Goal: Task Accomplishment & Management: Manage account settings

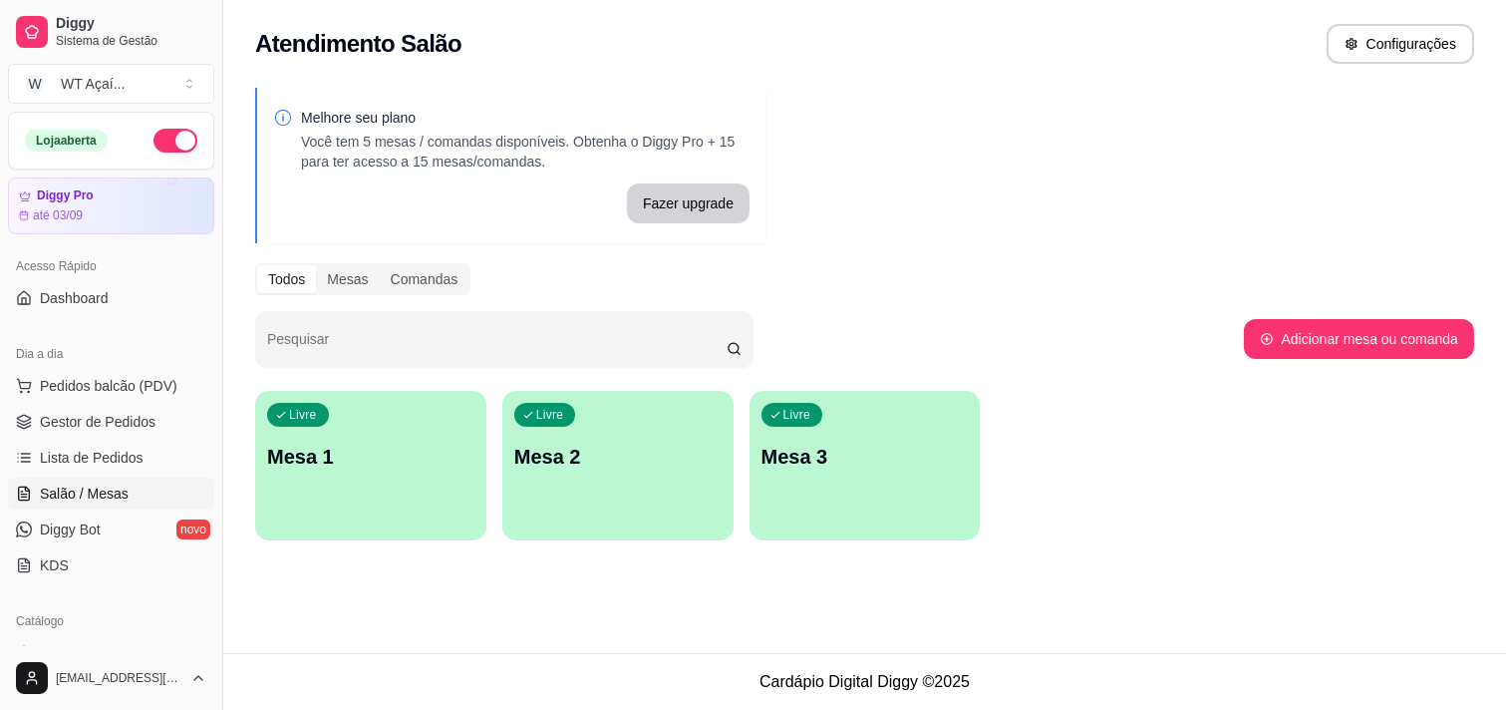
scroll to position [111, 0]
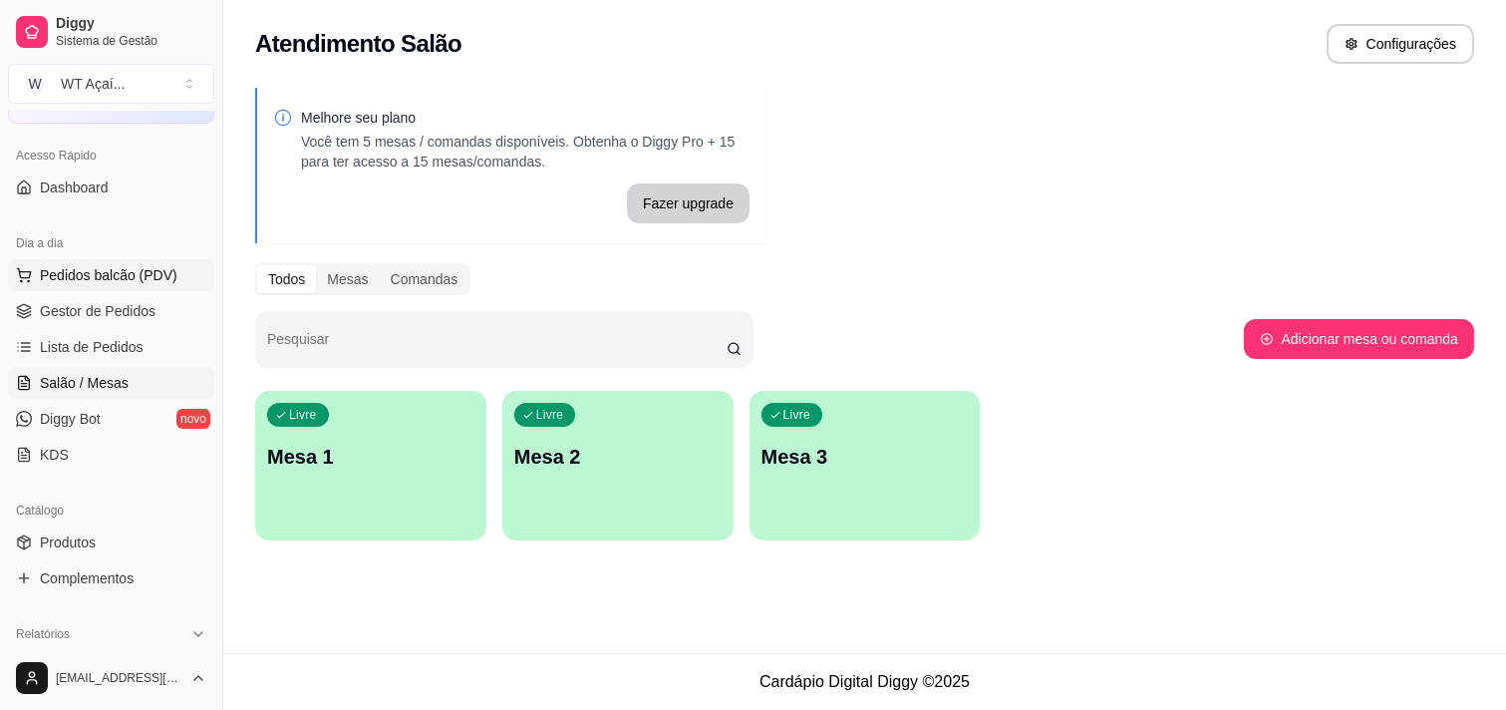
click at [77, 265] on span "Pedidos balcão (PDV)" at bounding box center [109, 275] width 138 height 20
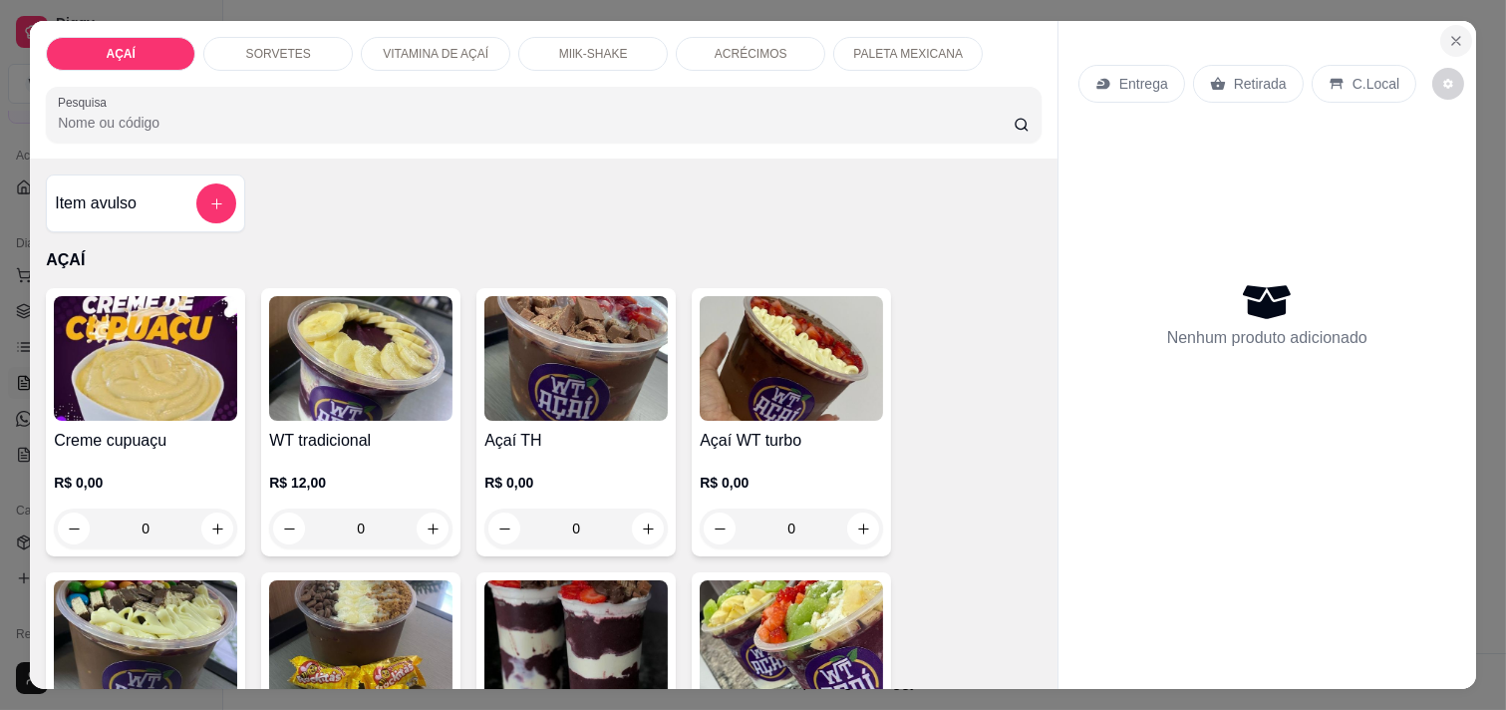
click at [1453, 33] on icon "Close" at bounding box center [1456, 41] width 16 height 16
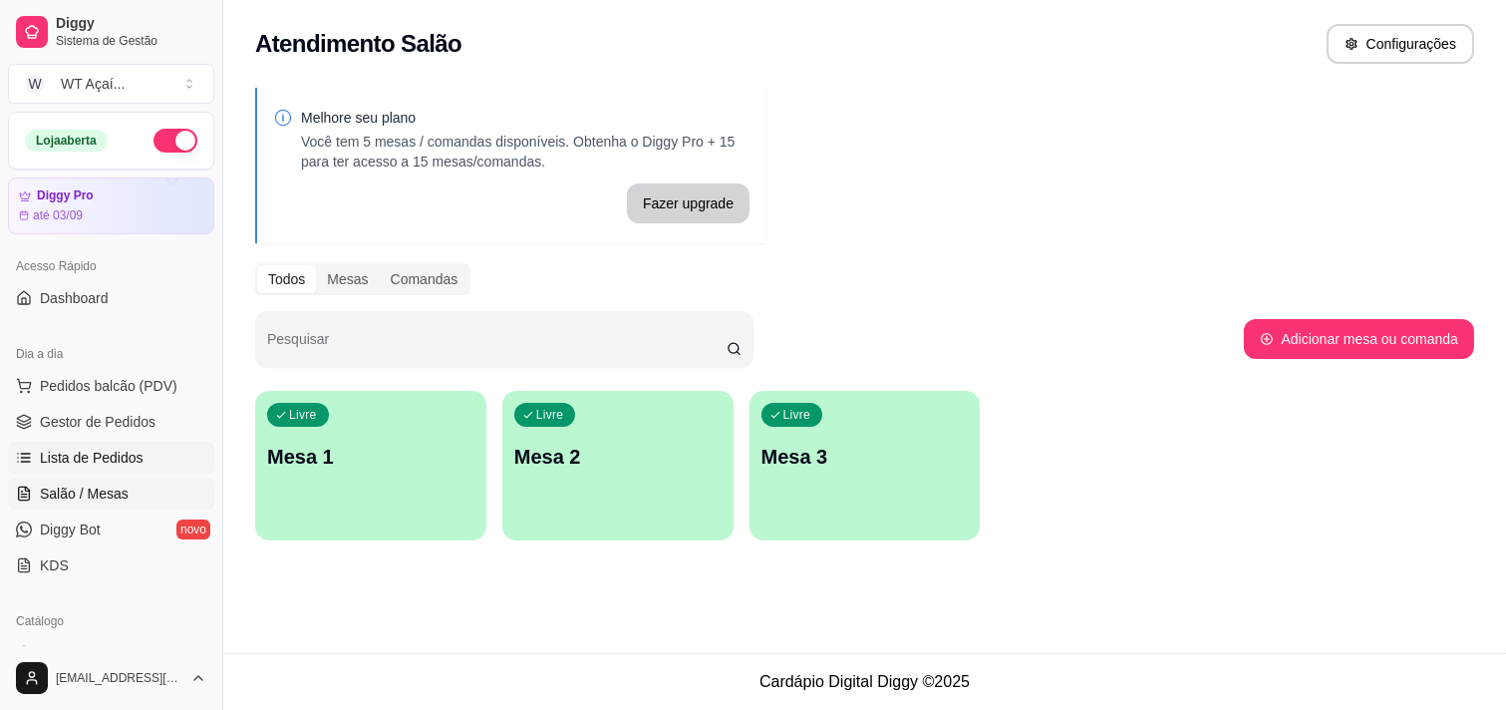
click at [113, 450] on span "Lista de Pedidos" at bounding box center [92, 457] width 104 height 20
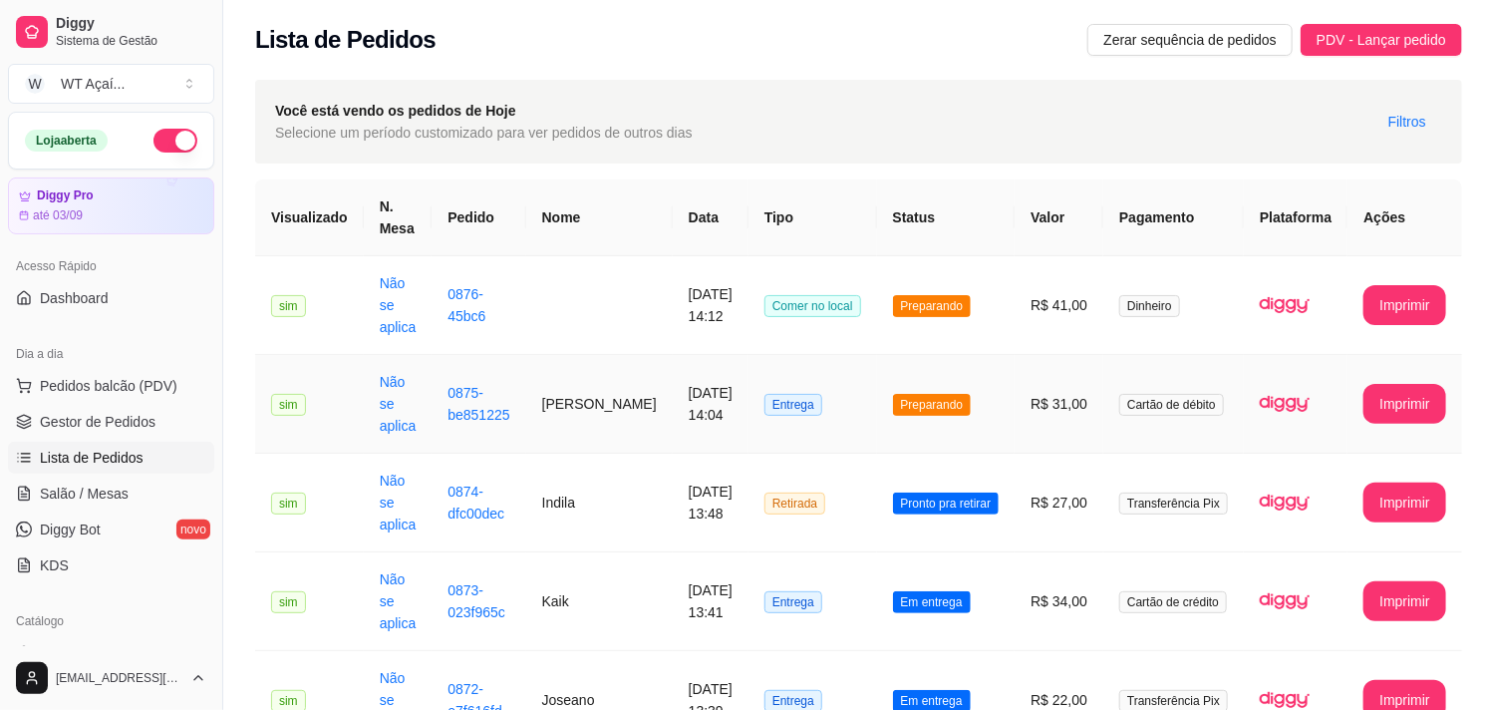
click at [938, 394] on span "Preparando" at bounding box center [932, 405] width 79 height 22
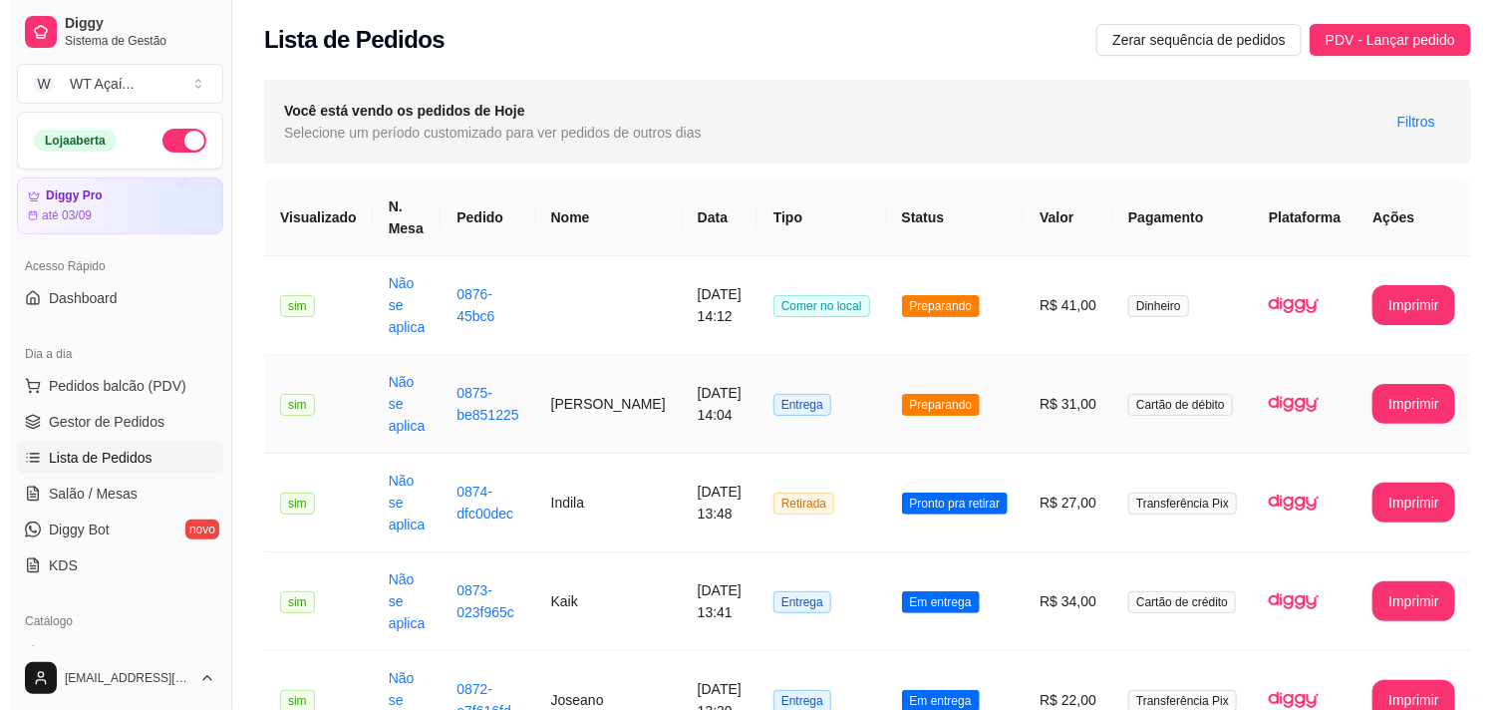
scroll to position [270, 0]
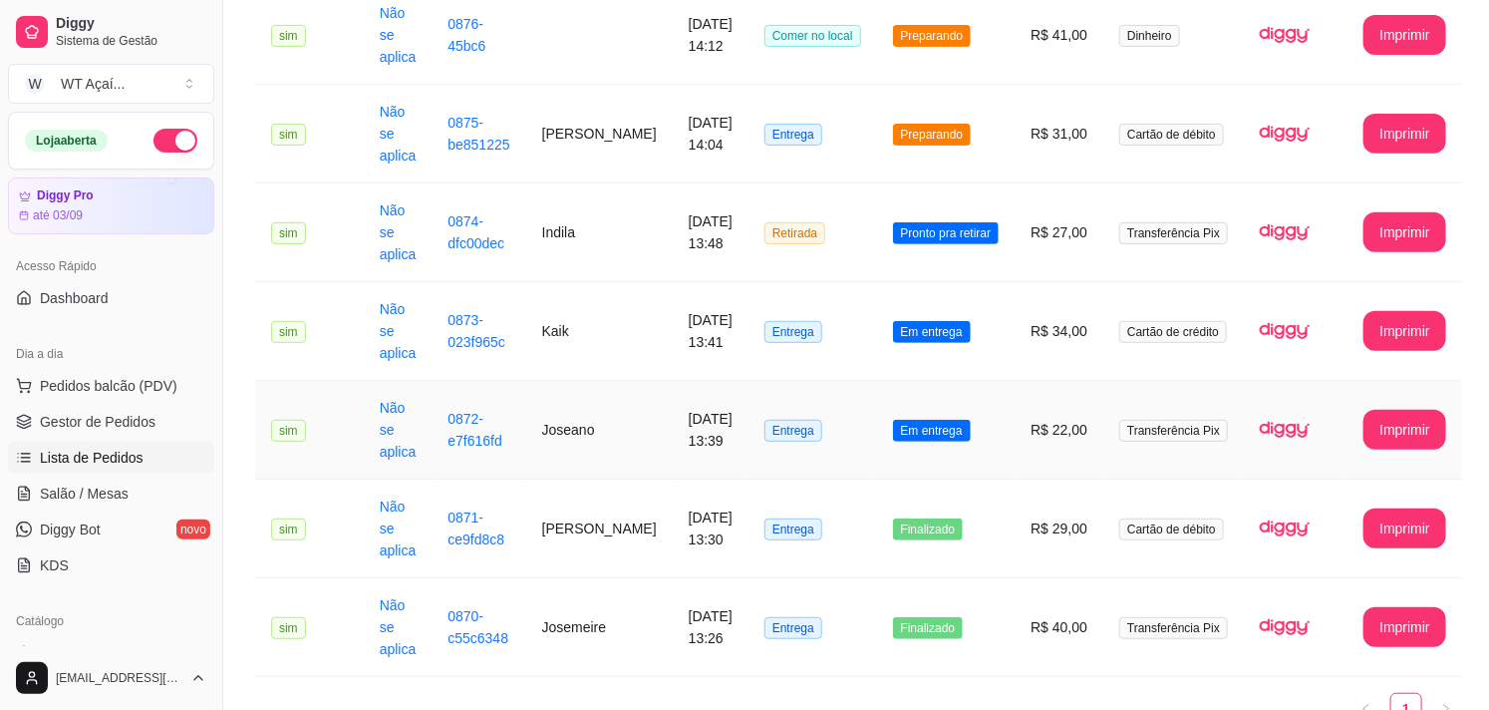
click at [947, 420] on span "Em entrega" at bounding box center [932, 431] width 78 height 22
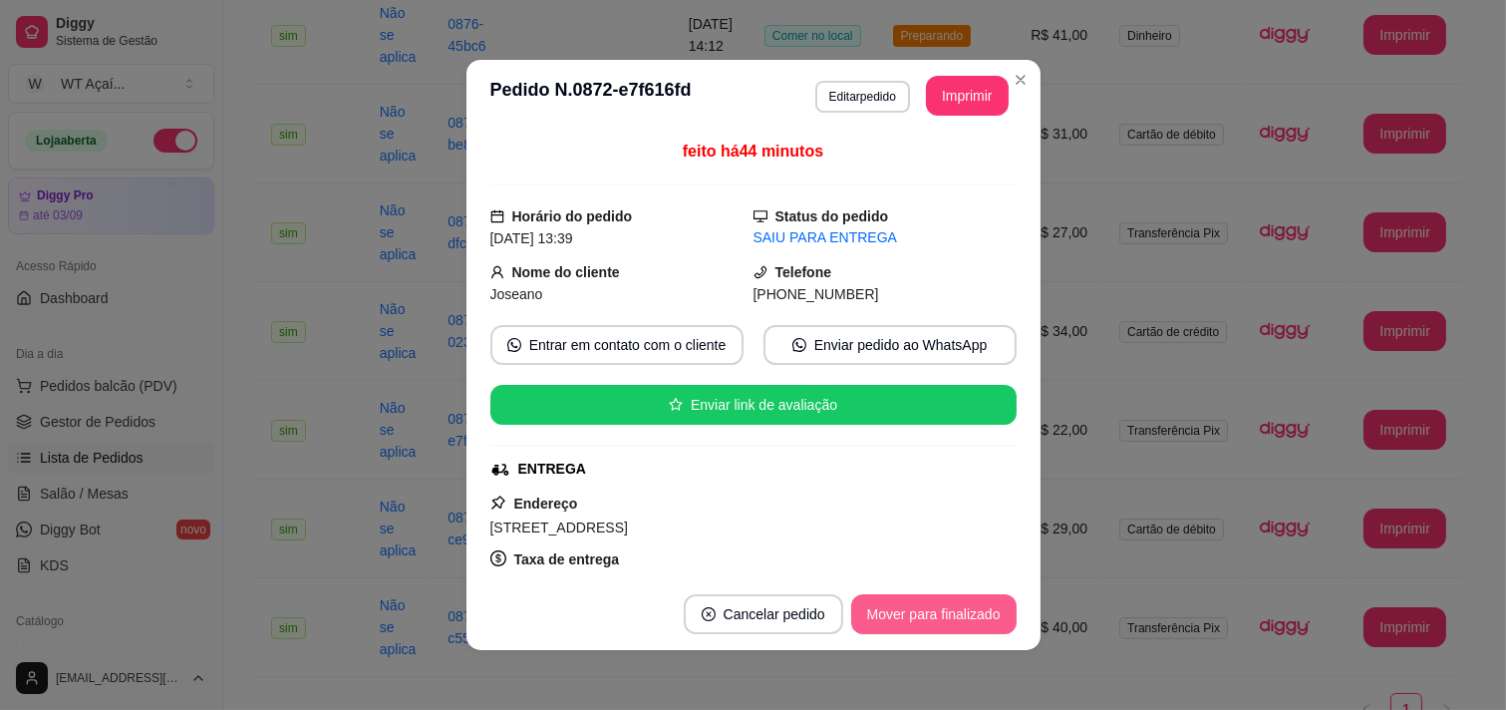
click at [902, 624] on button "Mover para finalizado" at bounding box center [933, 614] width 165 height 40
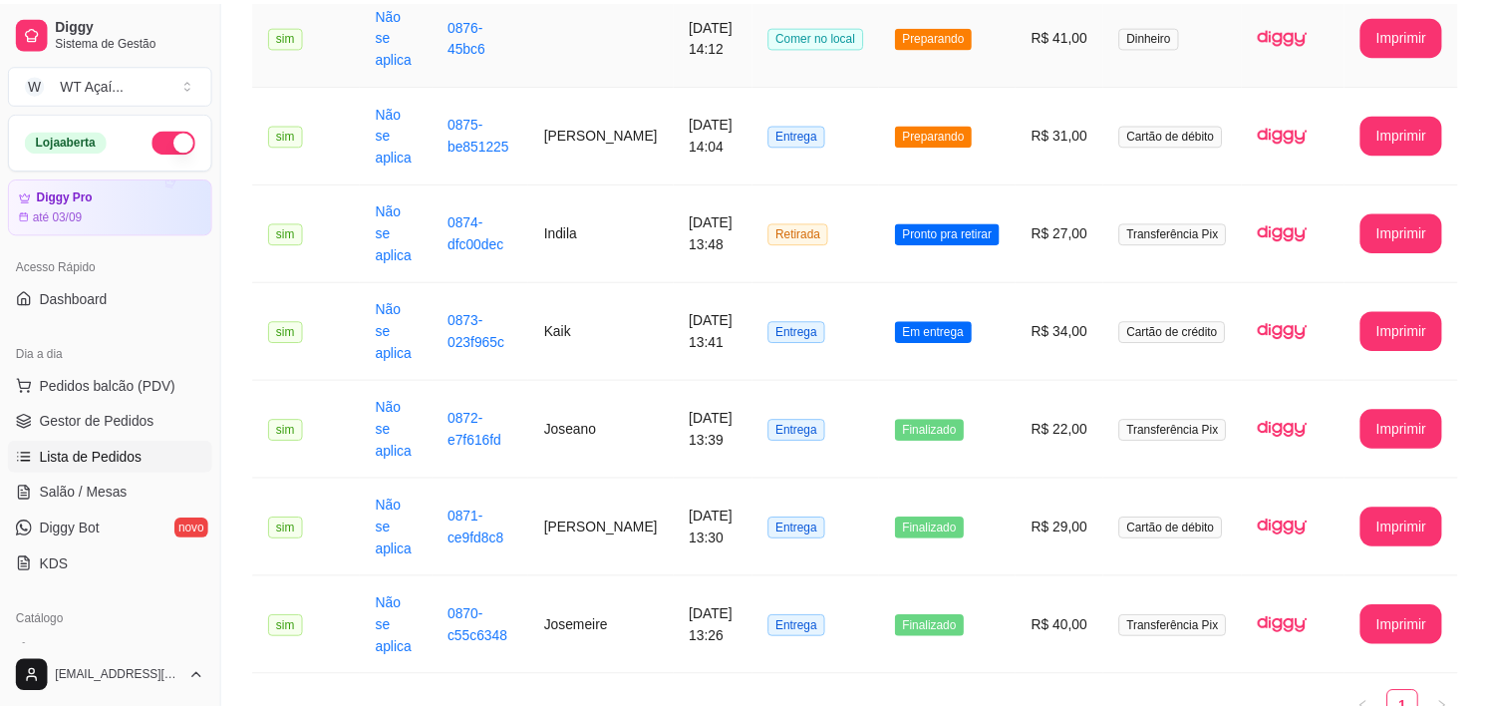
scroll to position [249, 0]
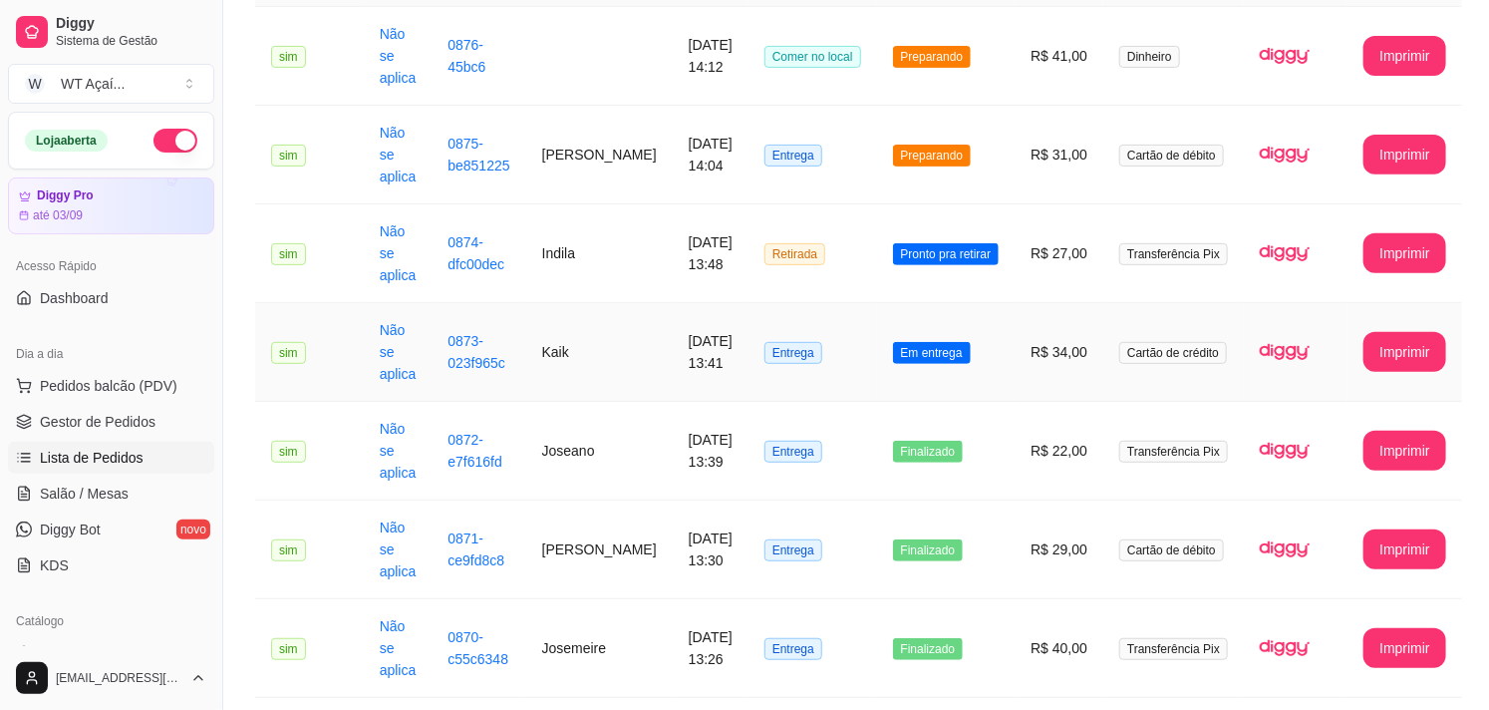
click at [920, 342] on span "Em entrega" at bounding box center [932, 353] width 78 height 22
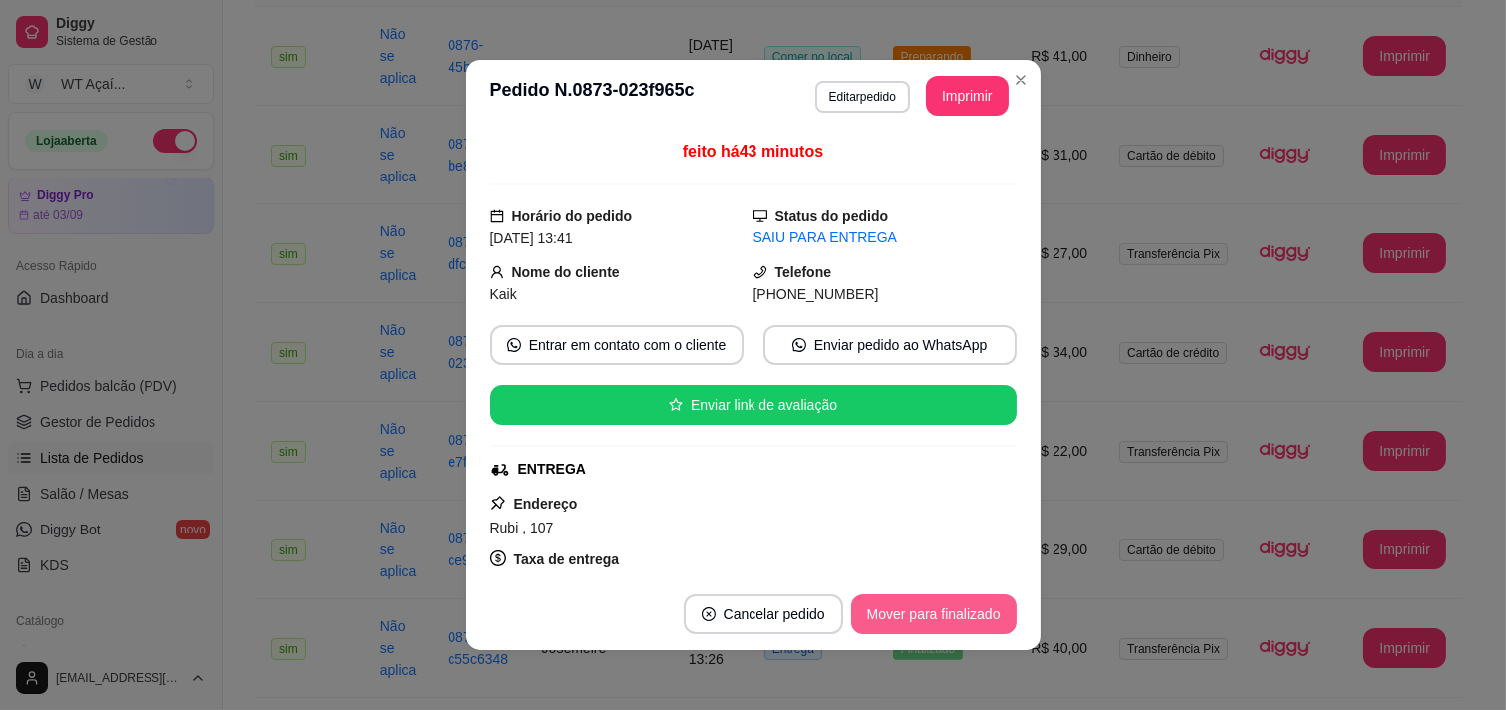
click at [895, 615] on button "Mover para finalizado" at bounding box center [933, 614] width 165 height 40
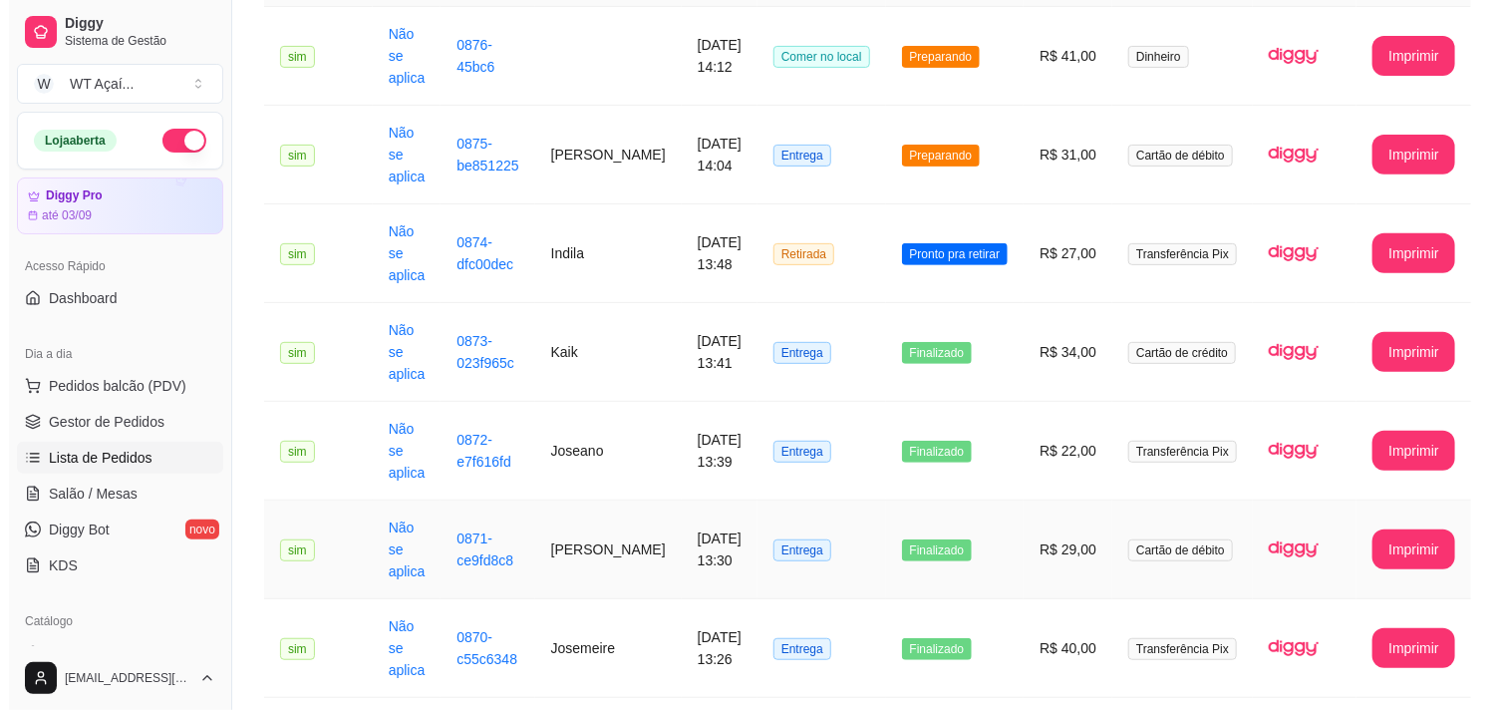
scroll to position [0, 0]
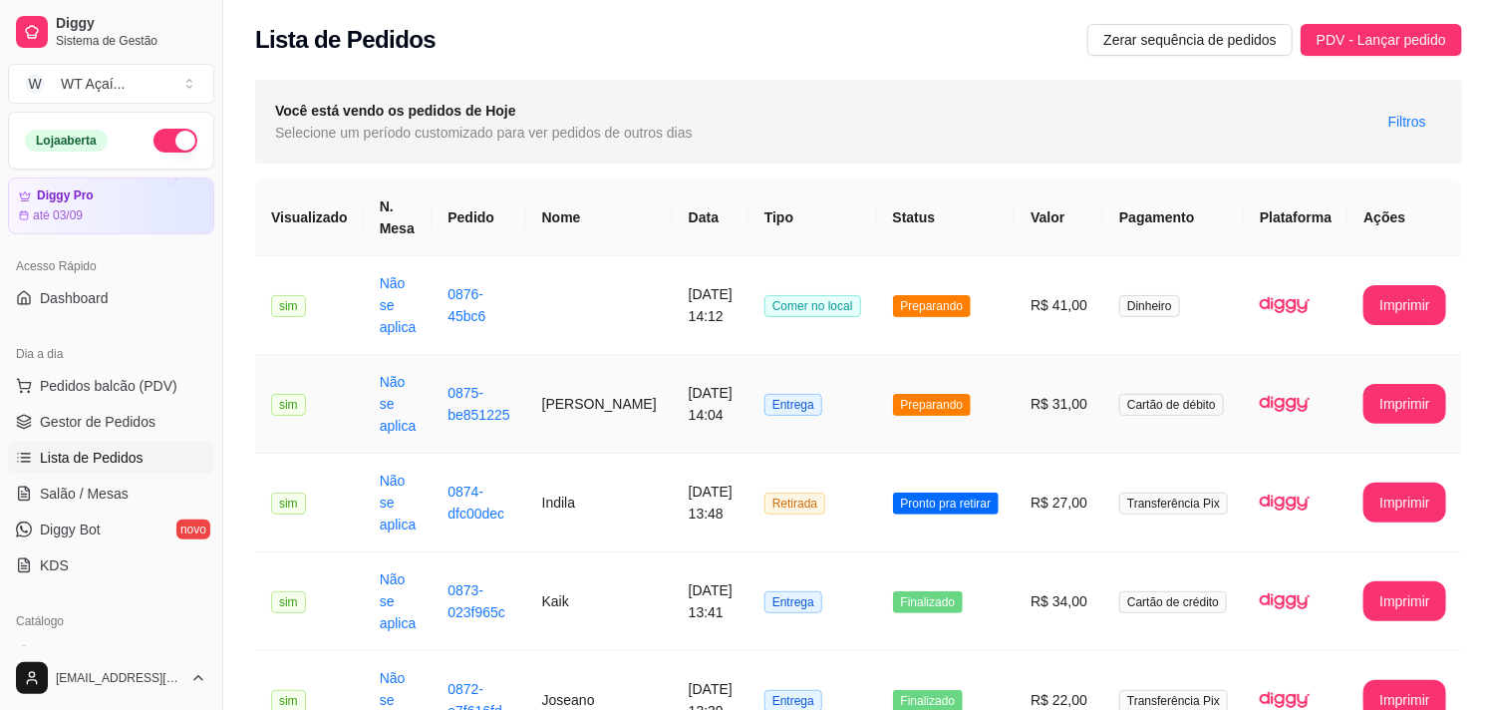
click at [930, 394] on span "Preparando" at bounding box center [932, 405] width 79 height 22
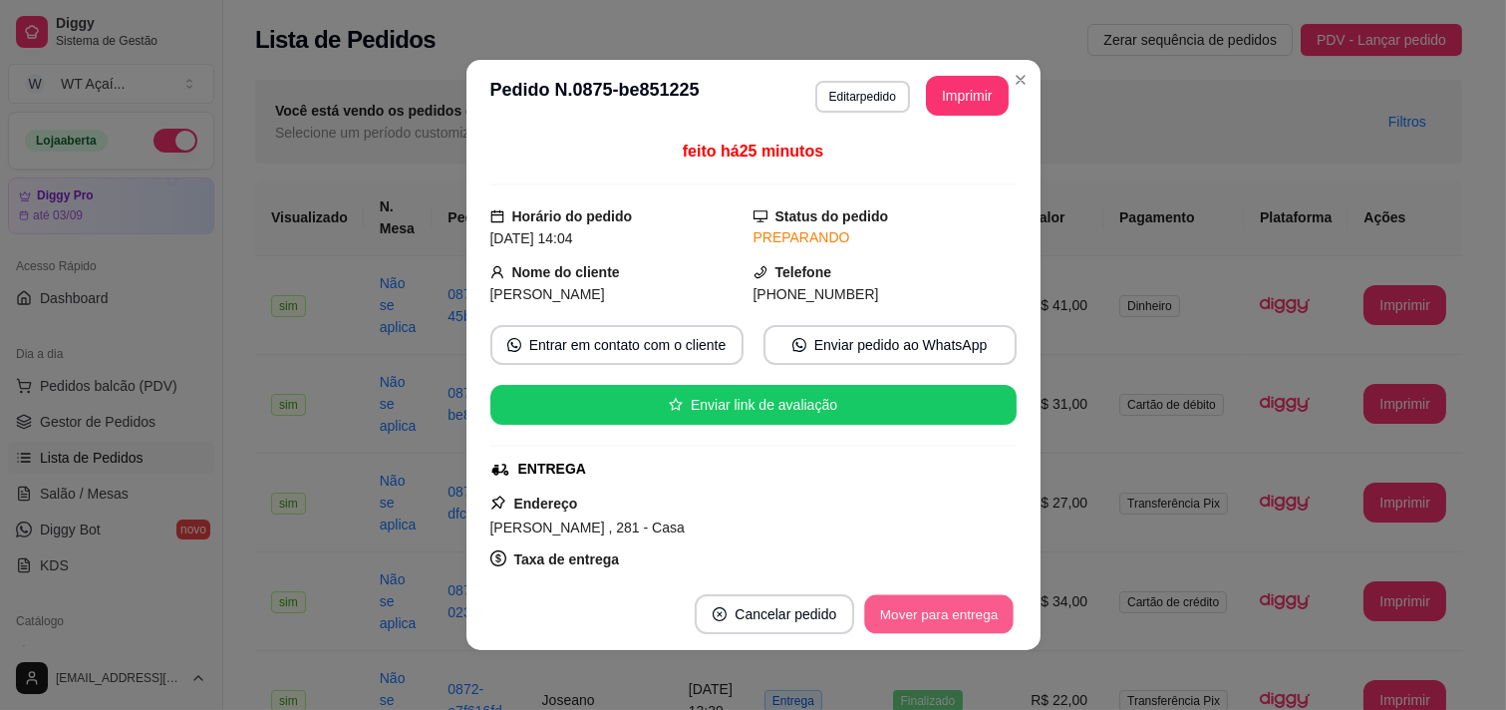
click at [929, 616] on button "Mover para entrega" at bounding box center [939, 614] width 149 height 39
click at [929, 616] on button "Mover para finalizado" at bounding box center [933, 614] width 165 height 40
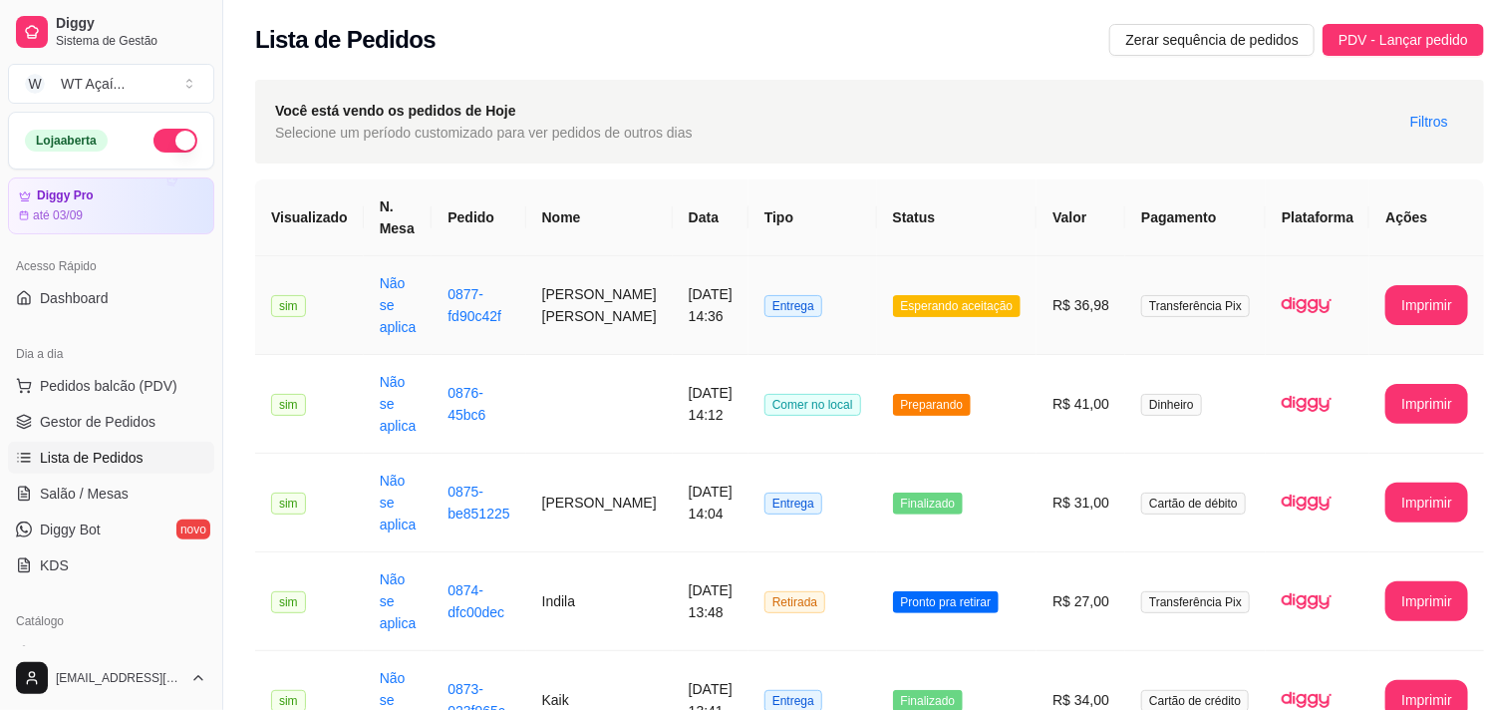
click at [924, 305] on span "Esperando aceitação" at bounding box center [957, 306] width 129 height 22
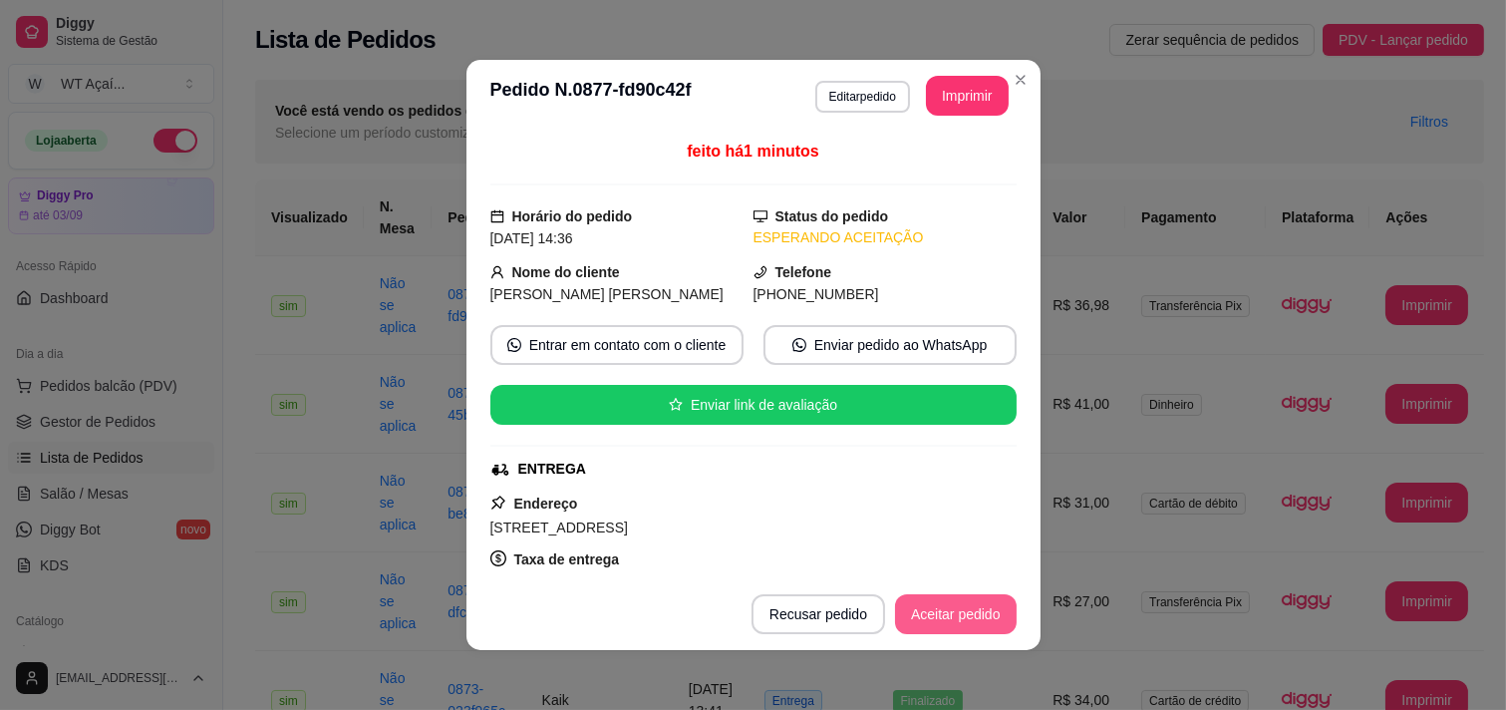
click at [949, 614] on button "Aceitar pedido" at bounding box center [956, 614] width 122 height 40
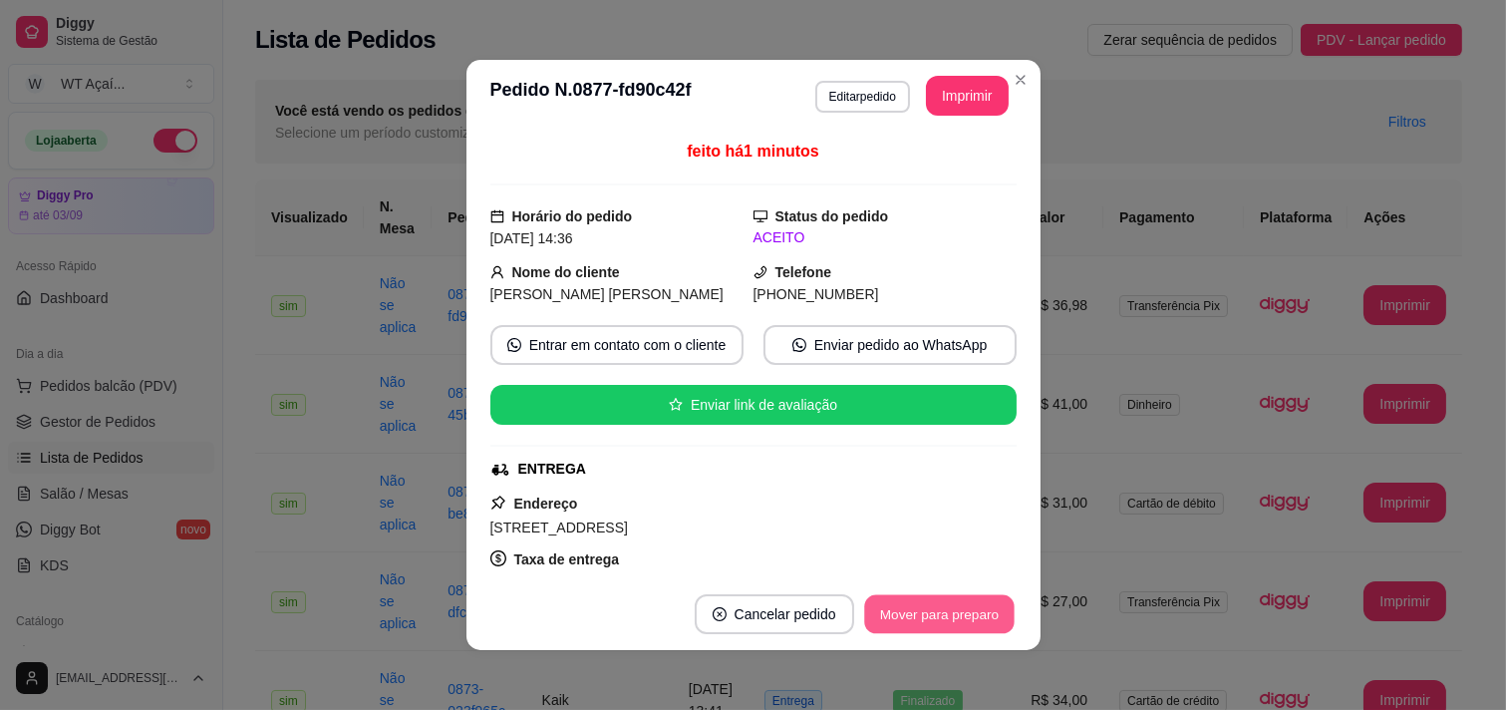
click at [938, 603] on button "Mover para preparo" at bounding box center [938, 614] width 149 height 39
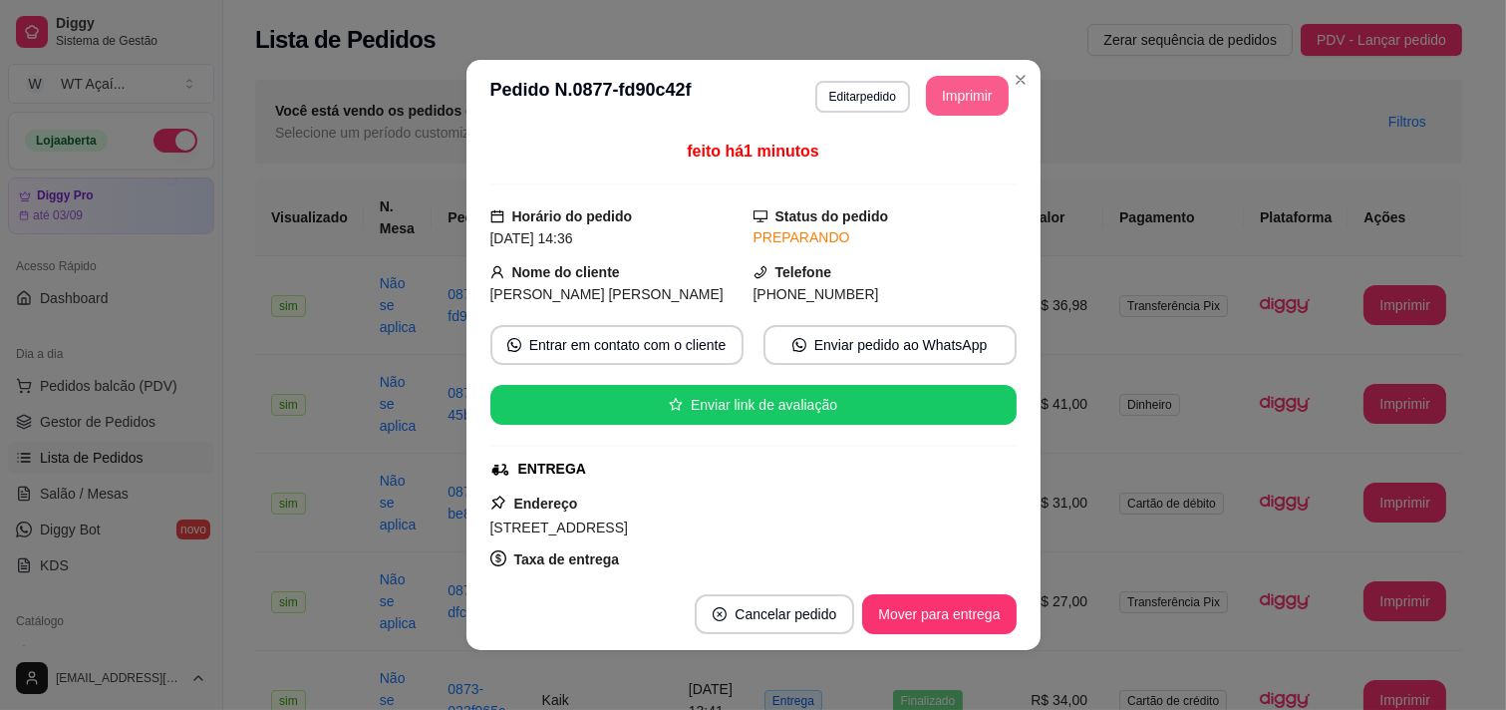
click at [971, 81] on button "Imprimir" at bounding box center [967, 96] width 83 height 40
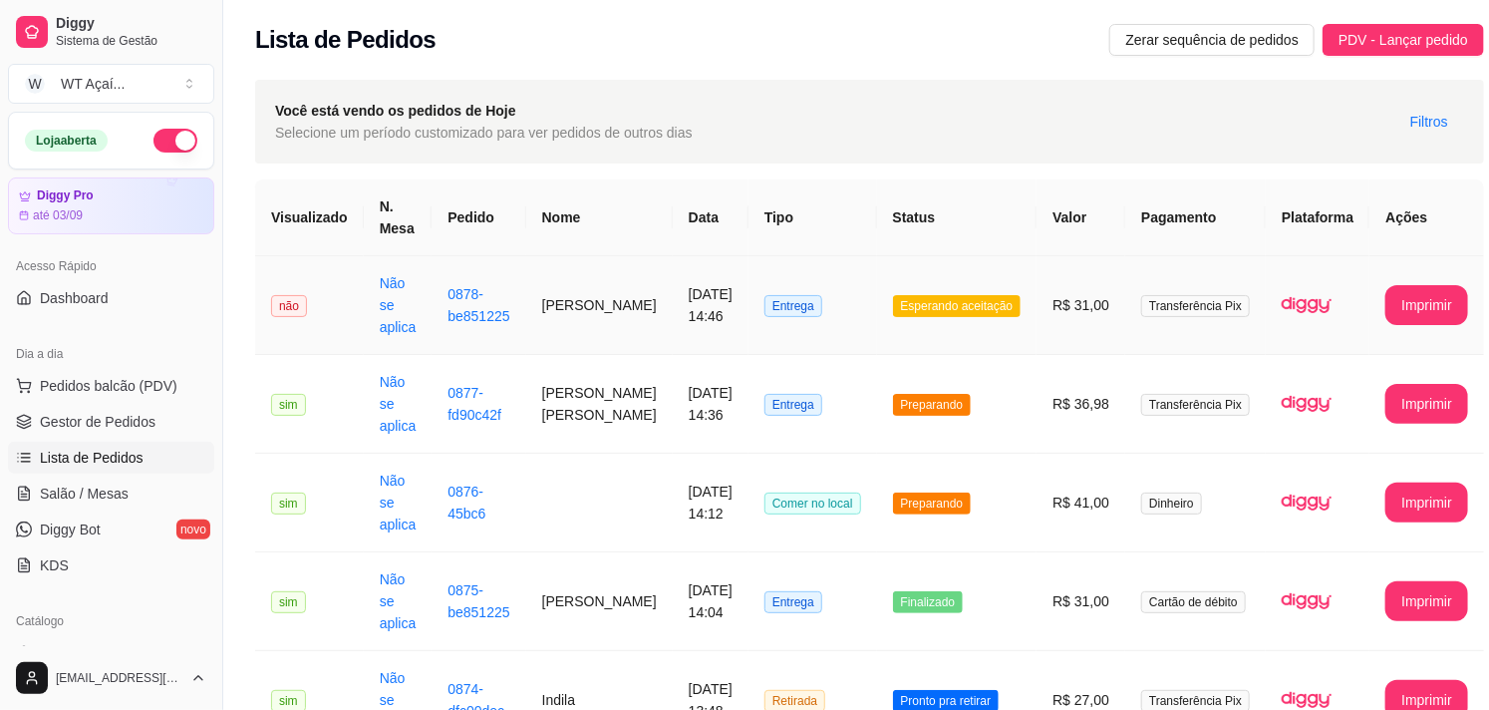
click at [938, 307] on span "Esperando aceitação" at bounding box center [957, 306] width 129 height 22
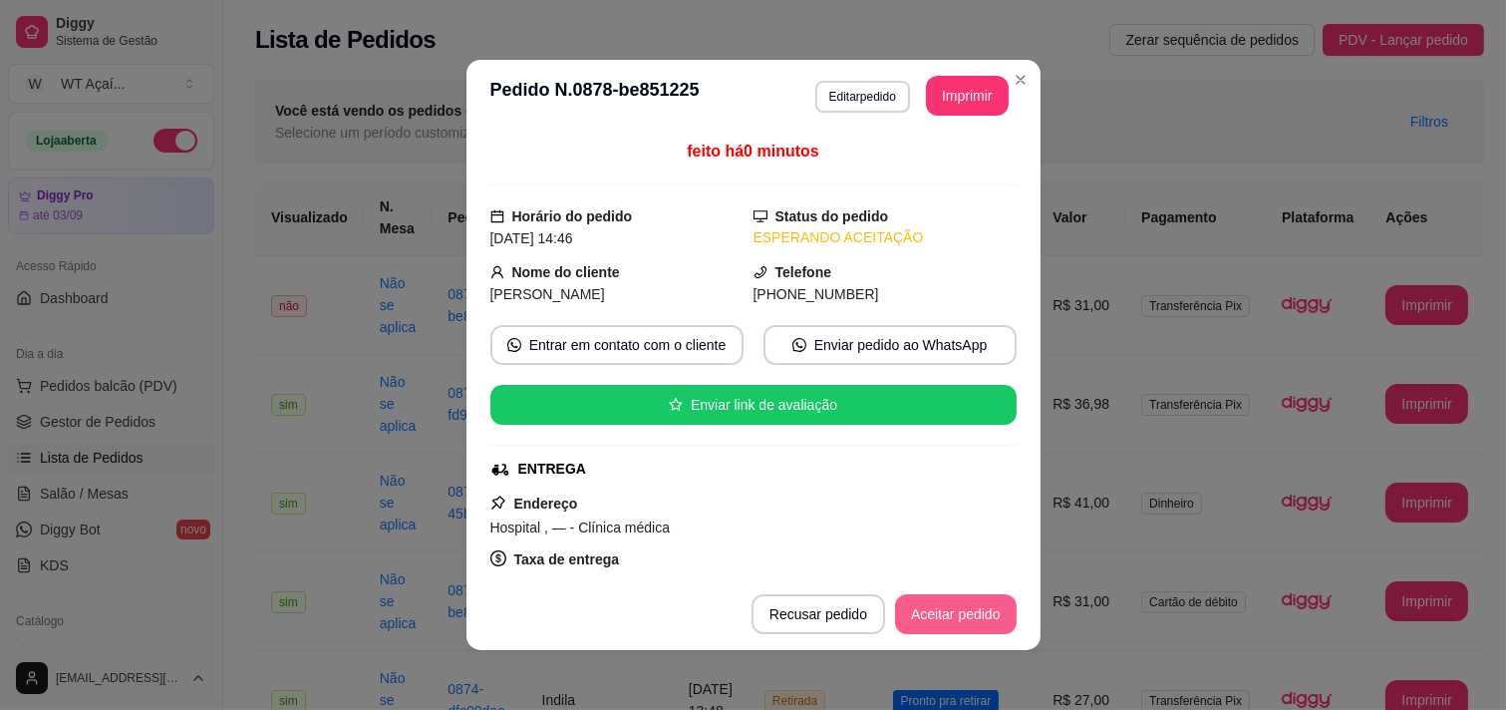
click at [908, 609] on button "Aceitar pedido" at bounding box center [956, 614] width 122 height 40
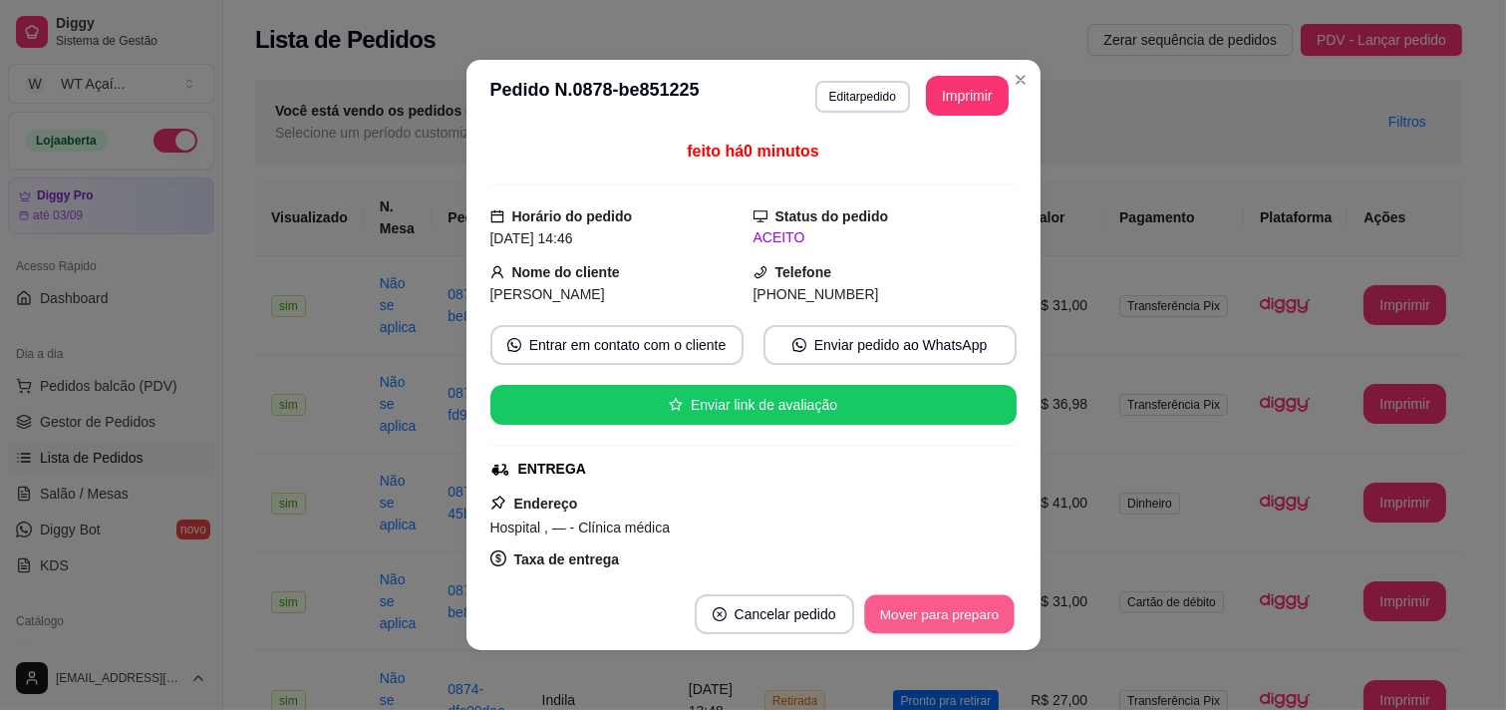
click at [908, 605] on button "Mover para preparo" at bounding box center [938, 614] width 149 height 39
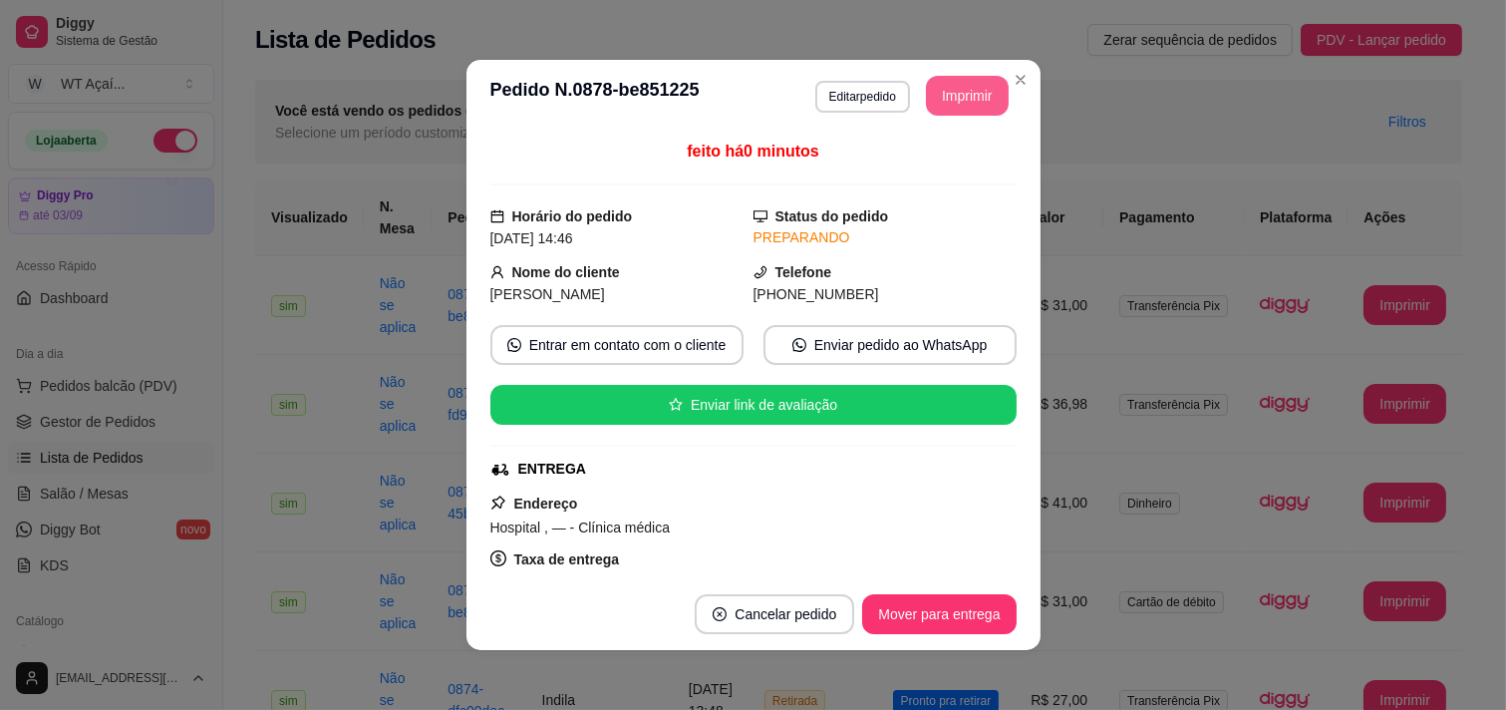
click at [947, 91] on button "Imprimir" at bounding box center [967, 96] width 83 height 40
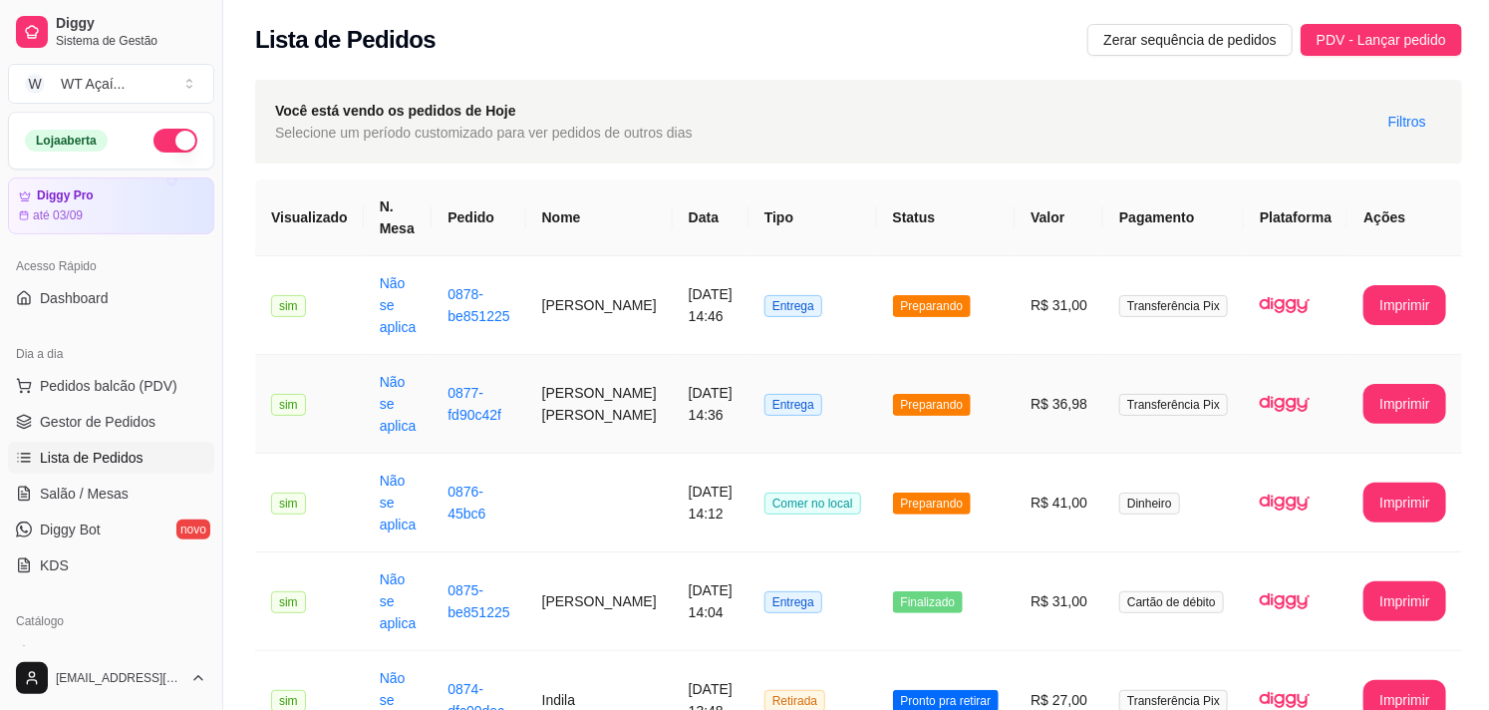
click at [955, 394] on span "Preparando" at bounding box center [932, 405] width 79 height 22
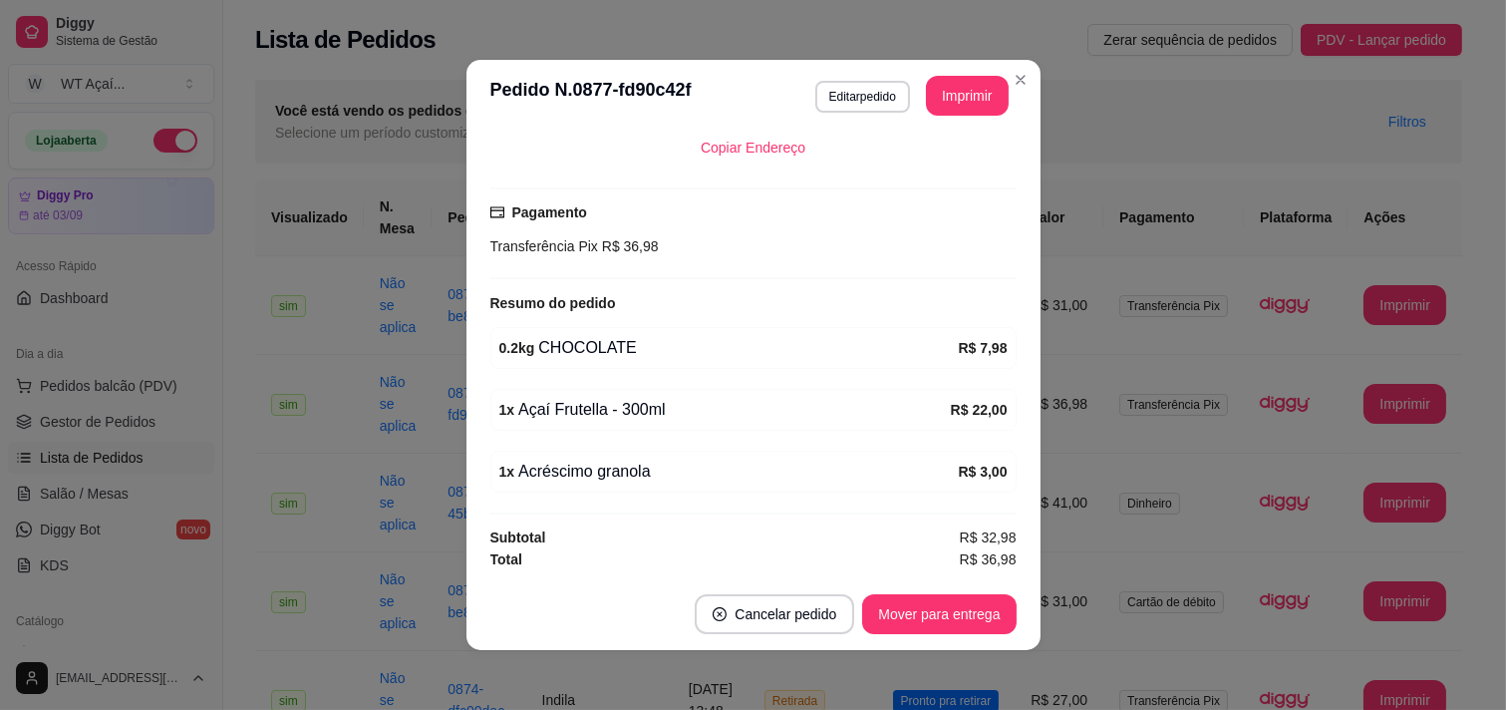
scroll to position [4, 0]
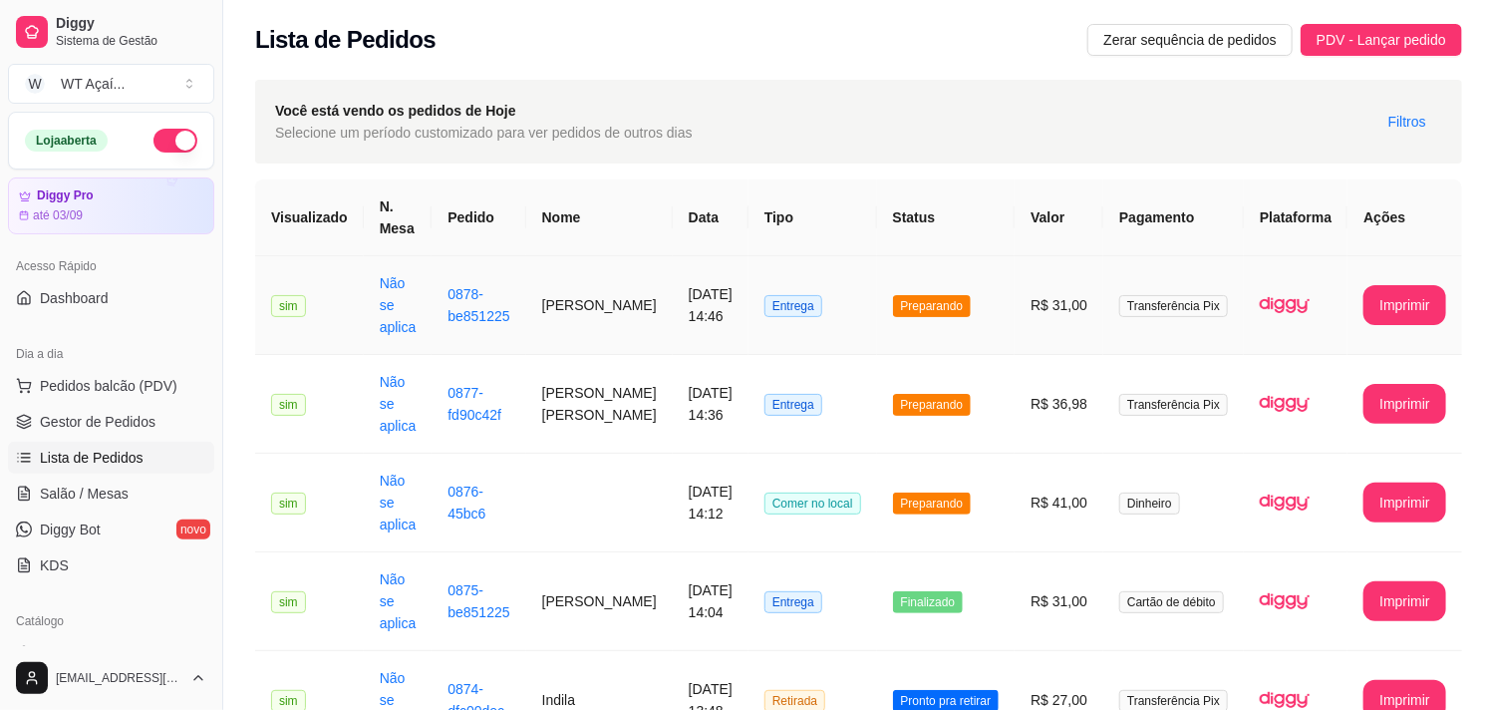
click at [928, 301] on span "Preparando" at bounding box center [932, 306] width 79 height 22
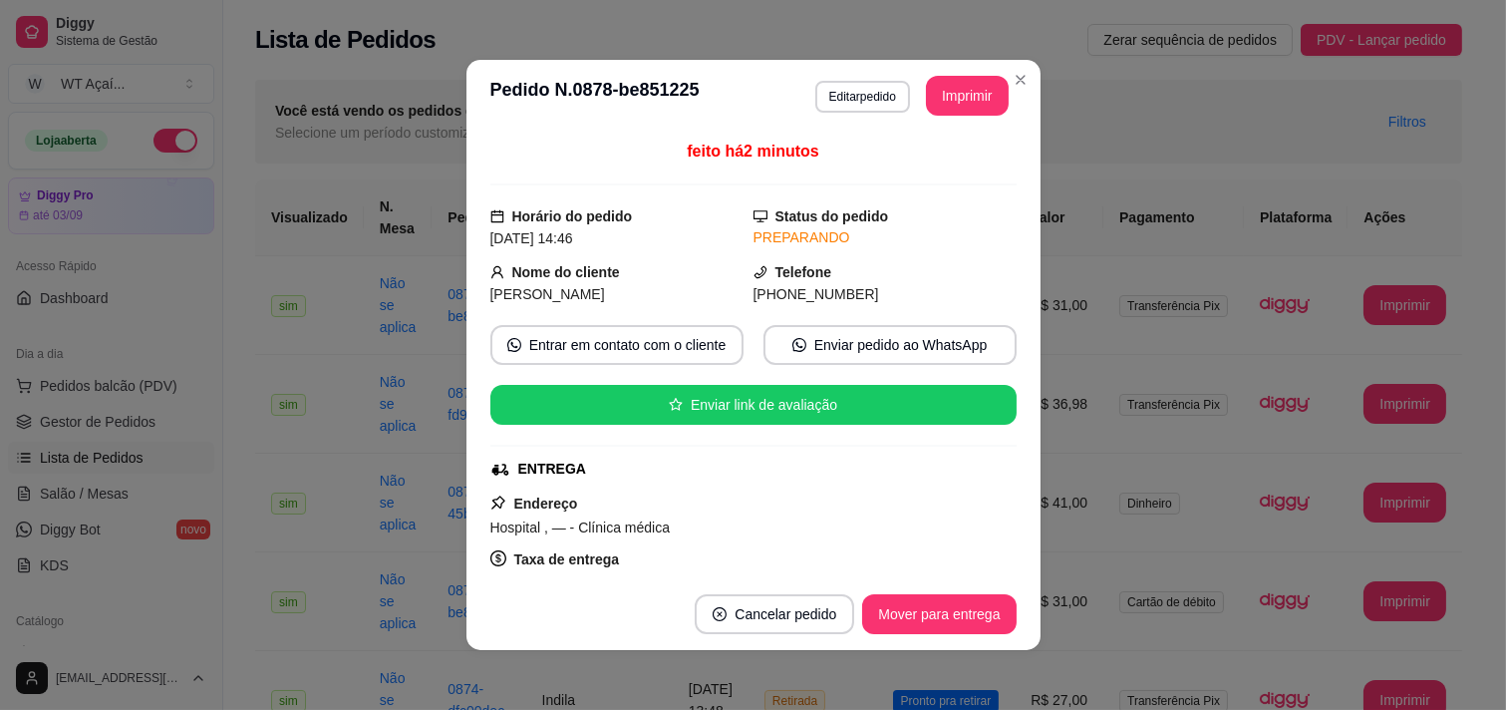
scroll to position [345, 0]
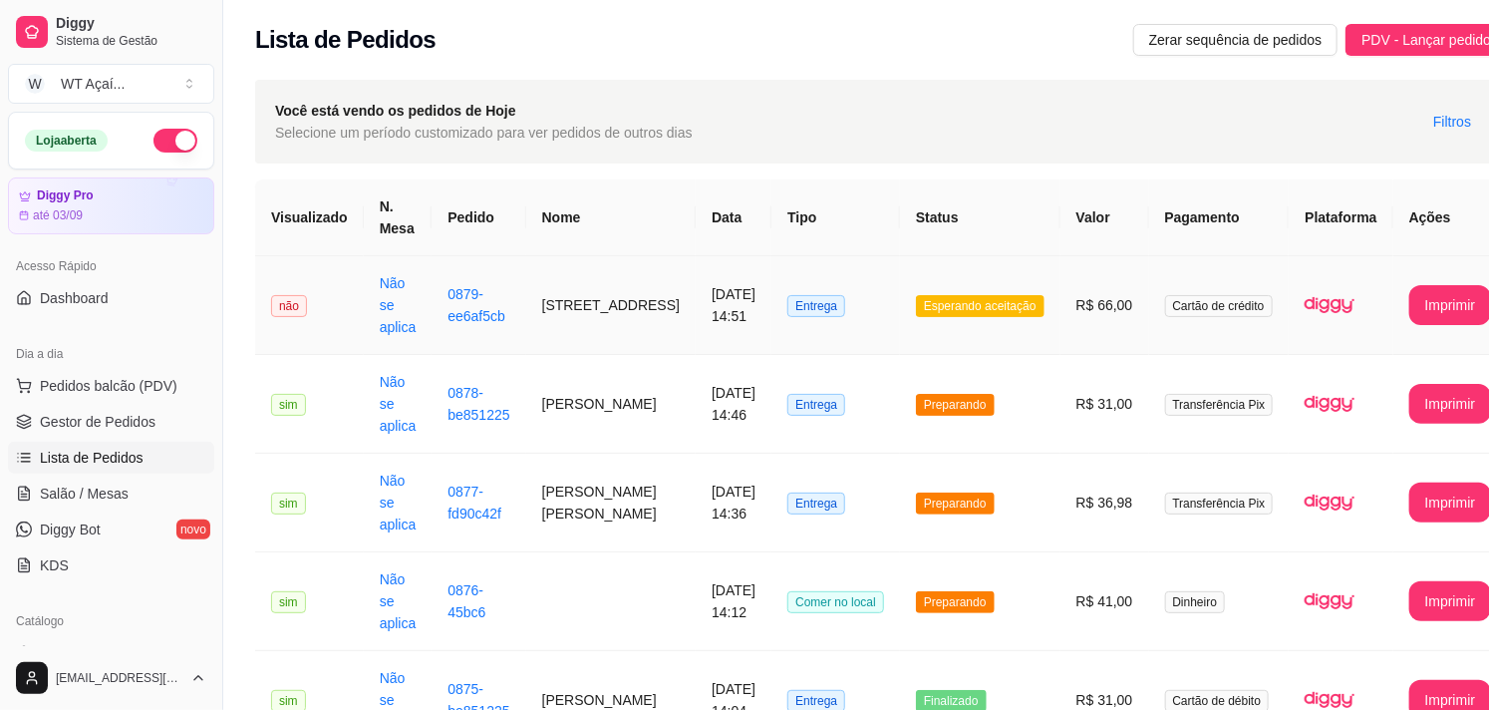
click at [921, 305] on span "Esperando aceitação" at bounding box center [980, 306] width 129 height 22
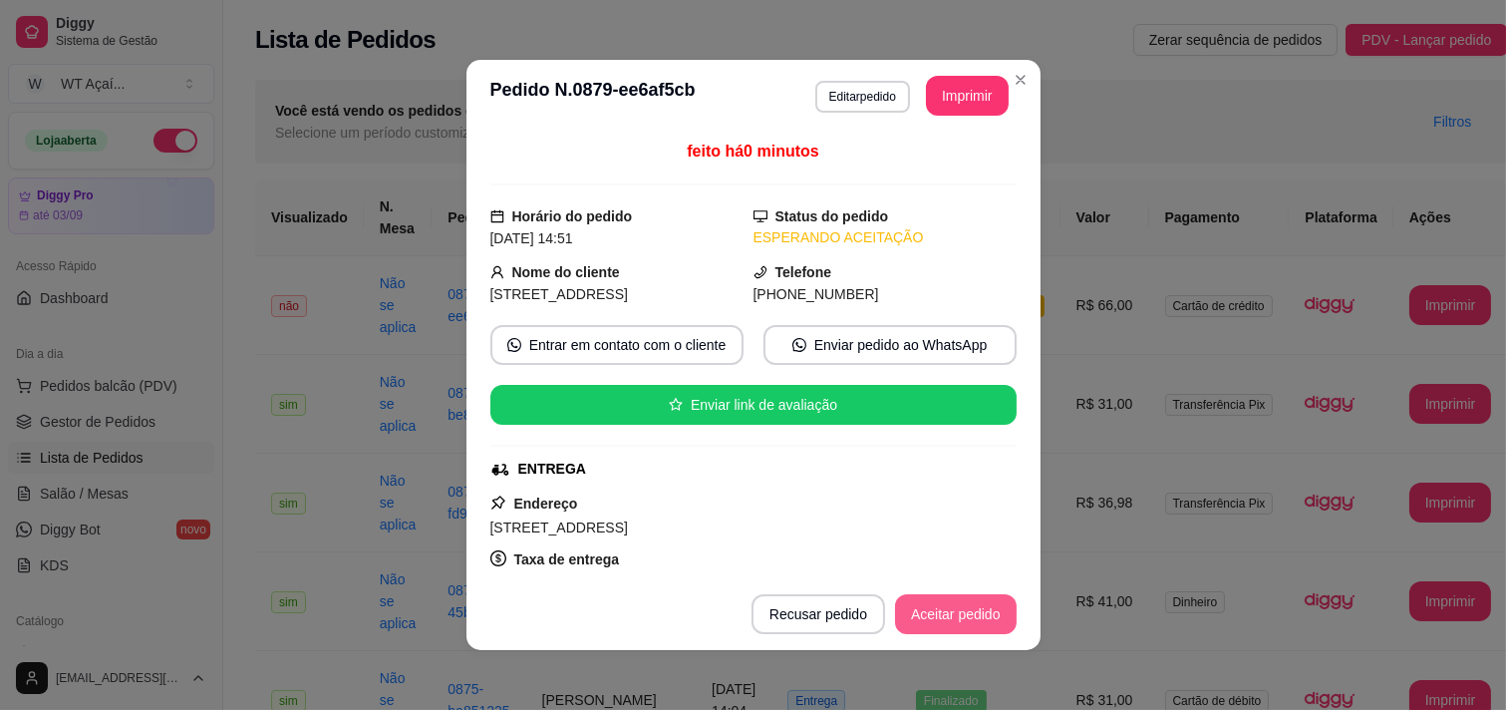
click at [952, 604] on button "Aceitar pedido" at bounding box center [956, 614] width 122 height 40
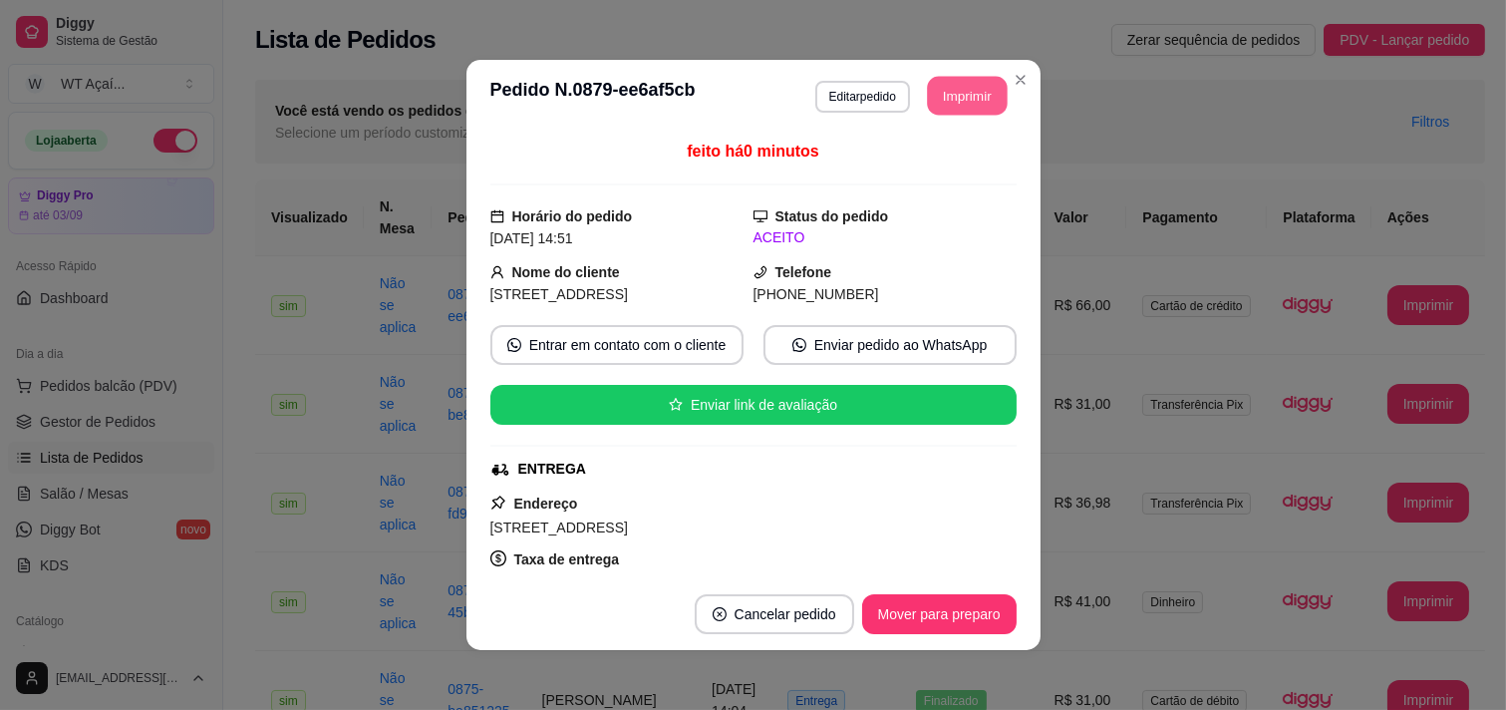
click at [953, 94] on button "Imprimir" at bounding box center [967, 96] width 80 height 39
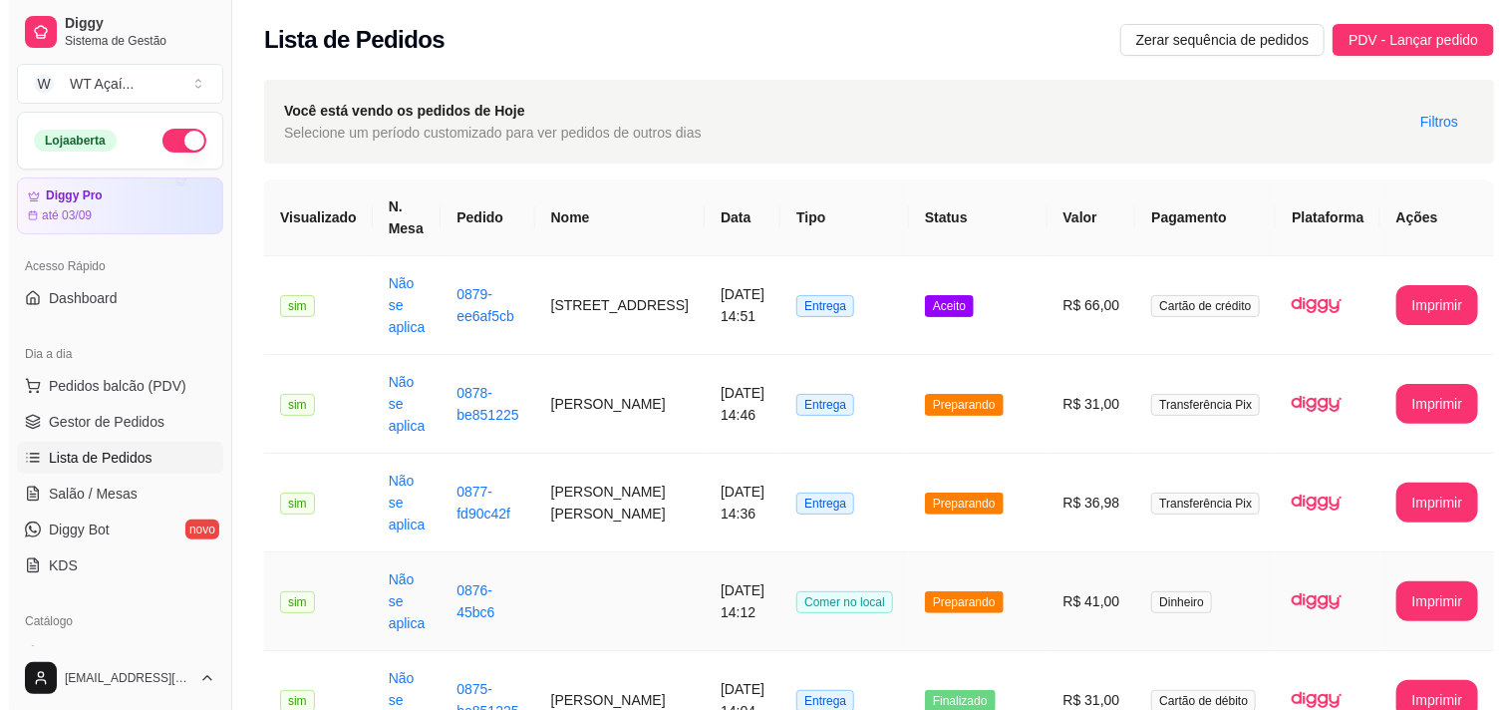
scroll to position [111, 0]
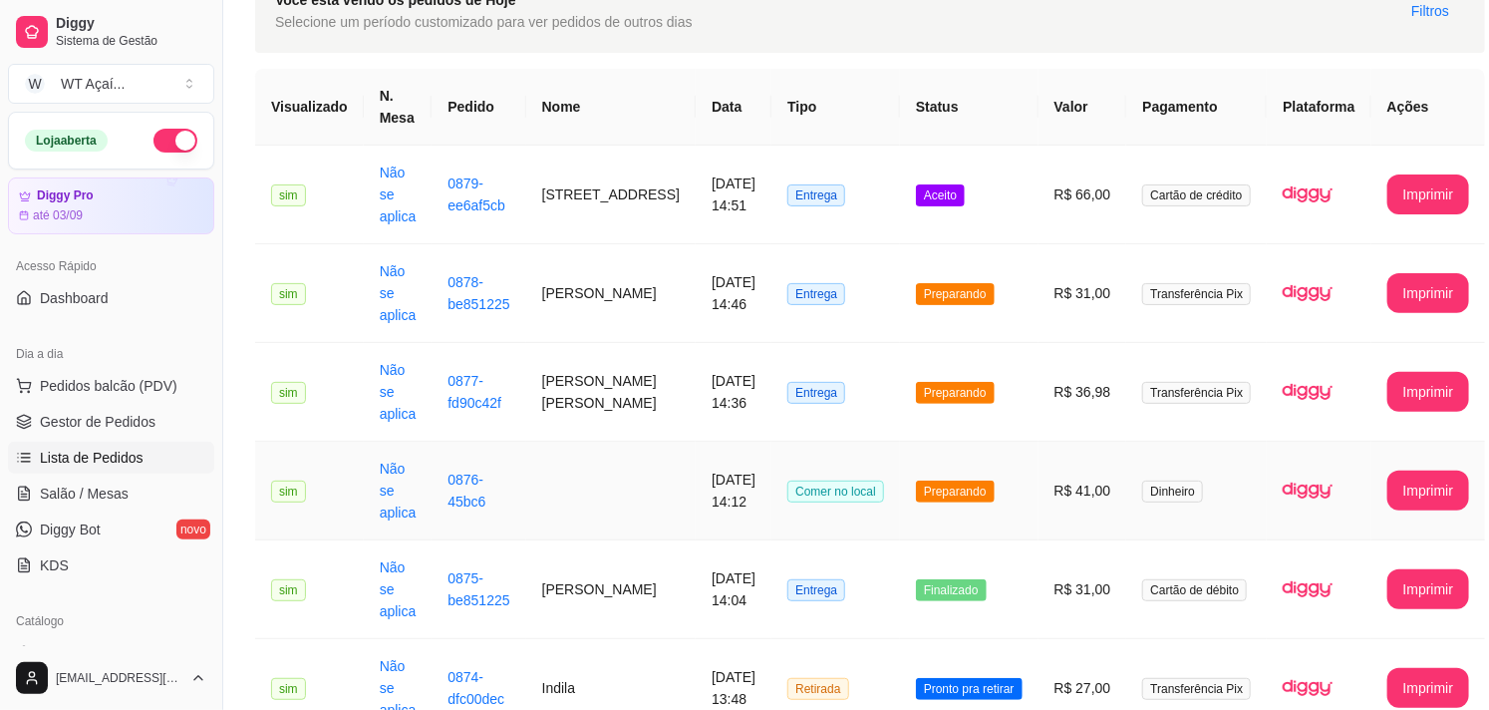
click at [937, 480] on span "Preparando" at bounding box center [955, 491] width 79 height 22
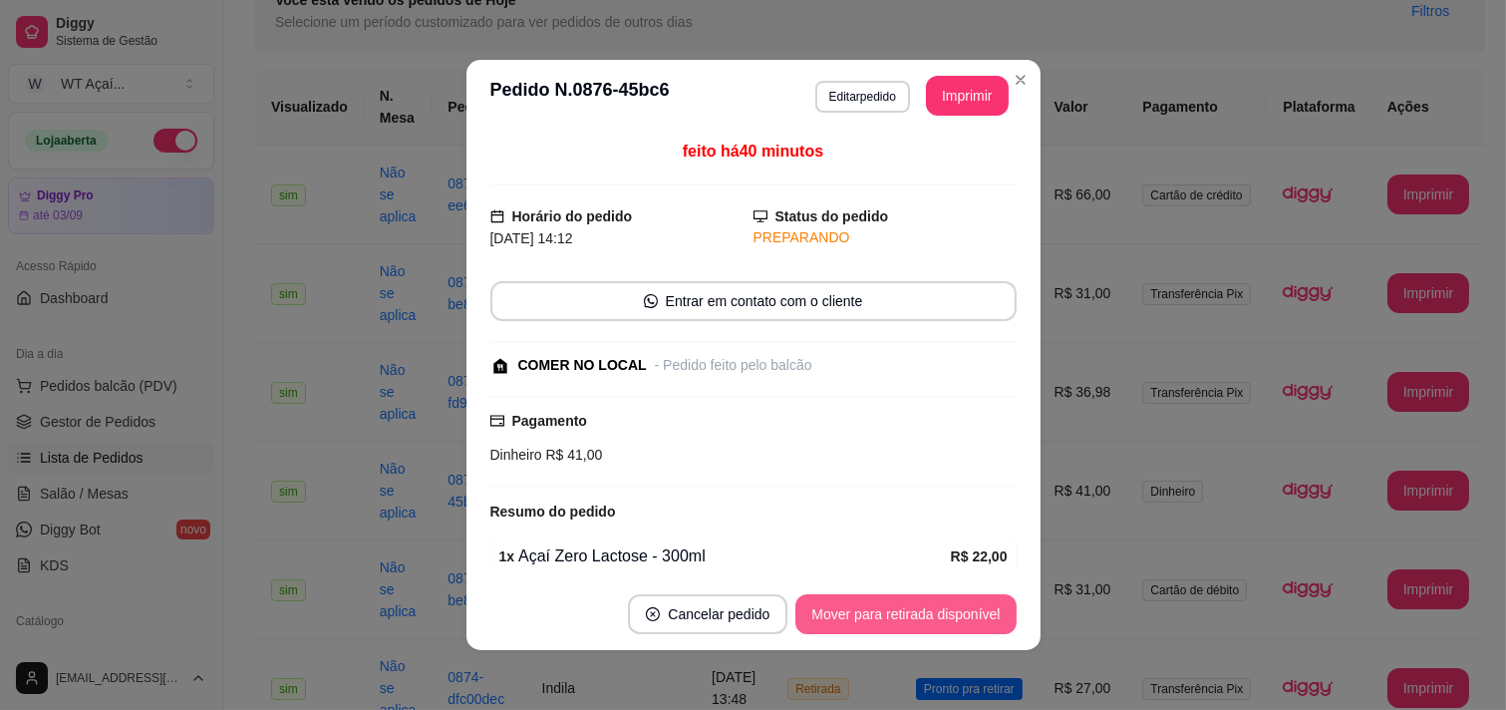
click at [910, 606] on button "Mover para retirada disponível" at bounding box center [905, 614] width 220 height 40
click at [921, 622] on button "Mover para finalizado" at bounding box center [933, 614] width 165 height 40
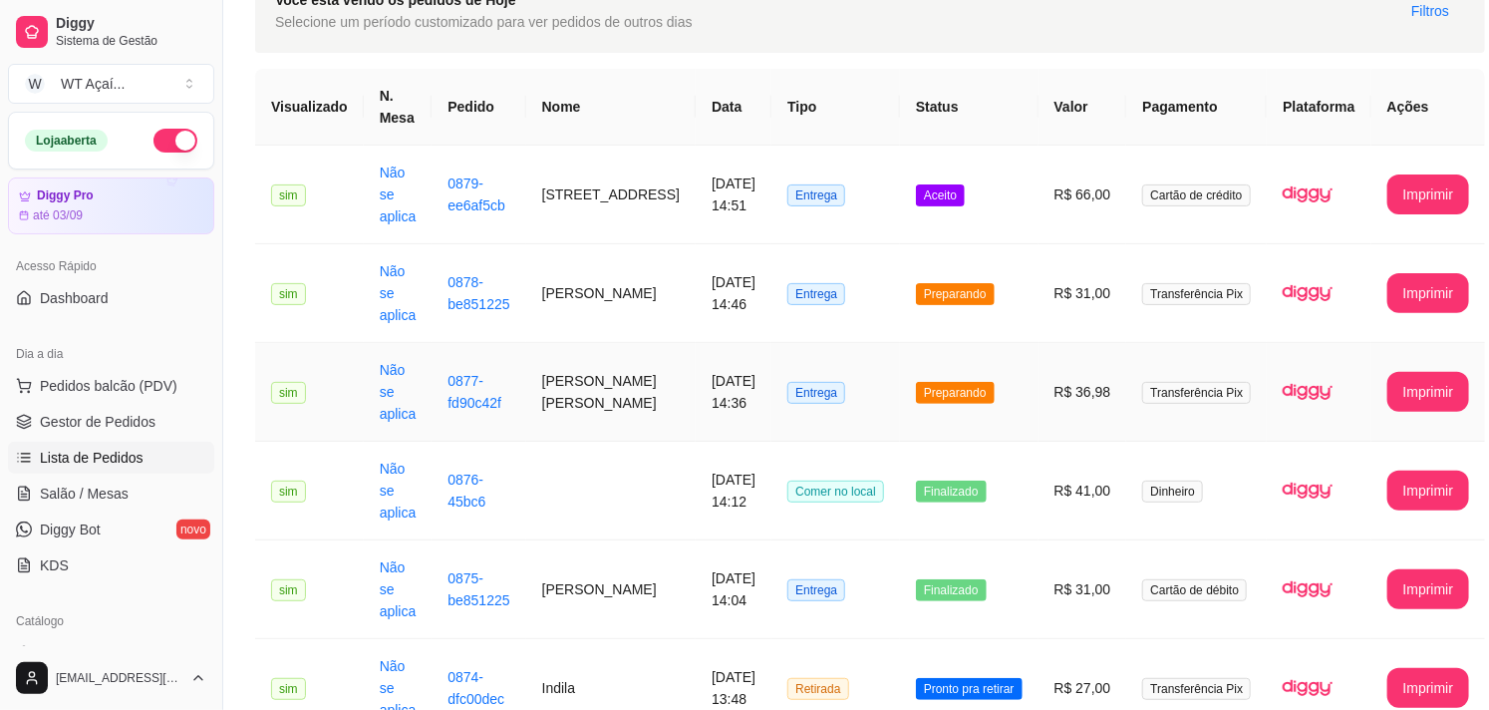
click at [952, 382] on span "Preparando" at bounding box center [955, 393] width 79 height 22
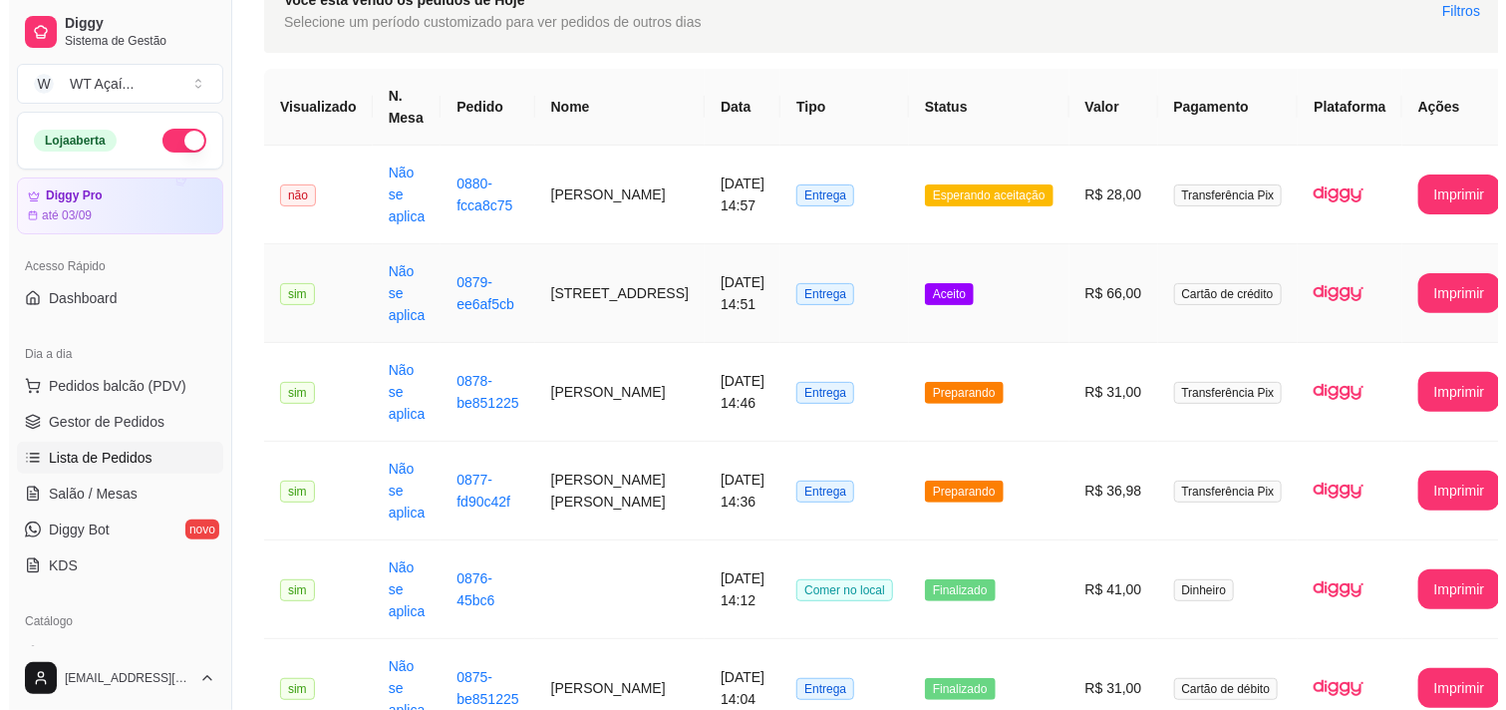
scroll to position [0, 0]
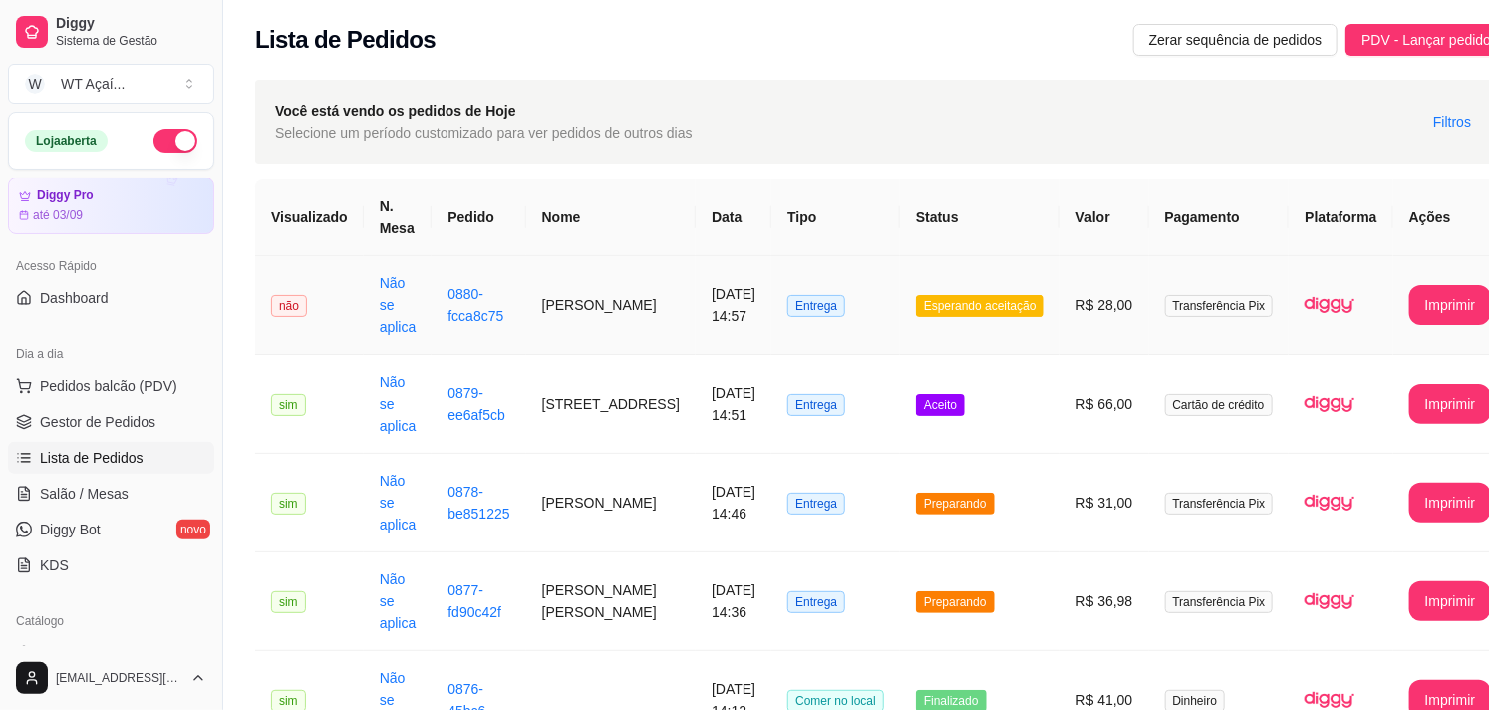
click at [953, 301] on span "Esperando aceitação" at bounding box center [980, 306] width 129 height 22
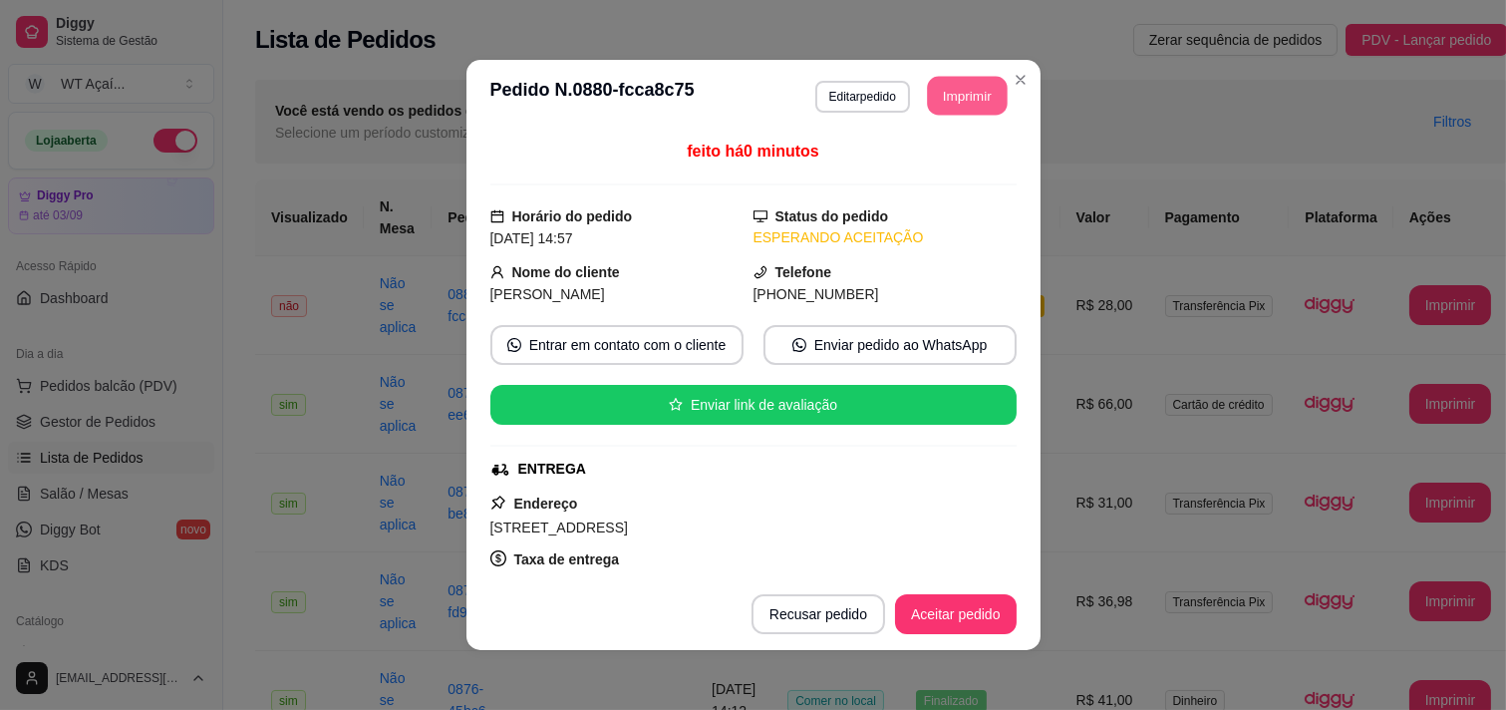
click at [949, 100] on button "Imprimir" at bounding box center [967, 96] width 80 height 39
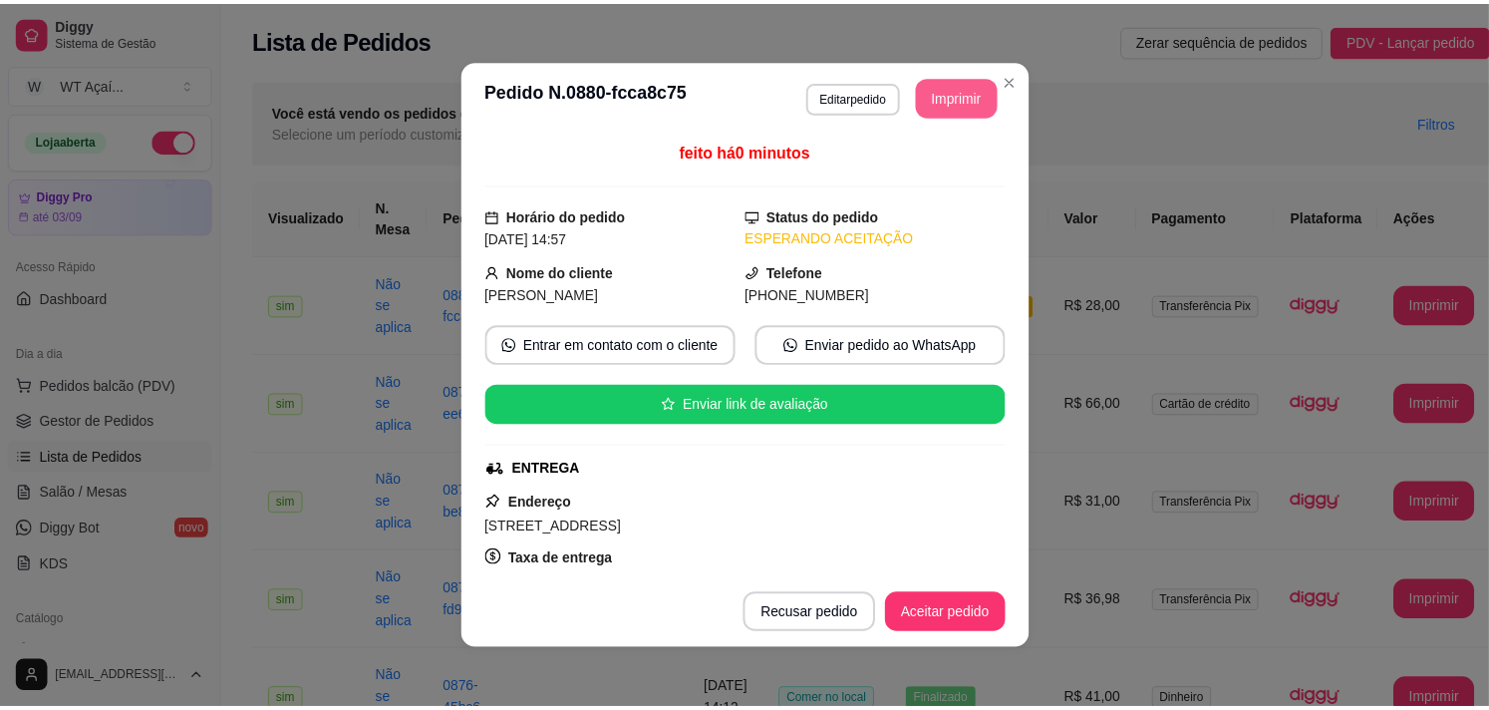
scroll to position [407, 0]
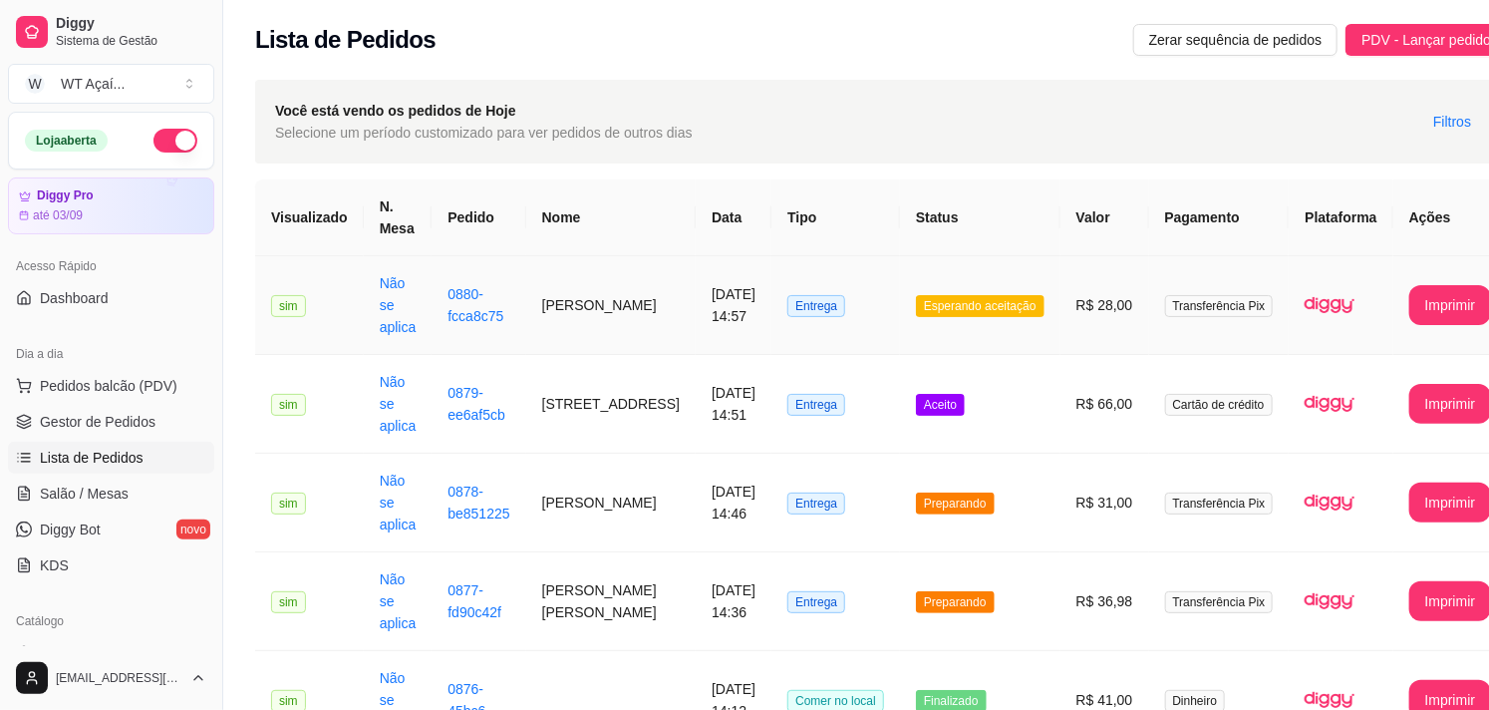
click at [916, 296] on span "Esperando aceitação" at bounding box center [980, 306] width 129 height 22
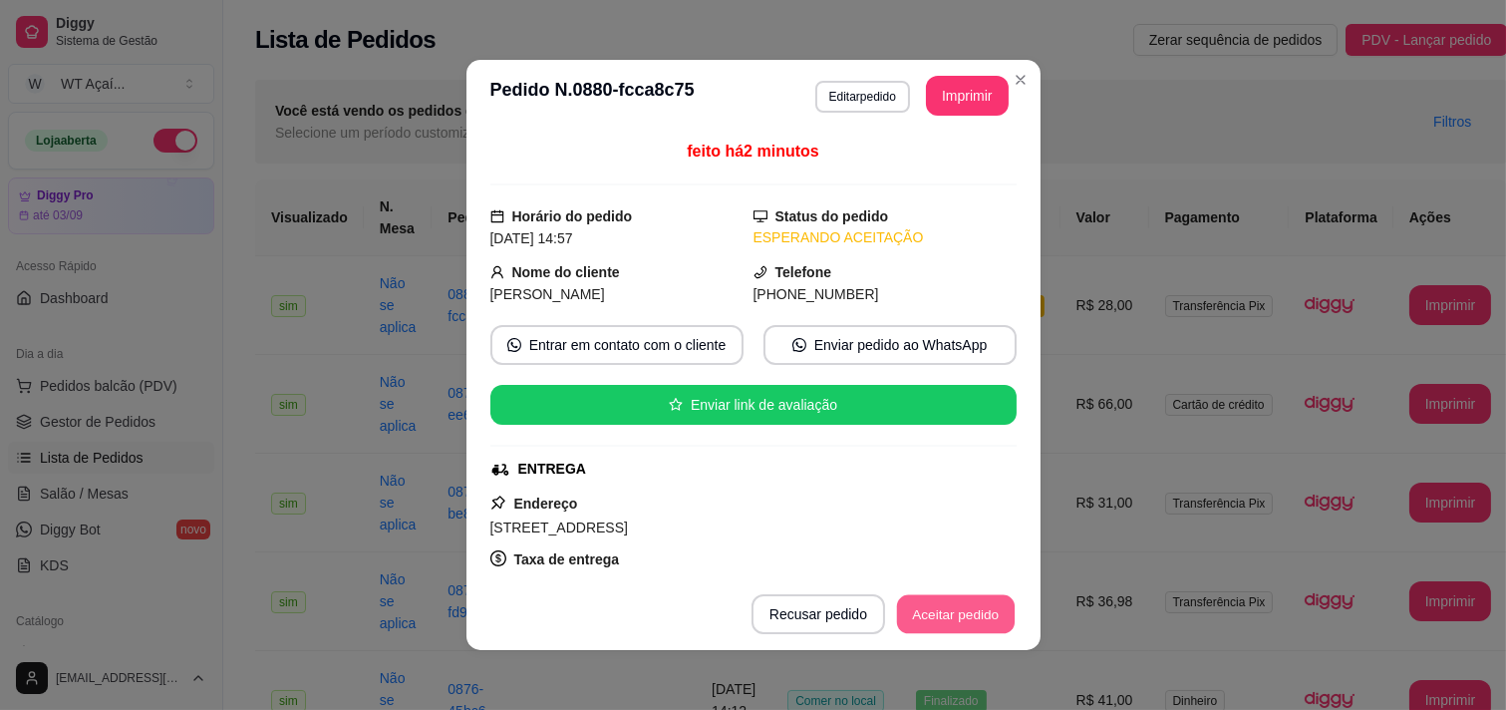
click at [937, 624] on button "Aceitar pedido" at bounding box center [956, 614] width 118 height 39
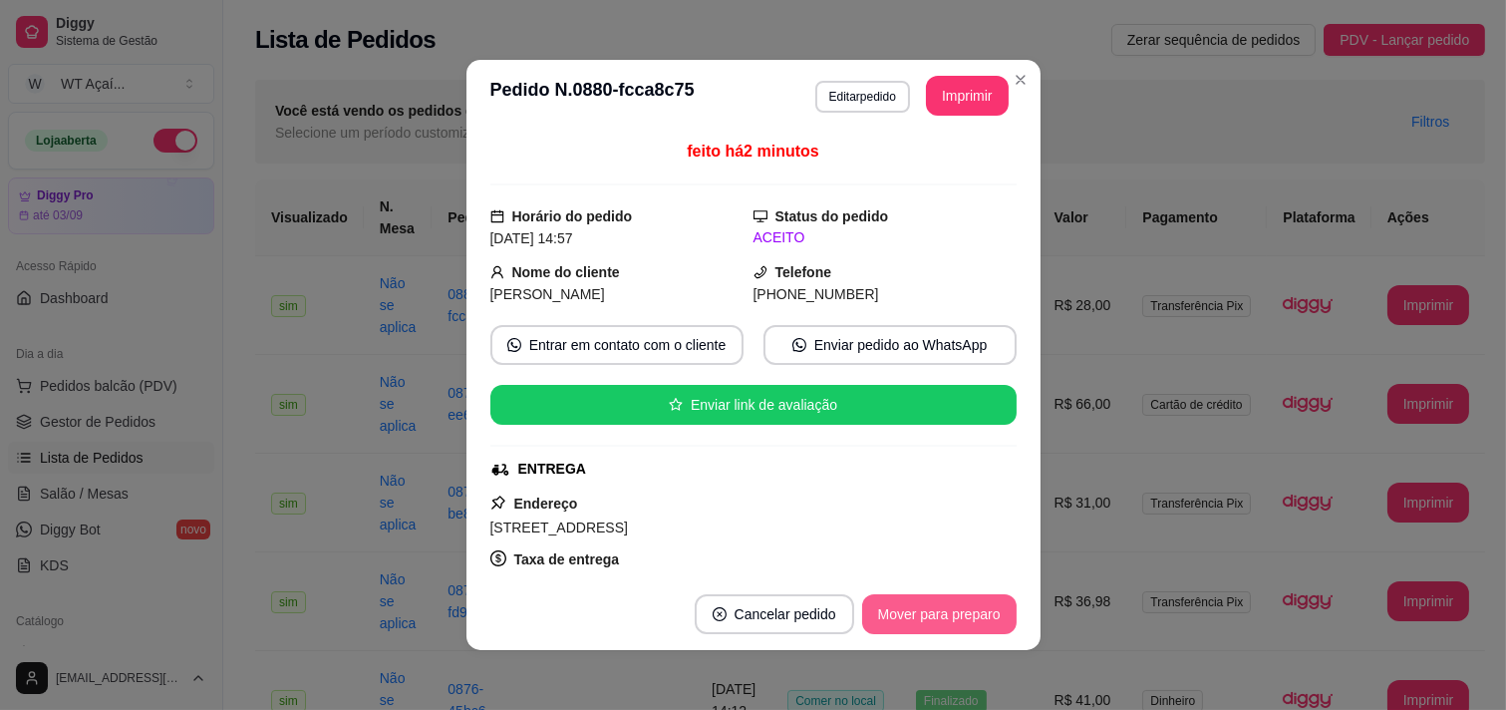
click at [937, 624] on button "Mover para preparo" at bounding box center [939, 614] width 154 height 40
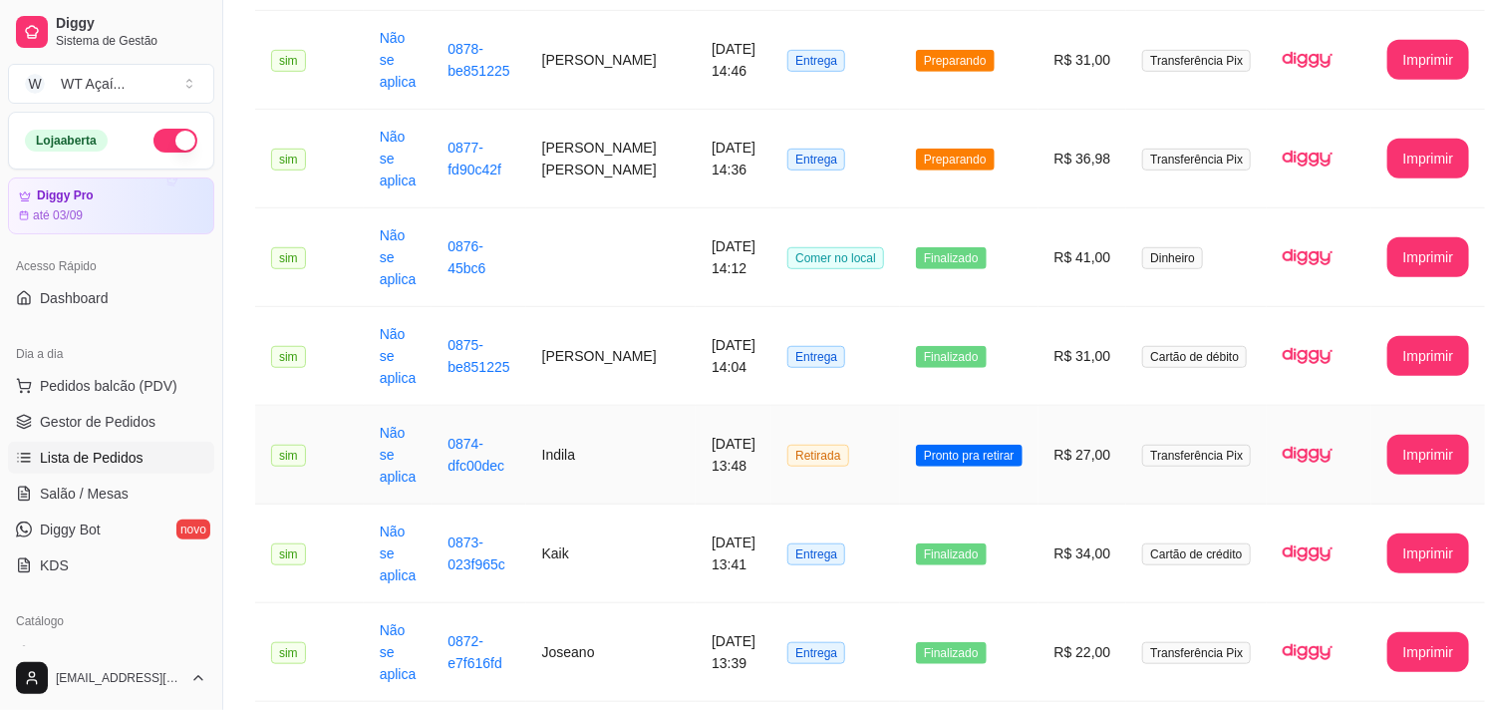
scroll to position [221, 0]
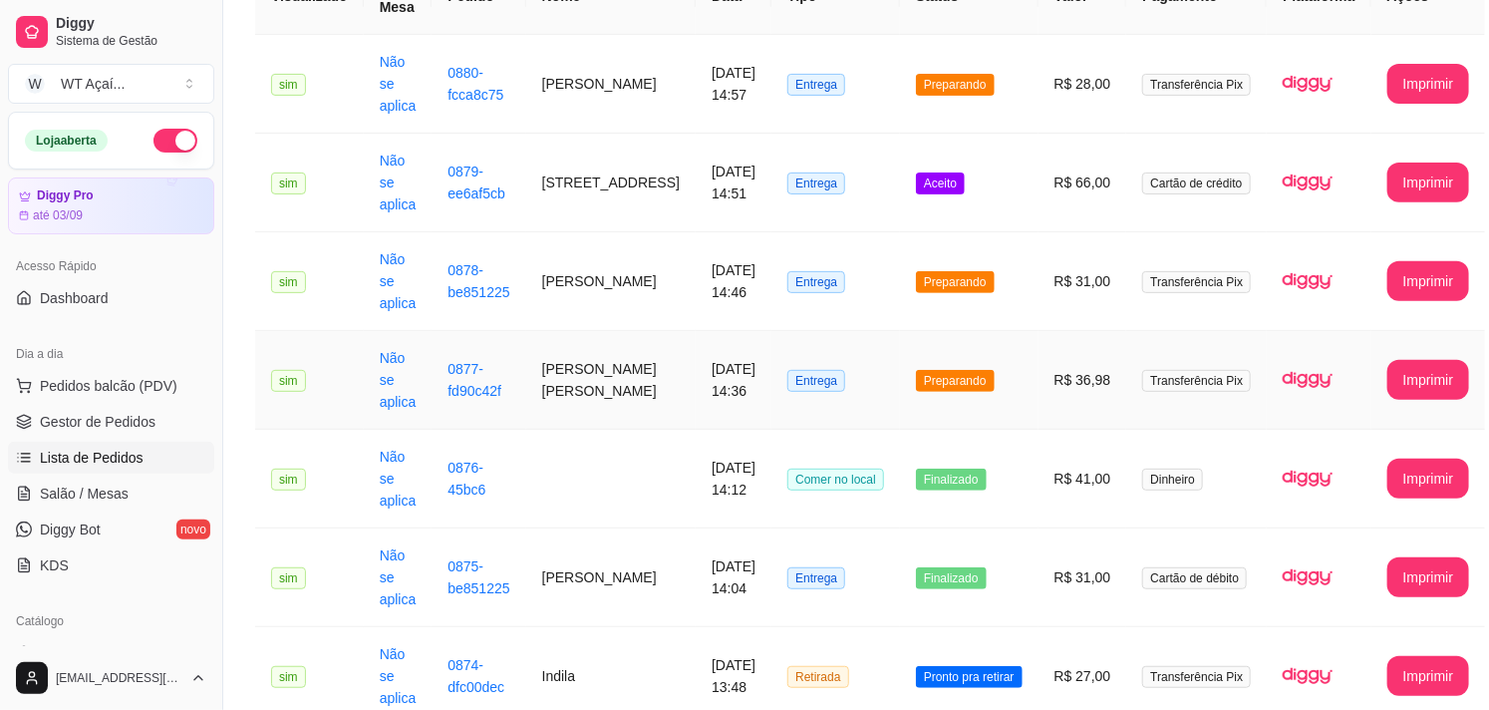
click at [962, 383] on span "Preparando" at bounding box center [955, 381] width 79 height 22
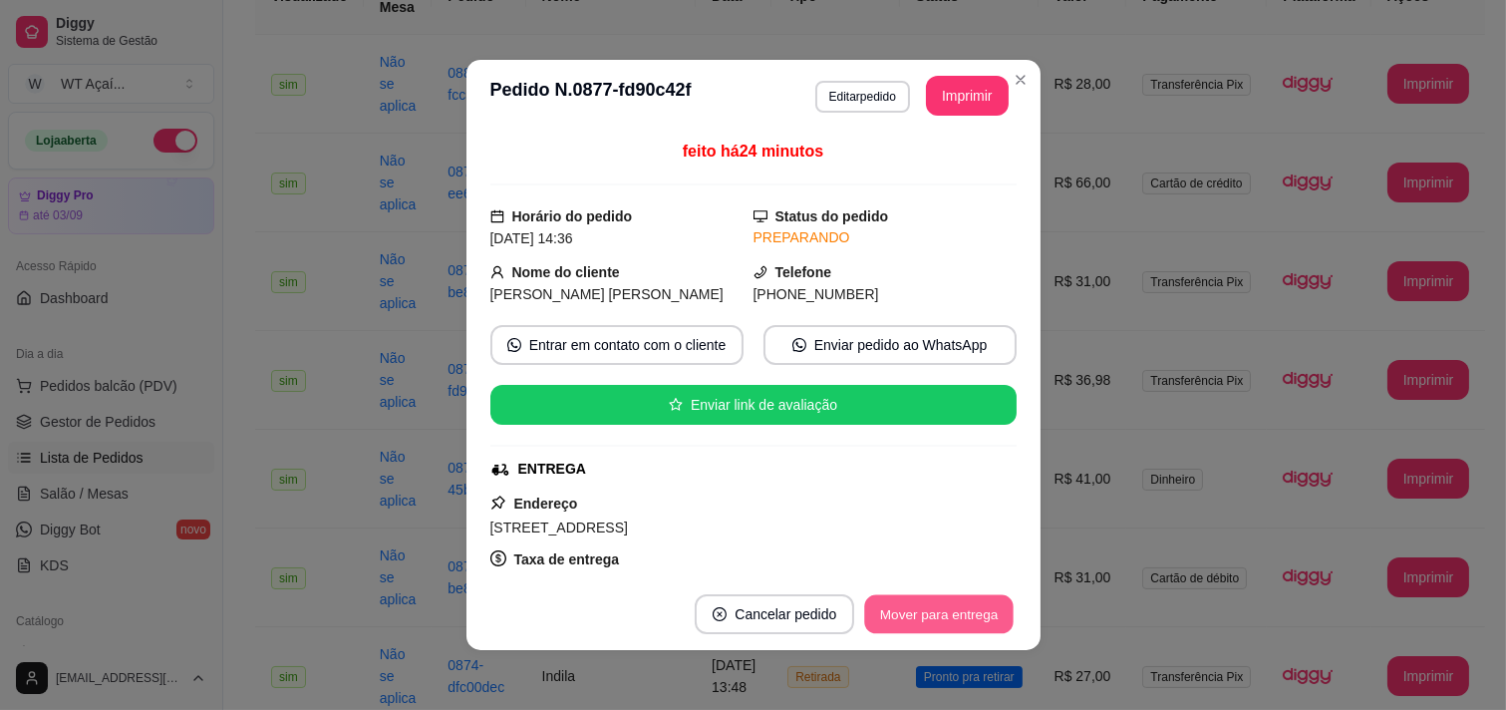
click at [904, 614] on button "Mover para entrega" at bounding box center [939, 614] width 149 height 39
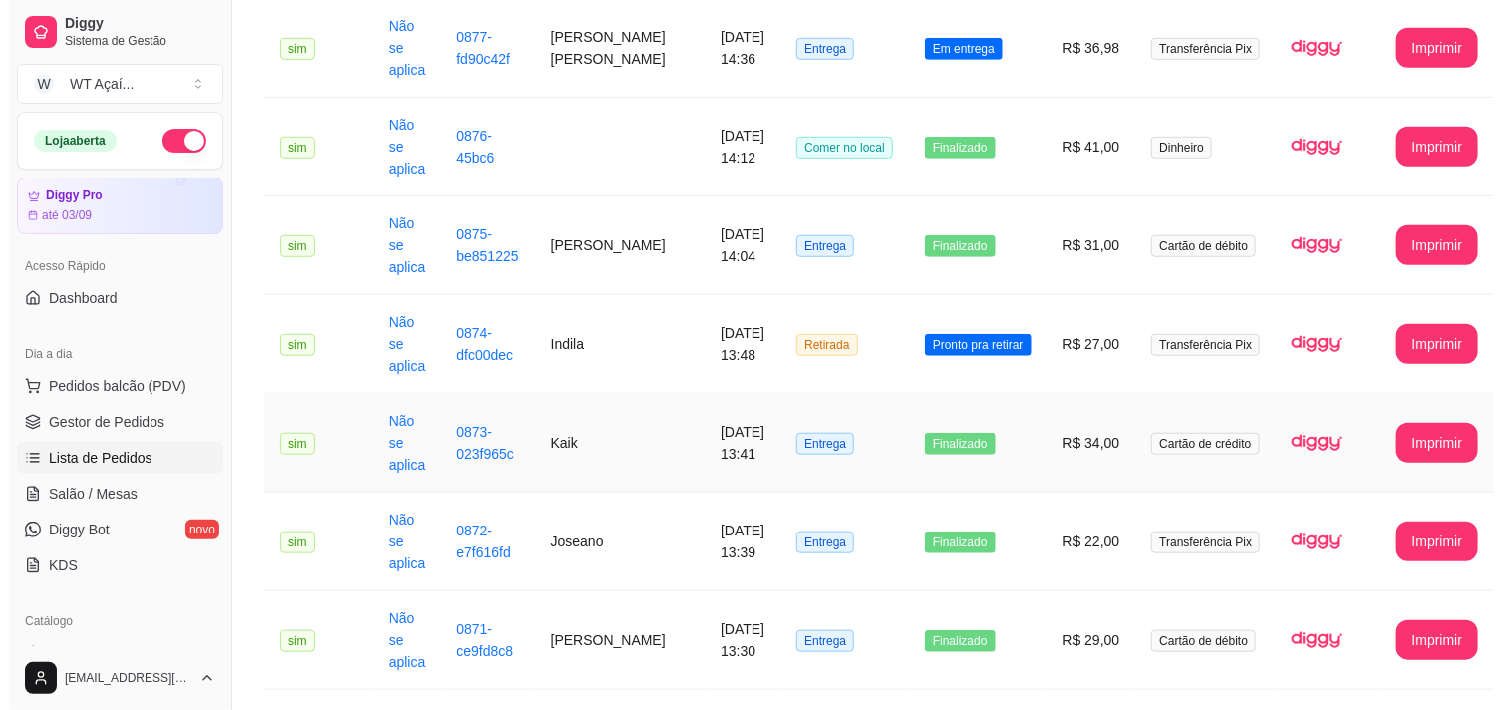
scroll to position [0, 0]
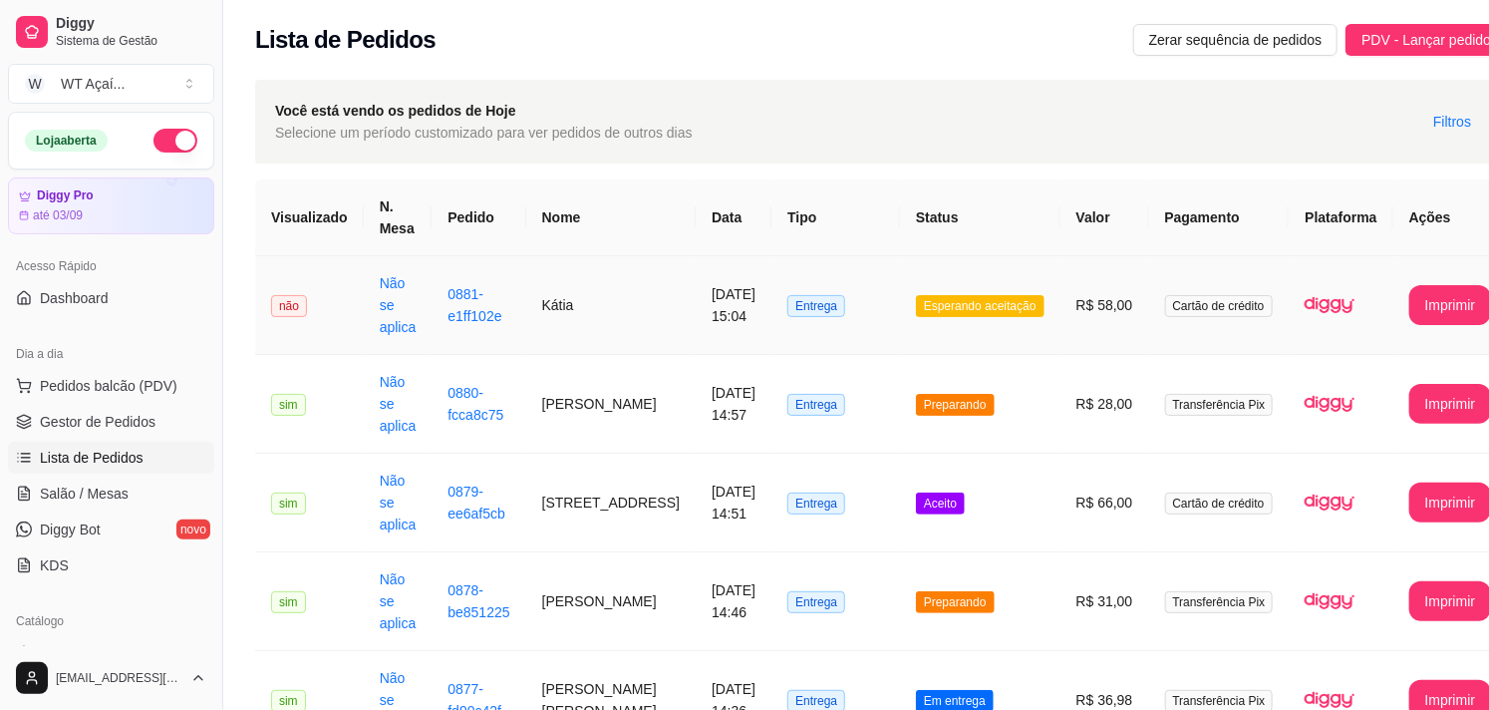
click at [962, 310] on span "Esperando aceitação" at bounding box center [980, 306] width 129 height 22
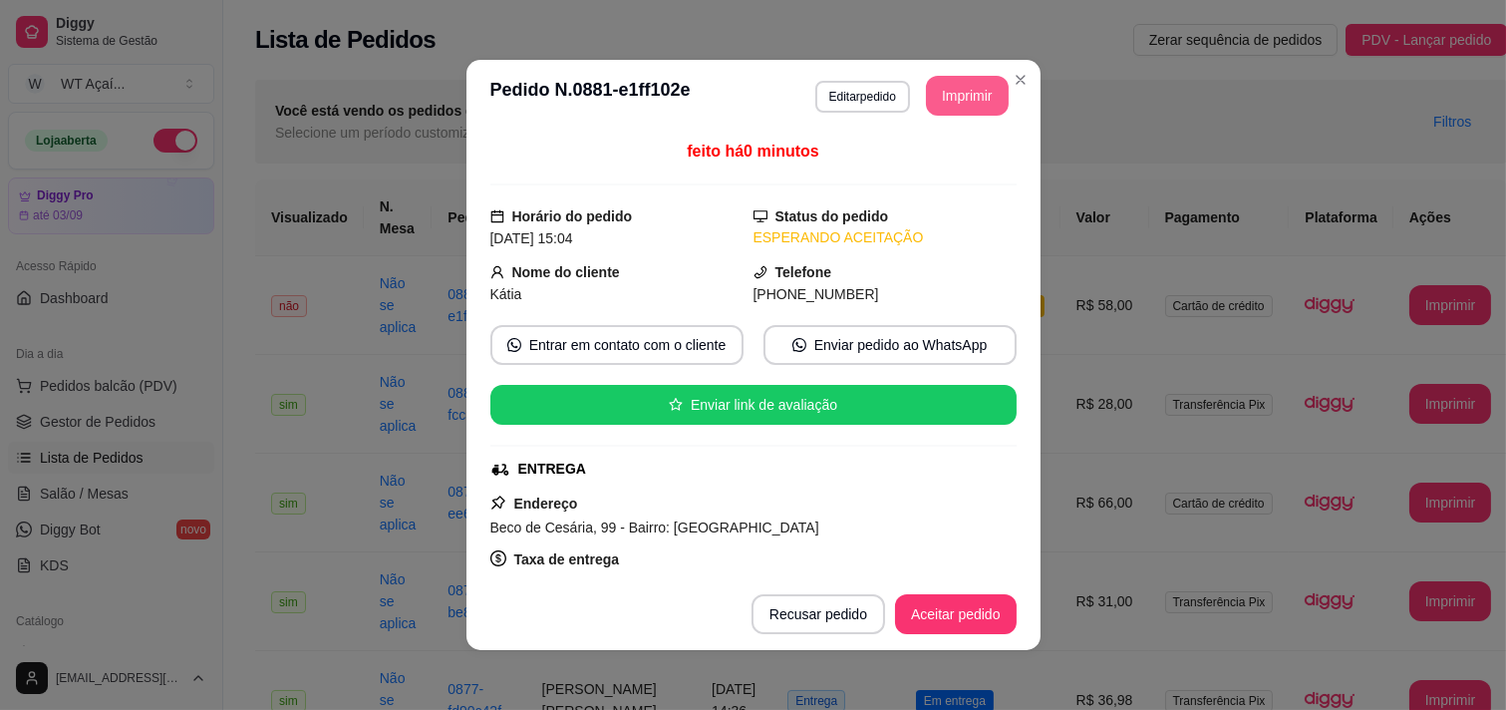
click at [951, 95] on button "Imprimir" at bounding box center [967, 96] width 83 height 40
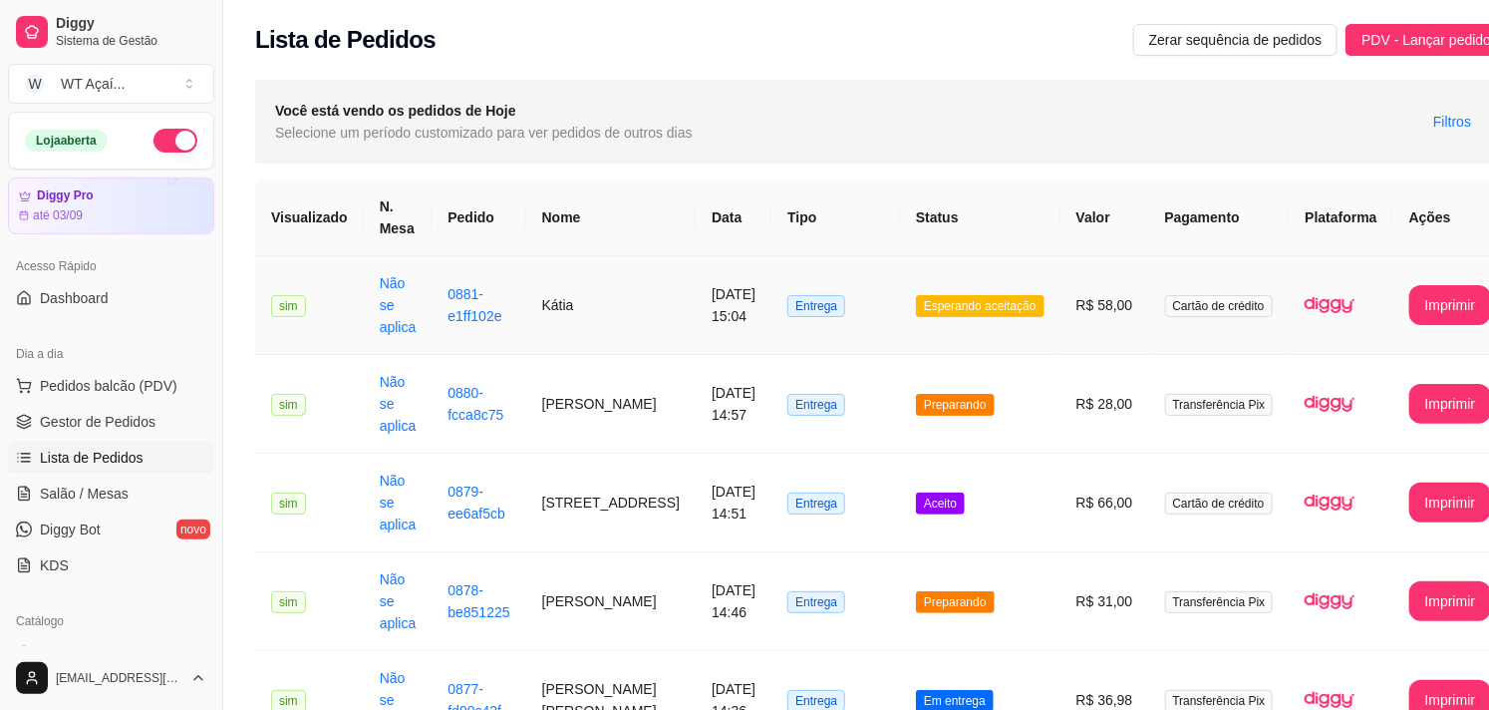
click at [968, 300] on span "Esperando aceitação" at bounding box center [980, 306] width 129 height 22
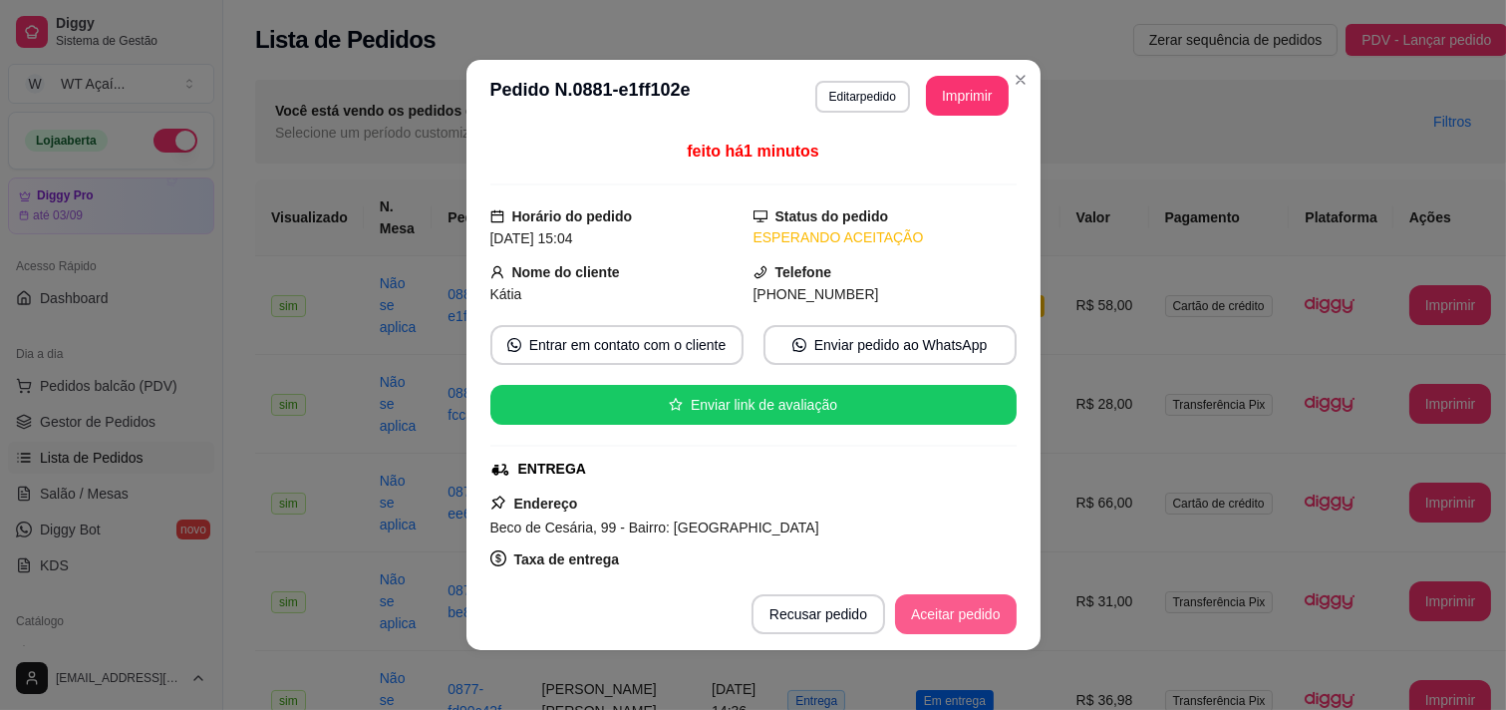
click at [941, 622] on button "Aceitar pedido" at bounding box center [956, 614] width 122 height 40
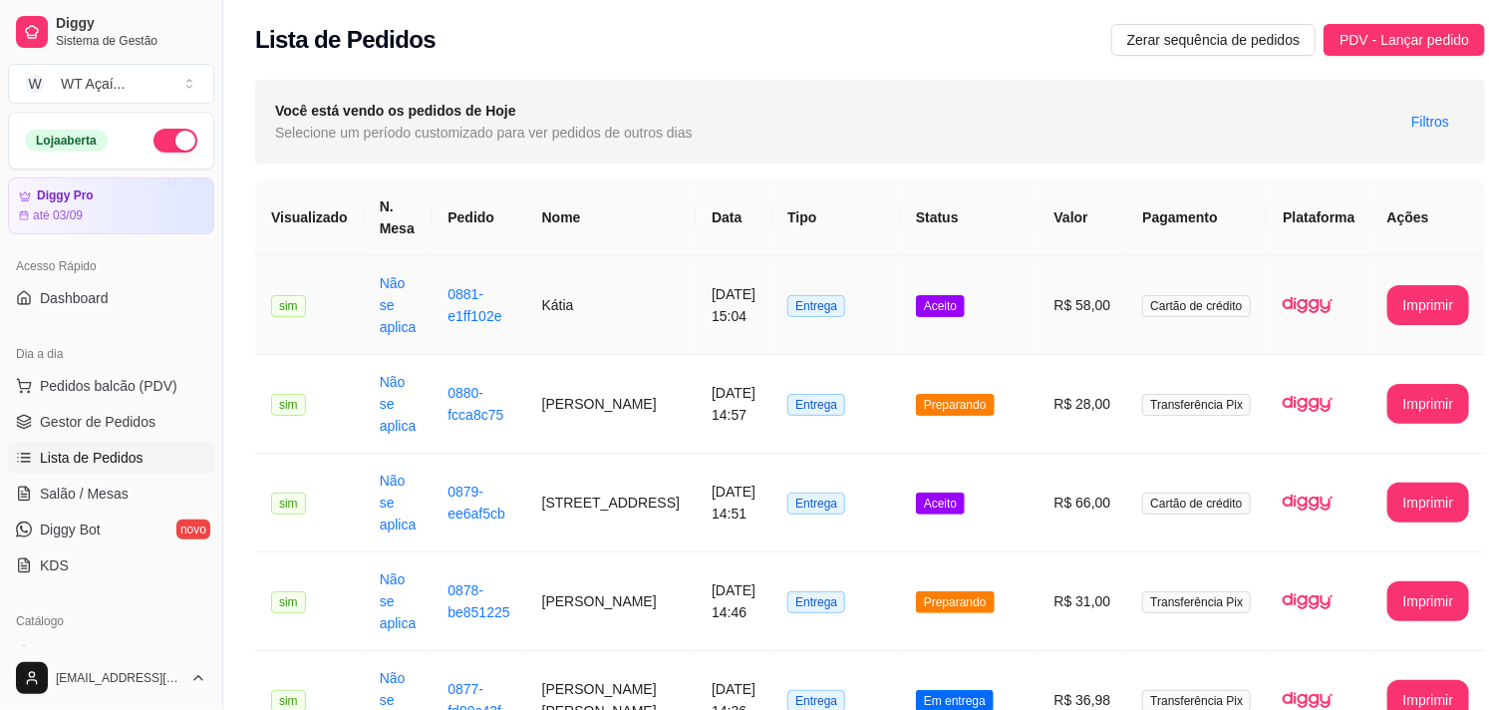
click at [922, 307] on span "Aceito" at bounding box center [940, 306] width 49 height 22
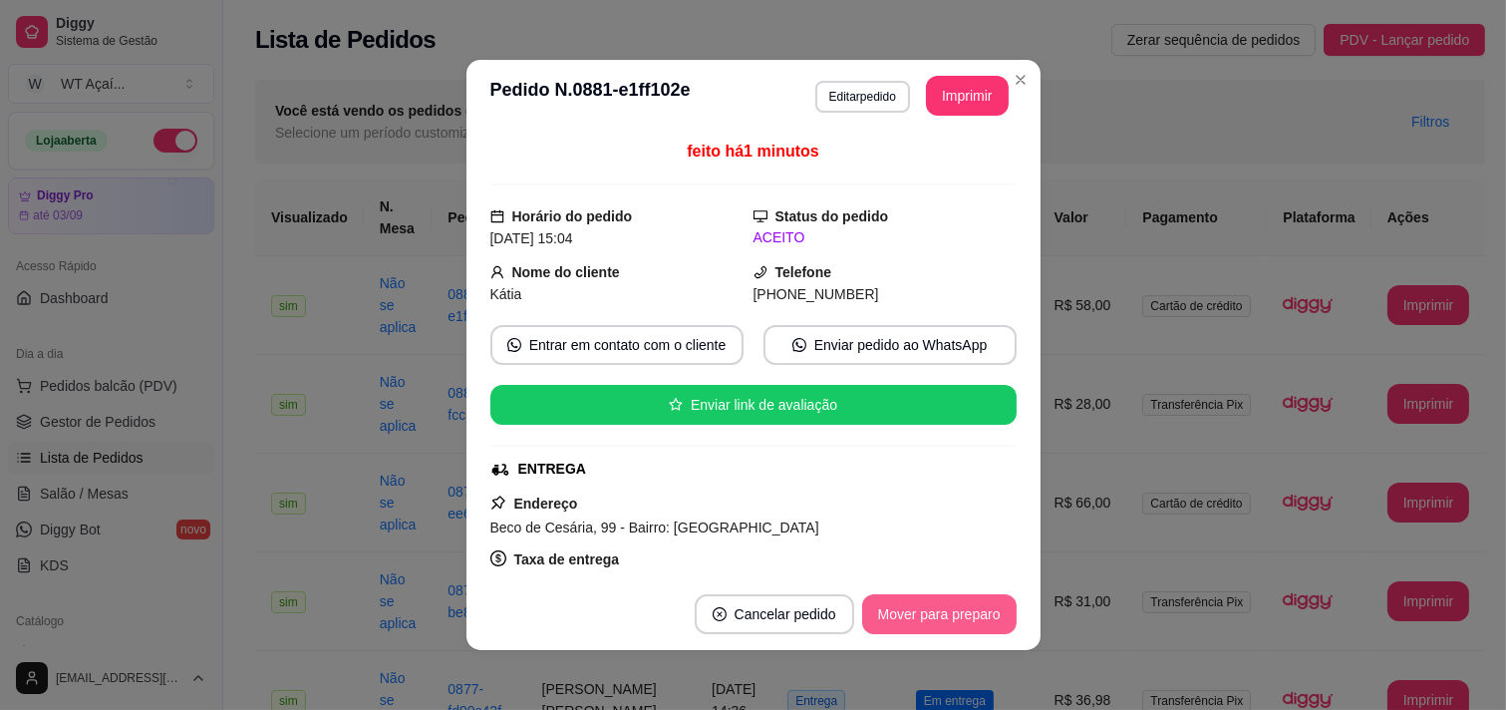
click at [918, 602] on button "Mover para preparo" at bounding box center [939, 614] width 154 height 40
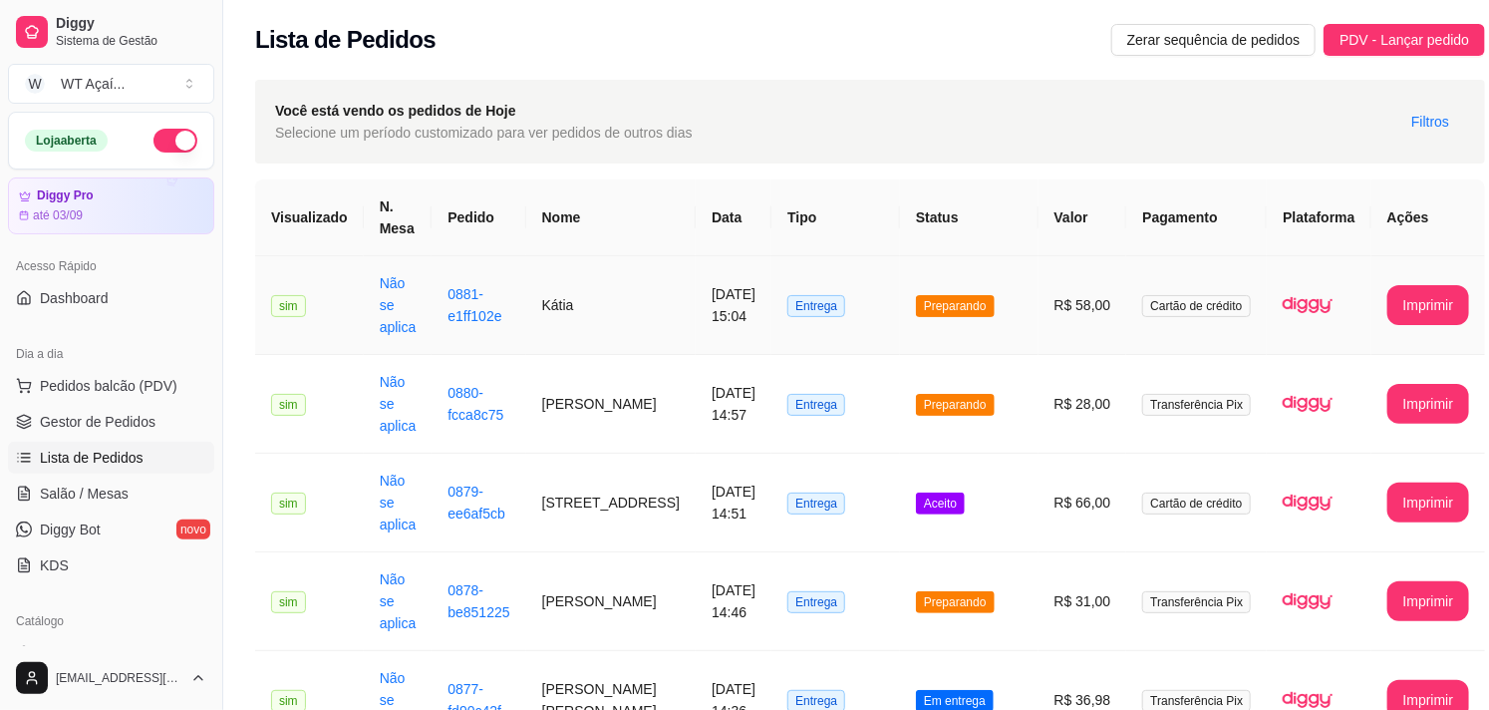
click at [916, 309] on span "Preparando" at bounding box center [955, 306] width 79 height 22
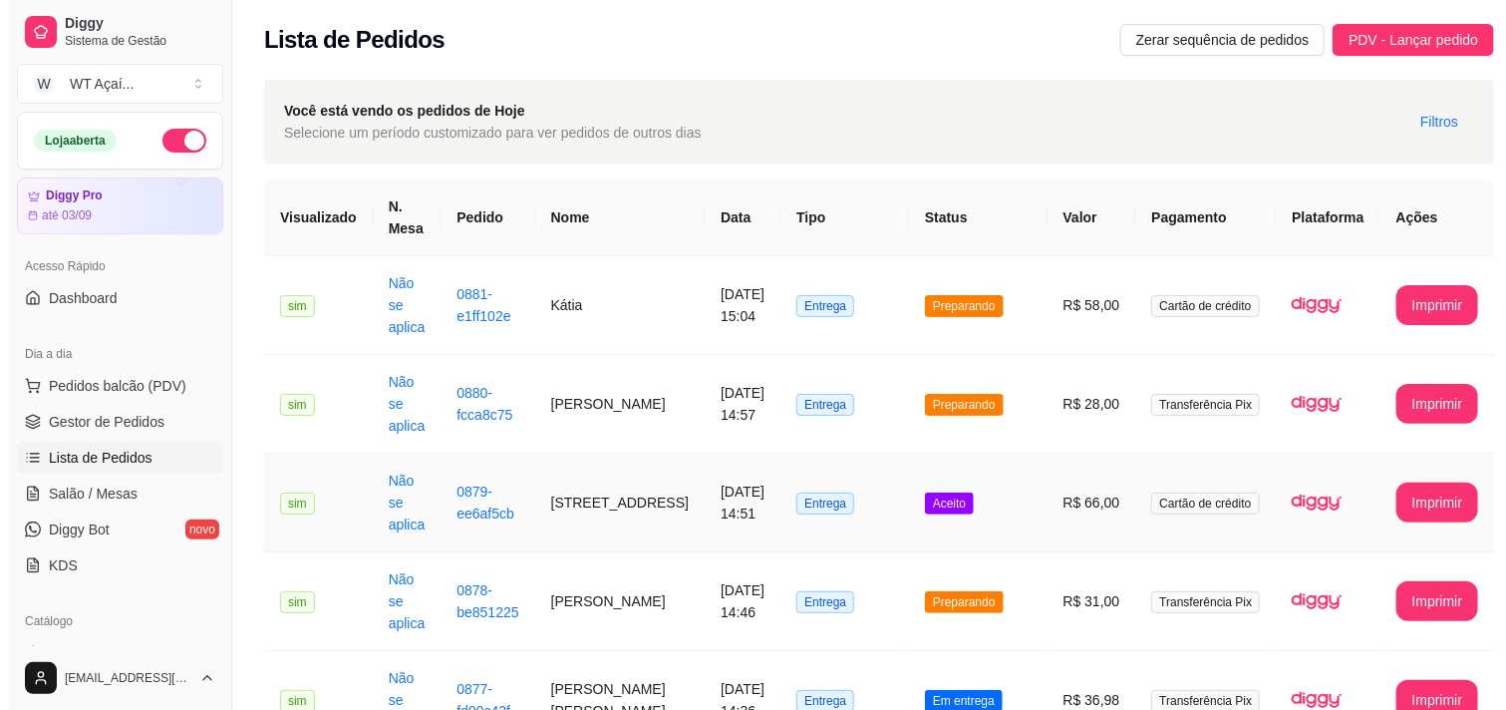
scroll to position [332, 0]
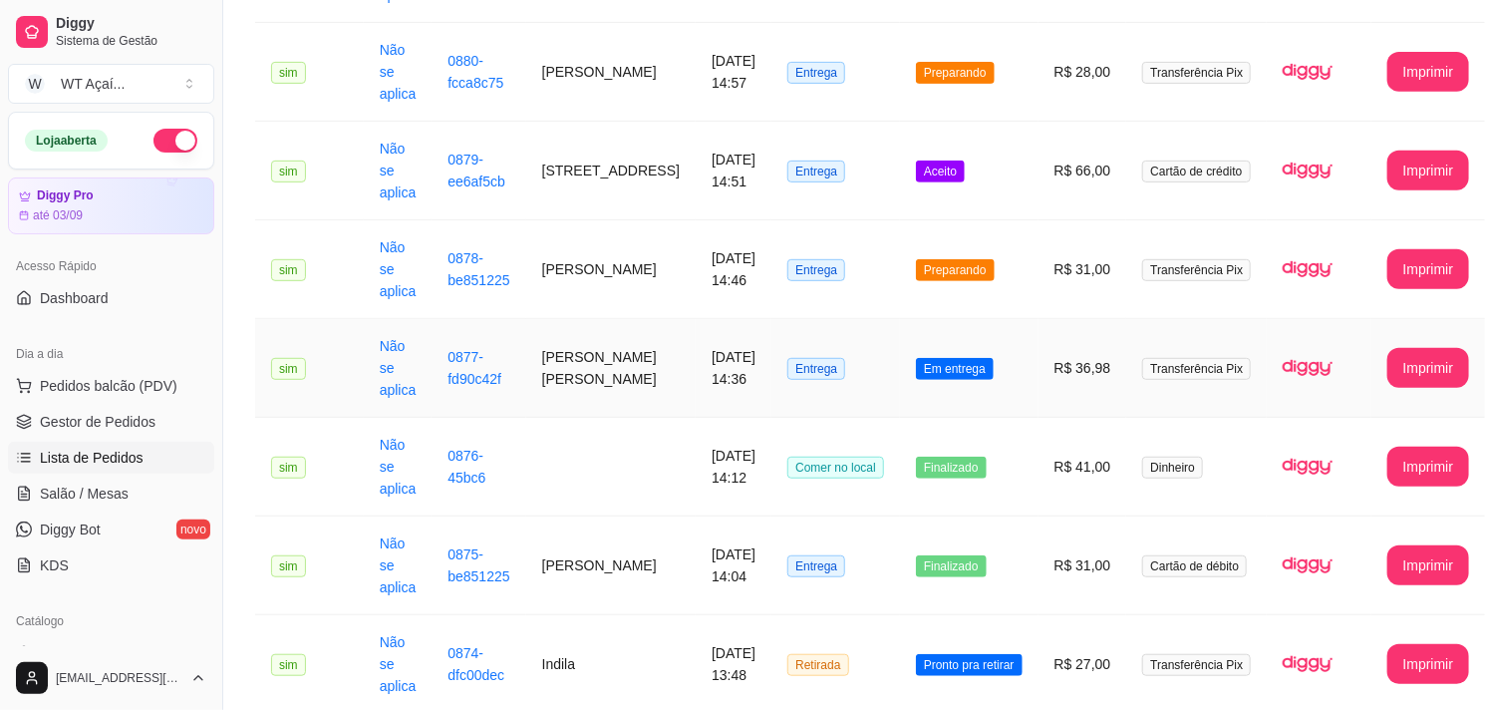
click at [916, 365] on span "Em entrega" at bounding box center [955, 369] width 78 height 22
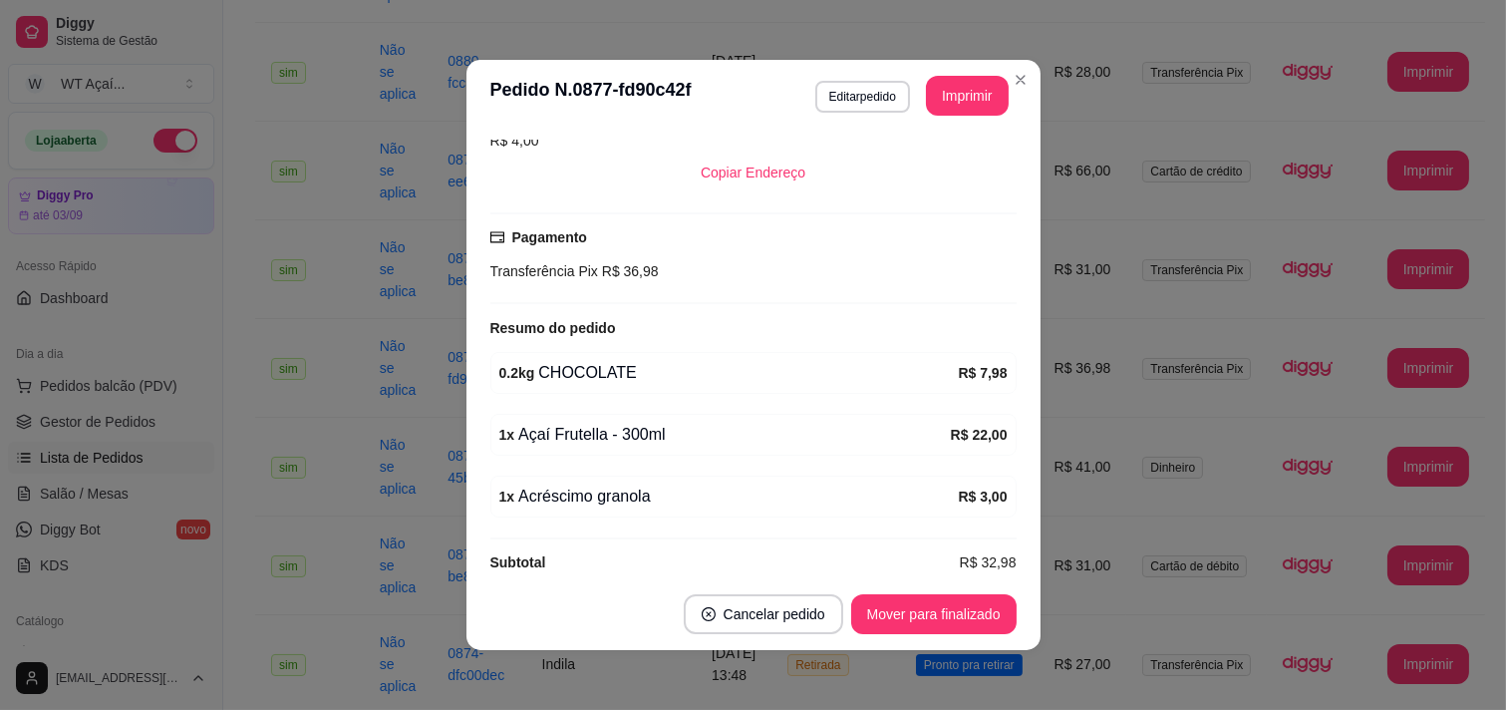
scroll to position [0, 0]
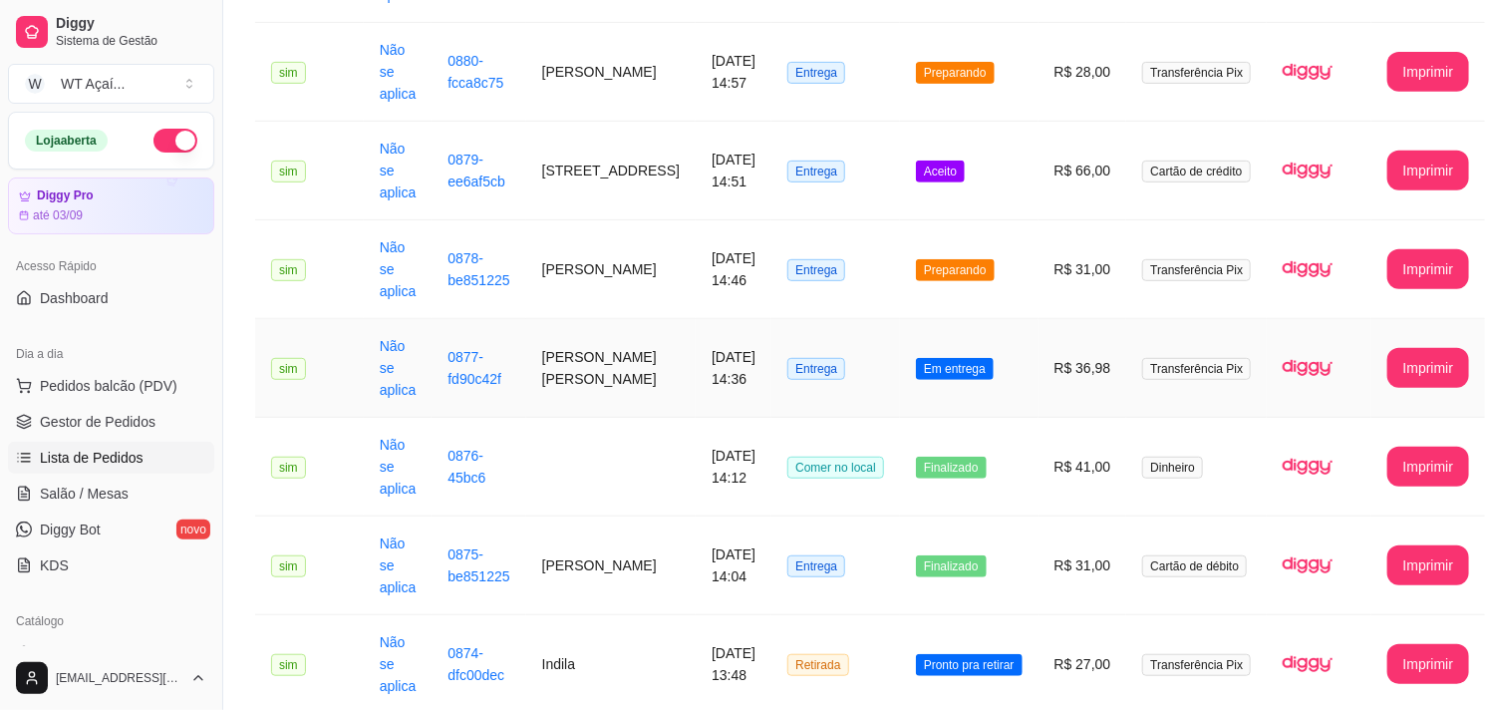
click at [928, 351] on td "Em entrega" at bounding box center [969, 368] width 139 height 99
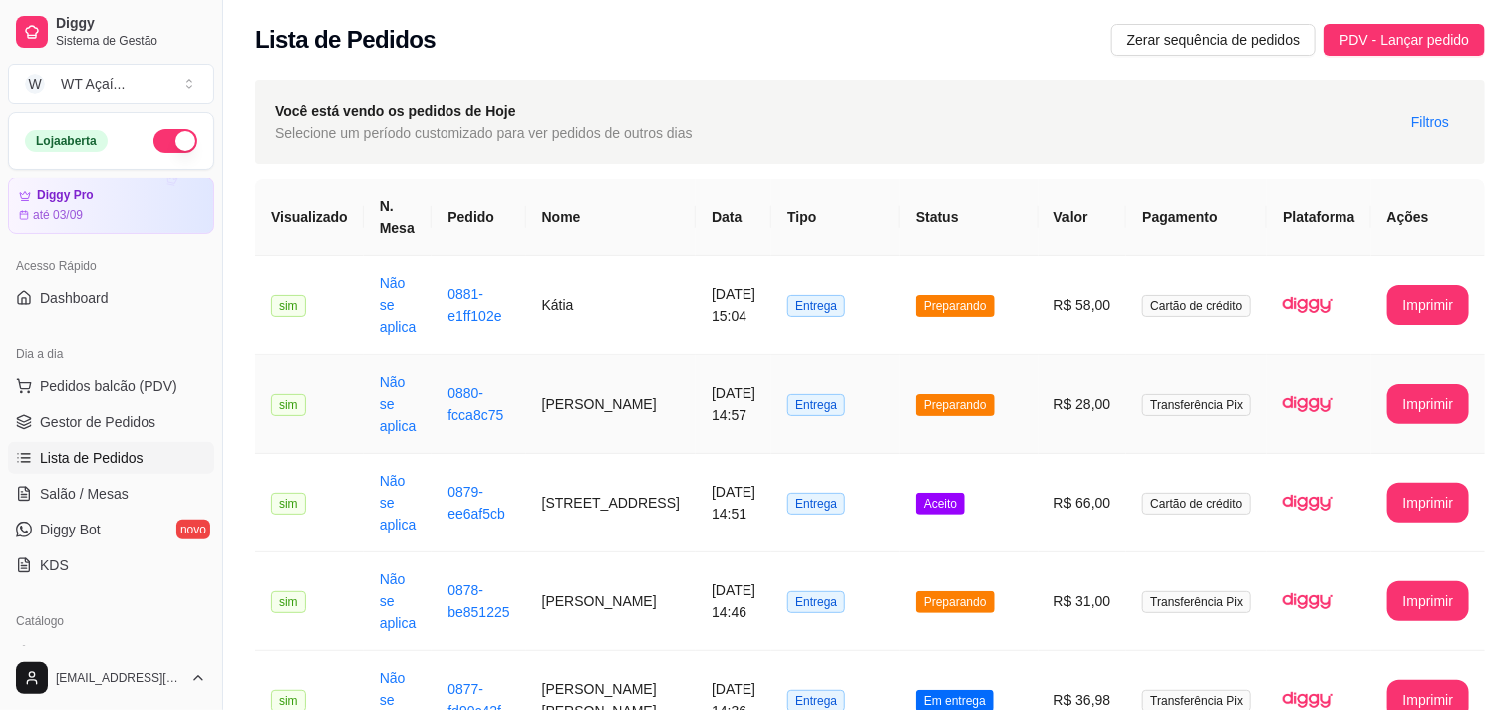
click at [919, 399] on span "Preparando" at bounding box center [955, 405] width 79 height 22
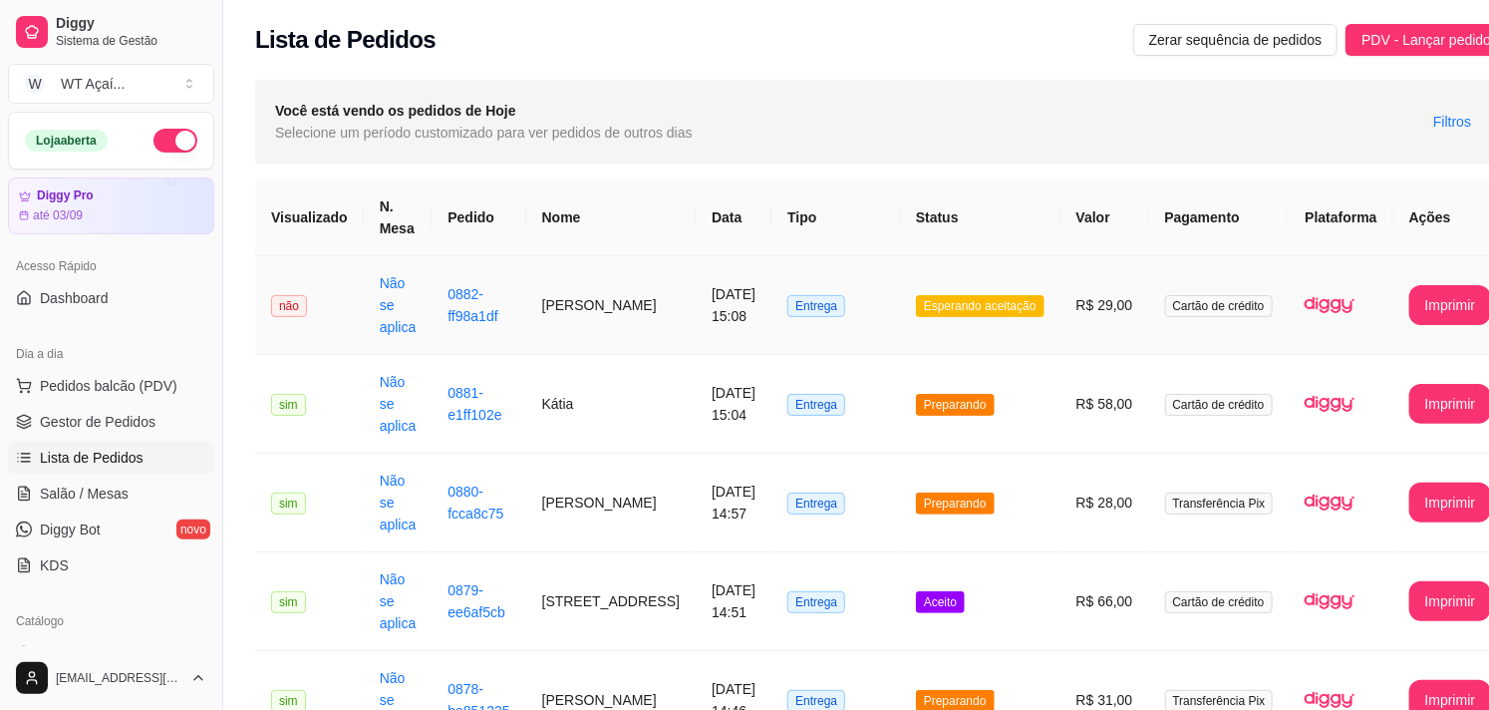
click at [950, 290] on td "Esperando aceitação" at bounding box center [980, 305] width 160 height 99
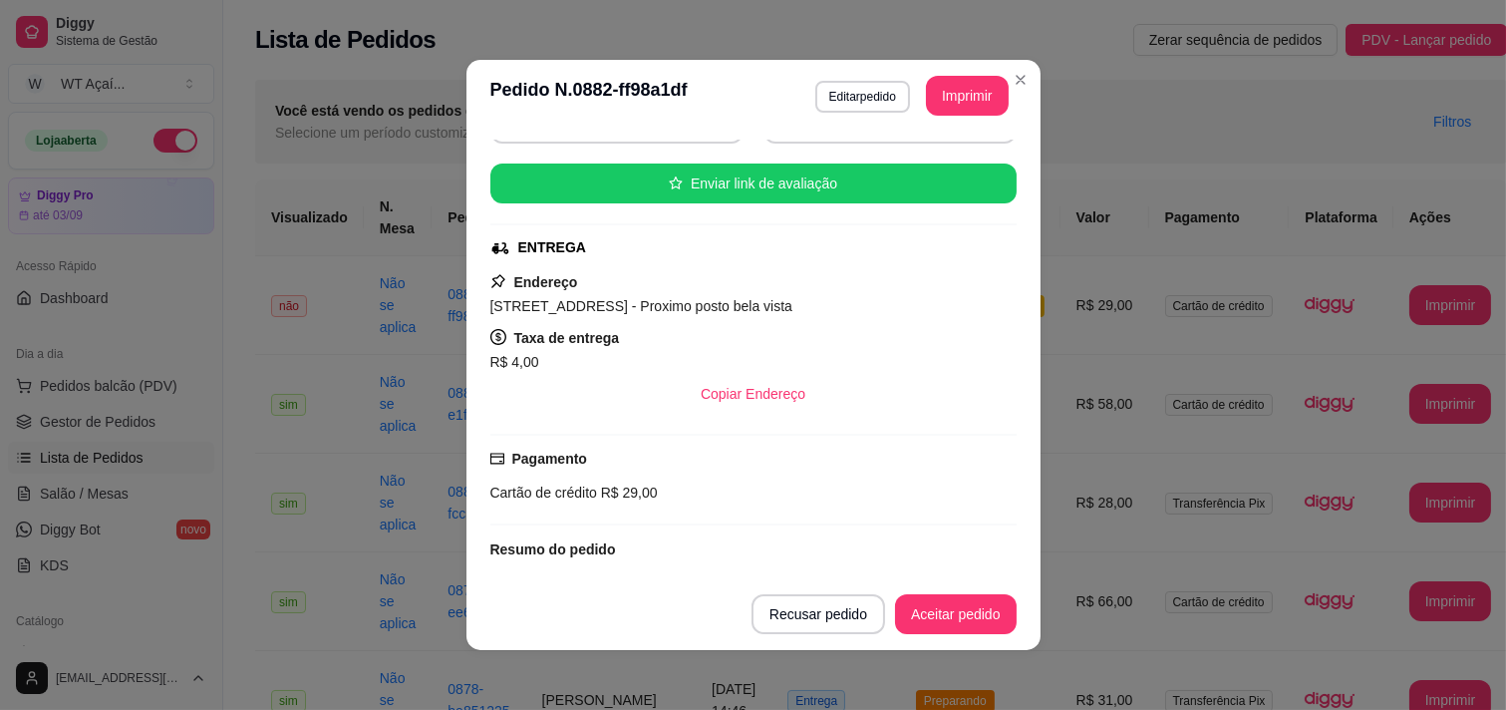
scroll to position [345, 0]
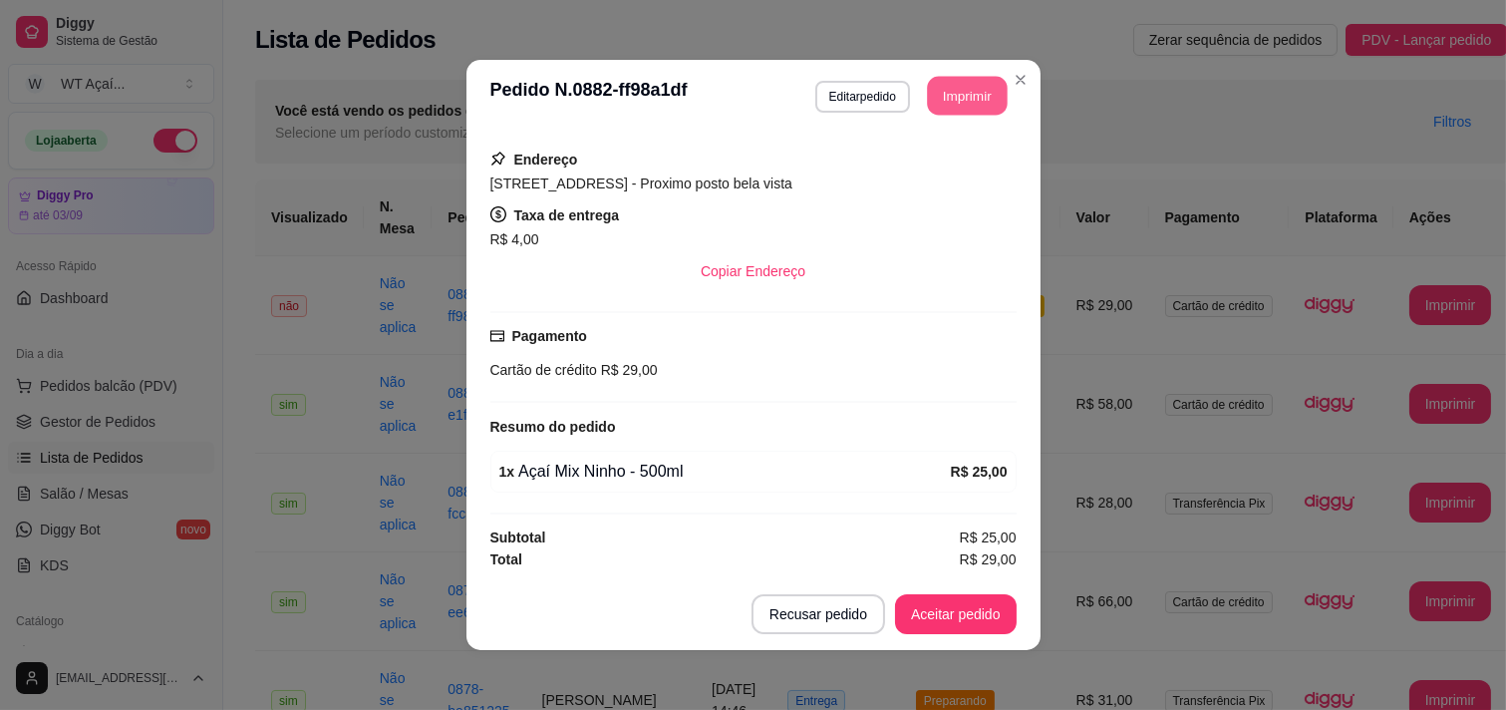
click at [973, 90] on button "Imprimir" at bounding box center [967, 96] width 80 height 39
click at [975, 614] on button "Aceitar pedido" at bounding box center [956, 614] width 122 height 40
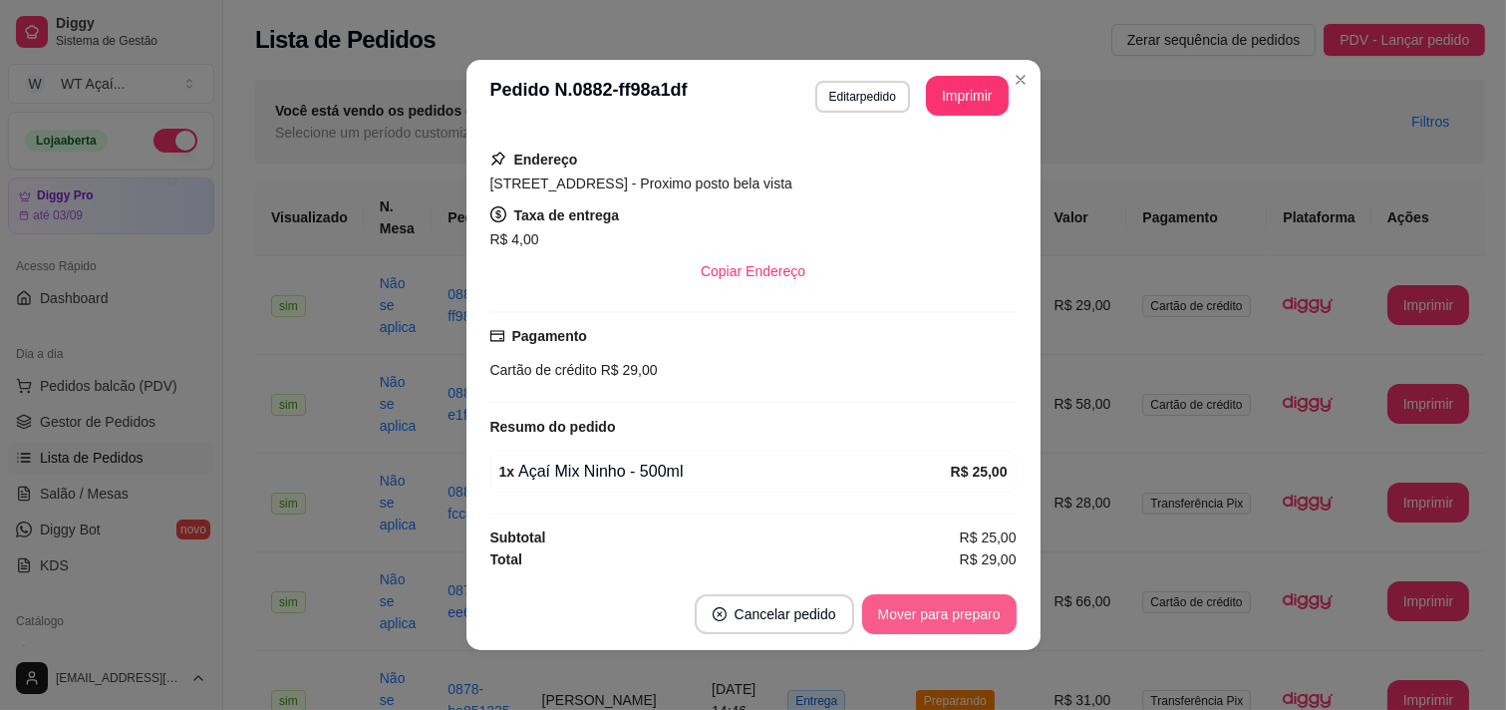
click at [968, 626] on button "Mover para preparo" at bounding box center [939, 614] width 154 height 40
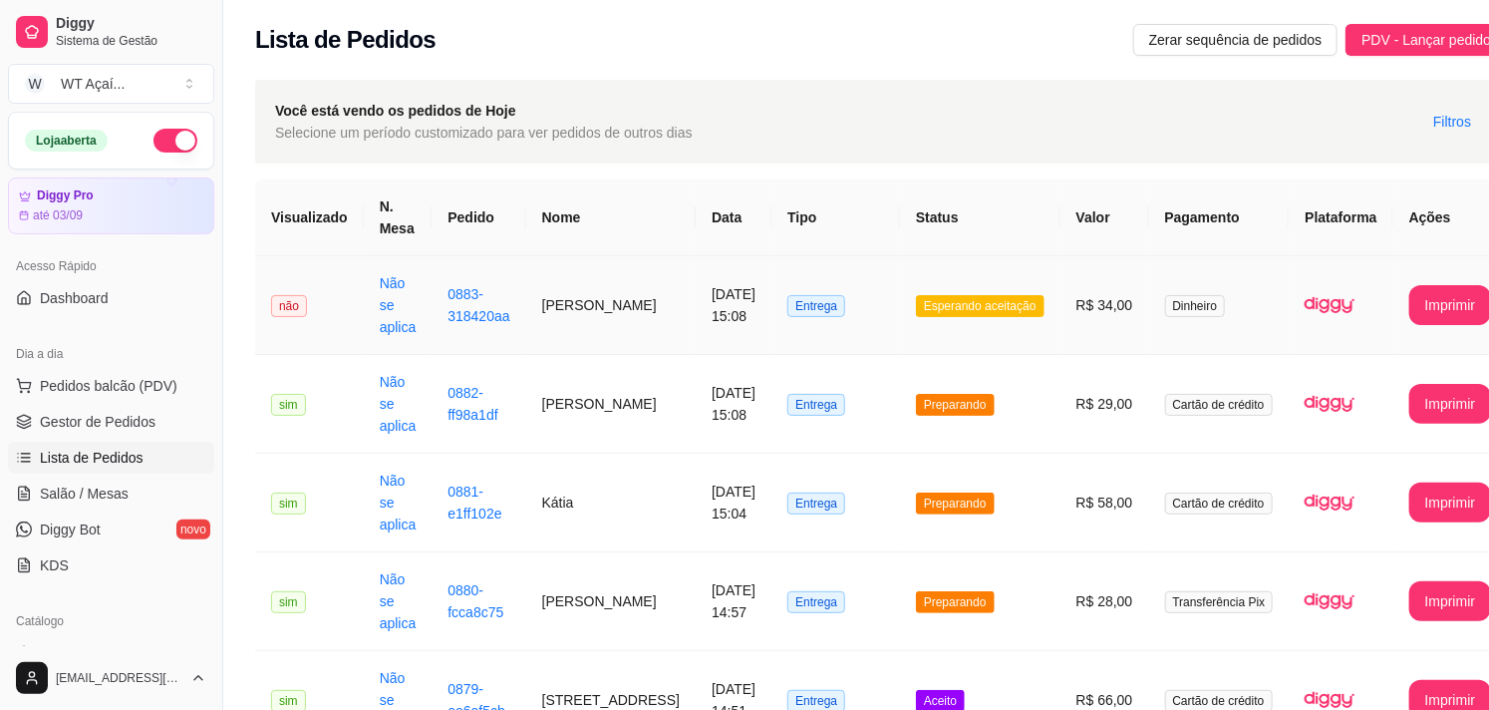
click at [939, 309] on span "Esperando aceitação" at bounding box center [980, 306] width 129 height 22
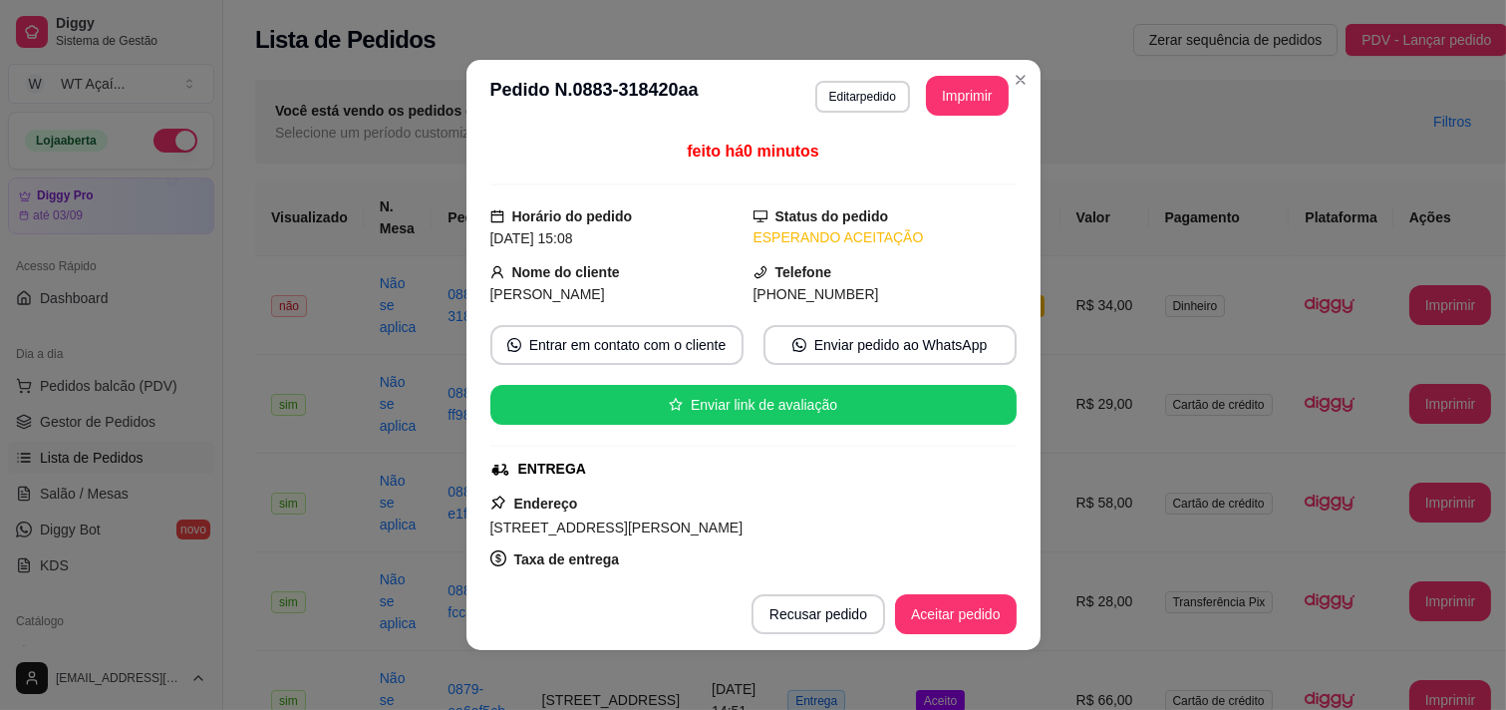
scroll to position [442, 0]
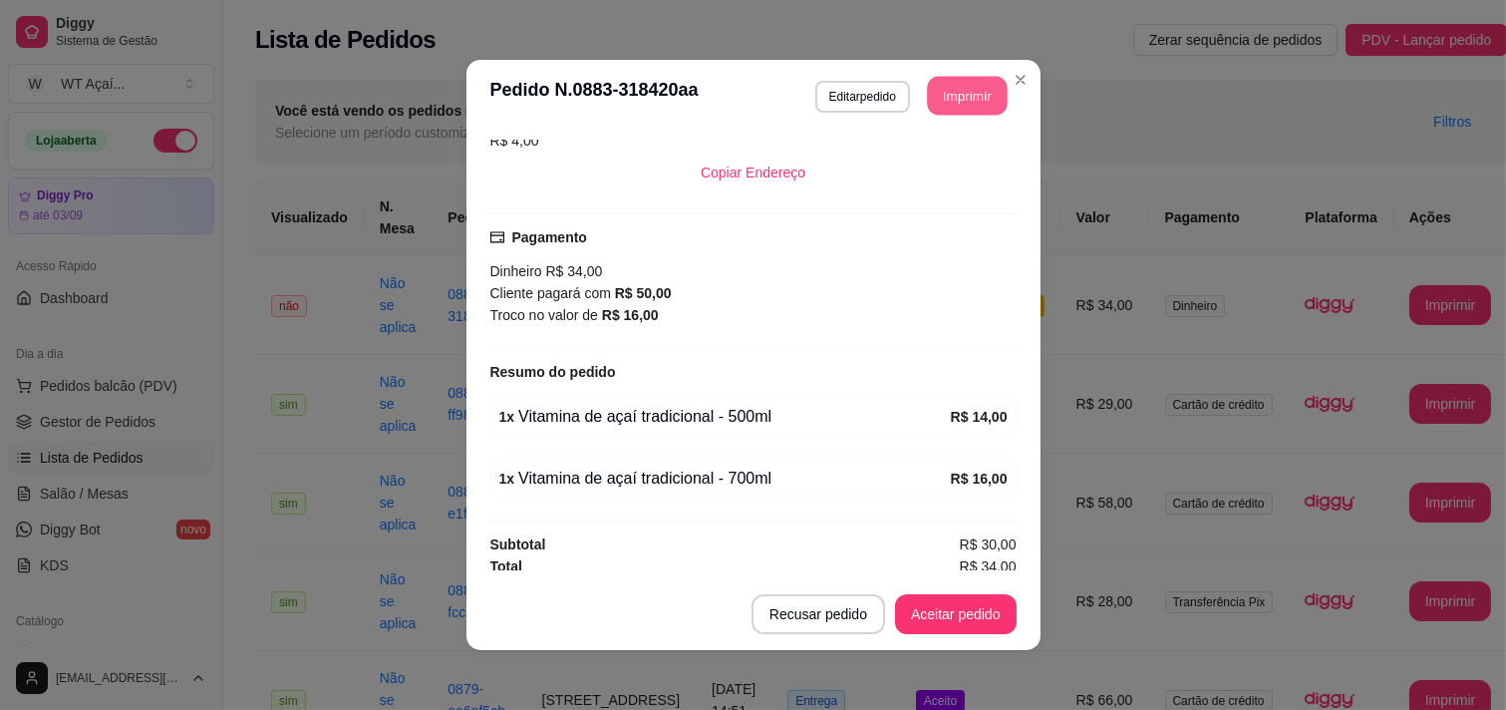
click at [958, 107] on button "Imprimir" at bounding box center [967, 96] width 80 height 39
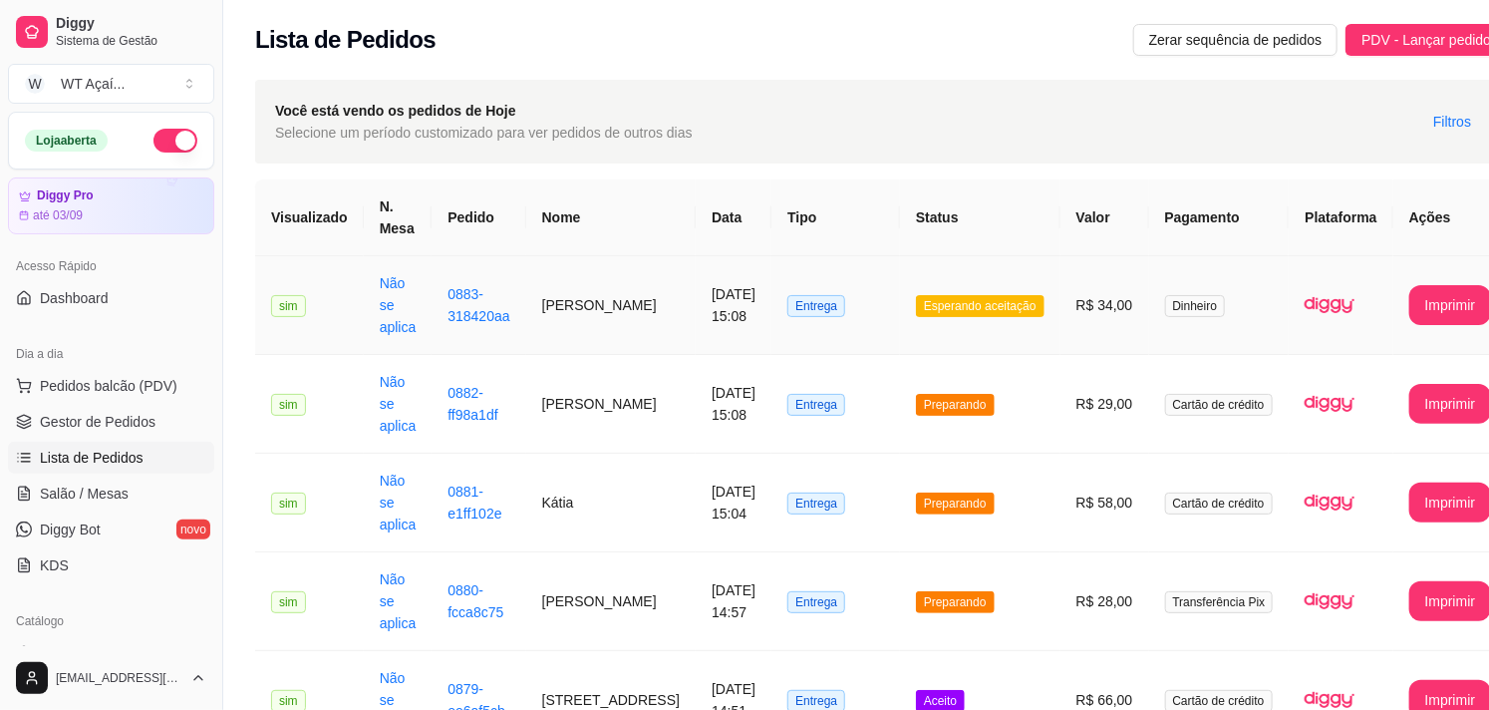
click at [916, 309] on span "Esperando aceitação" at bounding box center [980, 306] width 129 height 22
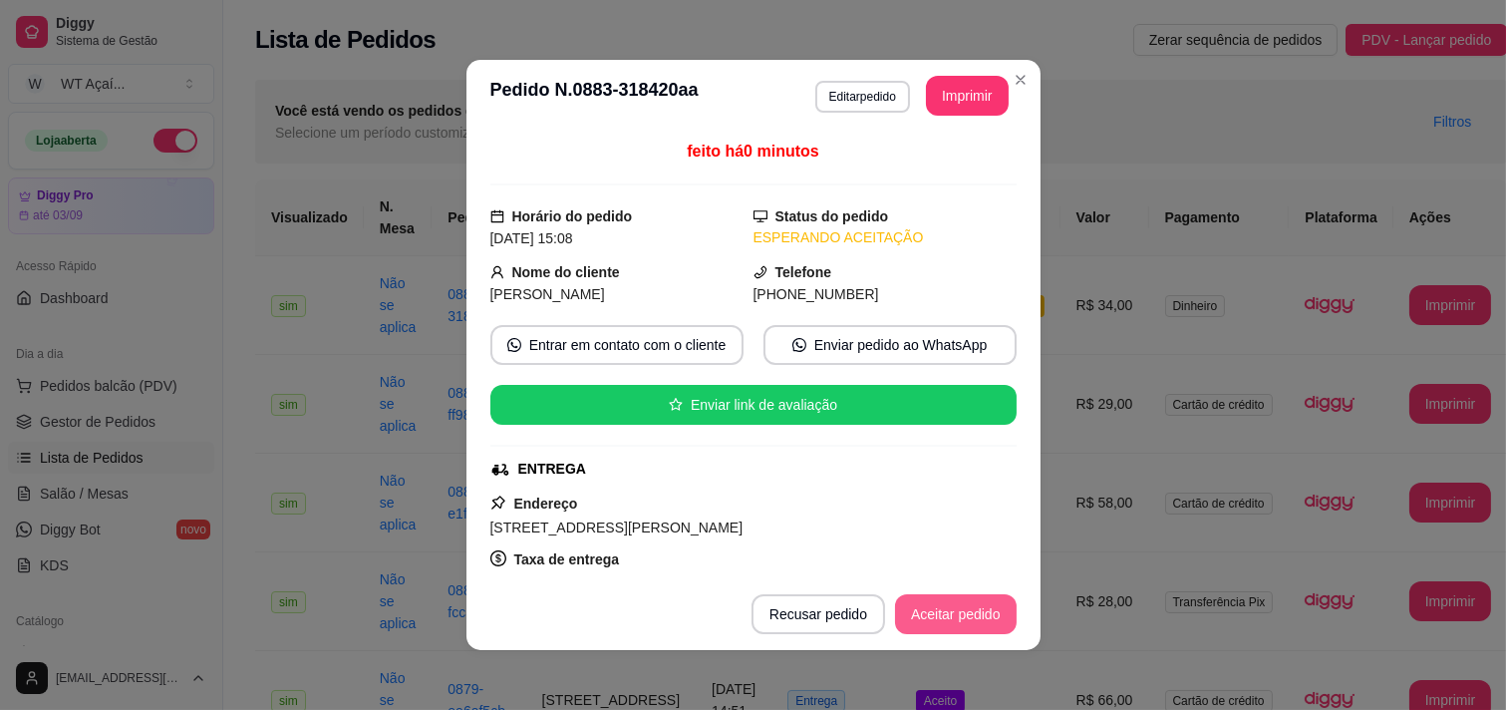
click at [943, 611] on button "Aceitar pedido" at bounding box center [956, 614] width 122 height 40
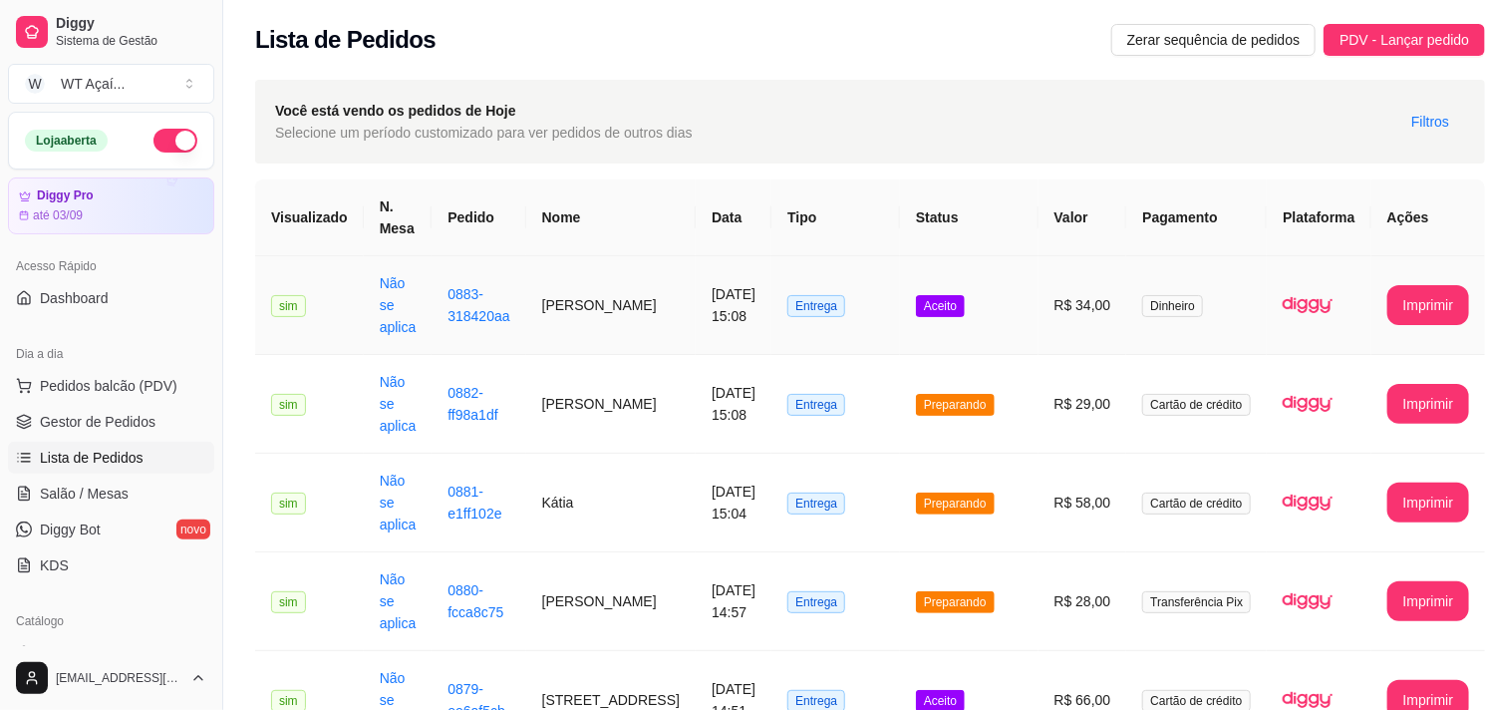
click at [900, 304] on td "Aceito" at bounding box center [969, 305] width 139 height 99
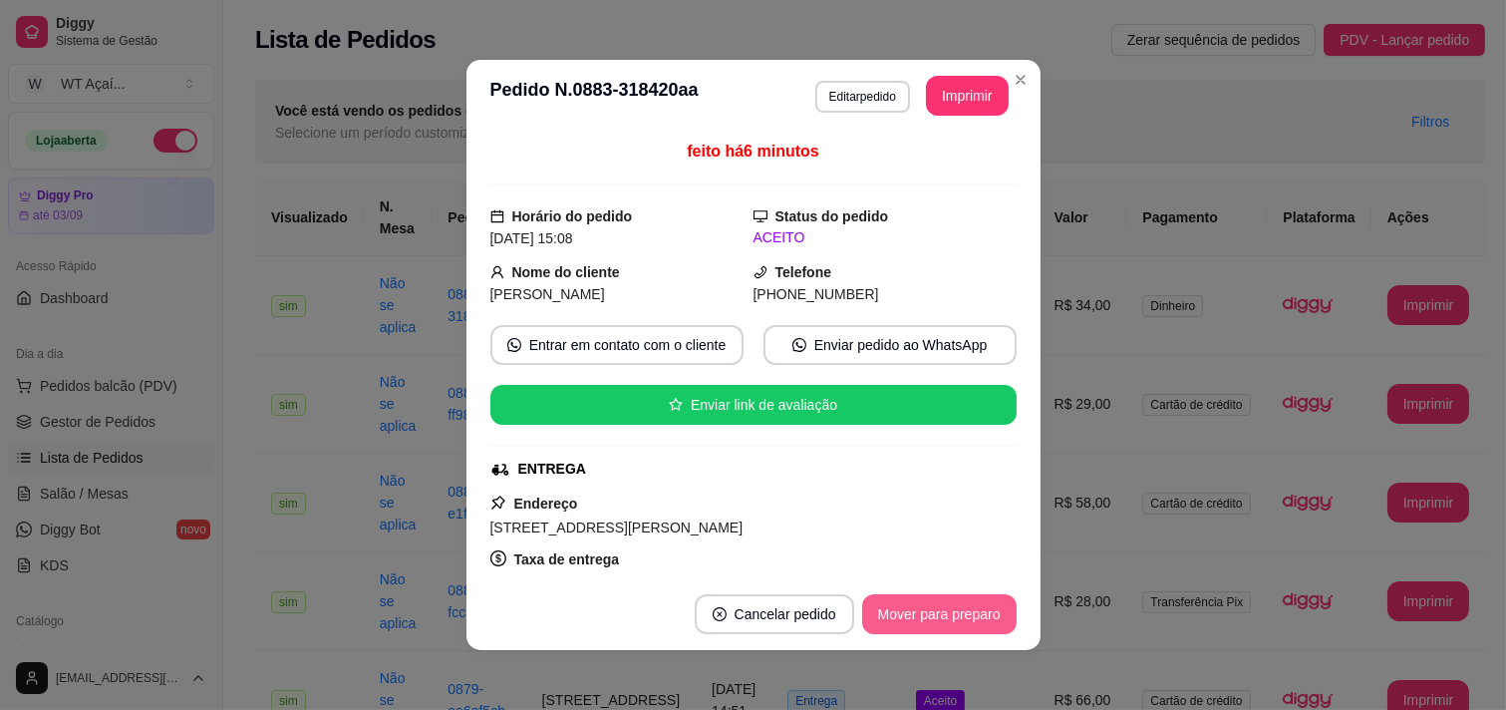
click at [940, 629] on button "Mover para preparo" at bounding box center [939, 614] width 154 height 40
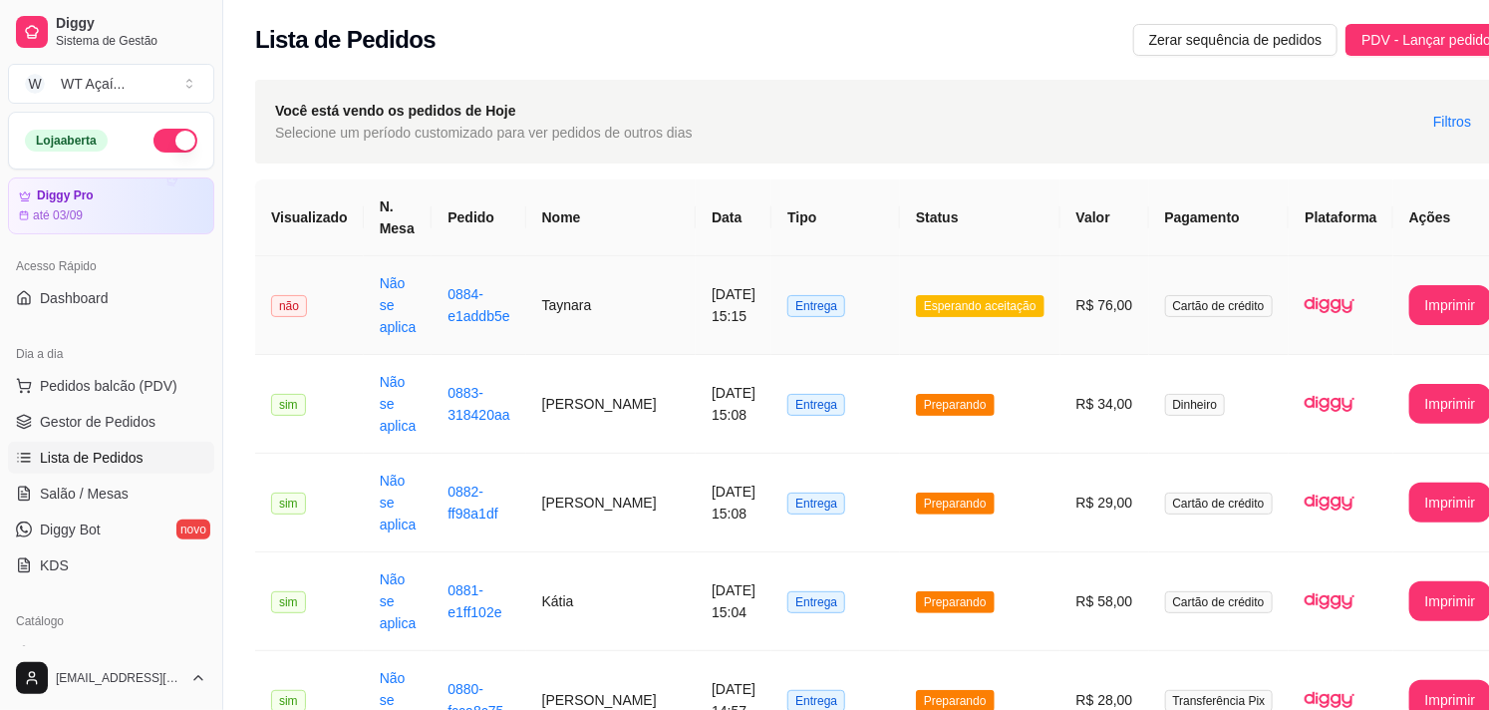
click at [961, 304] on span "Esperando aceitação" at bounding box center [980, 306] width 129 height 22
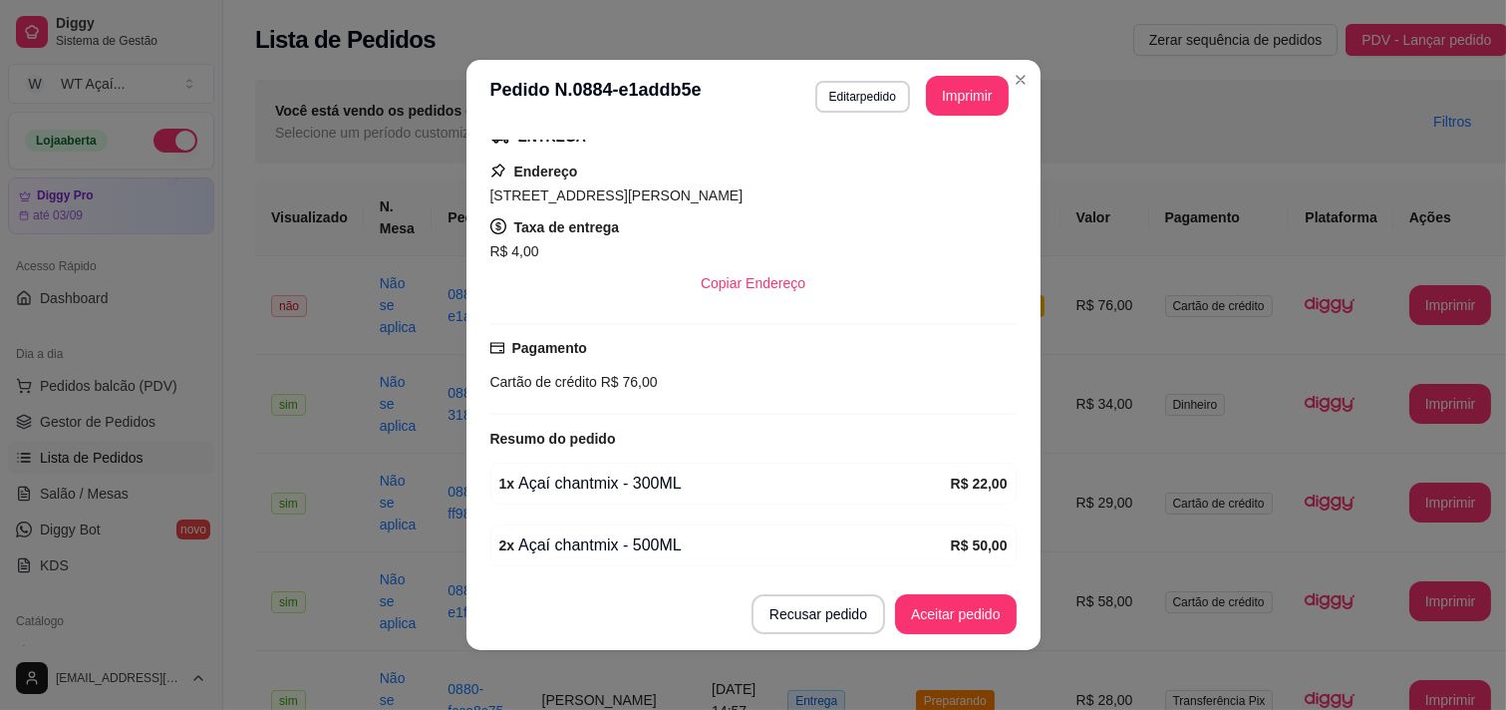
scroll to position [407, 0]
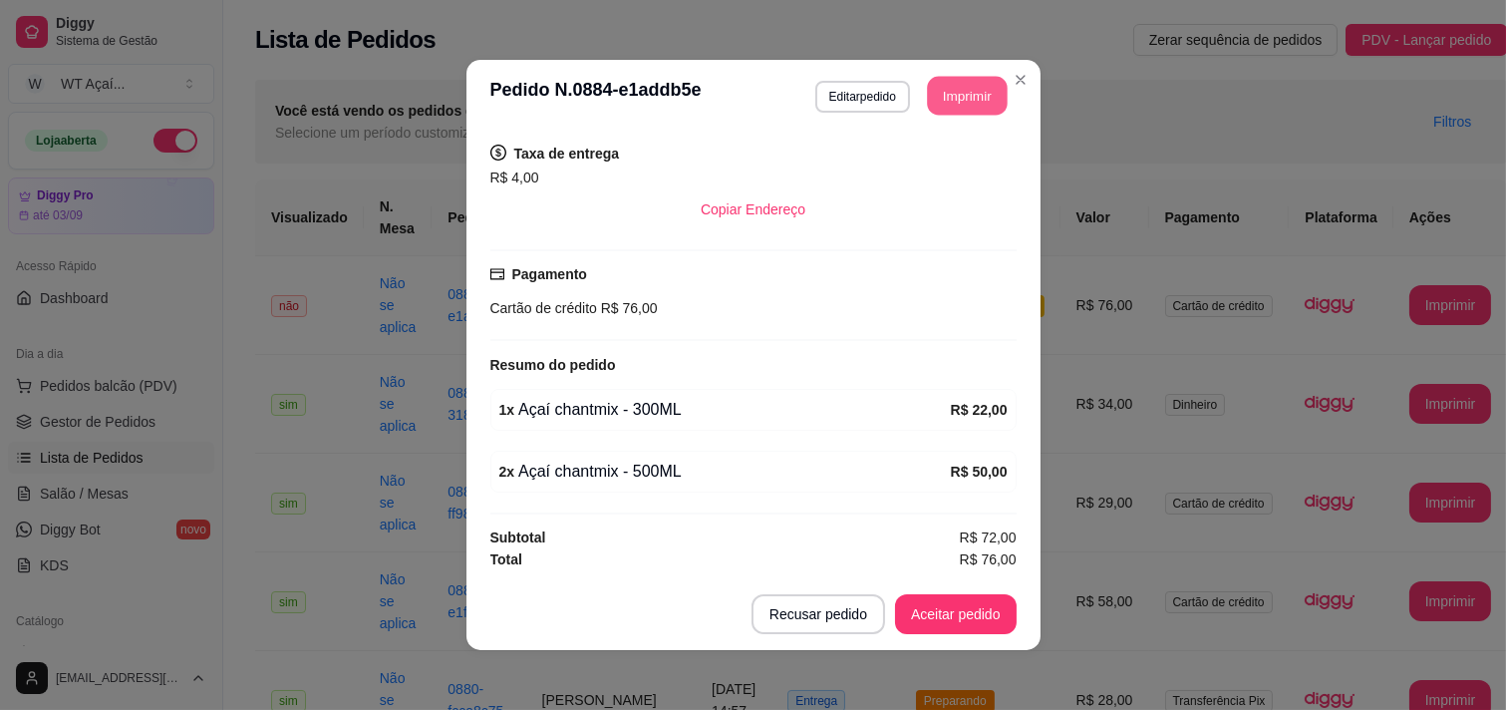
click at [948, 92] on button "Imprimir" at bounding box center [967, 96] width 80 height 39
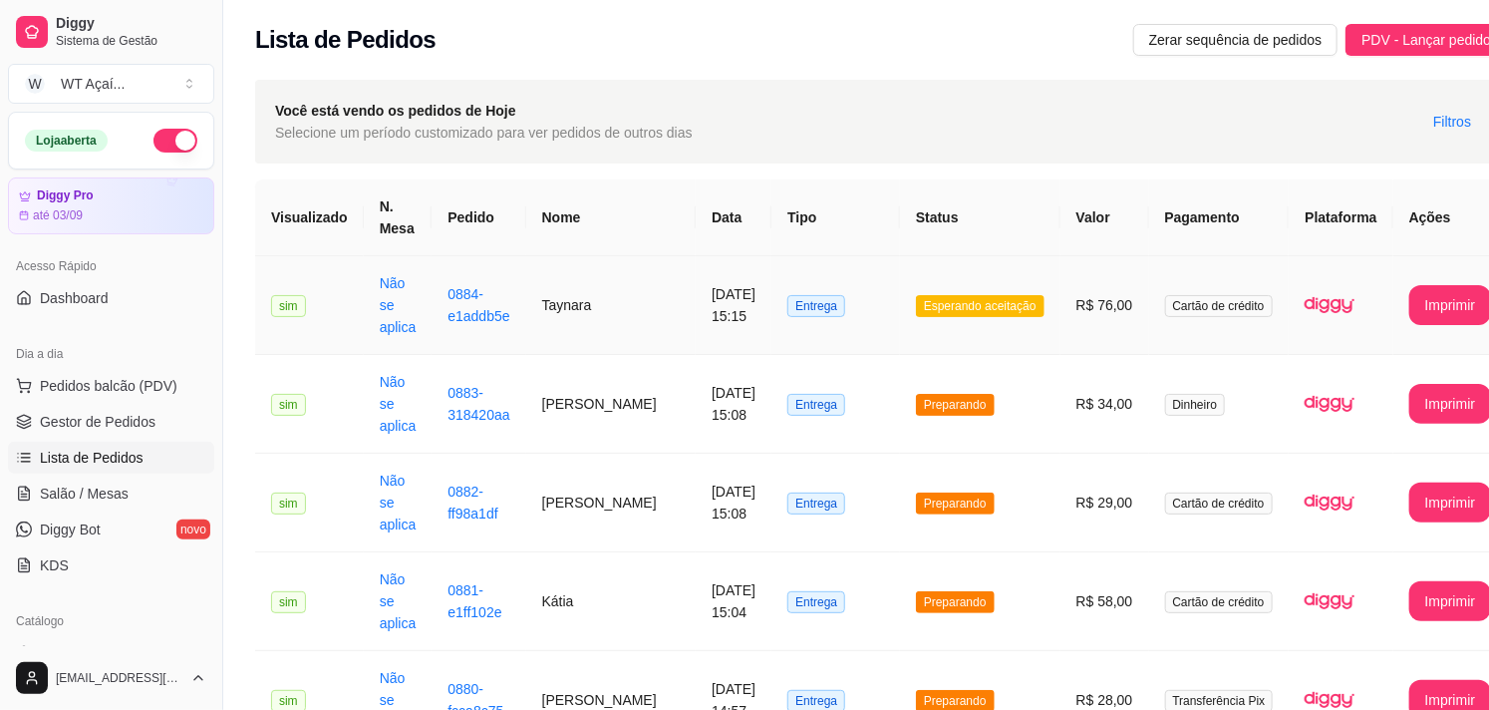
click at [916, 303] on span "Esperando aceitação" at bounding box center [980, 306] width 129 height 22
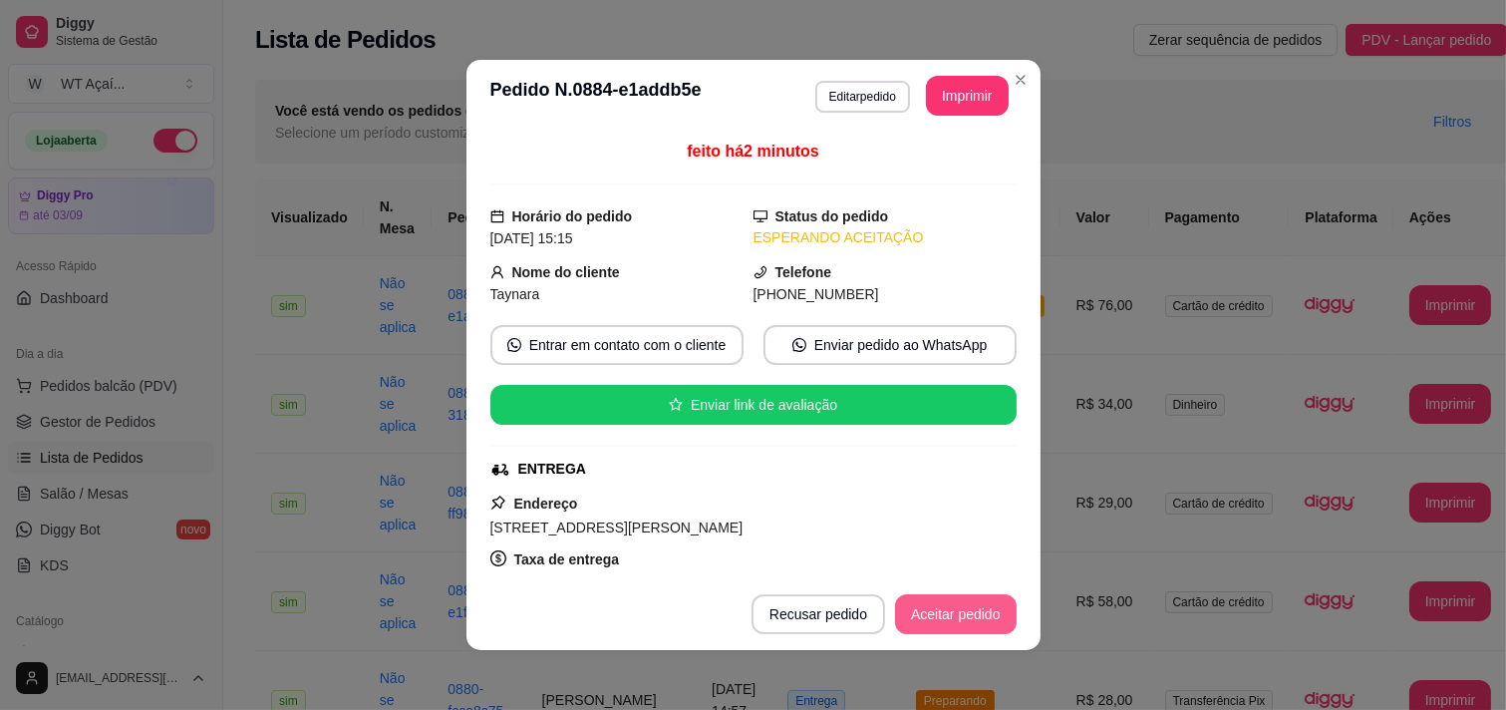
click at [963, 614] on button "Aceitar pedido" at bounding box center [956, 614] width 122 height 40
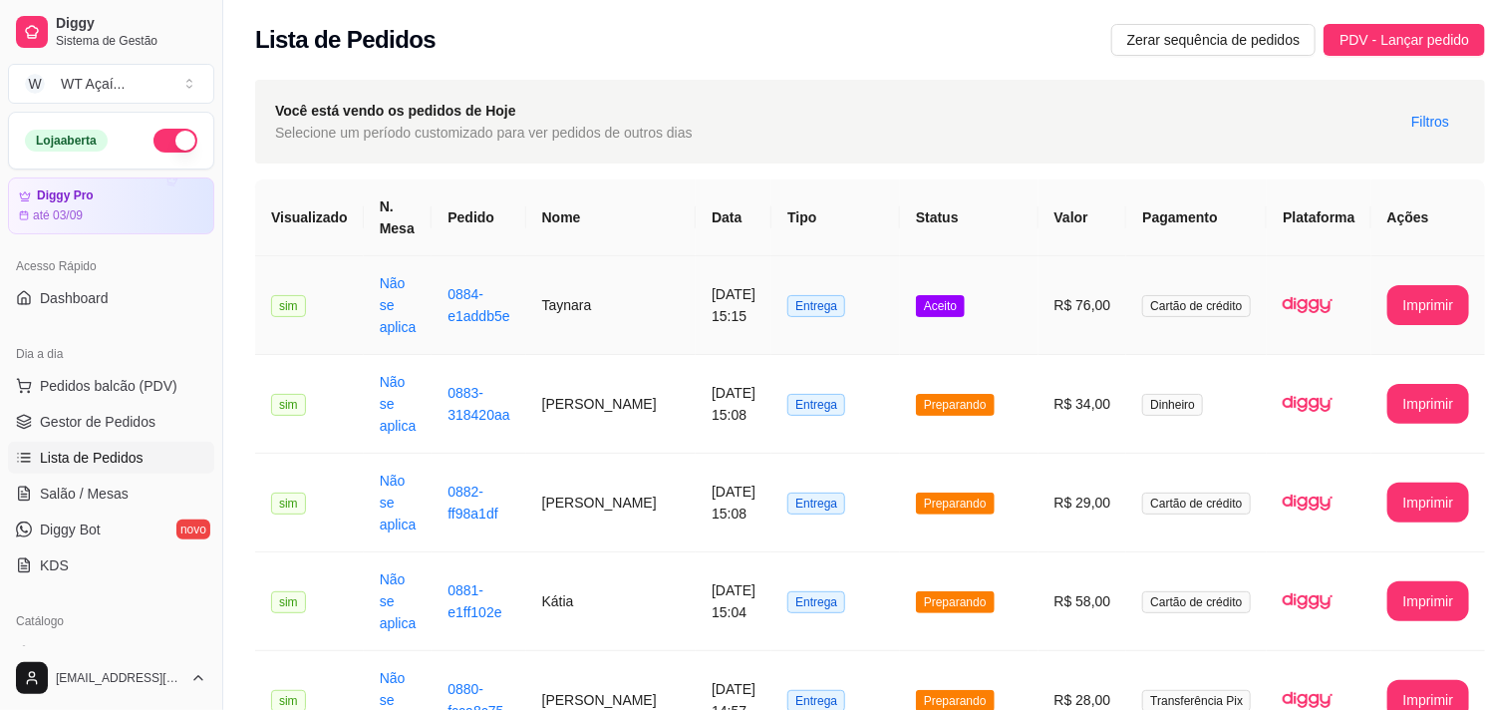
click at [925, 309] on span "Aceito" at bounding box center [940, 306] width 49 height 22
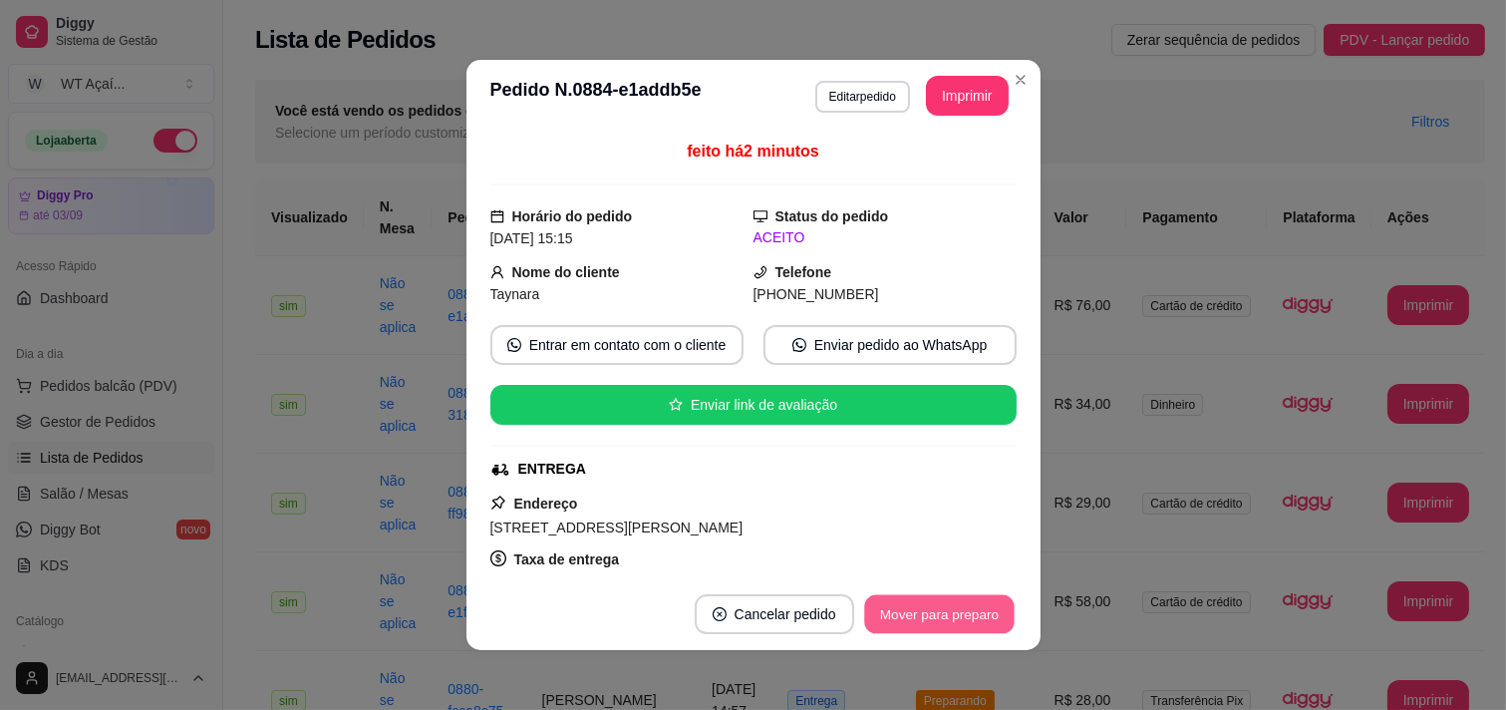
click at [934, 608] on button "Mover para preparo" at bounding box center [938, 614] width 149 height 39
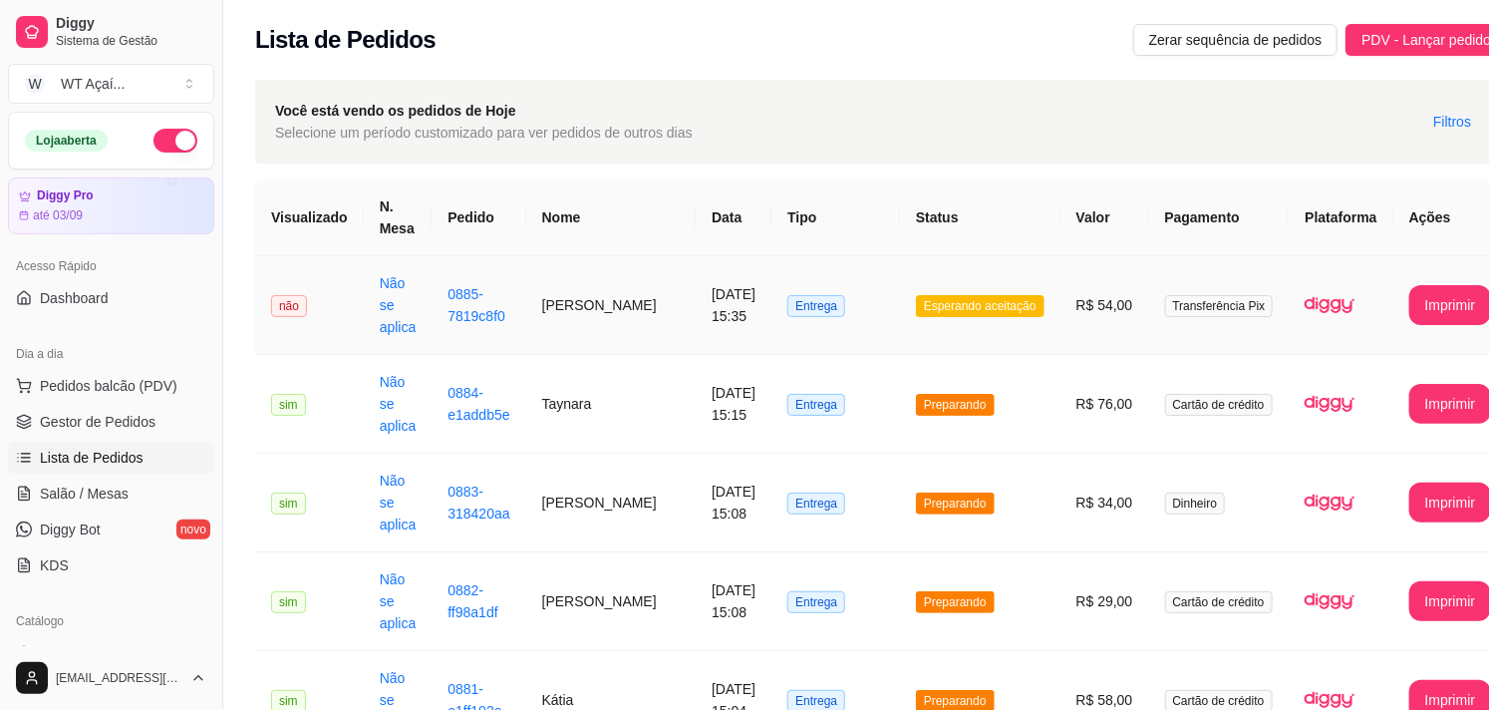
click at [952, 306] on span "Esperando aceitação" at bounding box center [980, 306] width 129 height 22
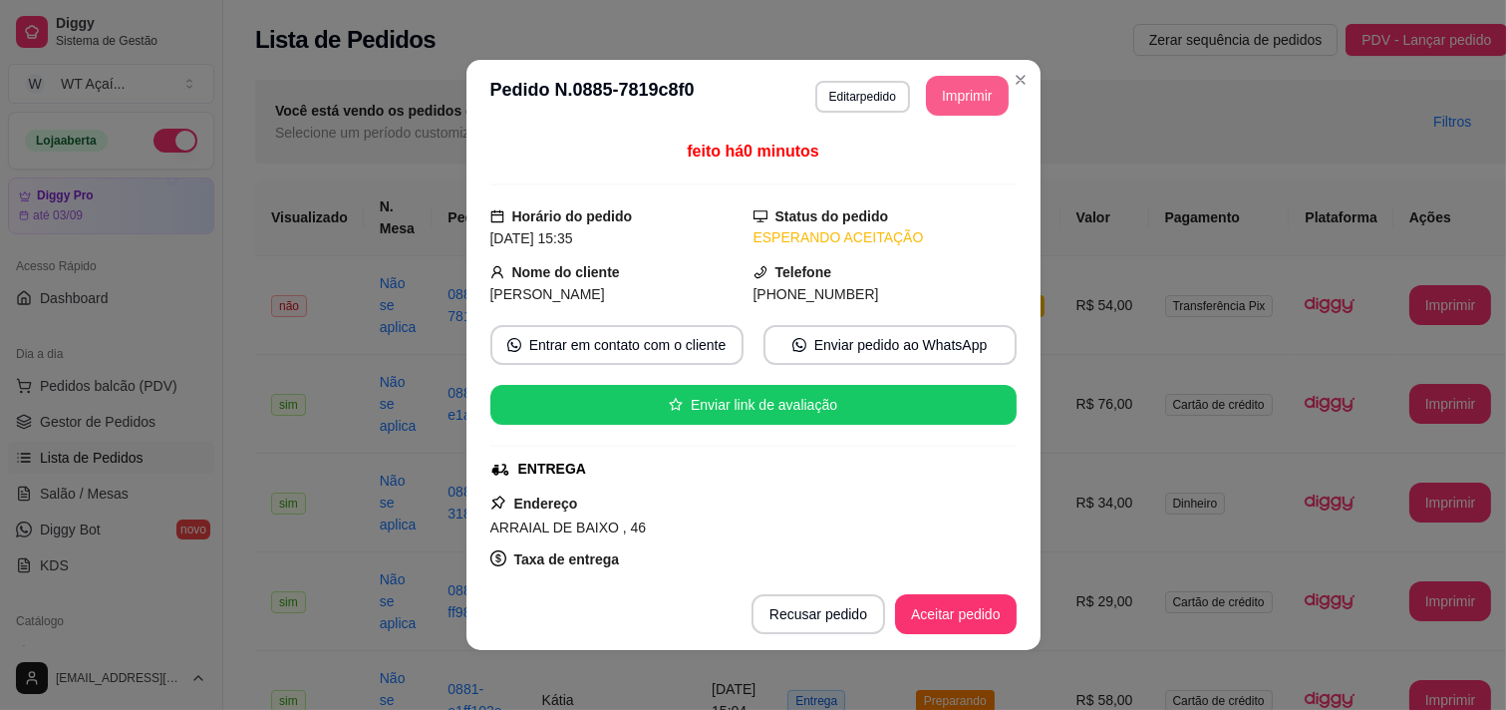
click at [961, 98] on button "Imprimir" at bounding box center [967, 96] width 83 height 40
click at [949, 614] on button "Aceitar pedido" at bounding box center [956, 614] width 122 height 40
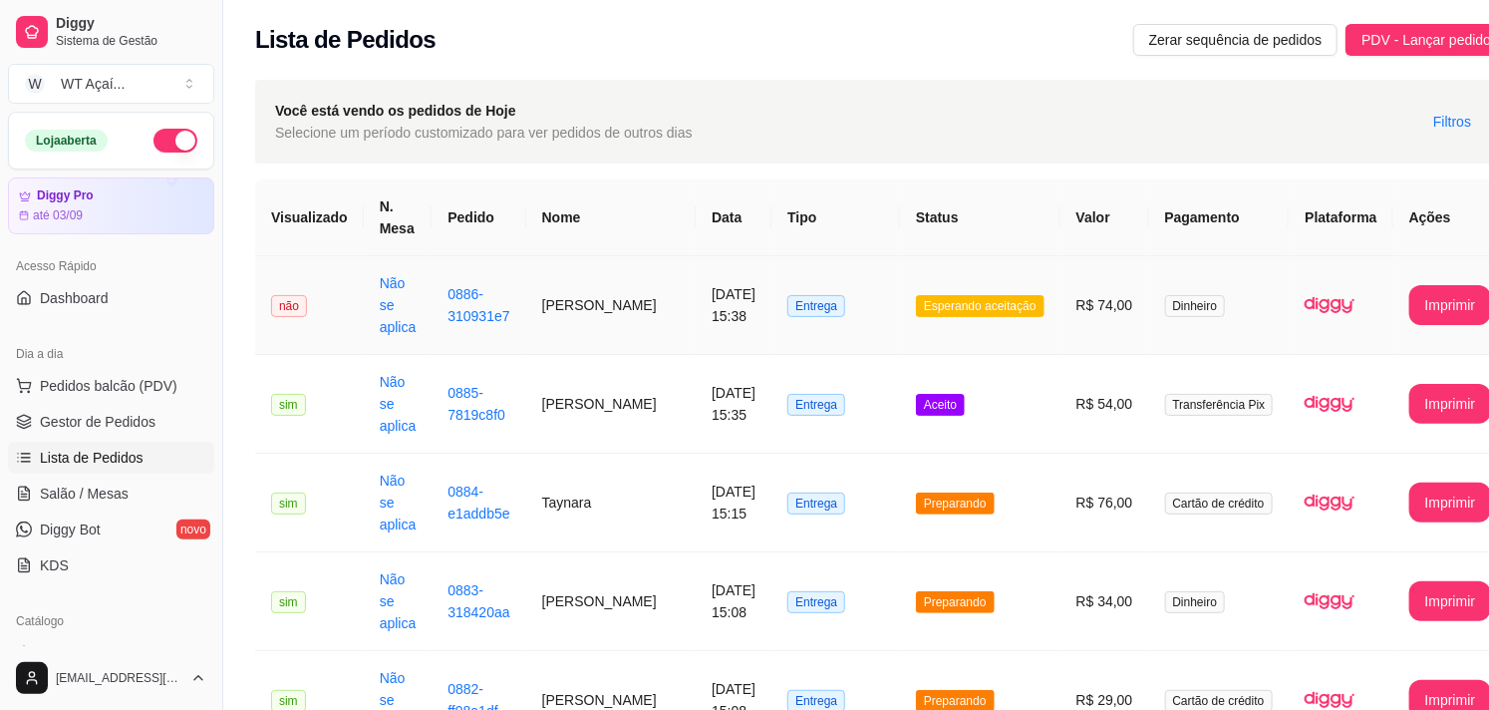
click at [920, 311] on span "Esperando aceitação" at bounding box center [980, 306] width 129 height 22
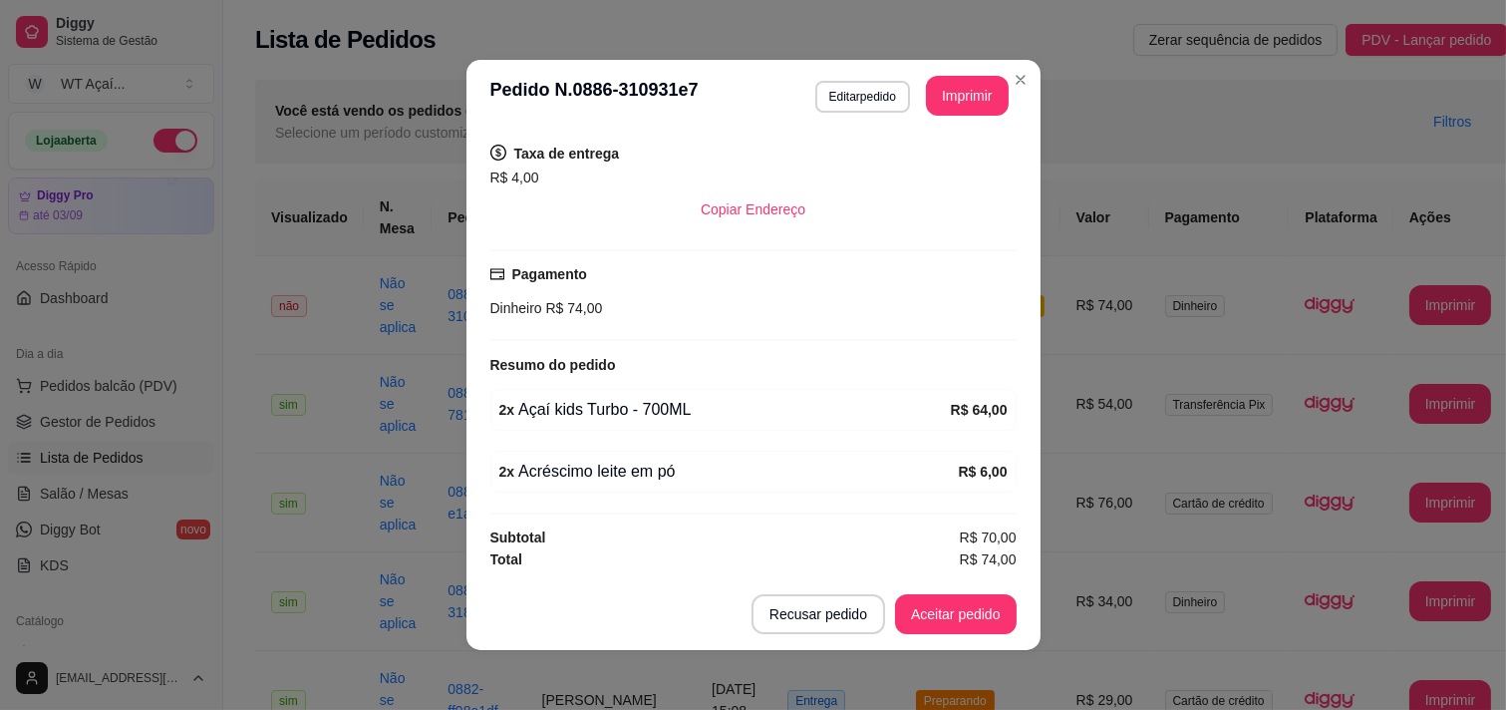
scroll to position [4, 0]
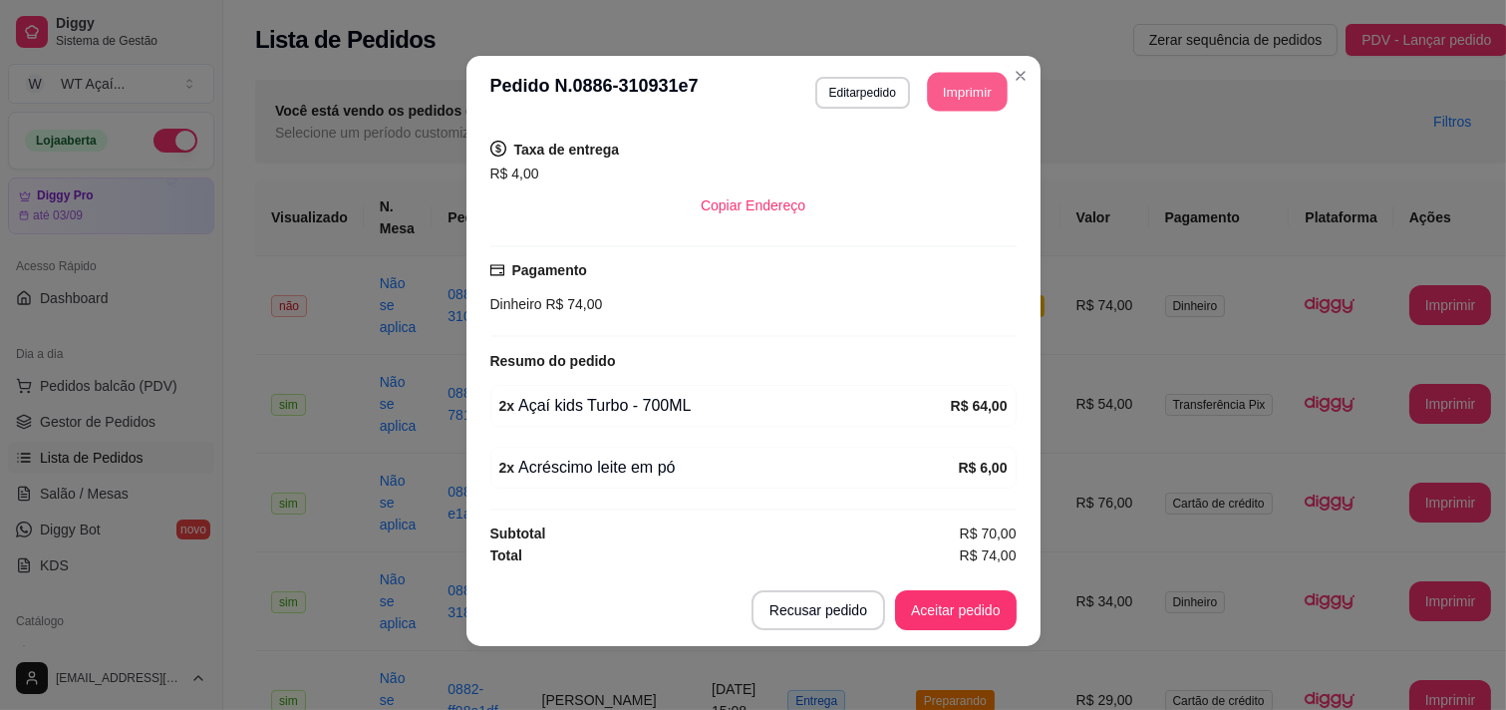
click at [974, 88] on button "Imprimir" at bounding box center [967, 92] width 80 height 39
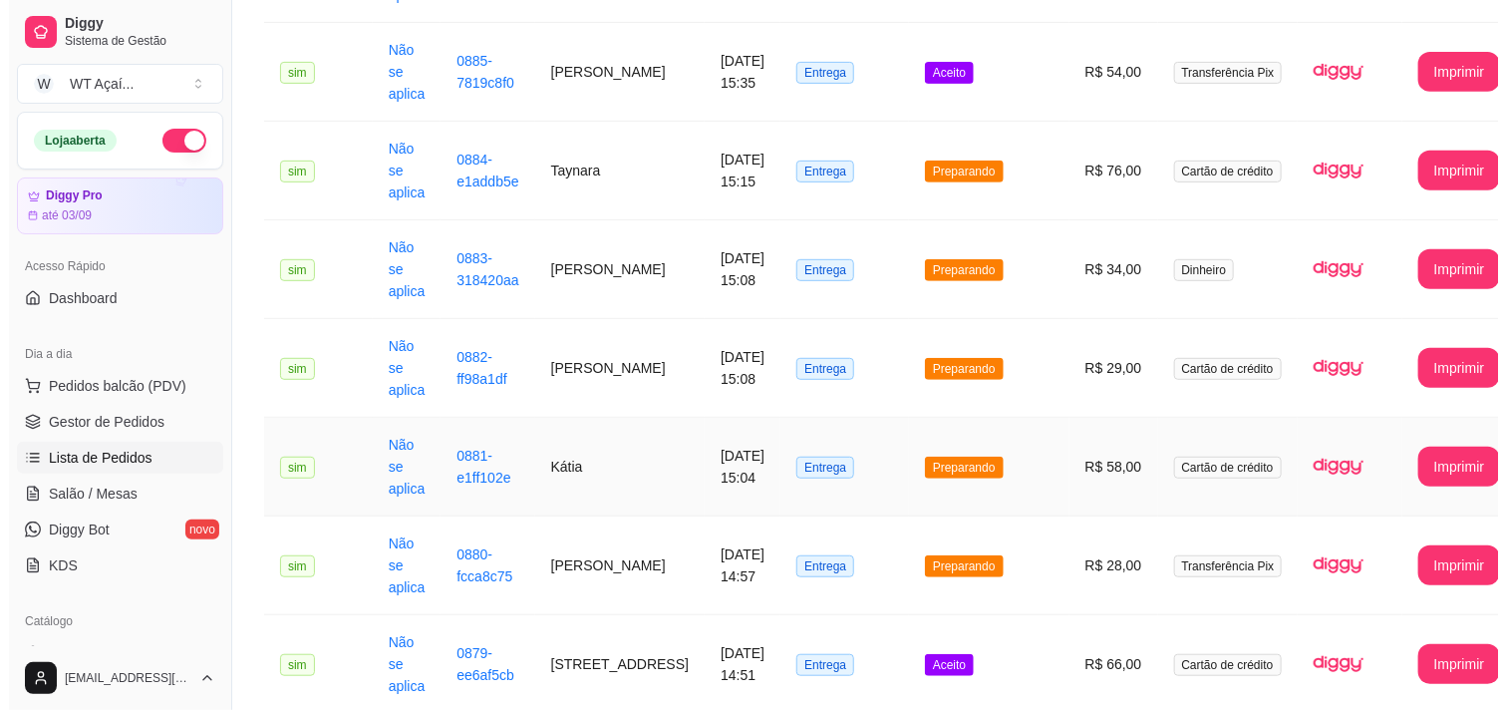
scroll to position [0, 0]
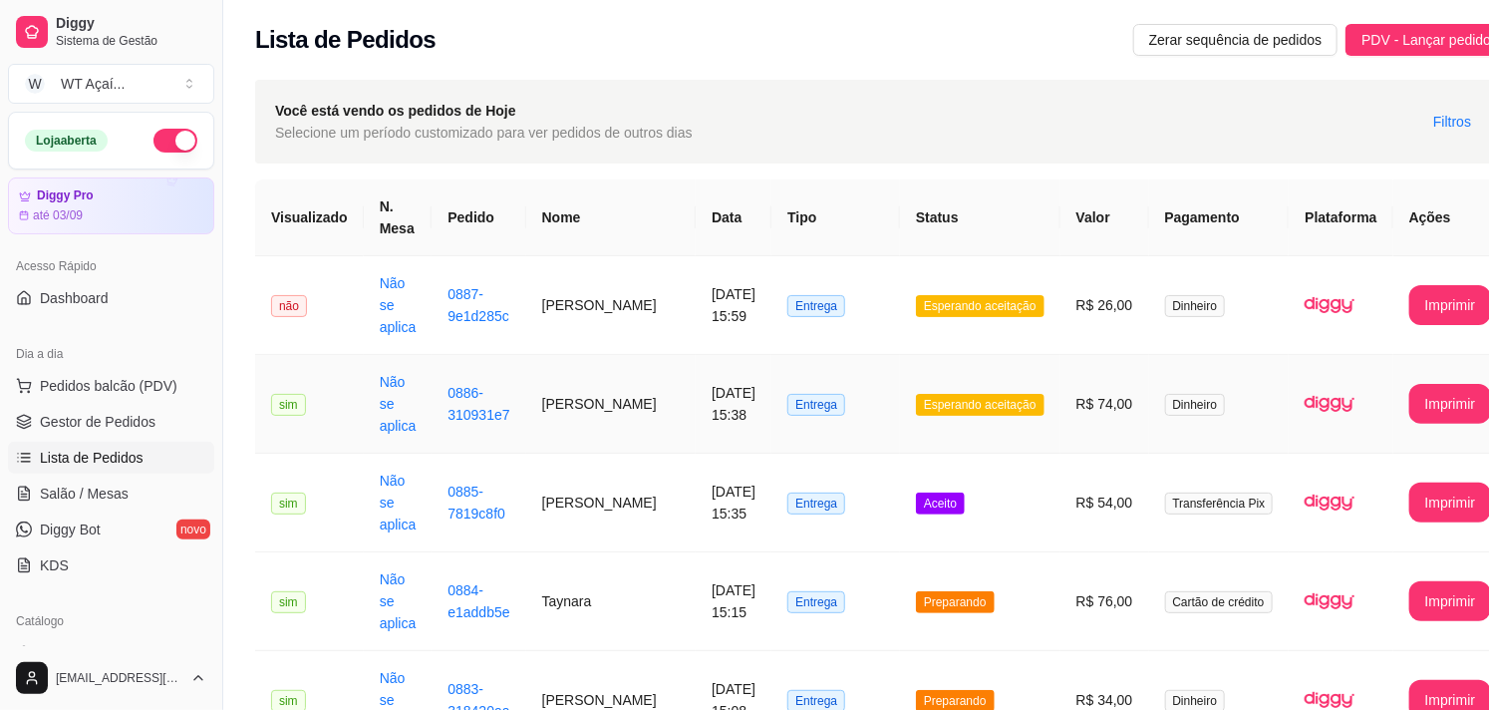
click at [944, 407] on span "Esperando aceitação" at bounding box center [980, 405] width 129 height 22
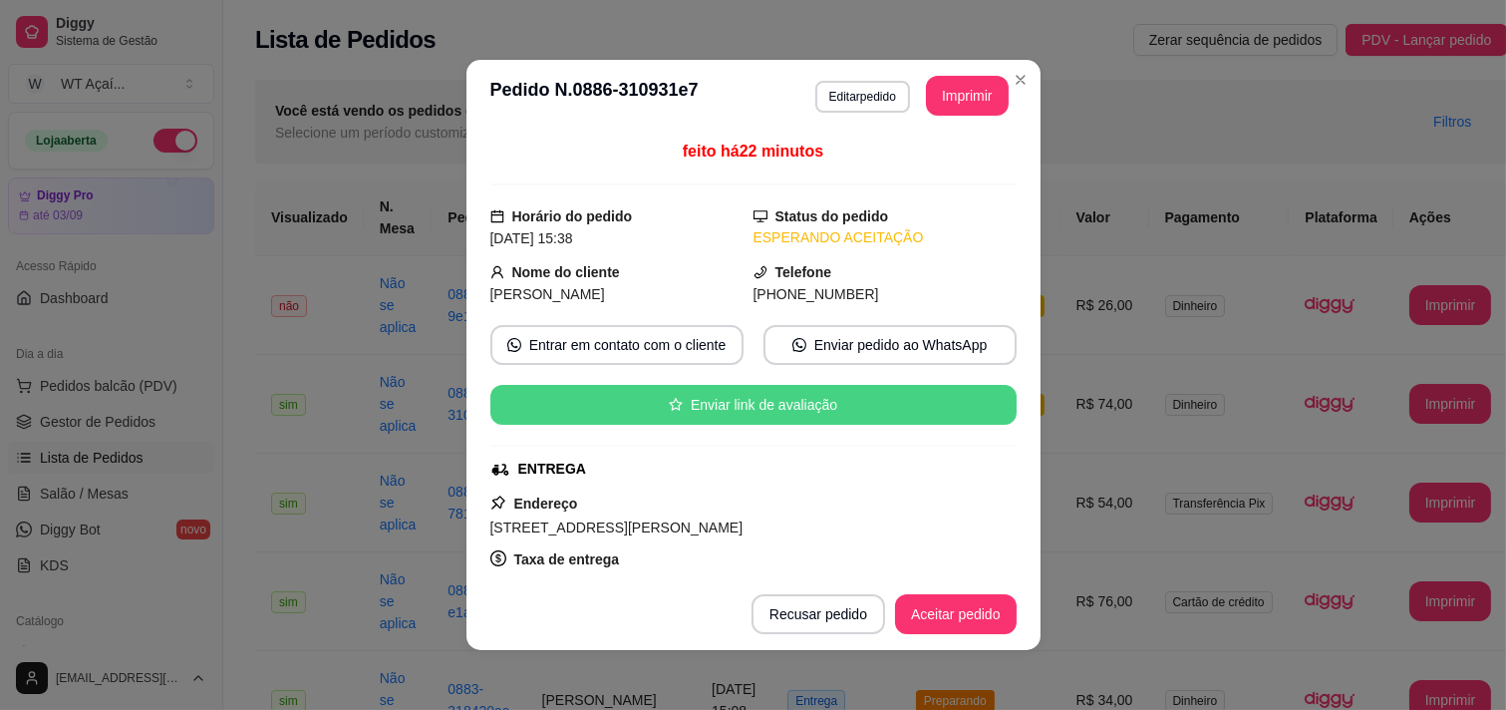
scroll to position [407, 0]
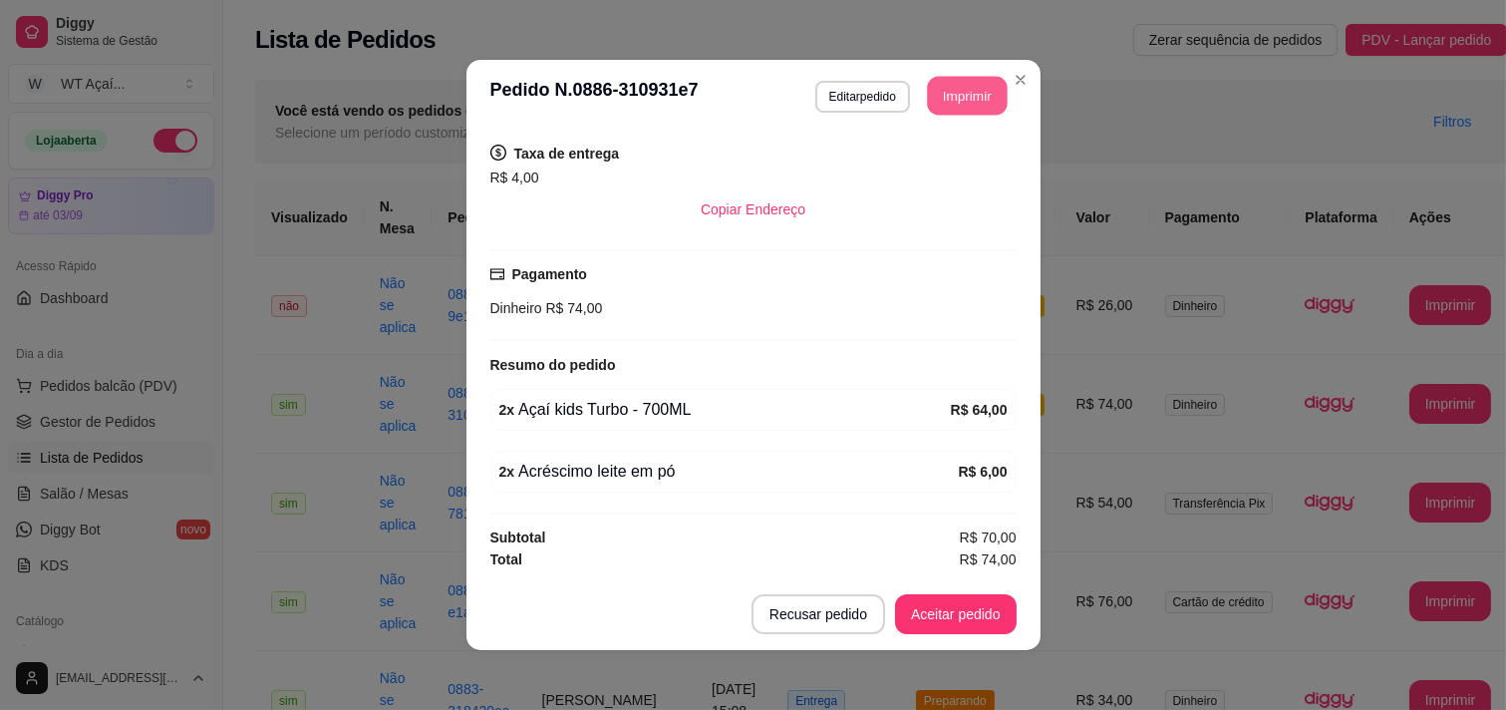
click at [962, 92] on button "Imprimir" at bounding box center [967, 96] width 80 height 39
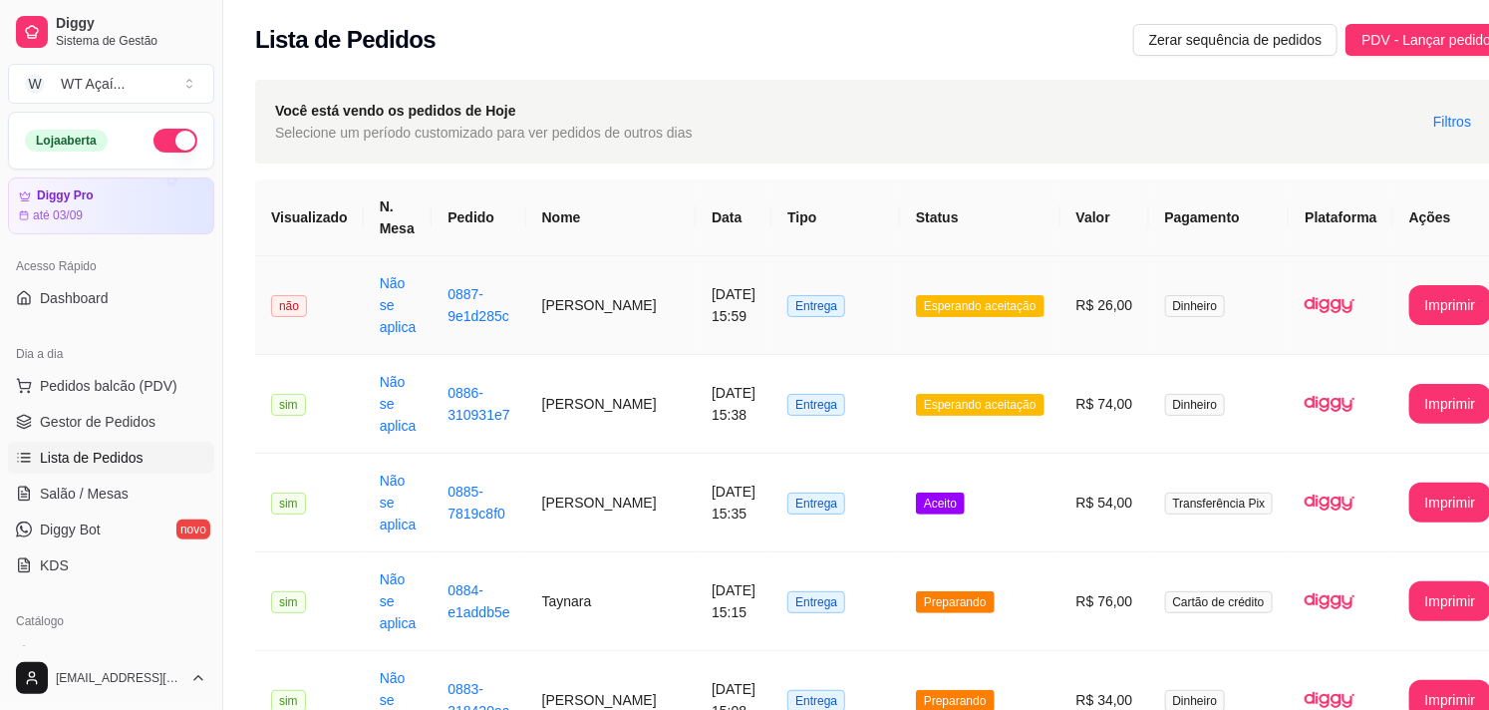
click at [973, 303] on span "Esperando aceitação" at bounding box center [980, 306] width 129 height 22
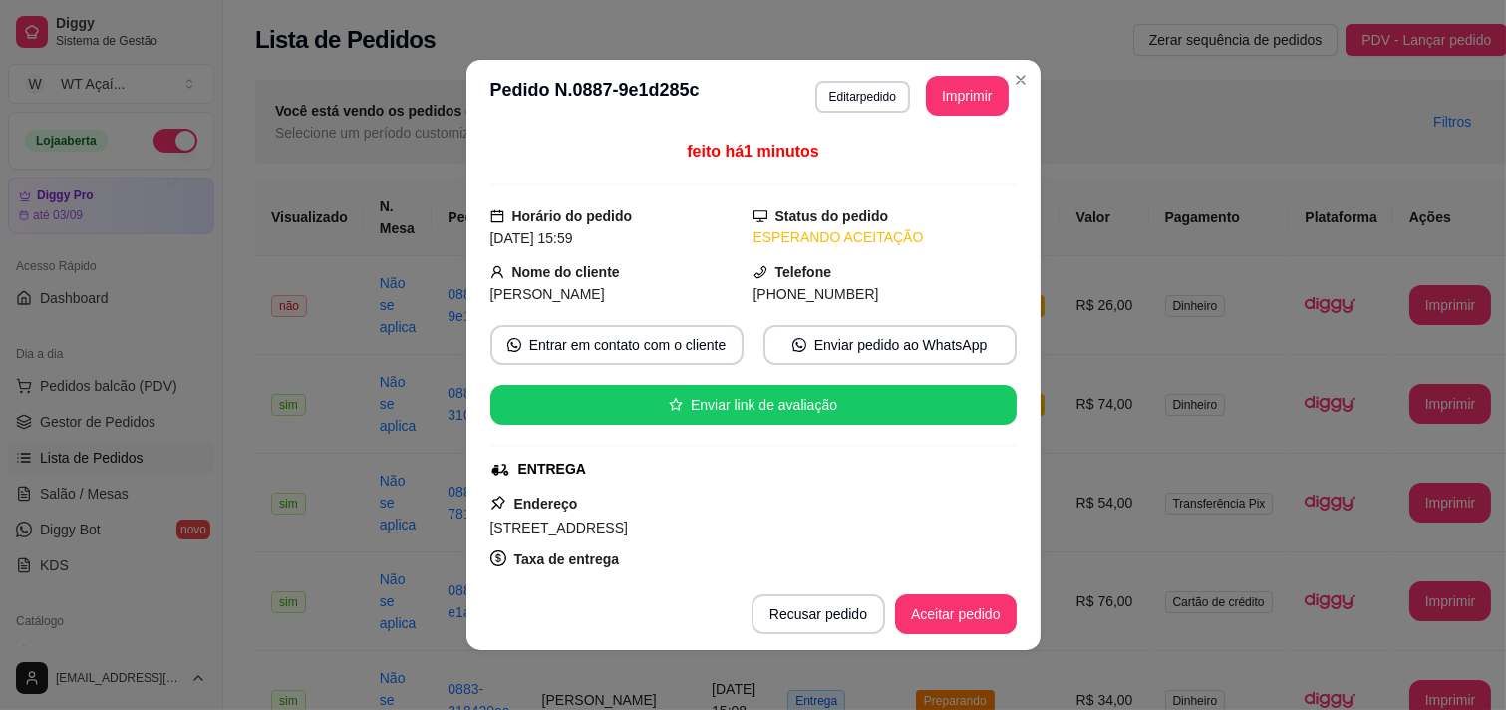
scroll to position [390, 0]
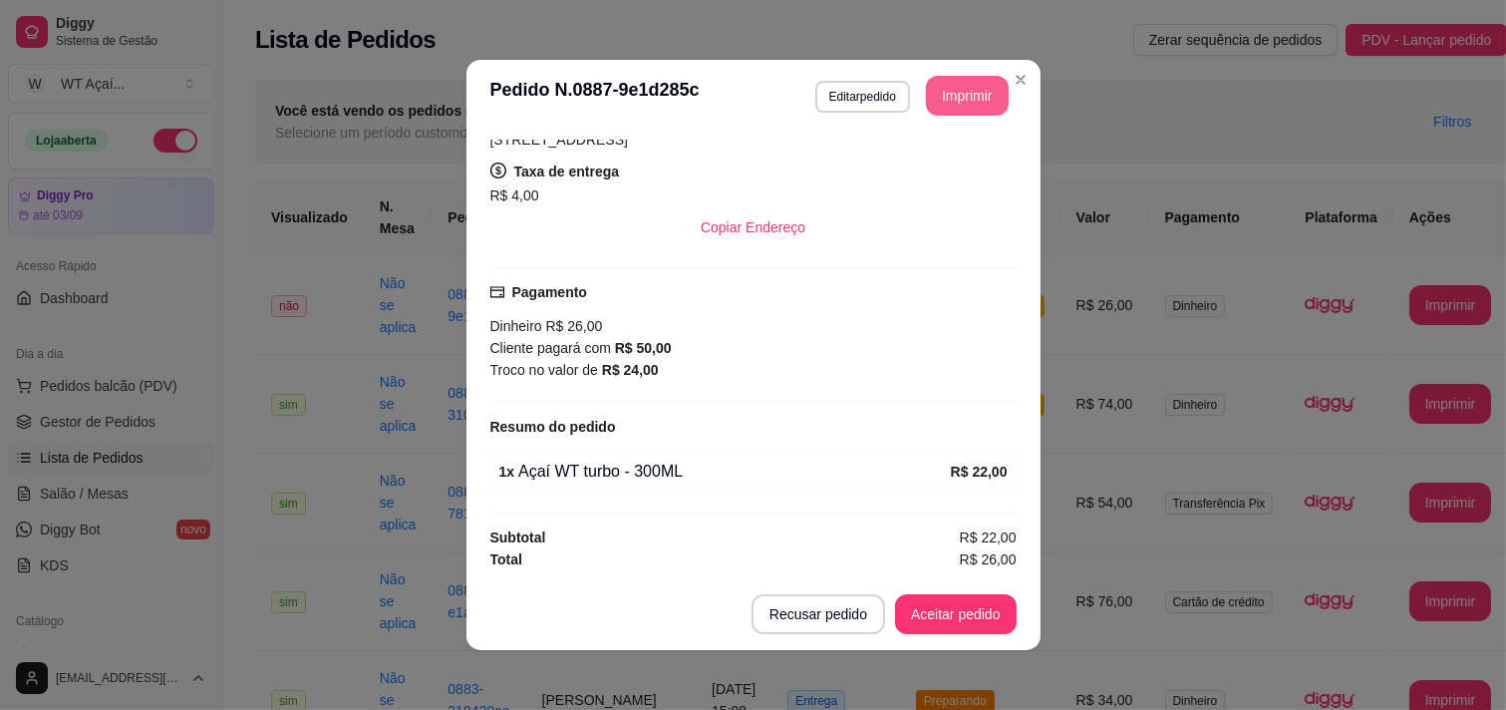
click at [974, 82] on button "Imprimir" at bounding box center [967, 96] width 83 height 40
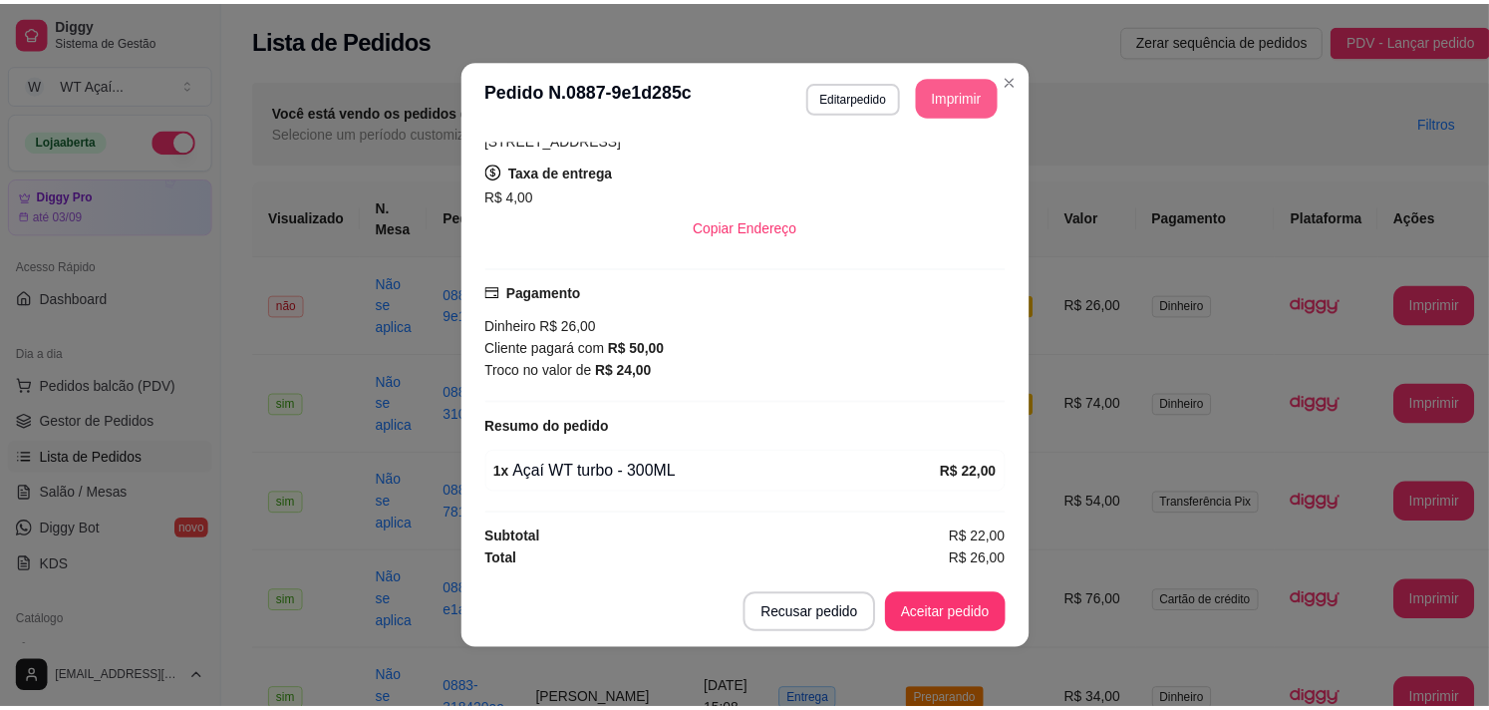
scroll to position [0, 0]
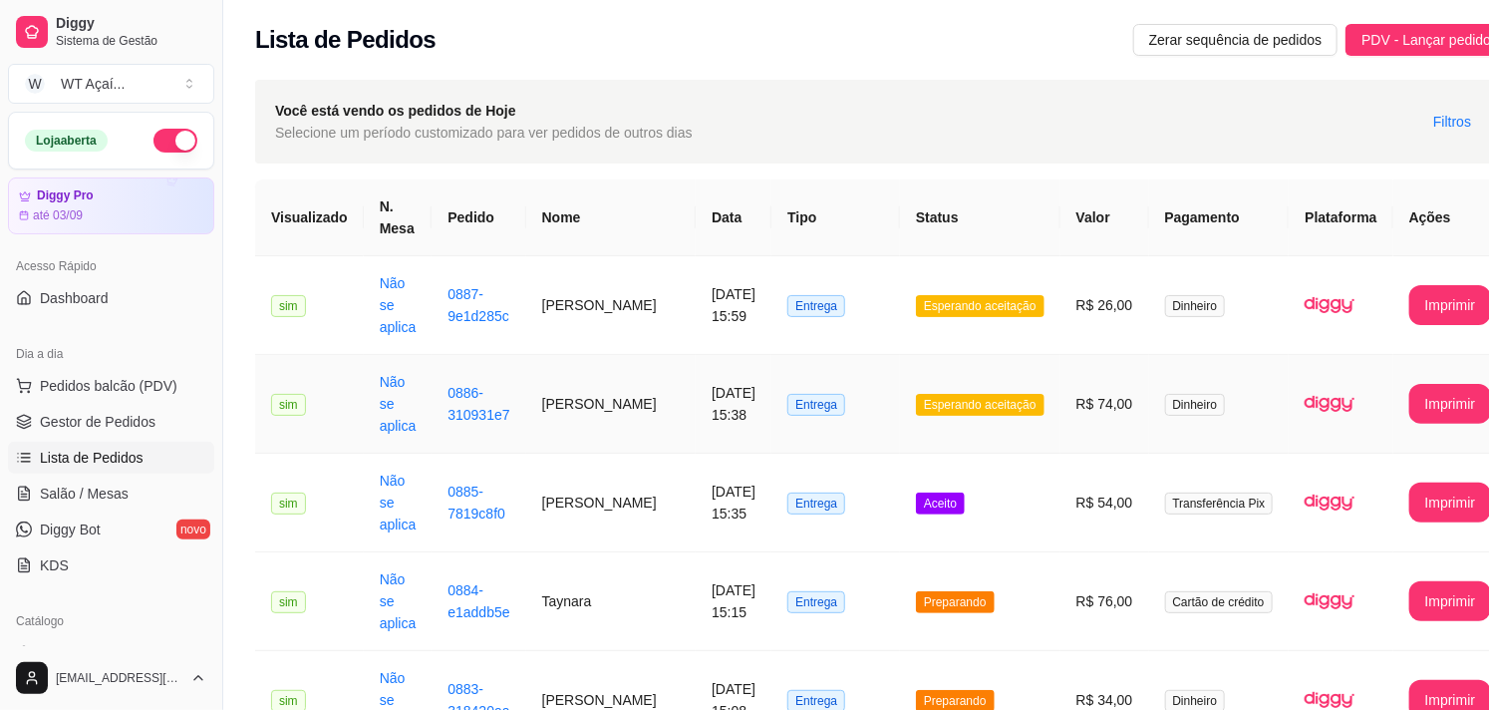
click at [919, 395] on span "Esperando aceitação" at bounding box center [980, 405] width 129 height 22
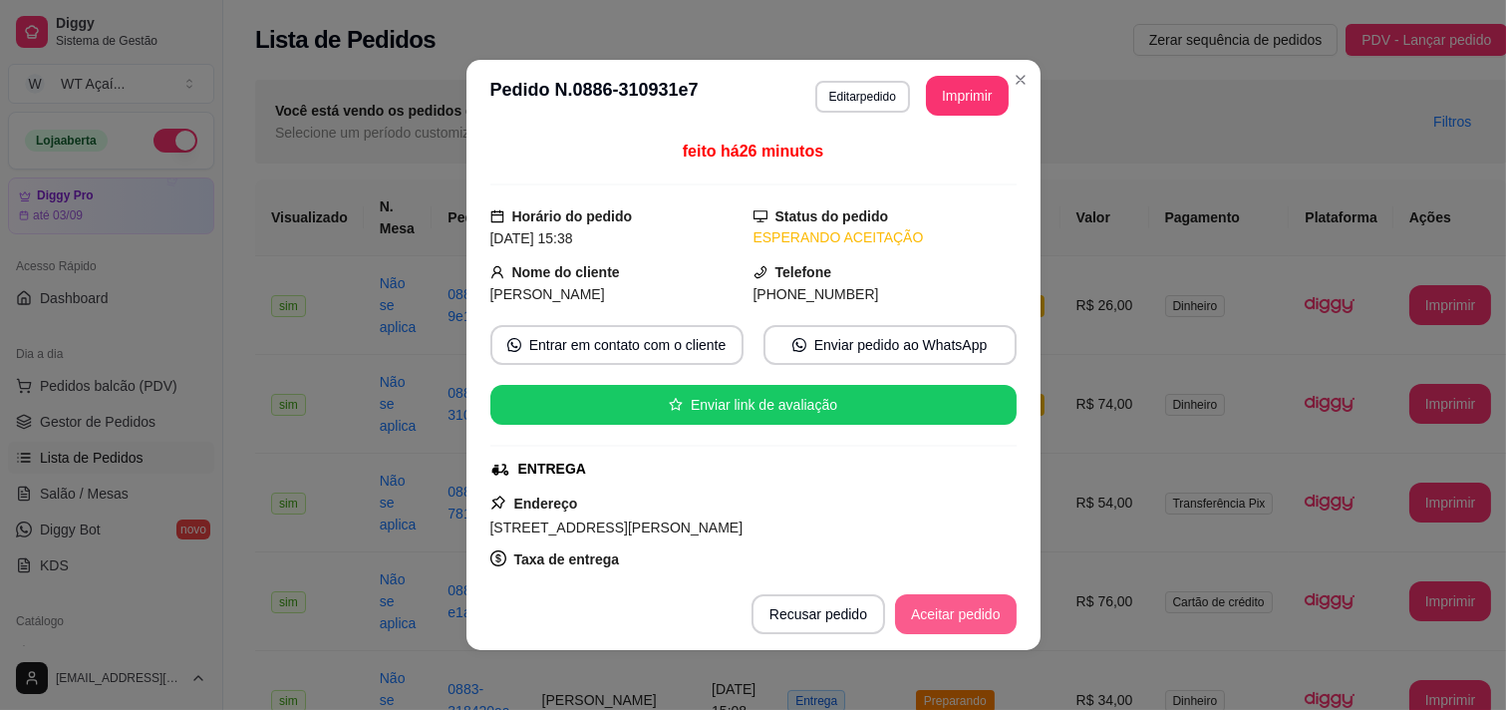
click at [971, 606] on button "Aceitar pedido" at bounding box center [956, 614] width 122 height 40
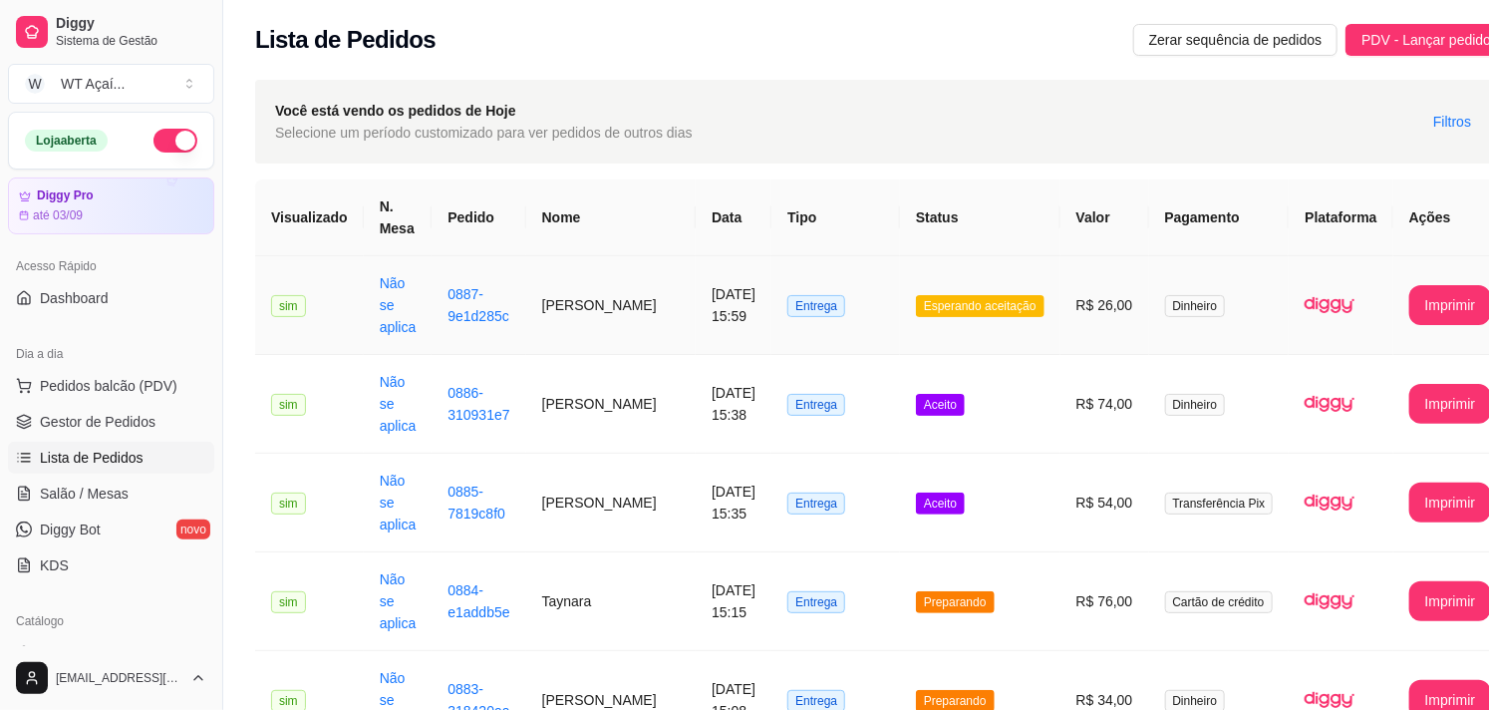
click at [945, 307] on span "Esperando aceitação" at bounding box center [980, 306] width 129 height 22
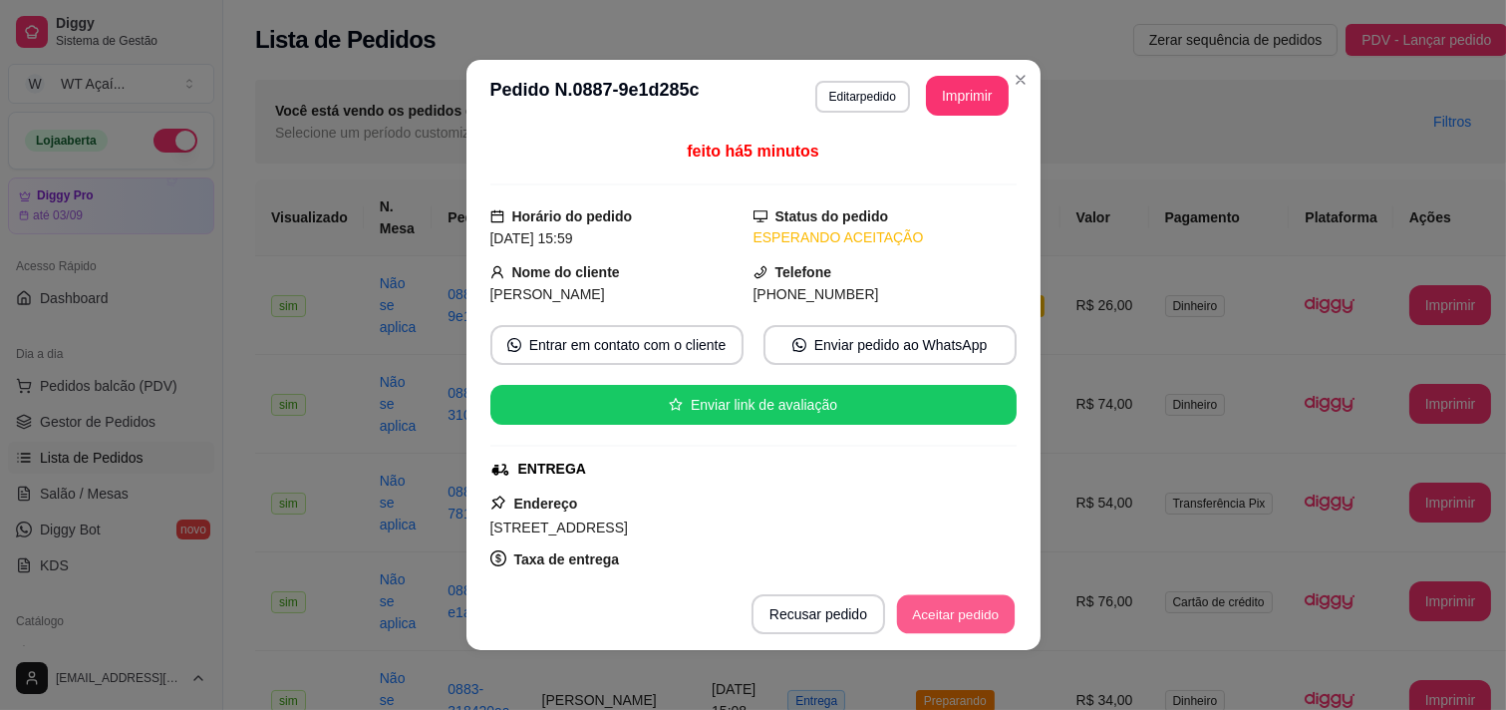
click at [925, 621] on button "Aceitar pedido" at bounding box center [956, 614] width 118 height 39
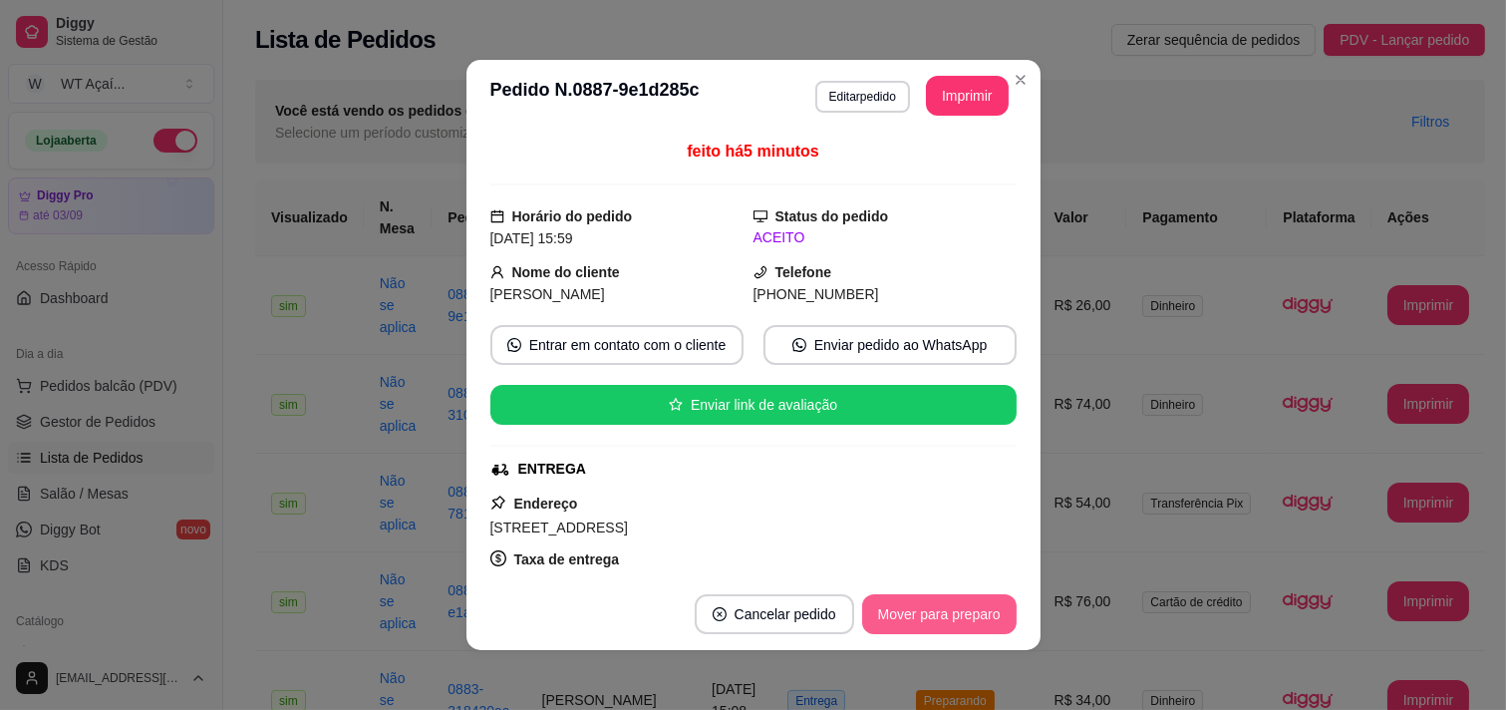
click at [929, 618] on button "Mover para preparo" at bounding box center [939, 614] width 154 height 40
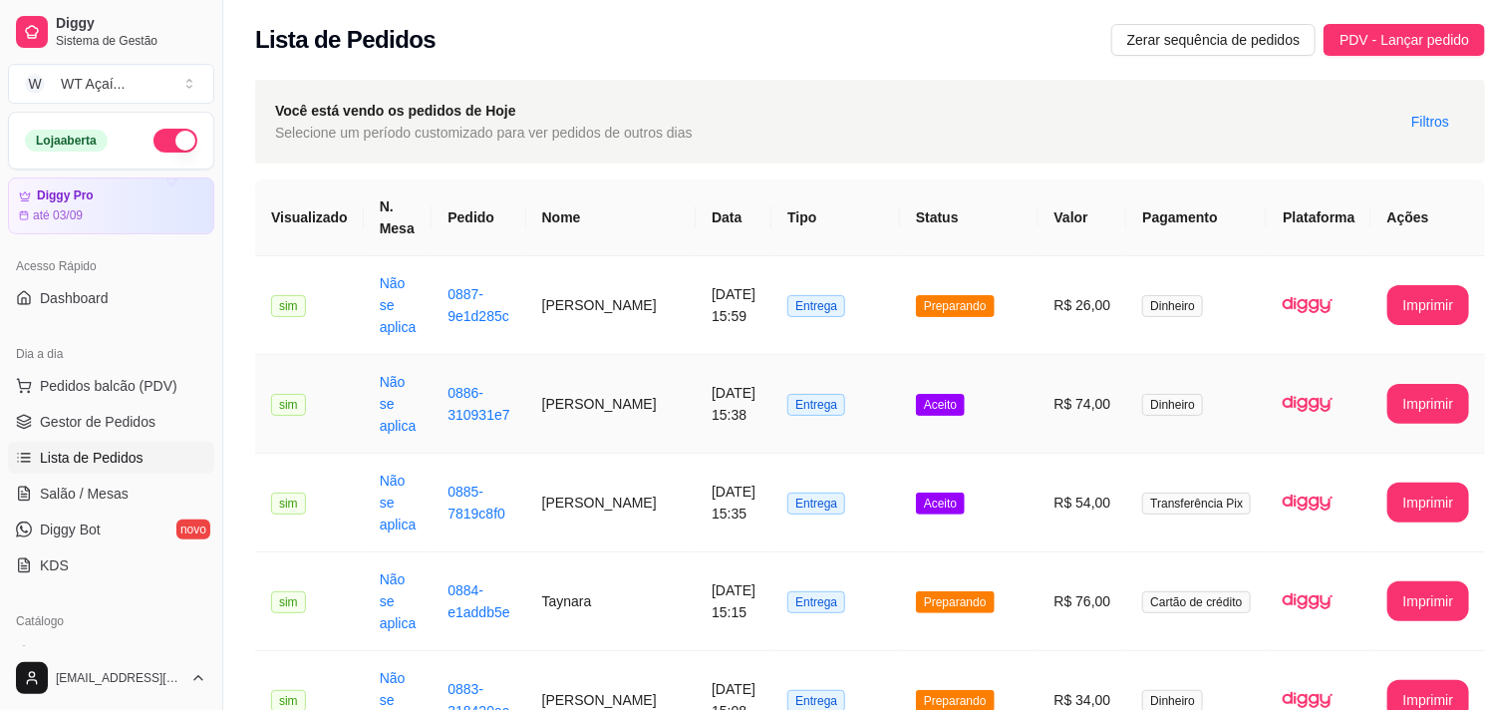
click at [921, 407] on span "Aceito" at bounding box center [940, 405] width 49 height 22
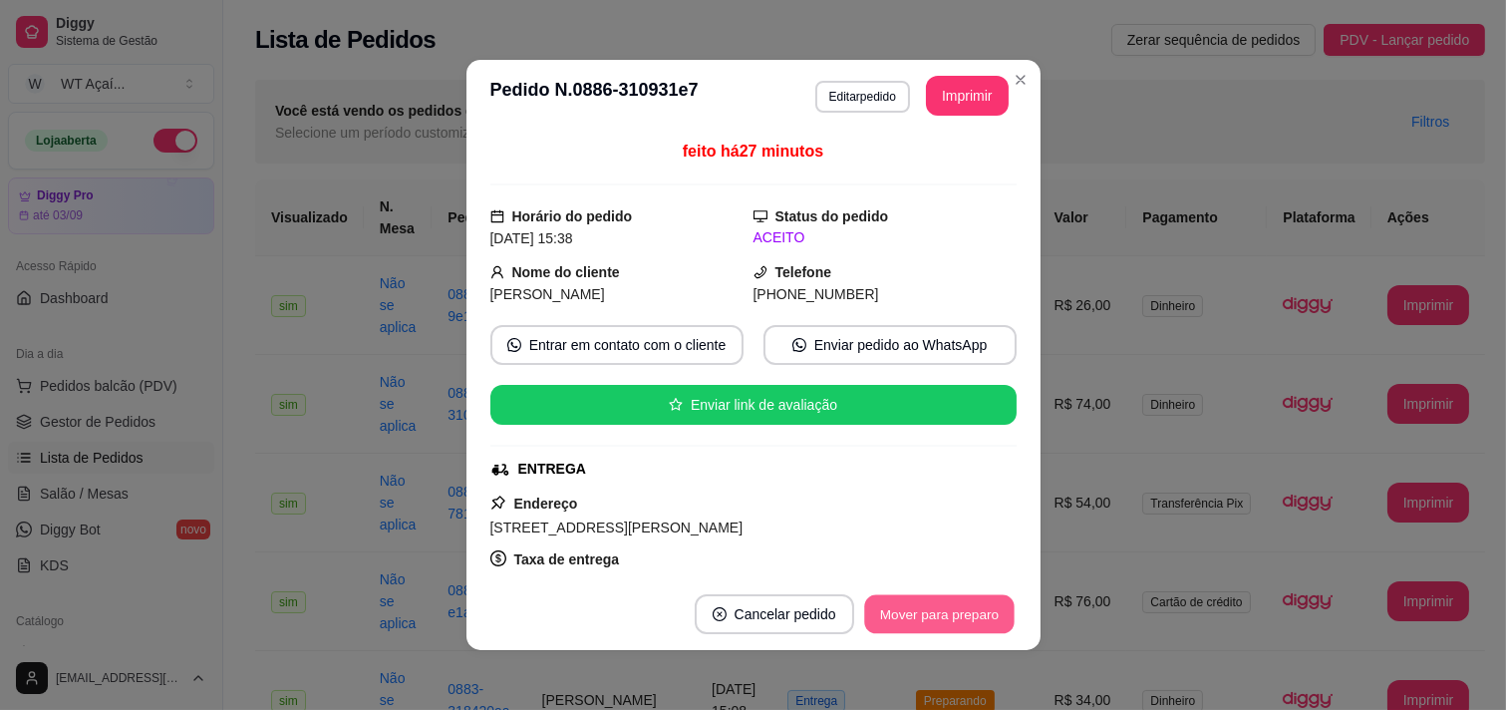
click at [925, 608] on button "Mover para preparo" at bounding box center [938, 614] width 149 height 39
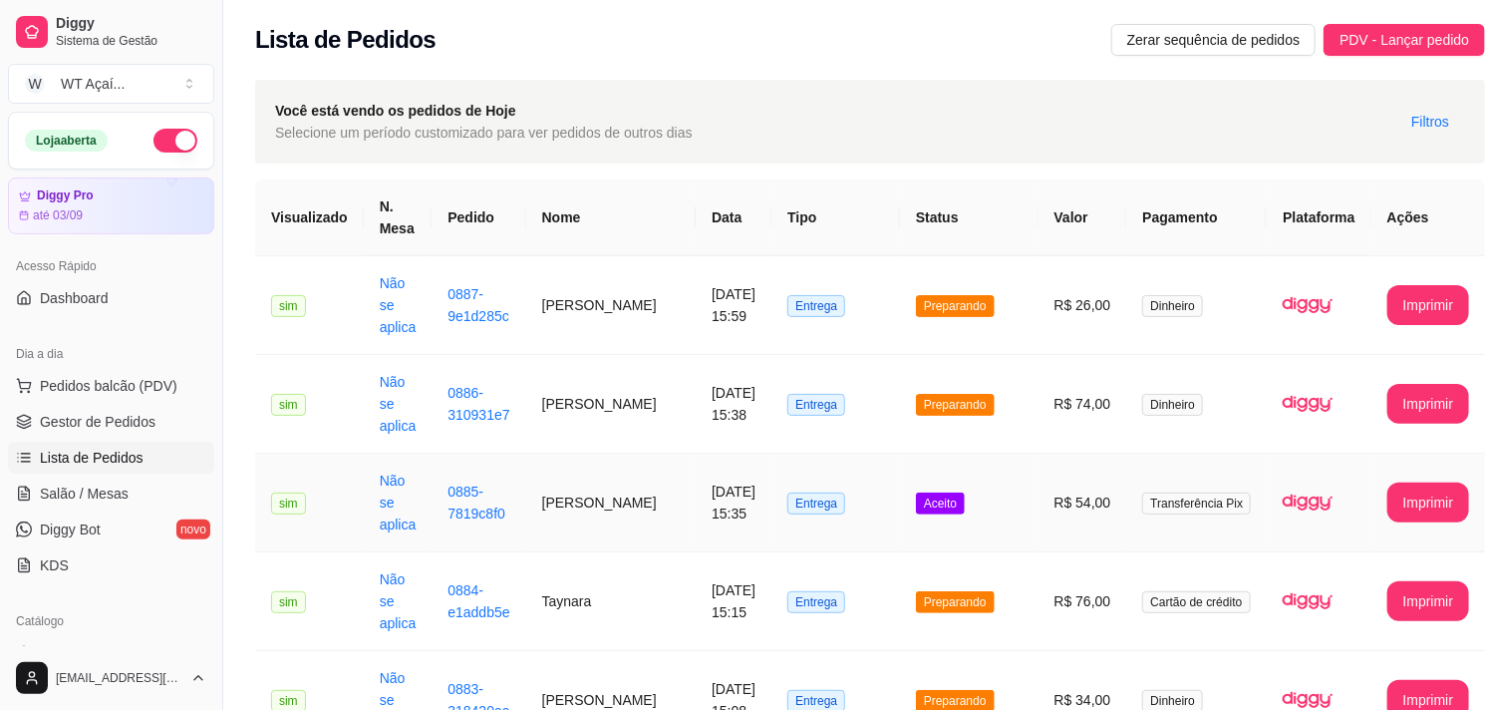
click at [921, 503] on span "Aceito" at bounding box center [940, 503] width 49 height 22
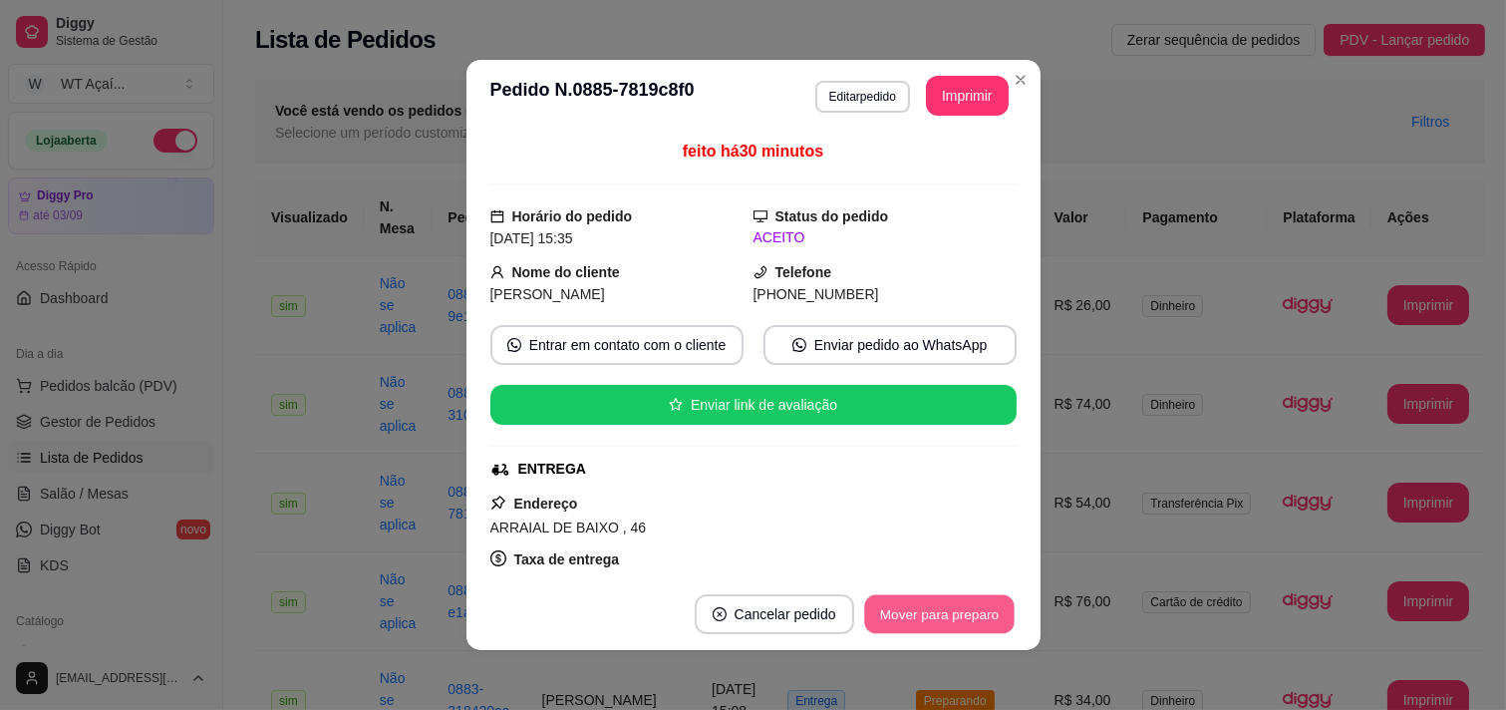
click at [893, 615] on button "Mover para preparo" at bounding box center [938, 614] width 149 height 39
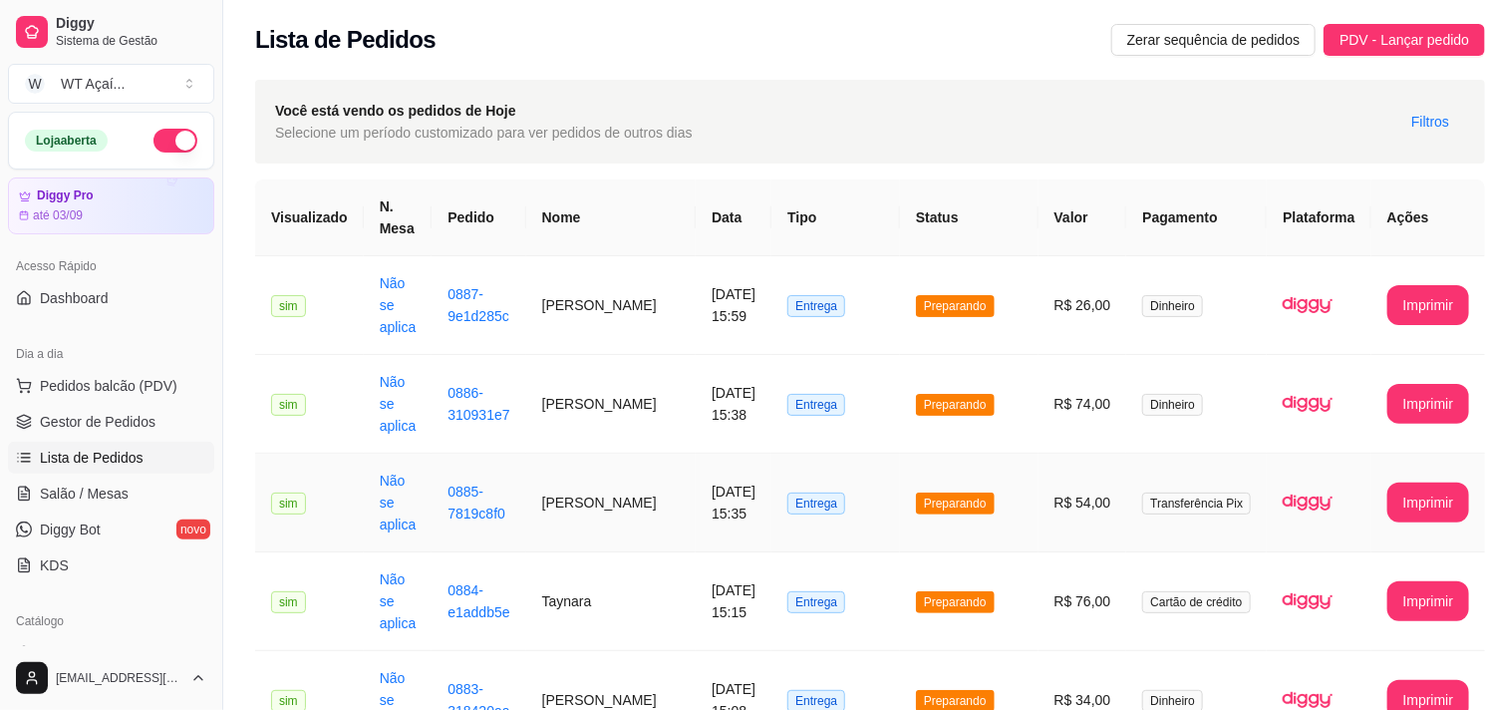
scroll to position [664, 0]
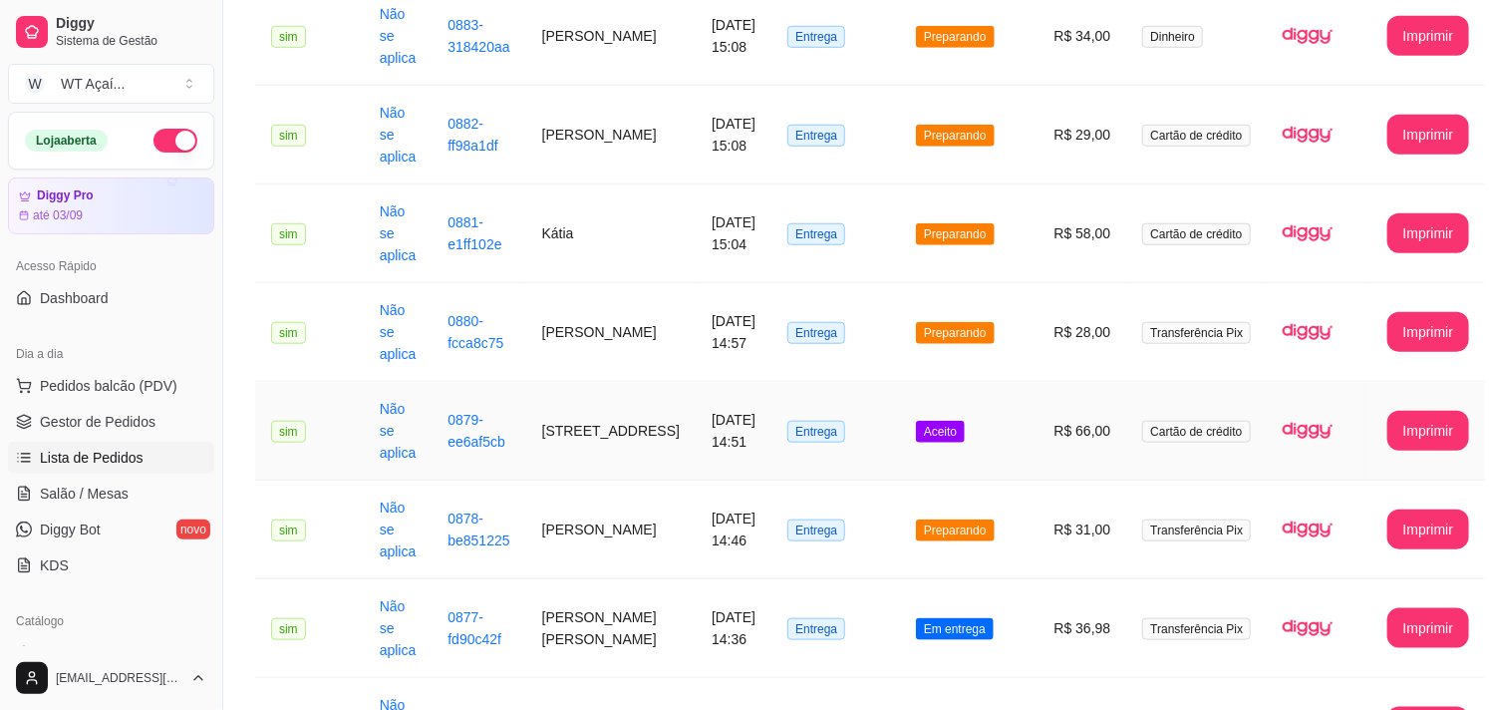
click at [924, 430] on span "Aceito" at bounding box center [940, 432] width 49 height 22
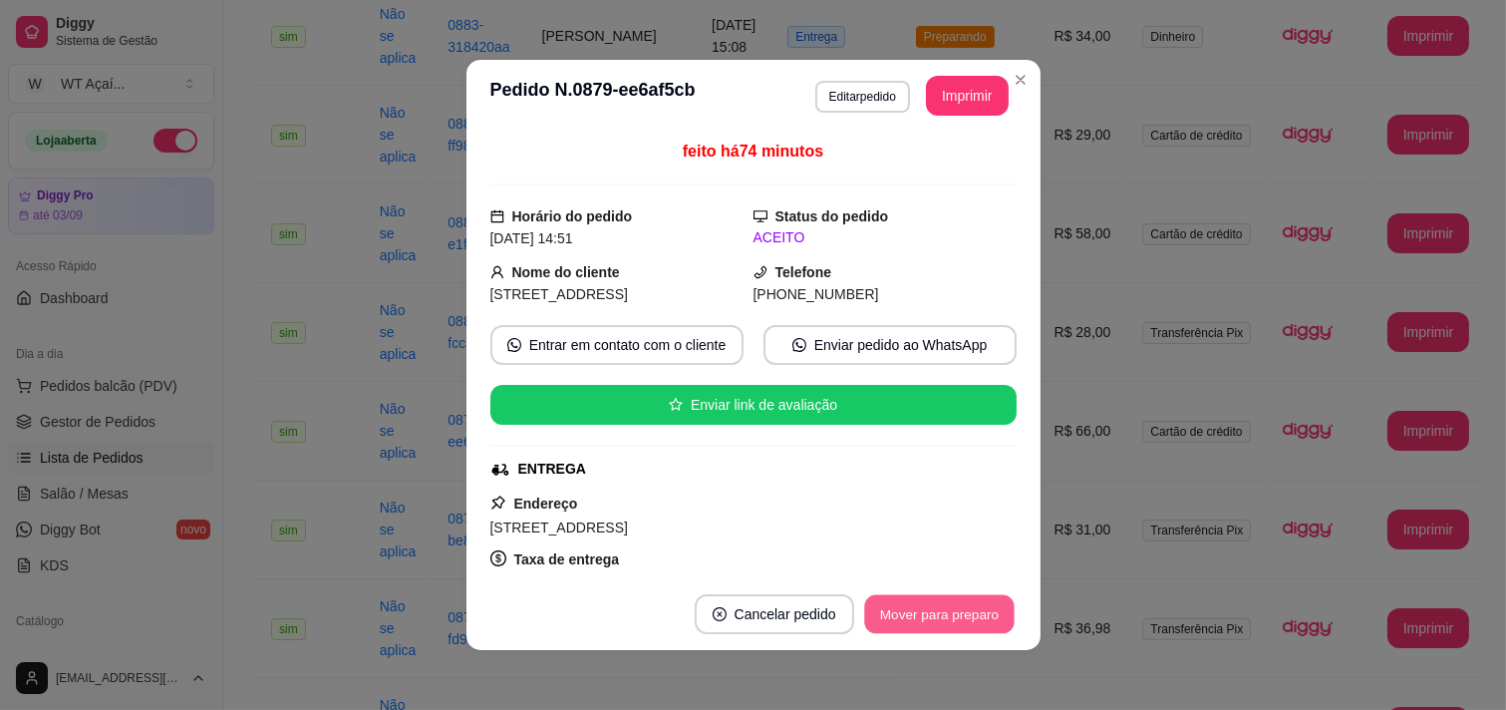
click at [940, 609] on button "Mover para preparo" at bounding box center [938, 614] width 149 height 39
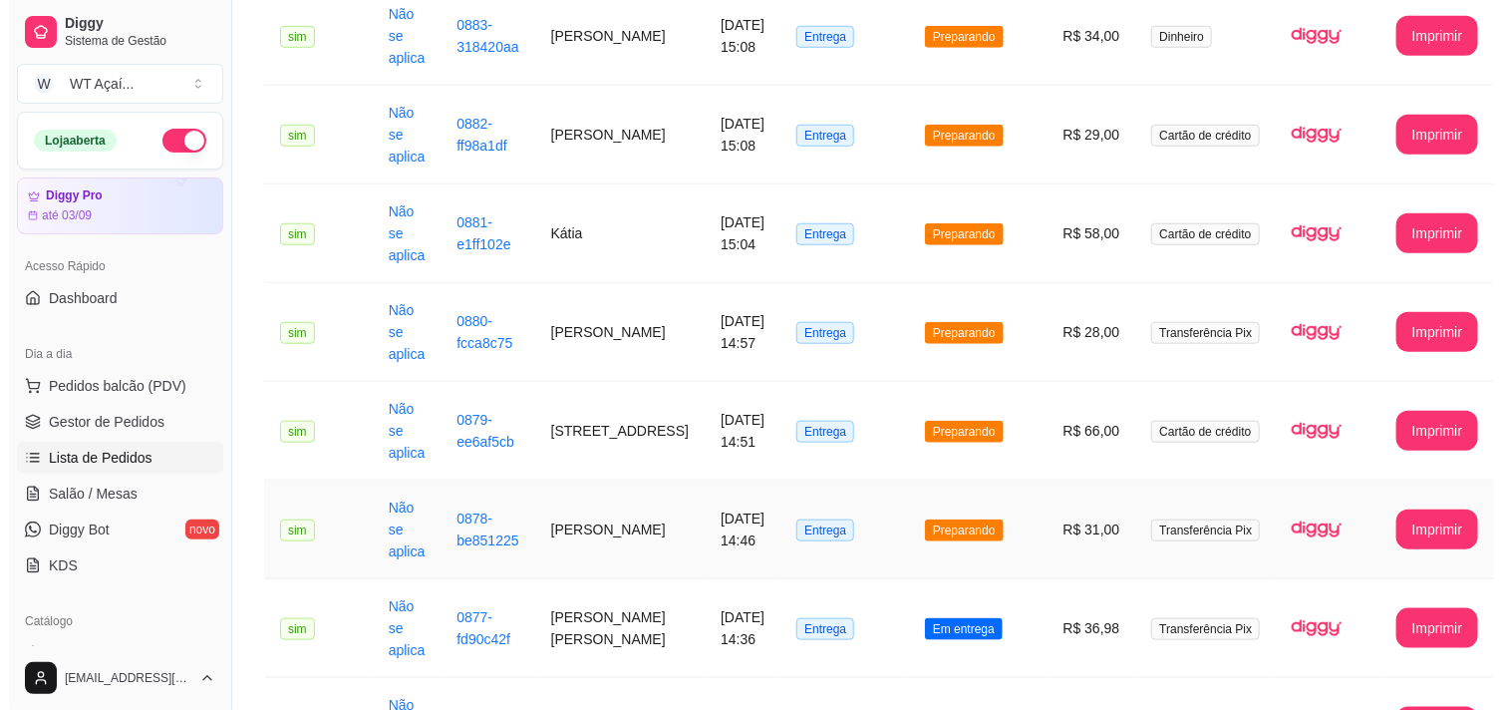
scroll to position [1218, 0]
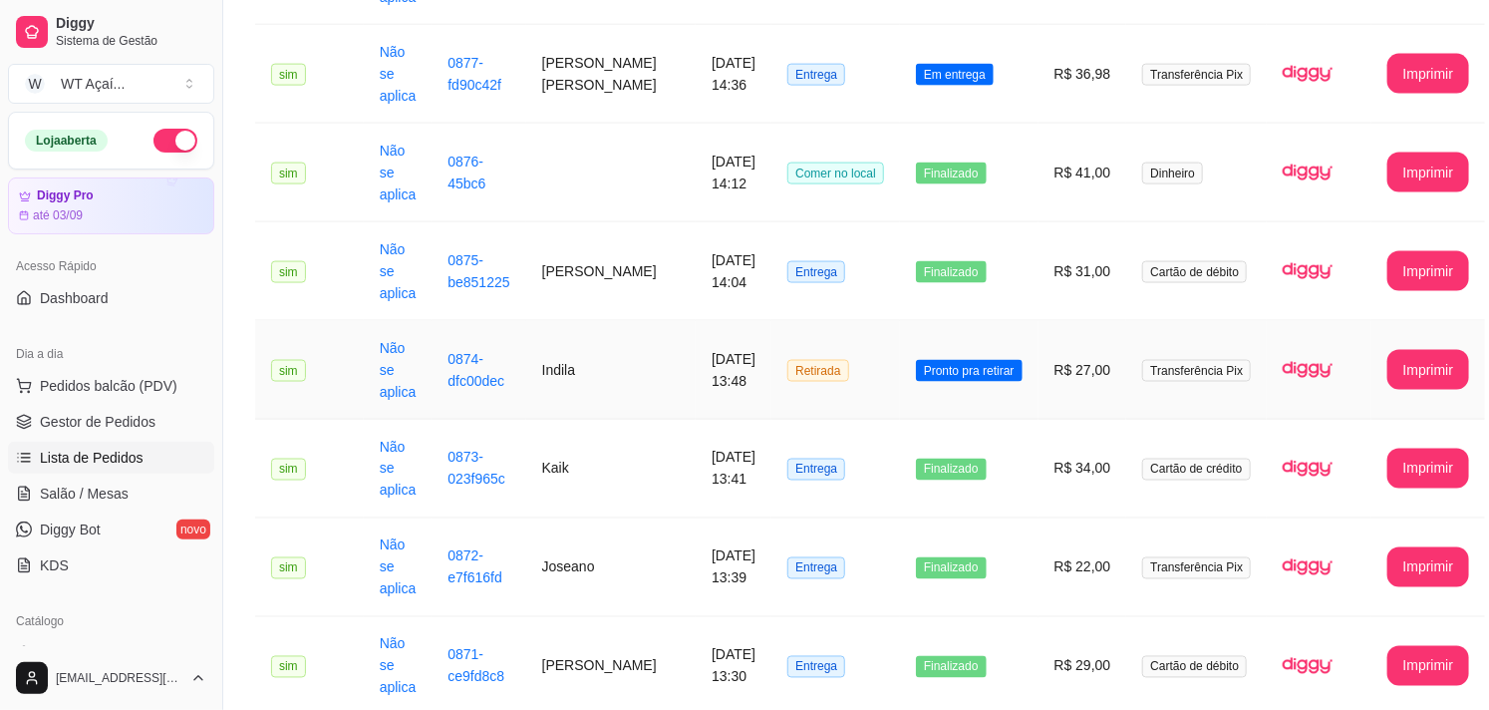
click at [959, 370] on span "Pronto pra retirar" at bounding box center [969, 371] width 107 height 22
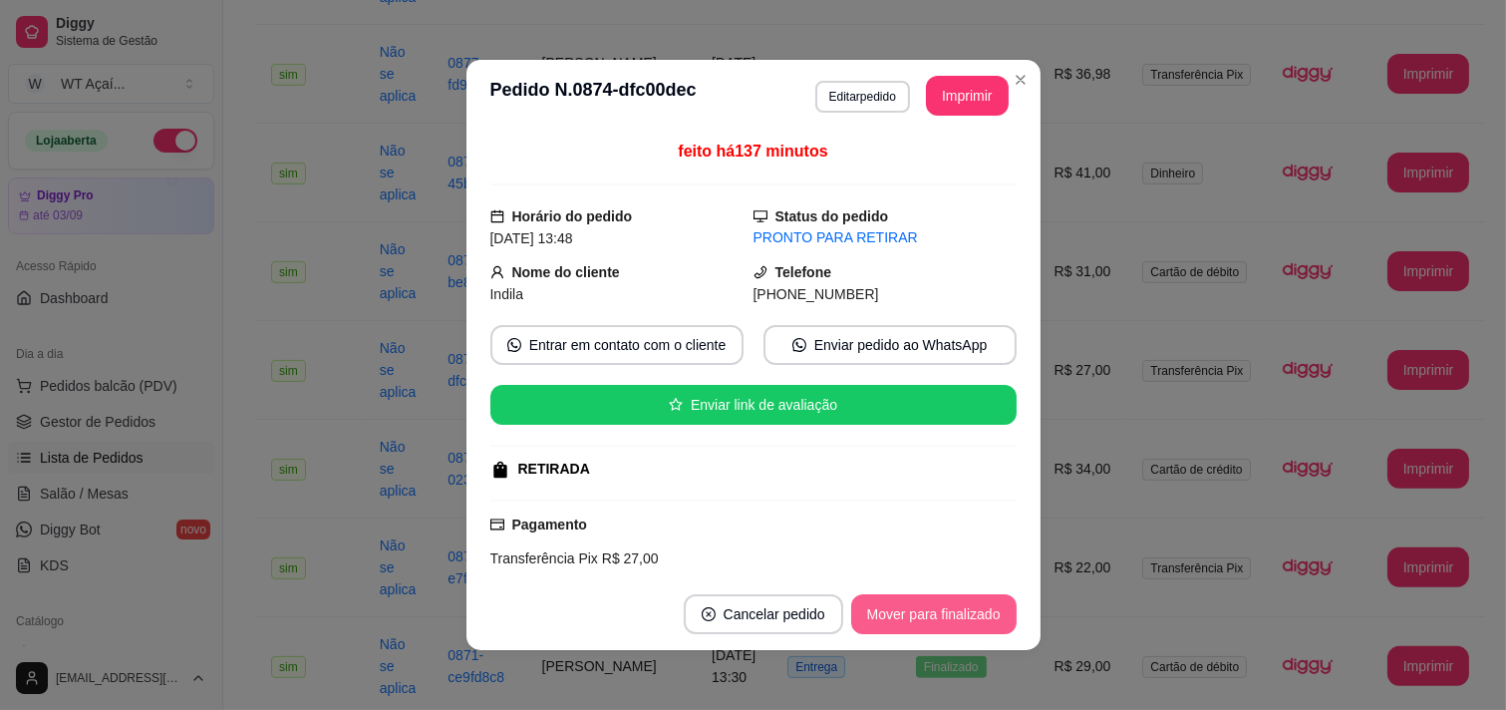
click at [942, 612] on button "Mover para finalizado" at bounding box center [933, 614] width 165 height 40
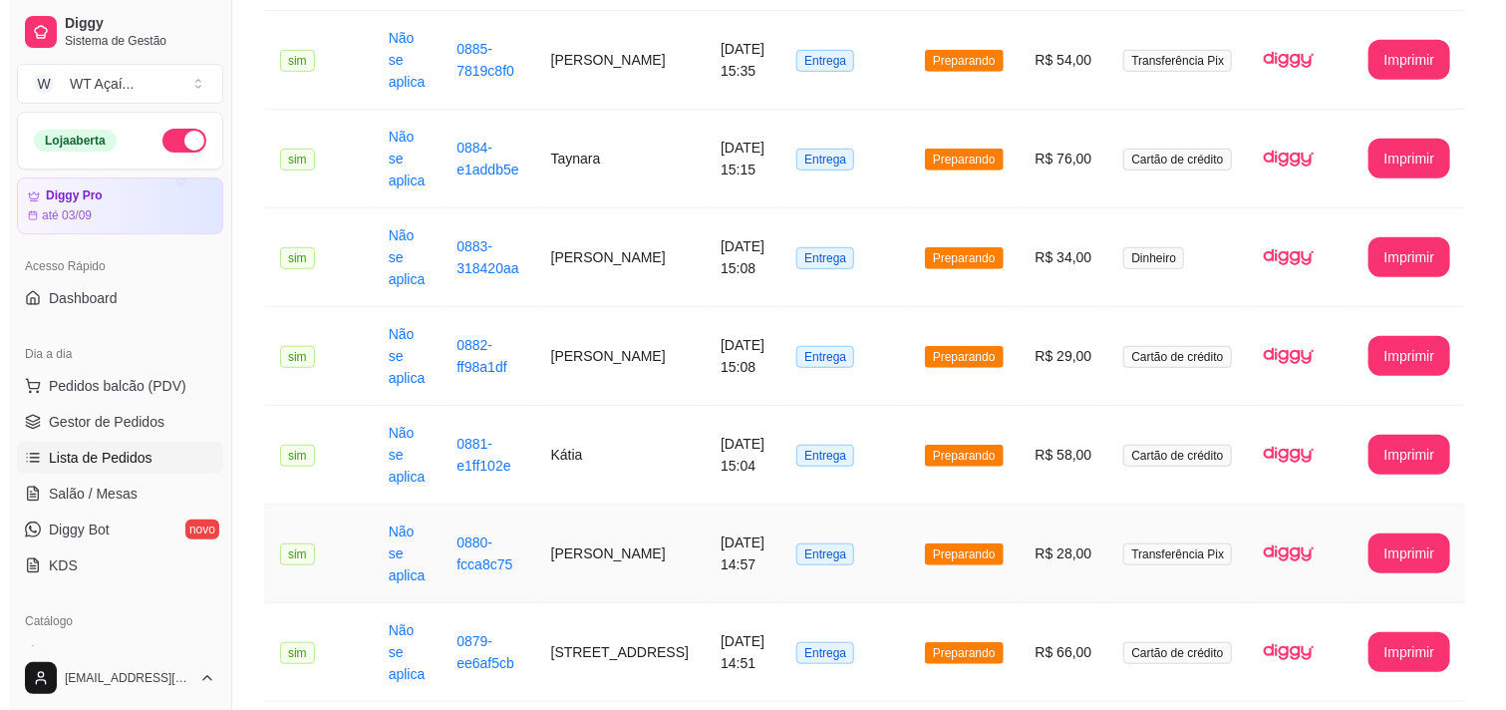
scroll to position [0, 0]
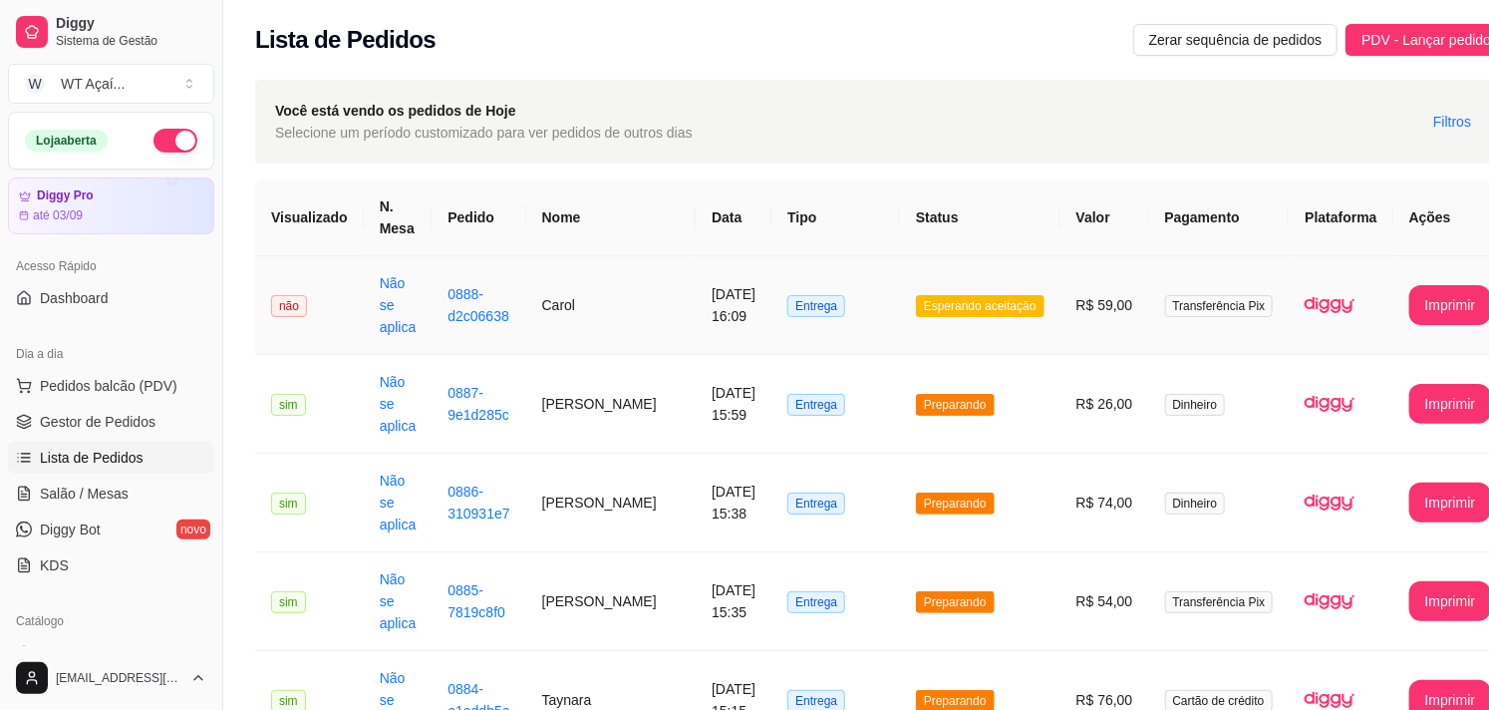
click at [949, 309] on span "Esperando aceitação" at bounding box center [980, 306] width 129 height 22
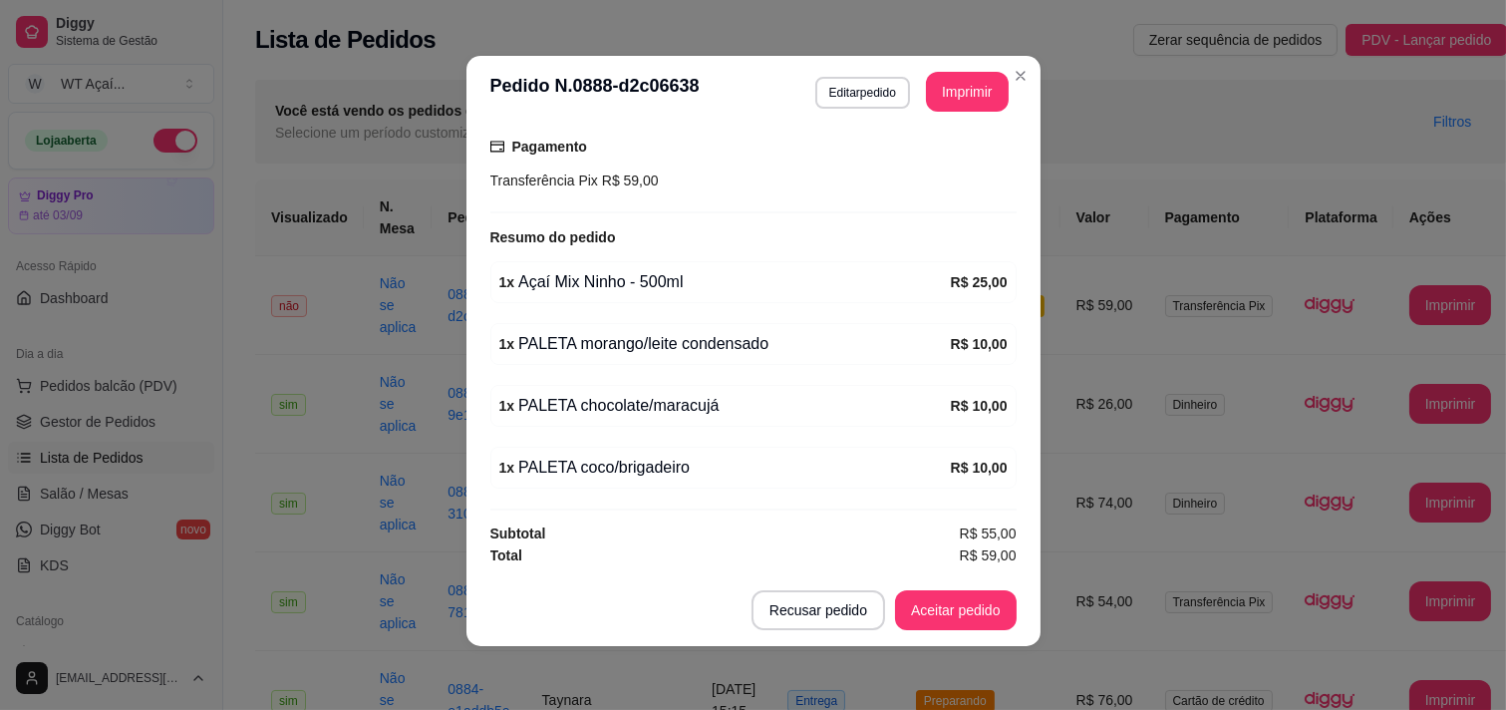
scroll to position [310, 0]
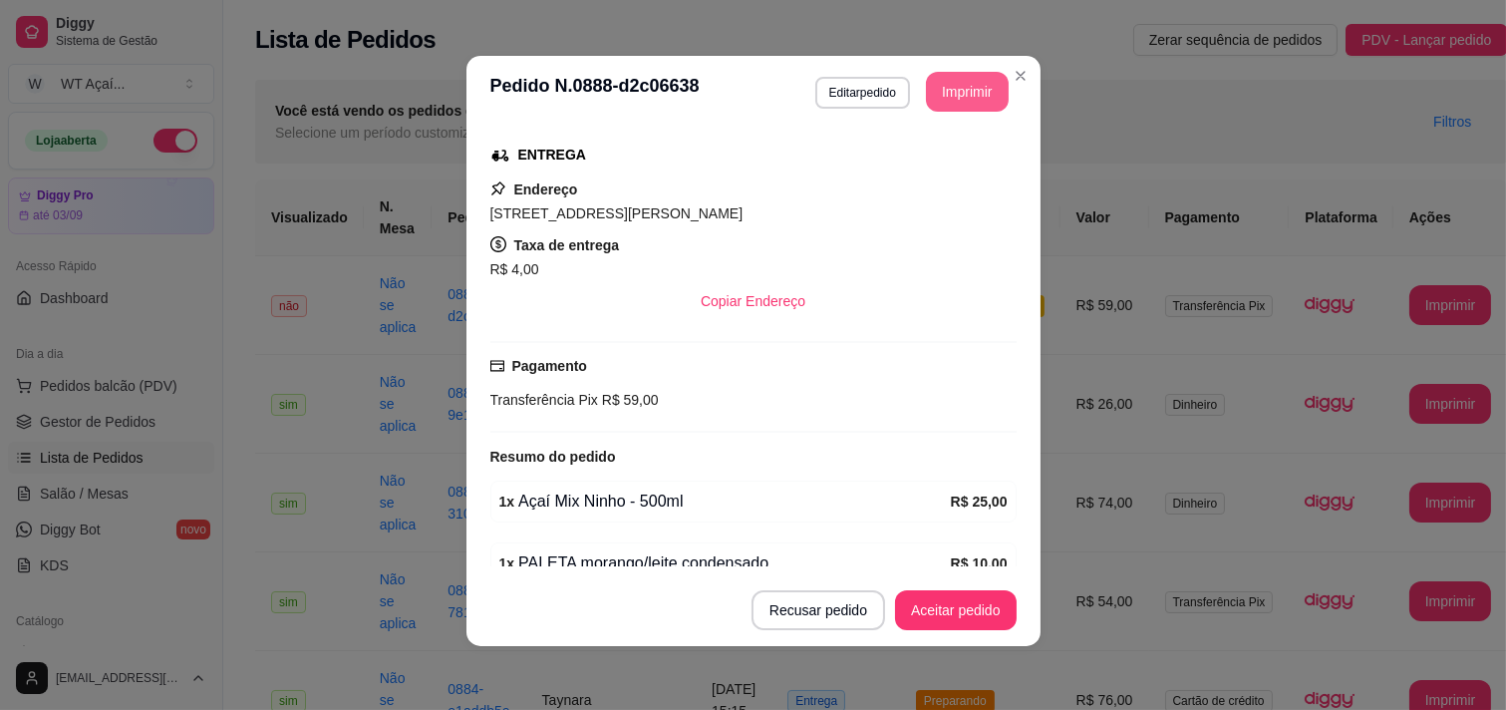
click at [954, 93] on button "Imprimir" at bounding box center [967, 92] width 83 height 40
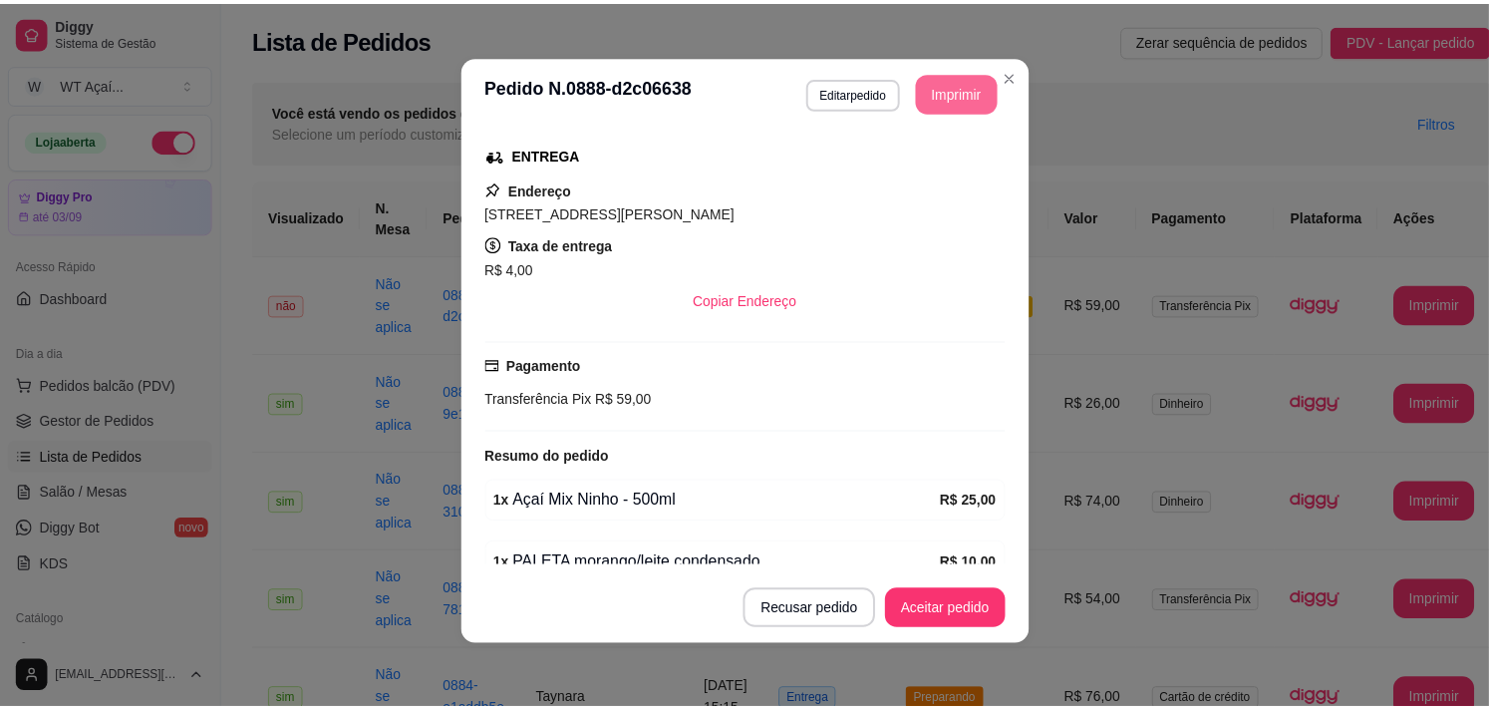
scroll to position [0, 0]
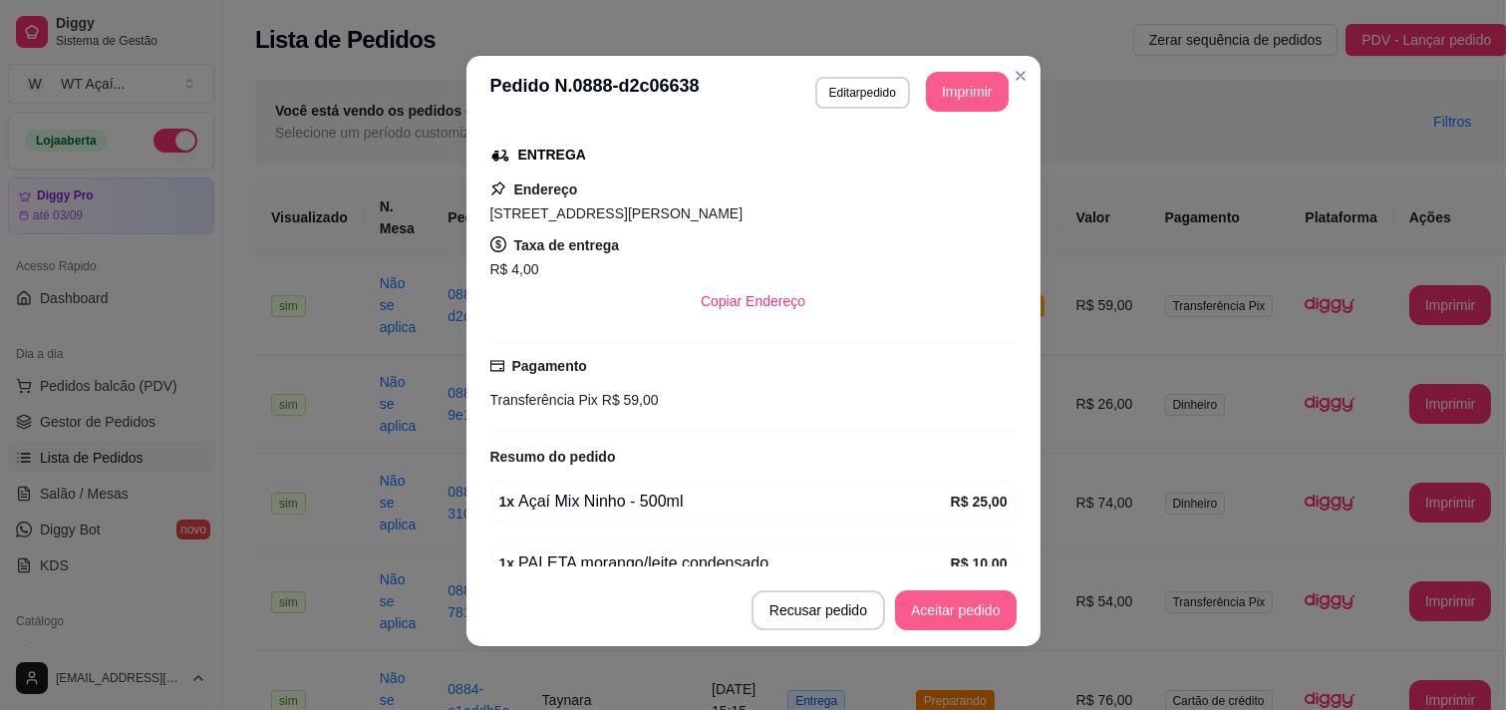
click at [923, 620] on button "Aceitar pedido" at bounding box center [956, 610] width 122 height 40
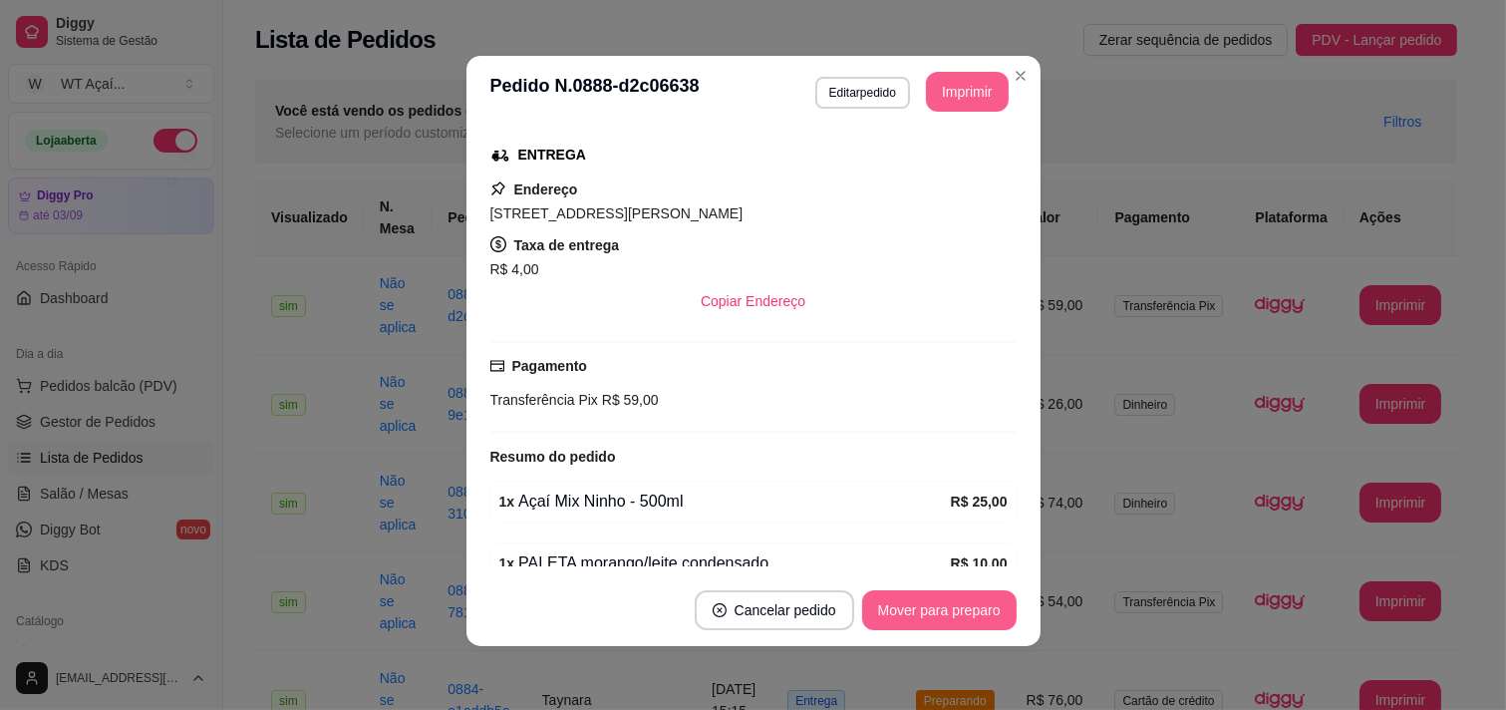
click at [923, 620] on button "Mover para preparo" at bounding box center [939, 610] width 154 height 40
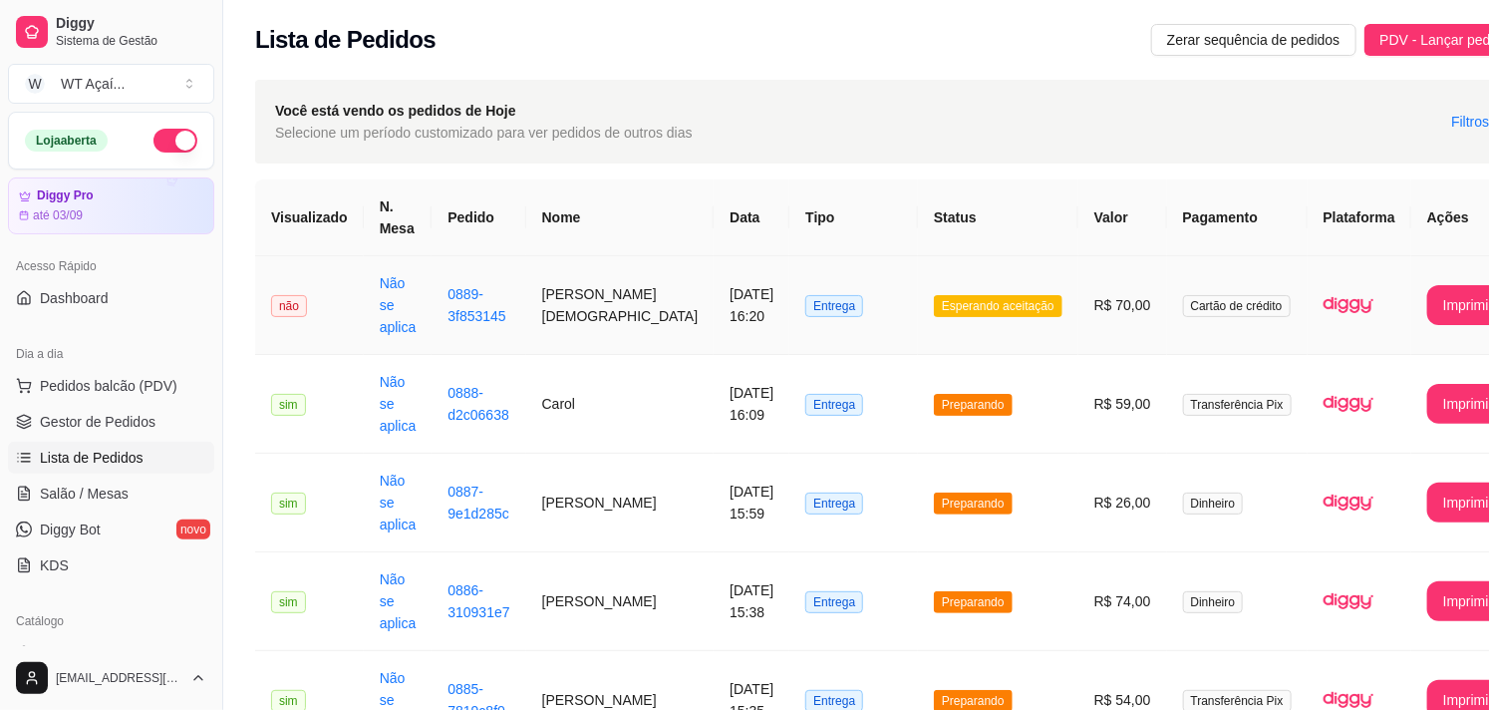
click at [942, 306] on span "Esperando aceitação" at bounding box center [998, 306] width 129 height 22
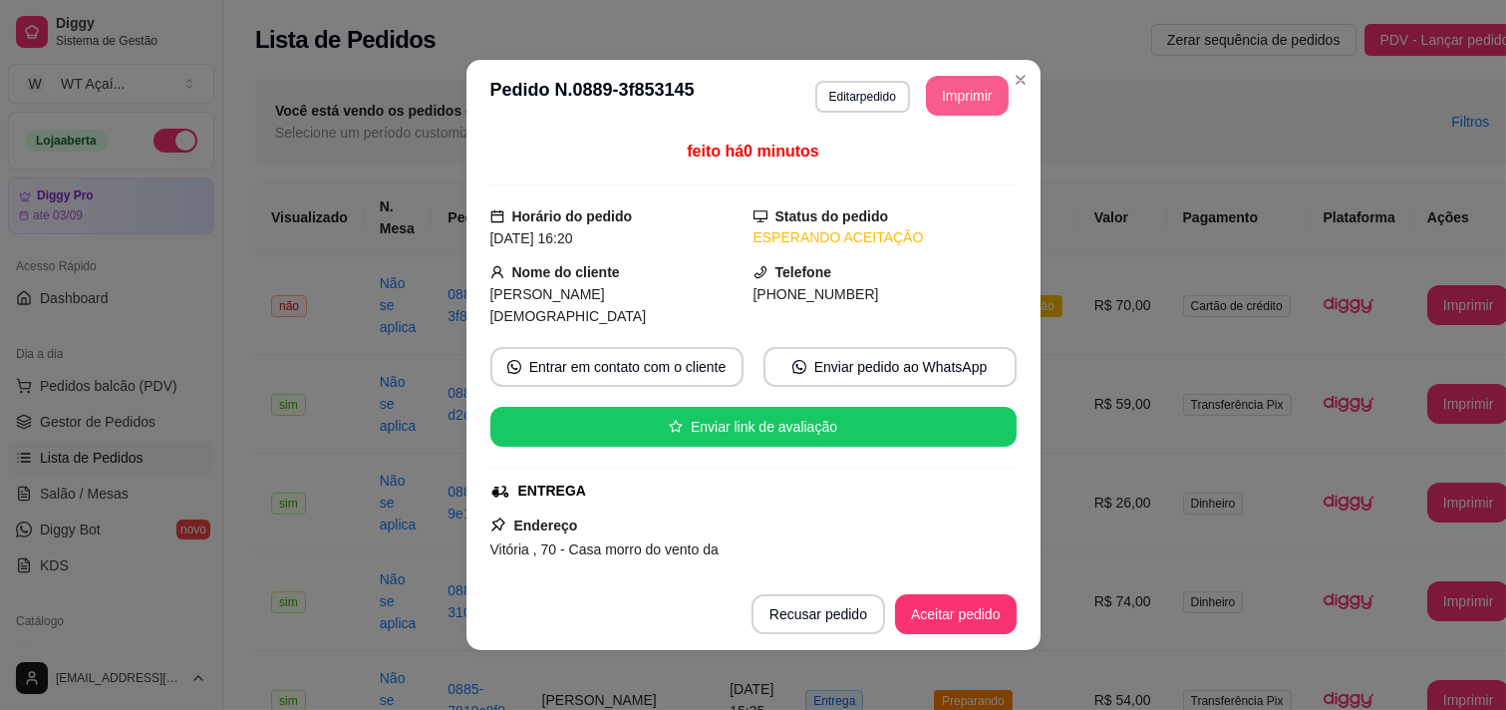
click at [965, 112] on button "Imprimir" at bounding box center [967, 96] width 83 height 40
click at [944, 629] on button "Aceitar pedido" at bounding box center [956, 614] width 122 height 40
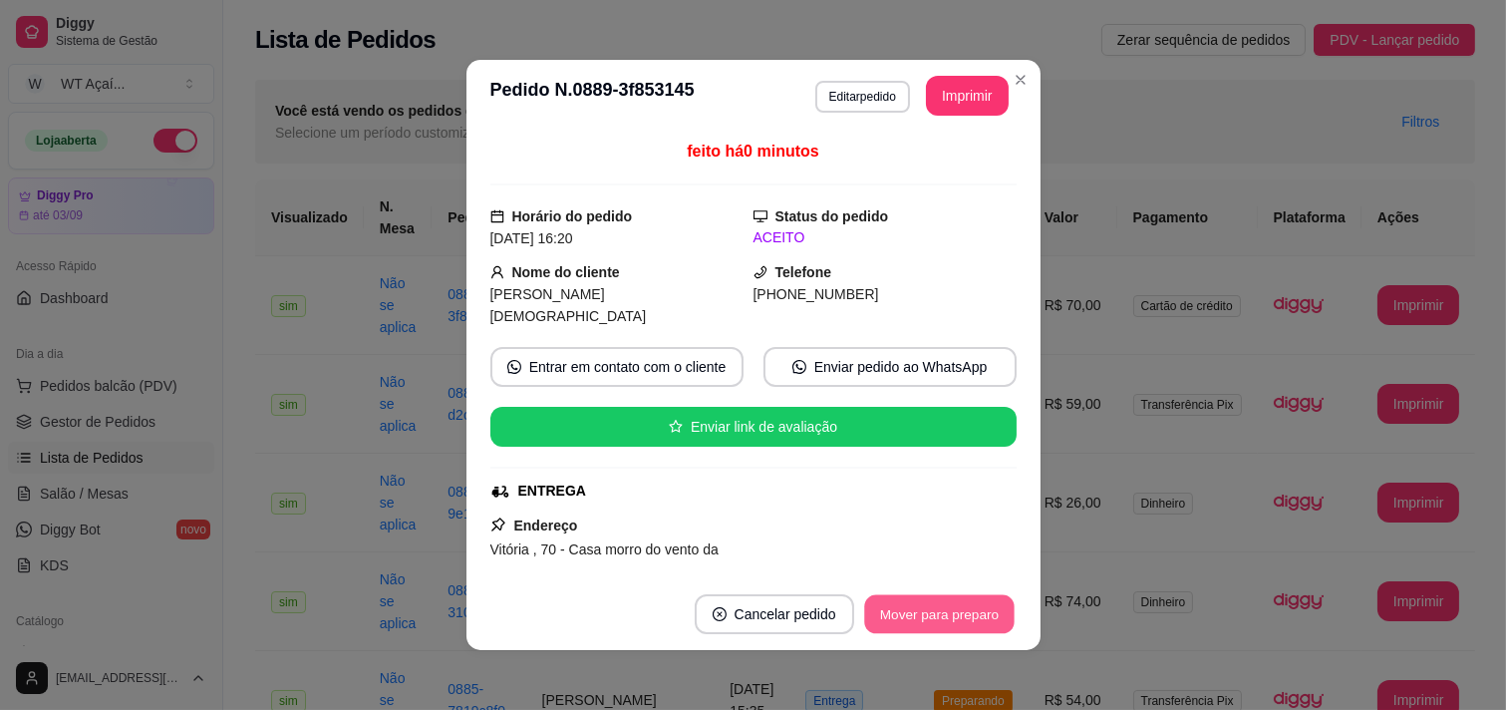
click at [948, 622] on button "Mover para preparo" at bounding box center [938, 614] width 149 height 39
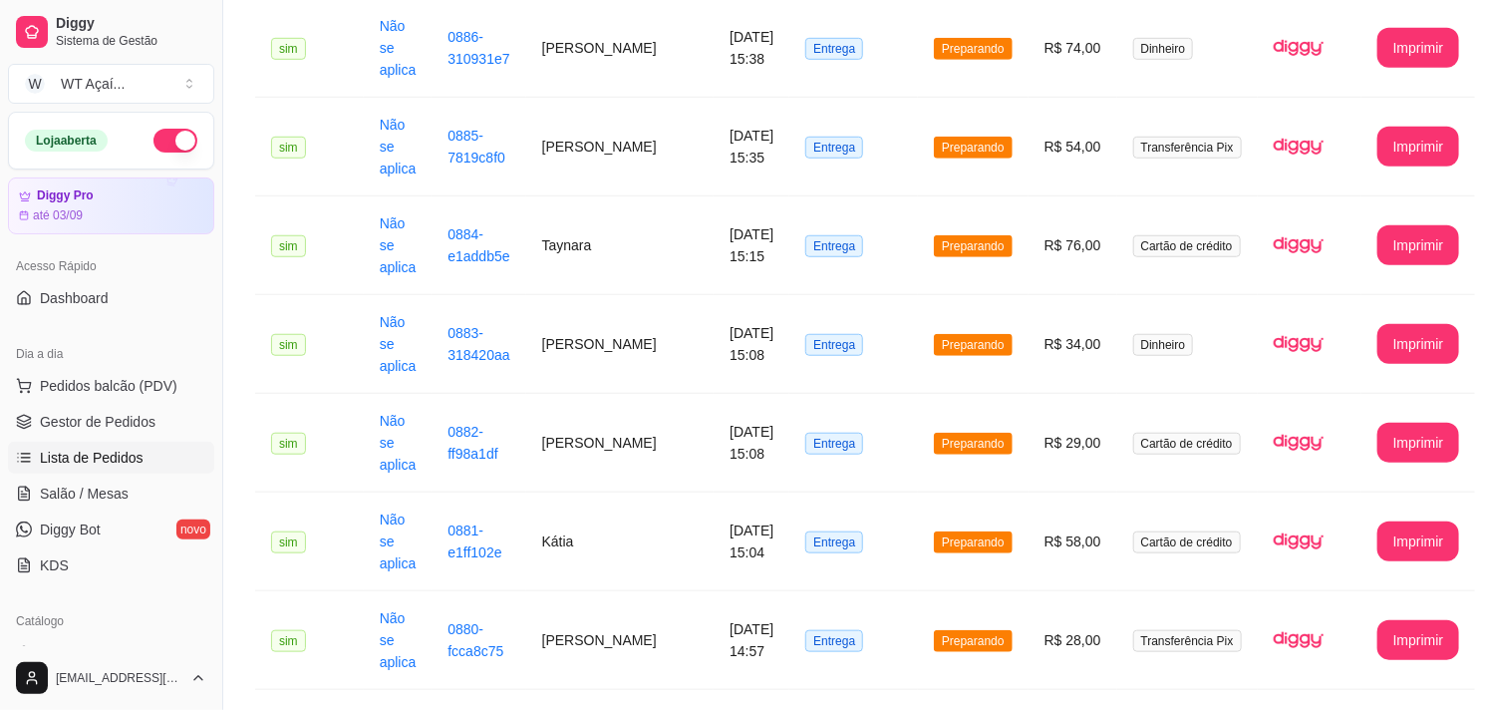
scroll to position [885, 0]
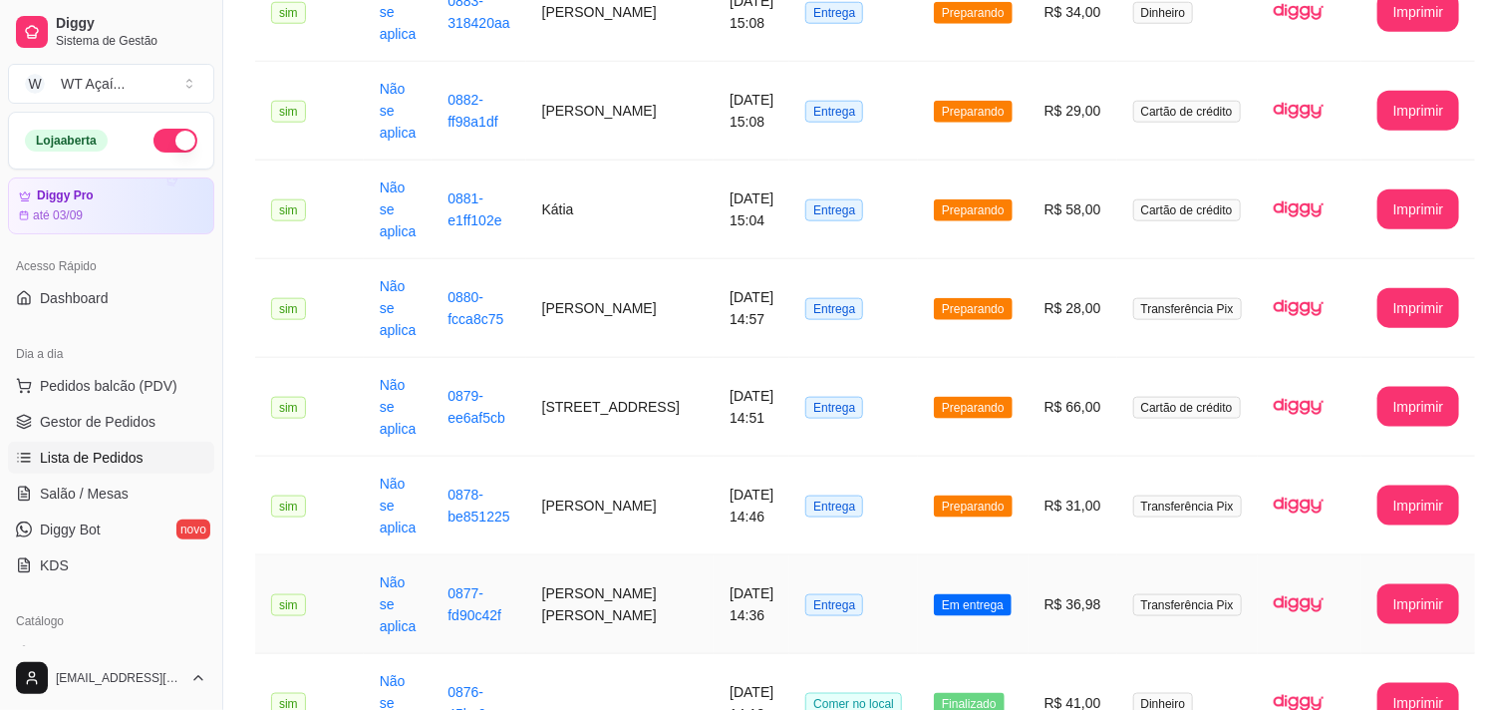
click at [945, 594] on span "Em entrega" at bounding box center [973, 605] width 78 height 22
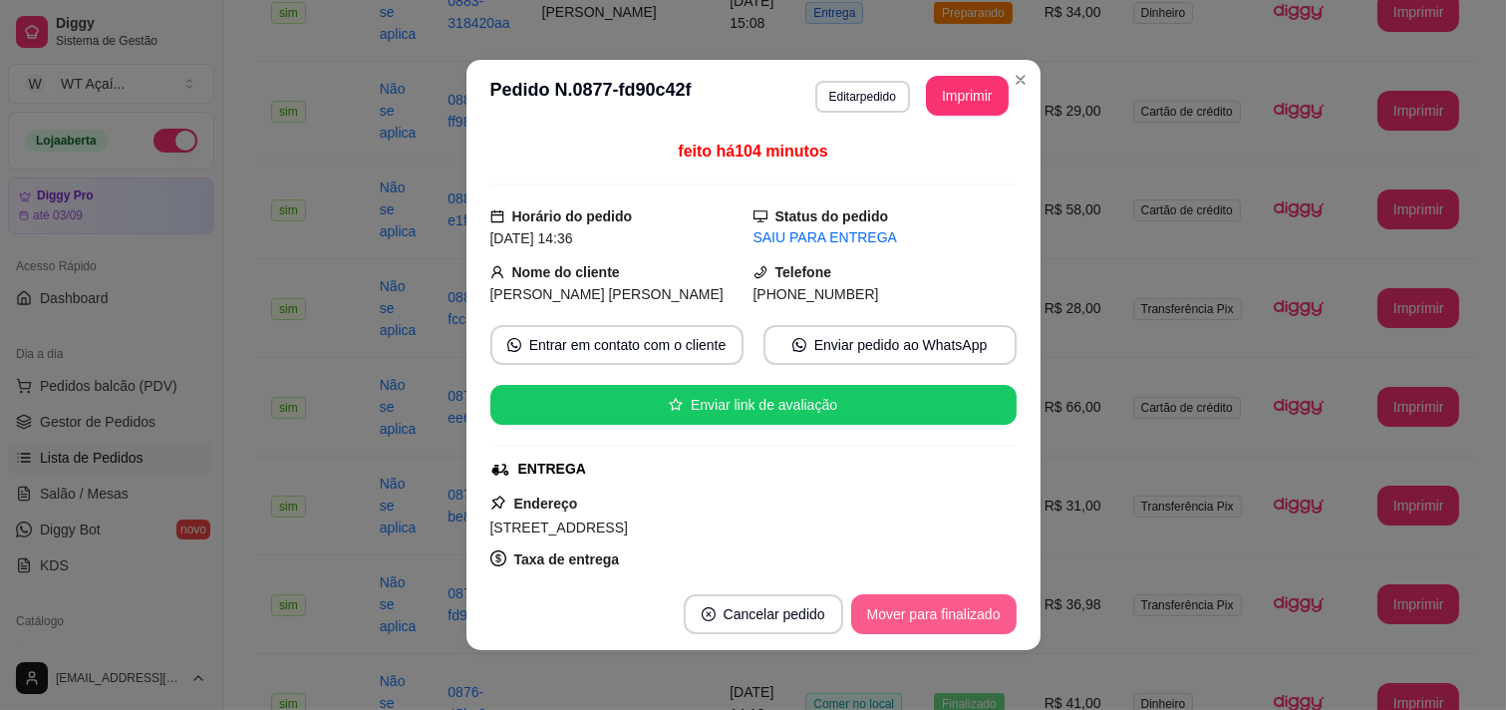
click at [934, 612] on button "Mover para finalizado" at bounding box center [933, 614] width 165 height 40
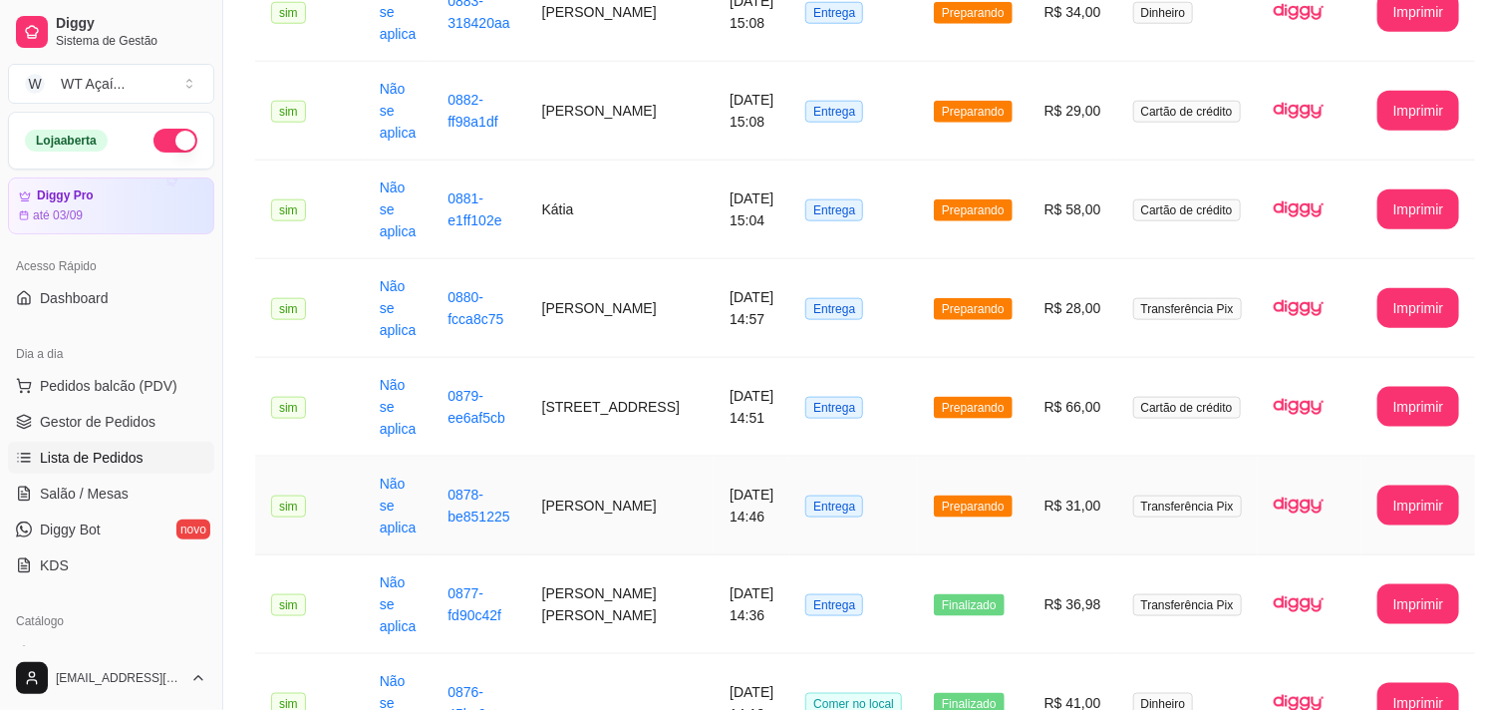
click at [945, 495] on span "Preparando" at bounding box center [973, 506] width 79 height 22
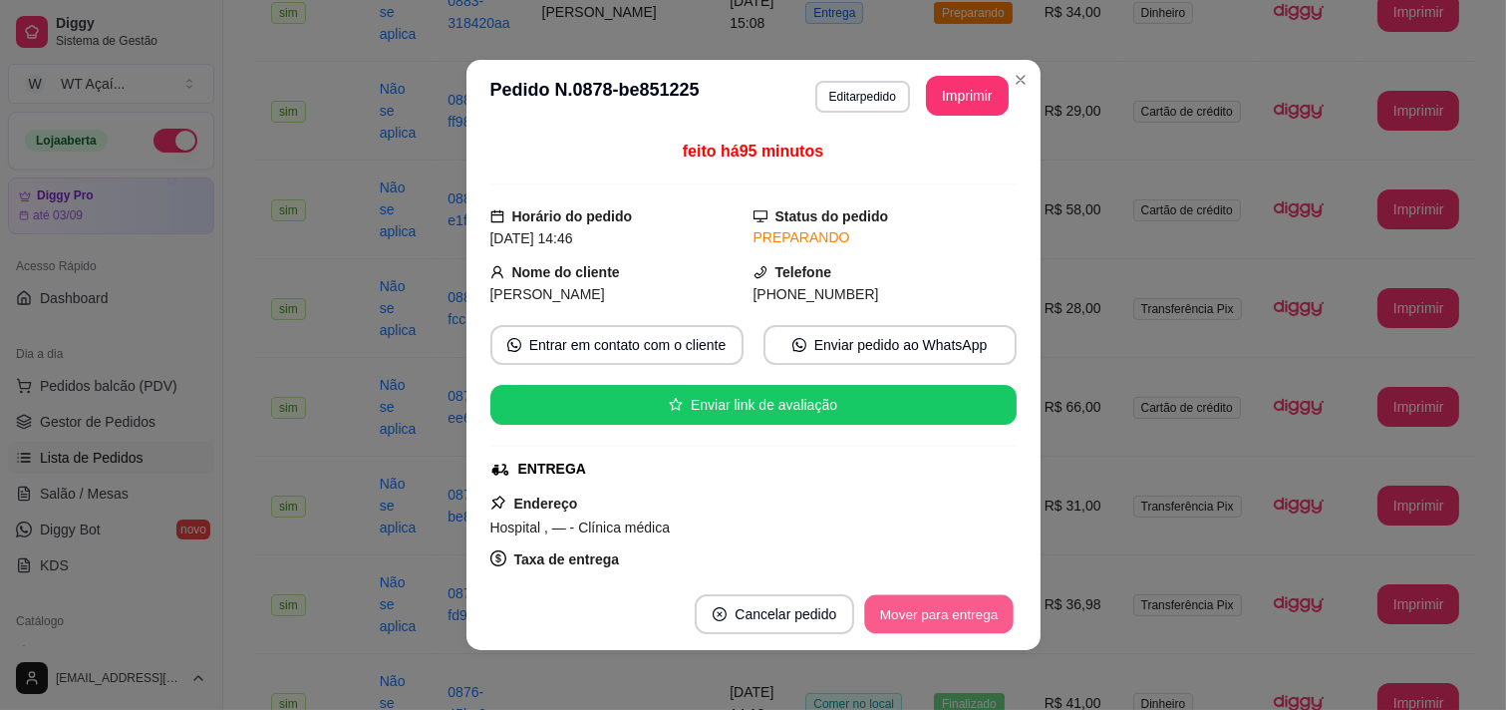
click at [873, 619] on button "Mover para entrega" at bounding box center [939, 614] width 149 height 39
click at [873, 619] on button "Mover para finalizado" at bounding box center [933, 614] width 160 height 39
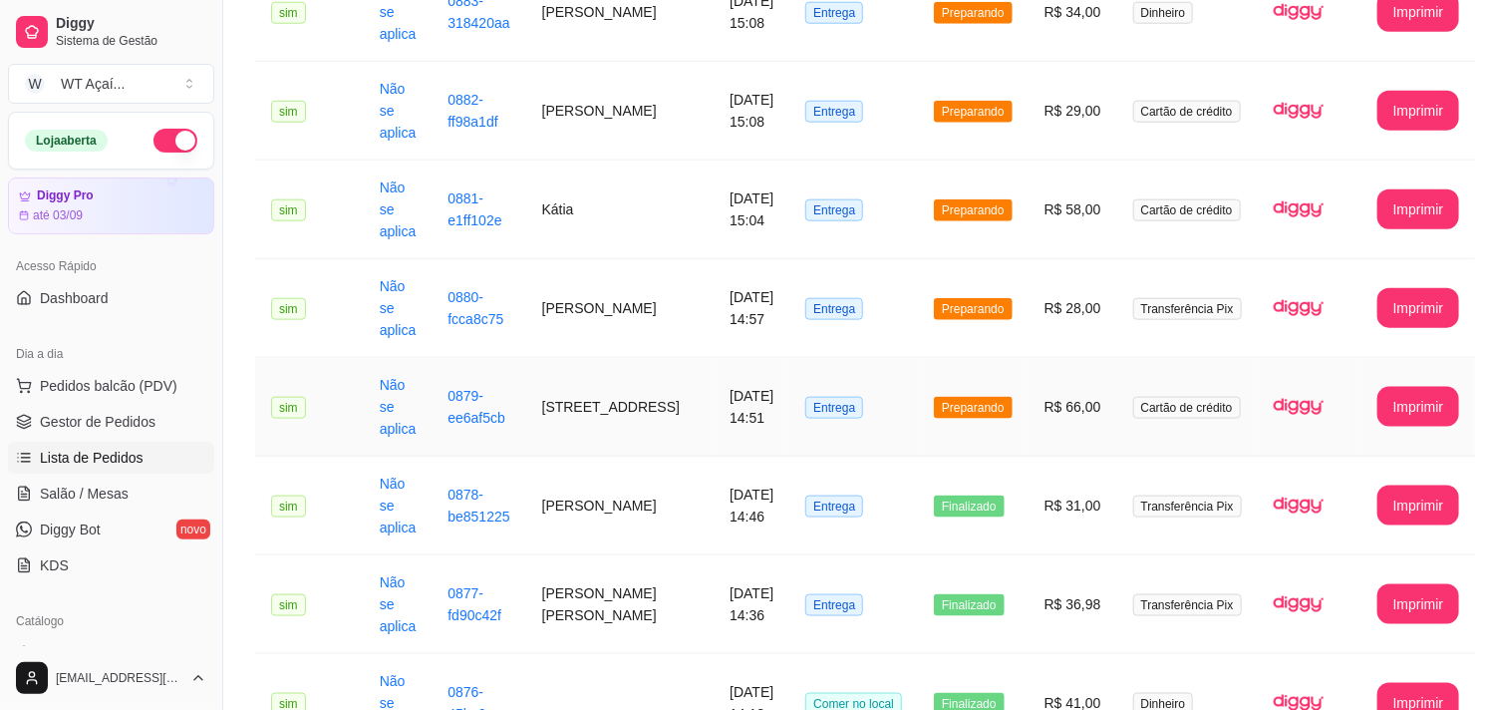
click at [980, 397] on span "Preparando" at bounding box center [973, 408] width 79 height 22
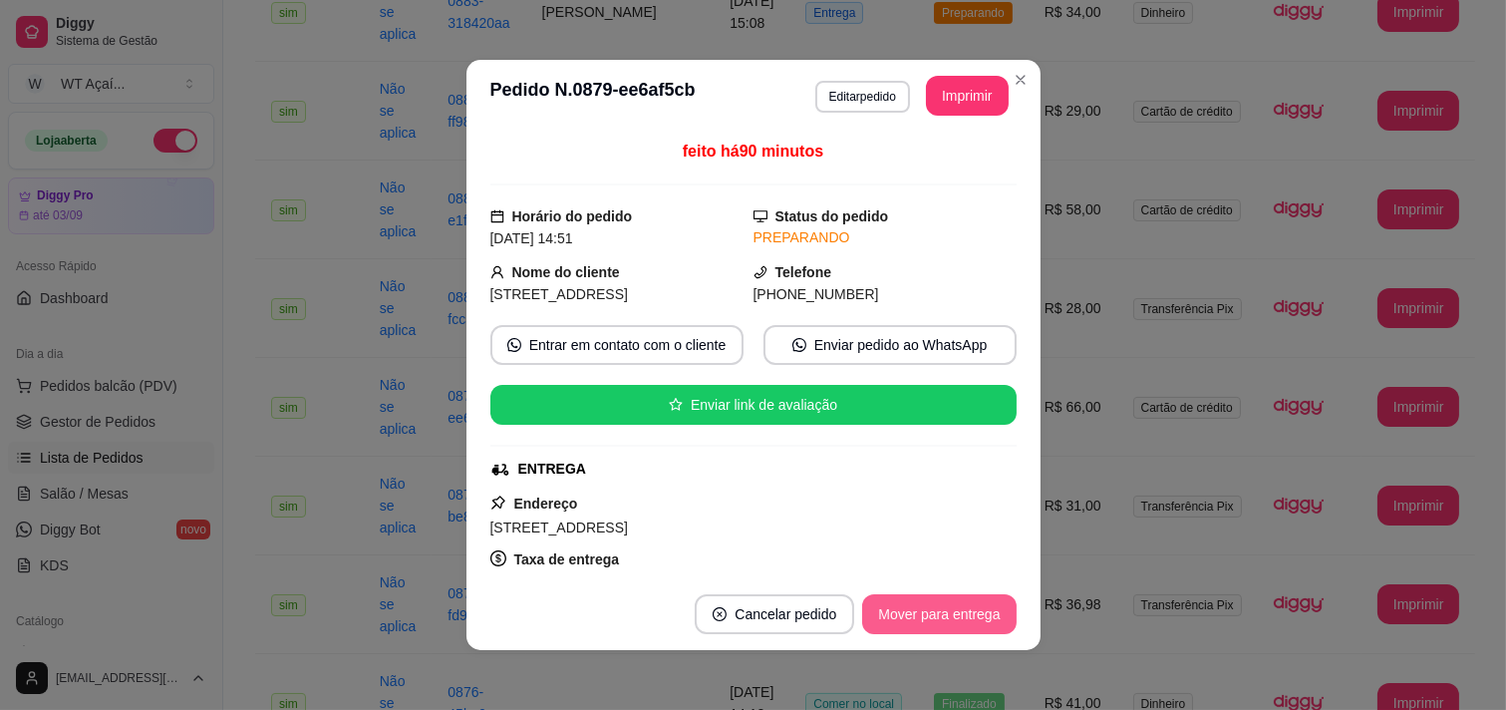
click at [892, 622] on button "Mover para entrega" at bounding box center [938, 614] width 153 height 40
click at [934, 625] on button "Mover para finalizado" at bounding box center [933, 614] width 165 height 40
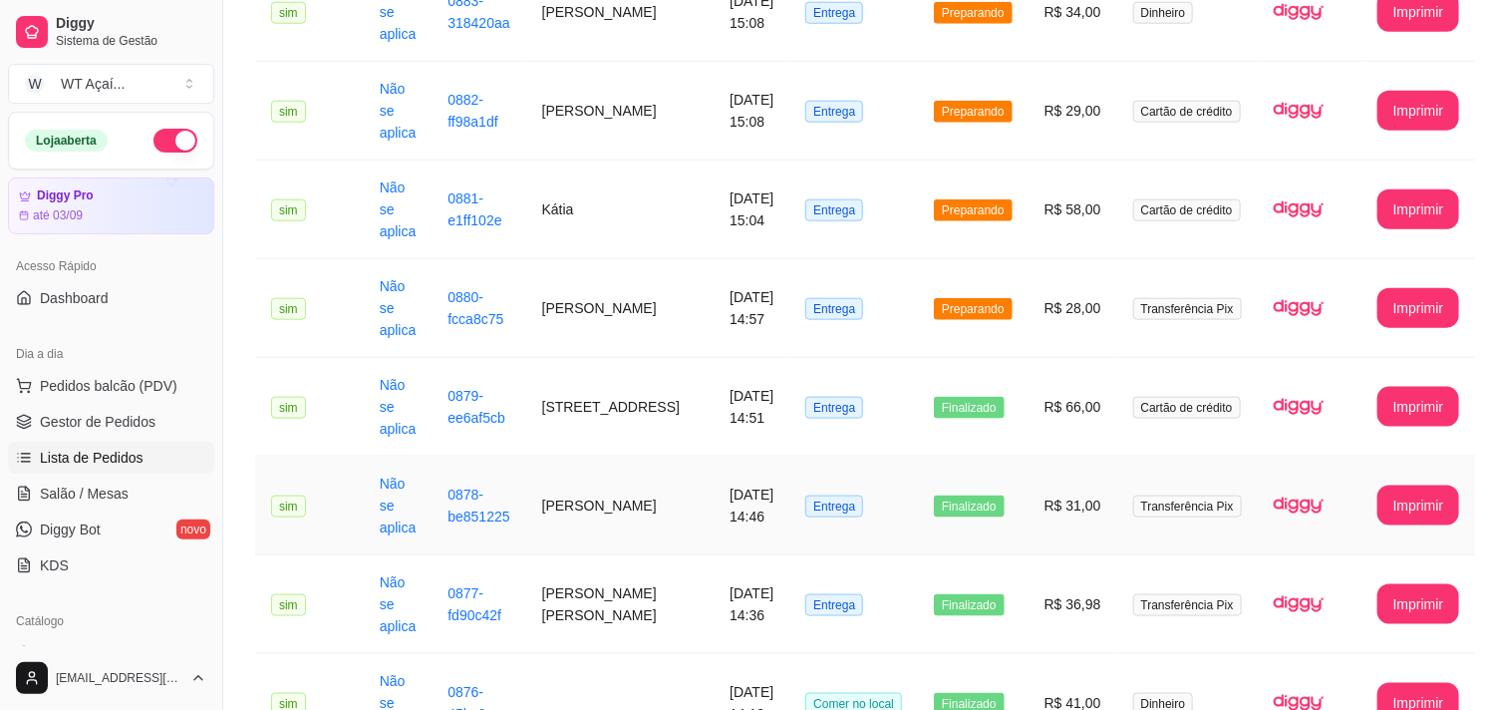
scroll to position [664, 0]
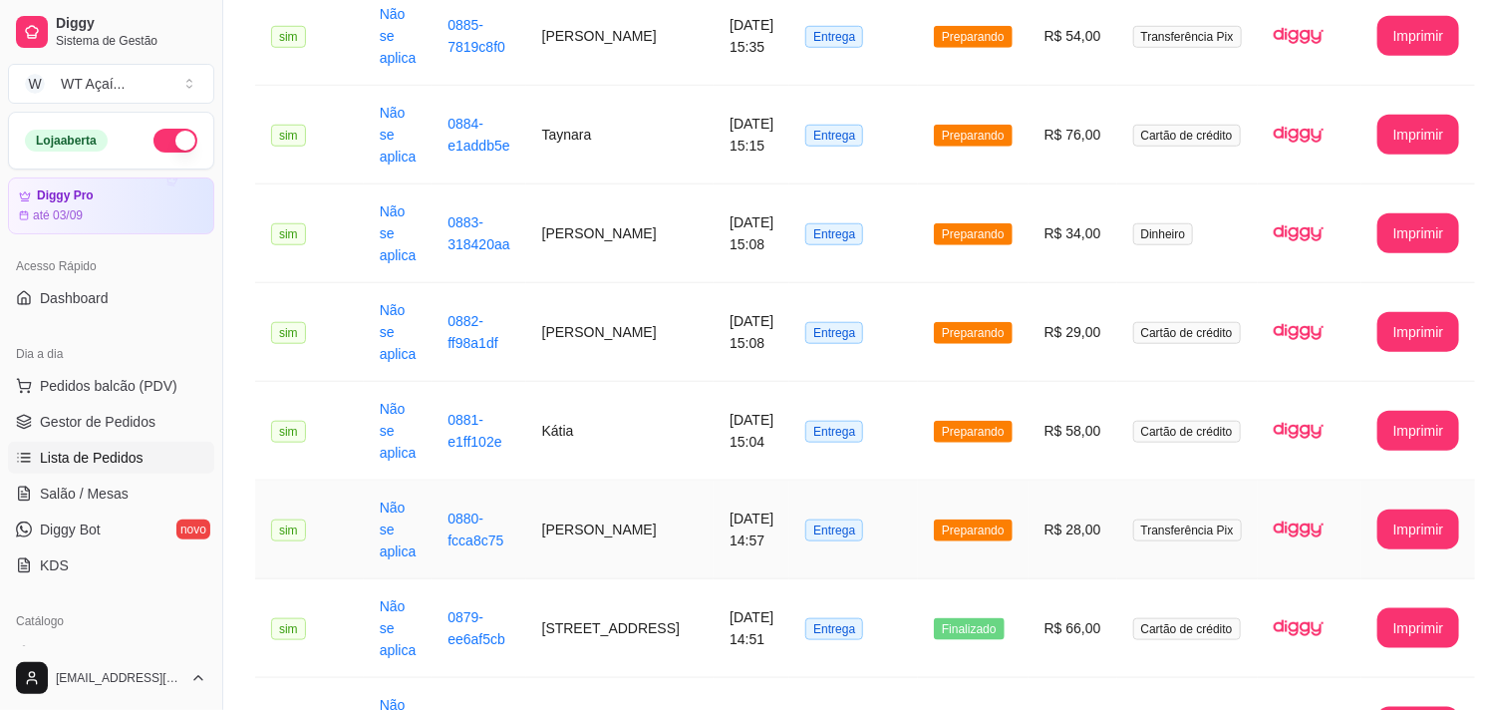
click at [937, 519] on span "Preparando" at bounding box center [973, 530] width 79 height 22
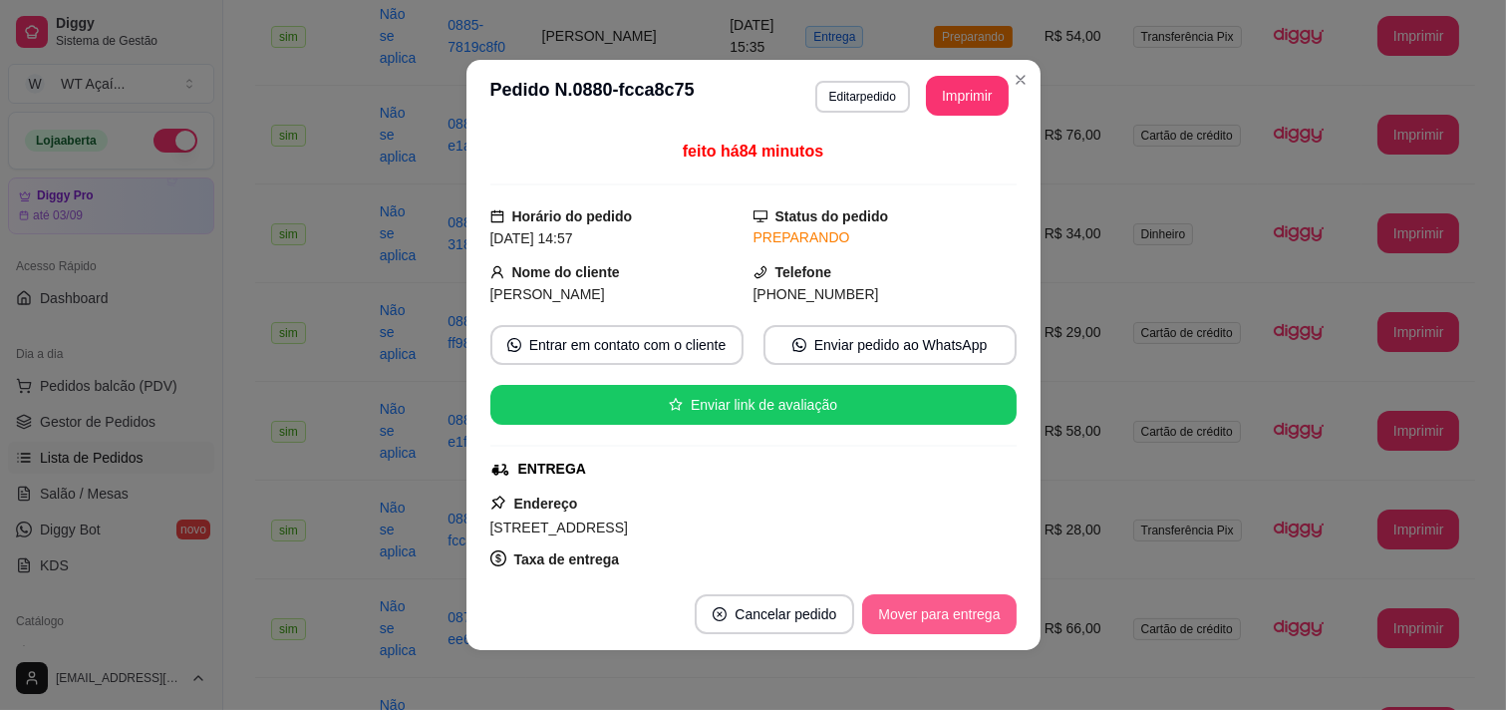
click at [932, 606] on button "Mover para entrega" at bounding box center [938, 614] width 153 height 40
click at [933, 606] on button "Mover para finalizado" at bounding box center [933, 614] width 160 height 39
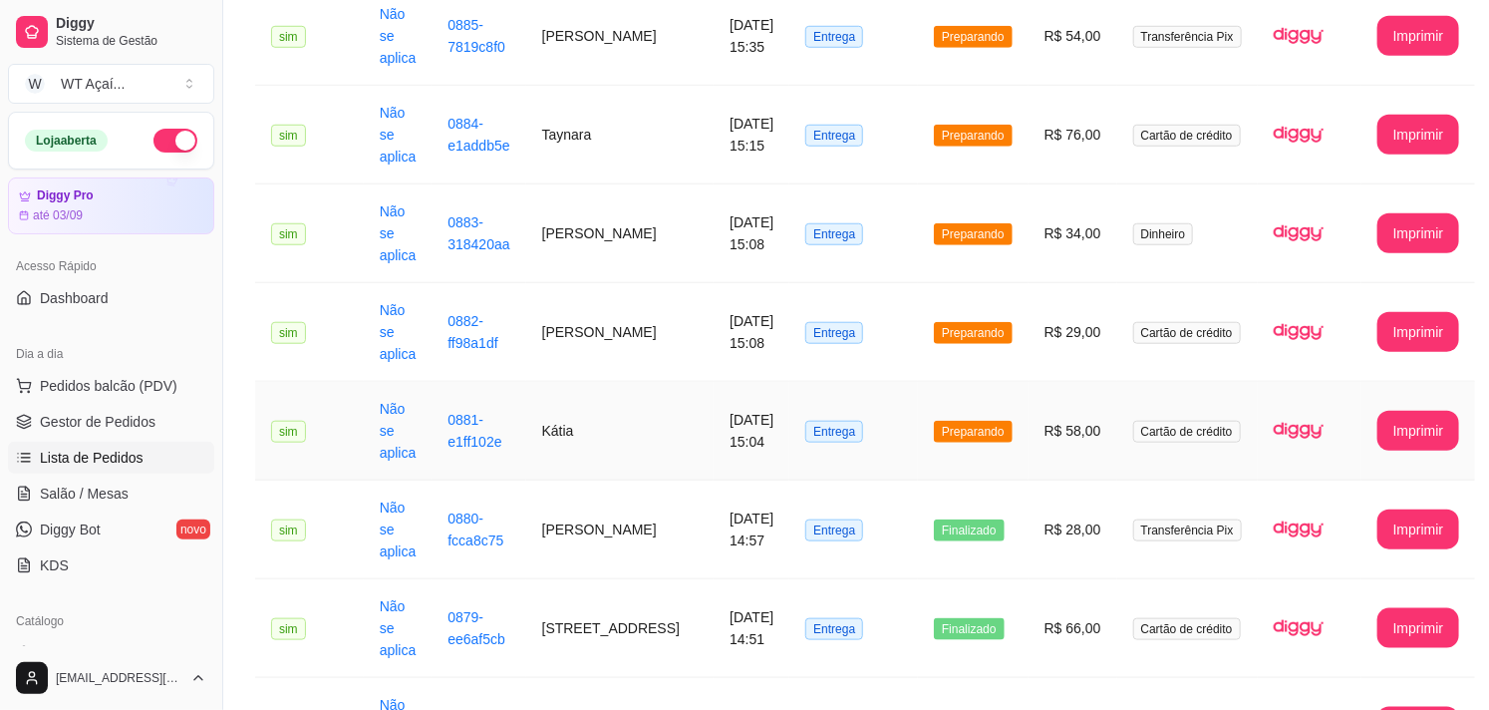
click at [950, 421] on span "Preparando" at bounding box center [973, 432] width 79 height 22
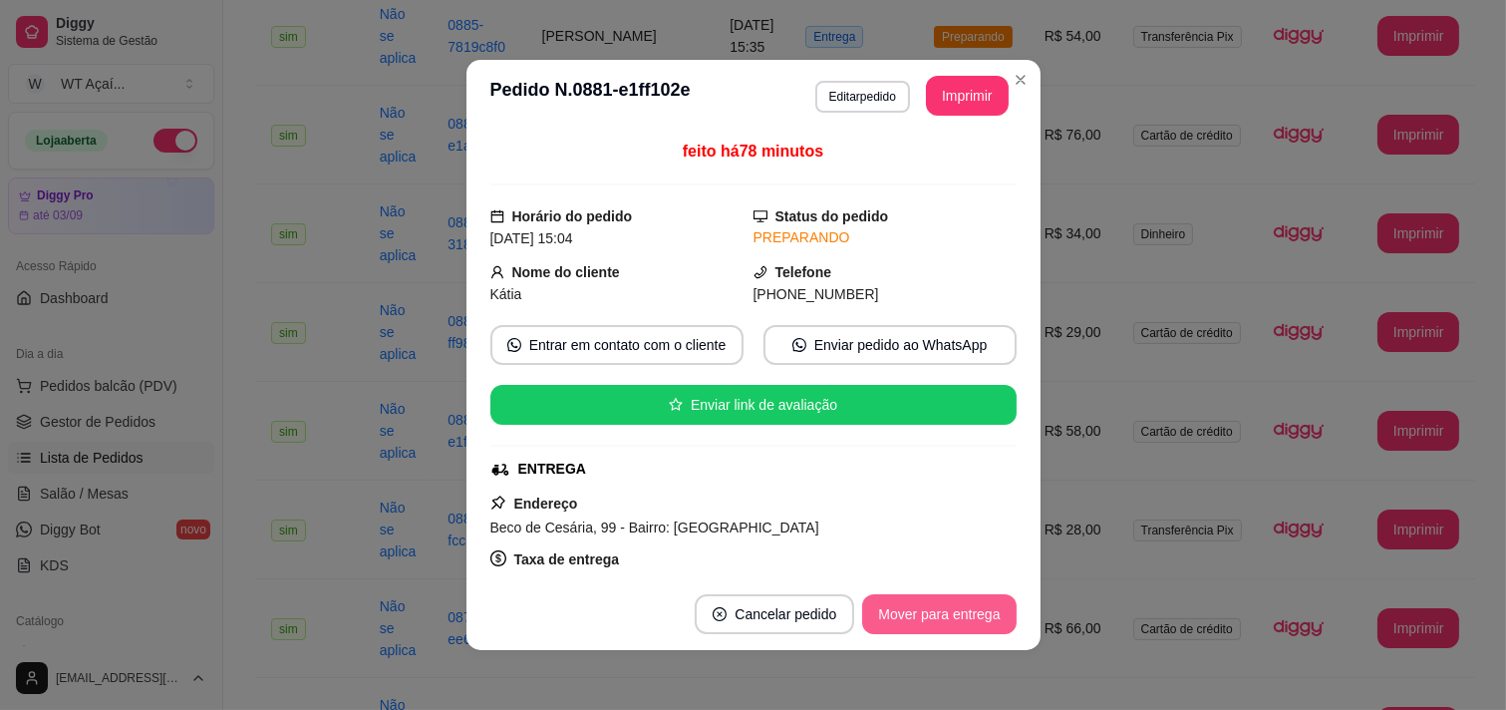
click at [949, 608] on button "Mover para entrega" at bounding box center [938, 614] width 153 height 40
click at [949, 608] on button "Mover para finalizado" at bounding box center [933, 614] width 165 height 40
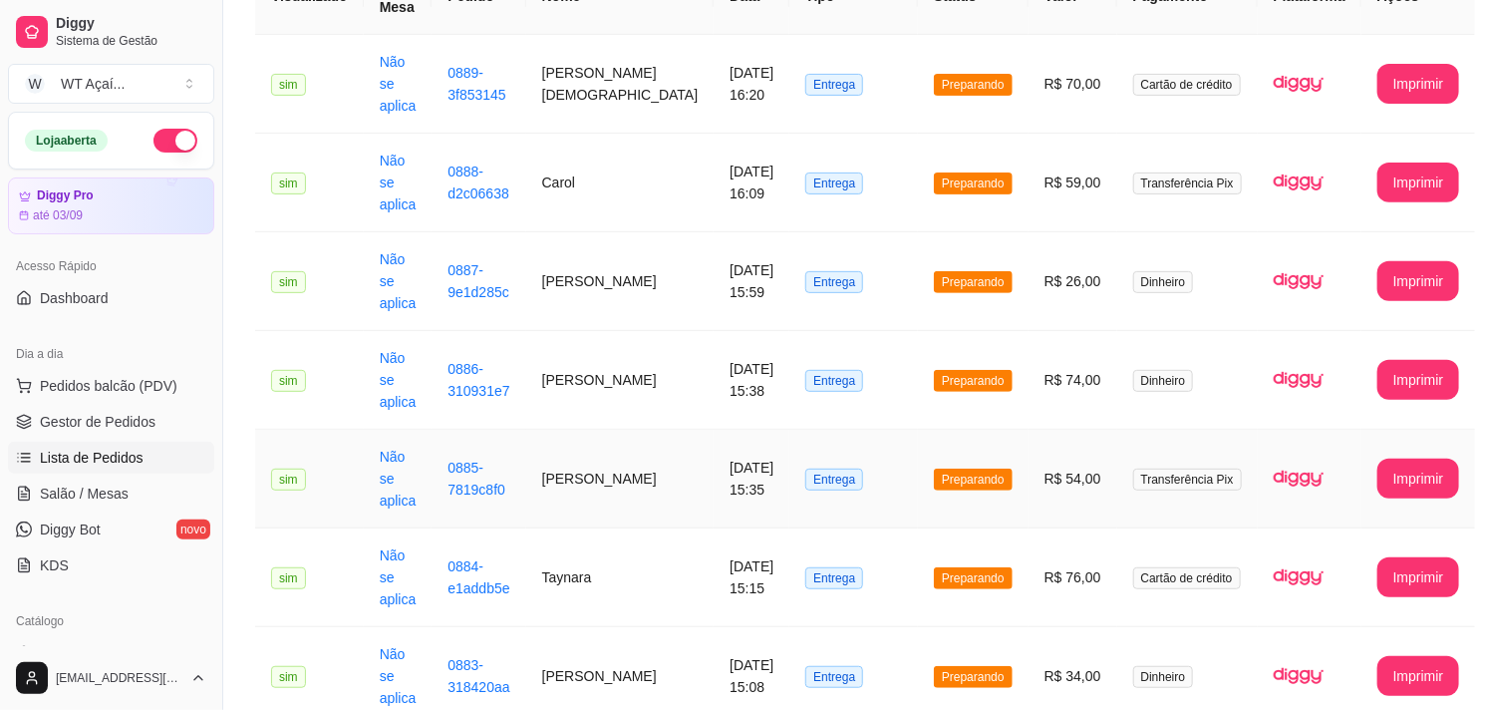
scroll to position [332, 0]
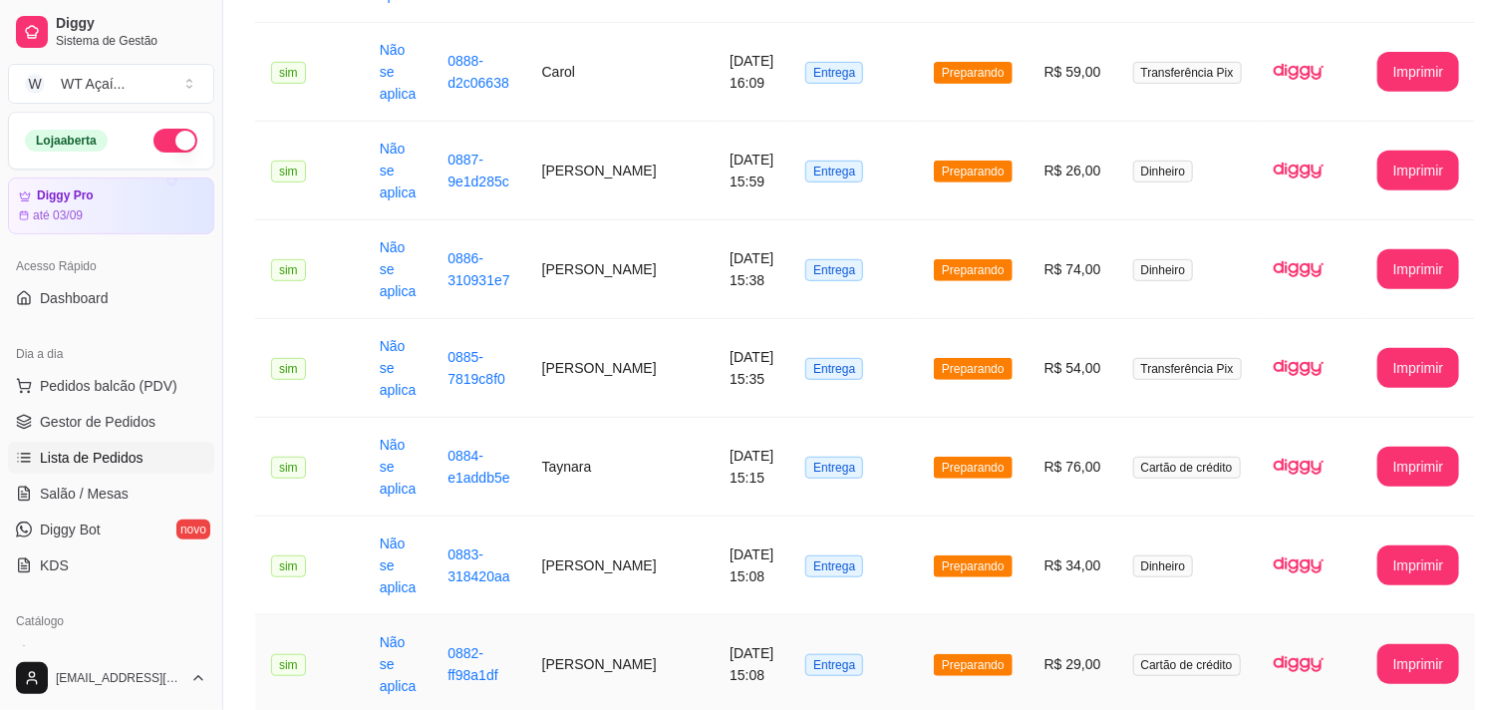
click at [722, 615] on td "[DATE] 15:08" at bounding box center [752, 664] width 76 height 99
click at [944, 654] on span "Preparando" at bounding box center [973, 665] width 79 height 22
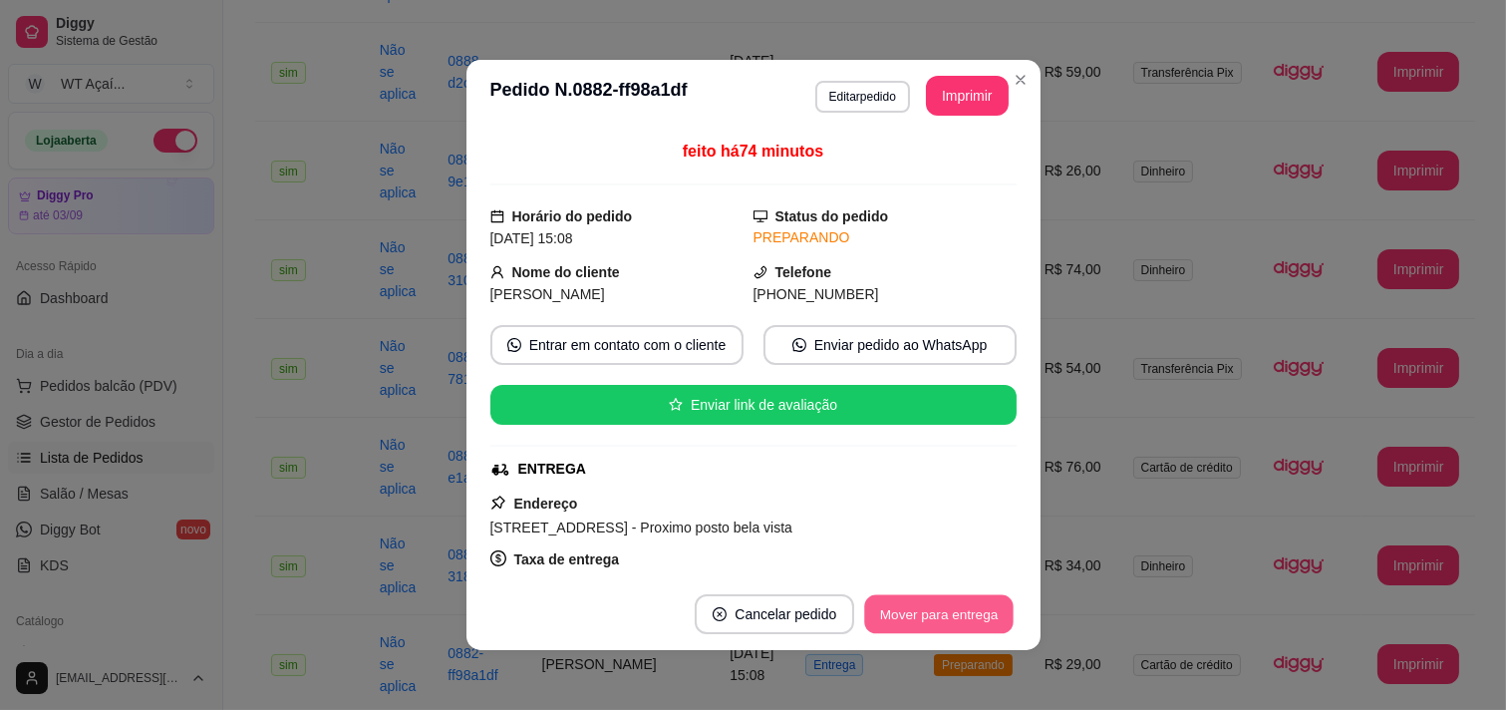
click at [933, 605] on button "Mover para entrega" at bounding box center [939, 614] width 149 height 39
click at [922, 622] on button "Mover para finalizado" at bounding box center [933, 614] width 165 height 40
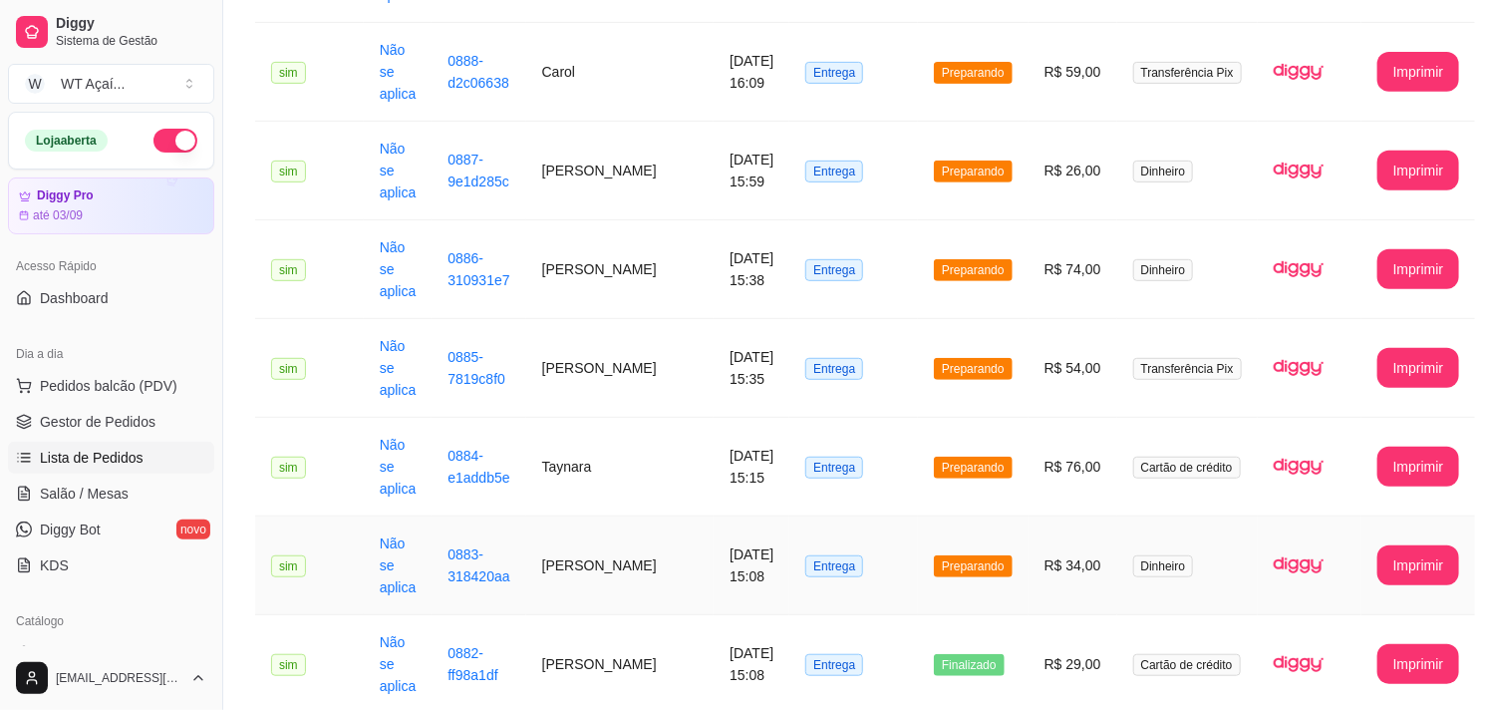
click at [954, 555] on span "Preparando" at bounding box center [973, 566] width 79 height 22
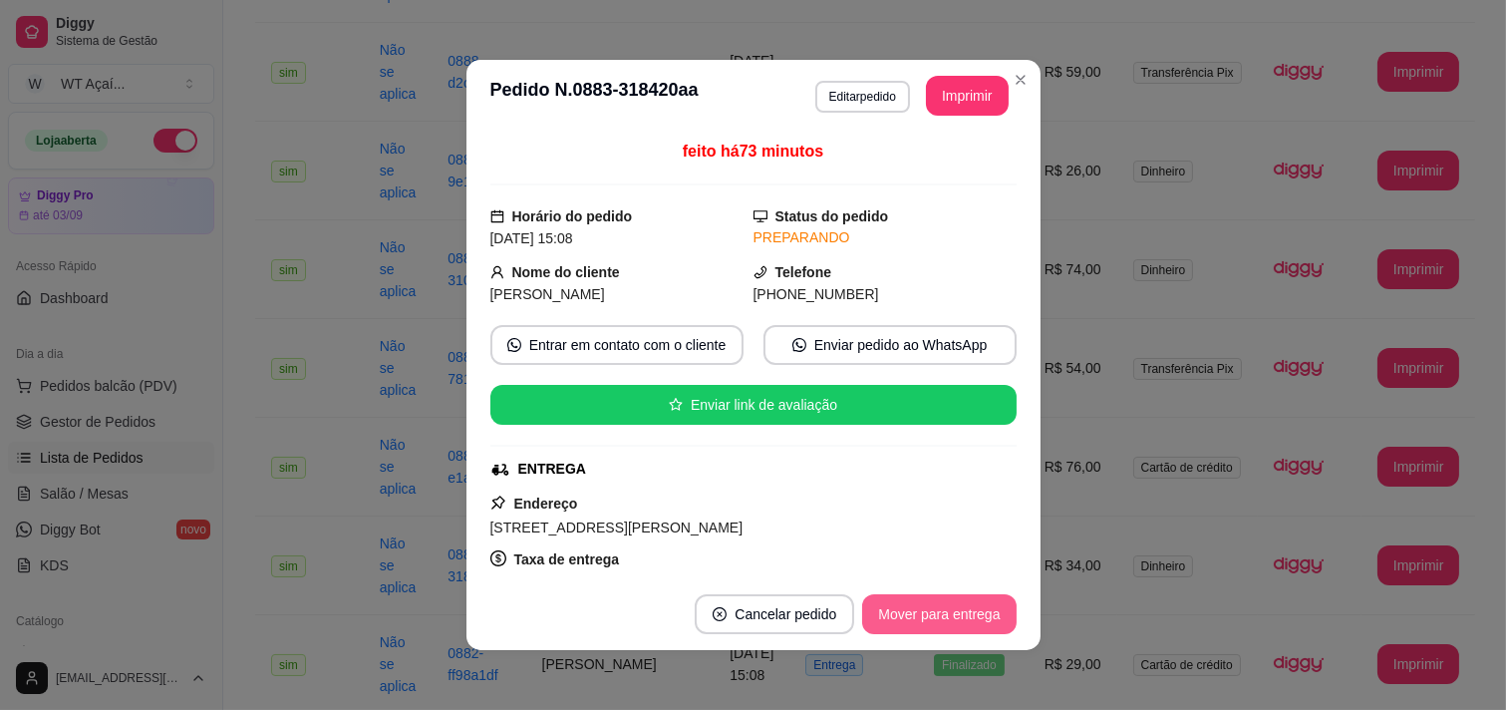
click at [941, 622] on button "Mover para entrega" at bounding box center [938, 614] width 153 height 40
click at [941, 620] on button "Mover para finalizado" at bounding box center [933, 614] width 165 height 40
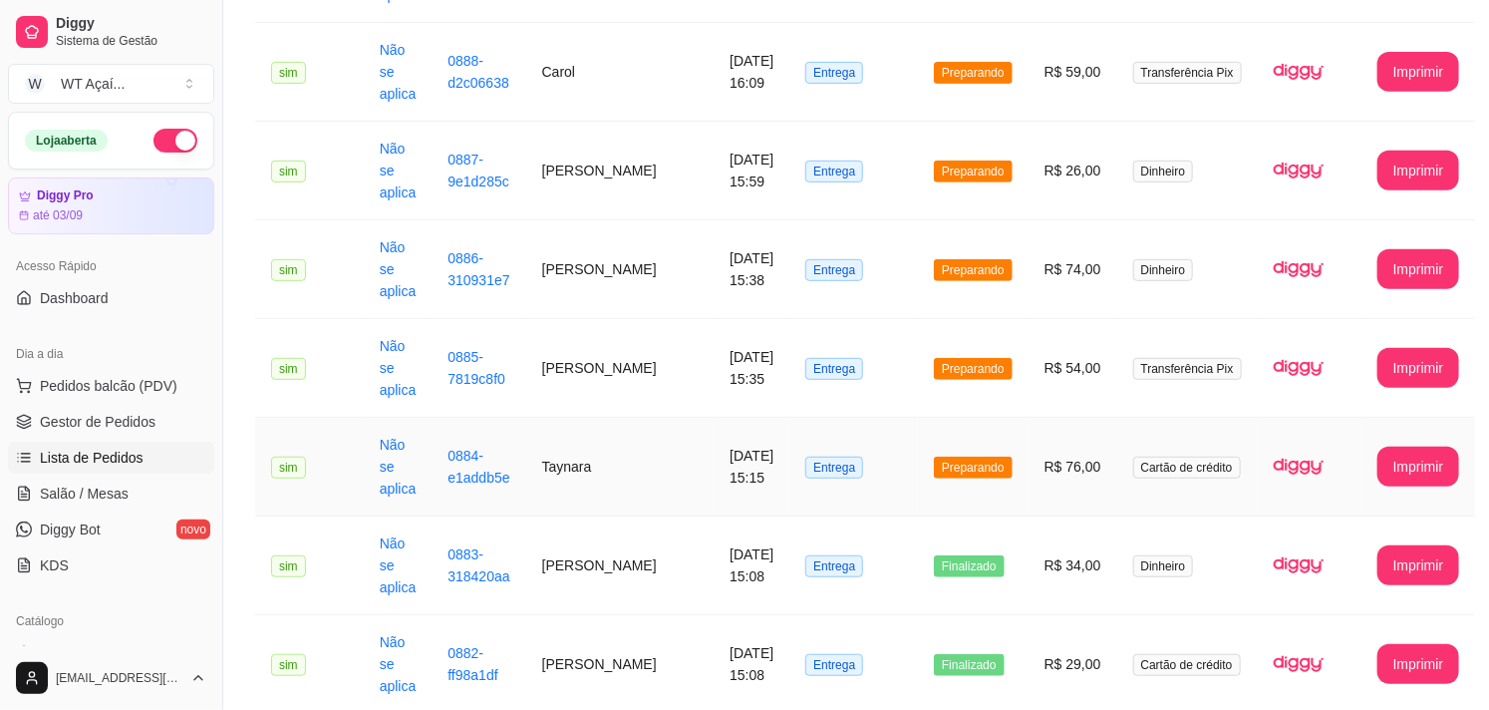
click at [971, 456] on span "Preparando" at bounding box center [973, 467] width 79 height 22
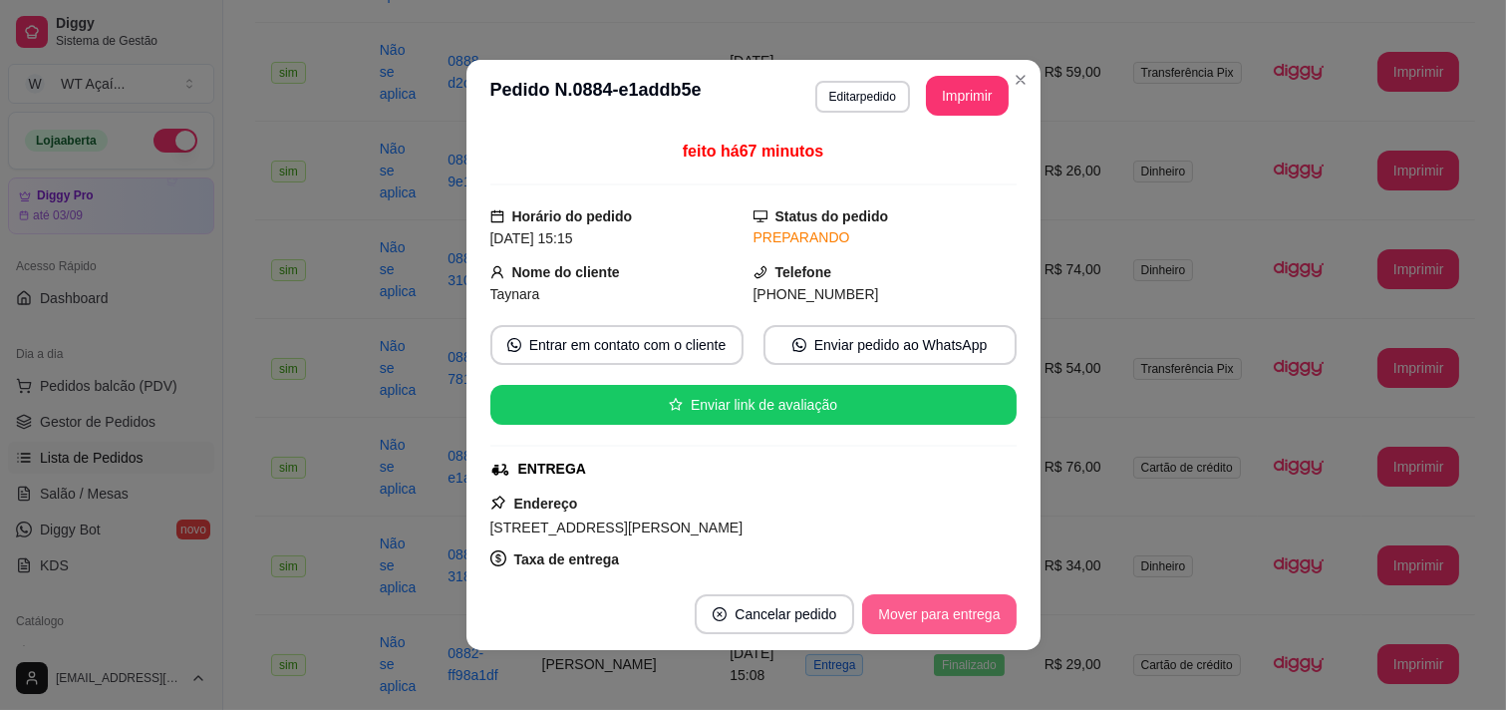
click at [932, 615] on button "Mover para entrega" at bounding box center [938, 614] width 153 height 40
click at [901, 622] on button "Mover para finalizado" at bounding box center [933, 614] width 160 height 39
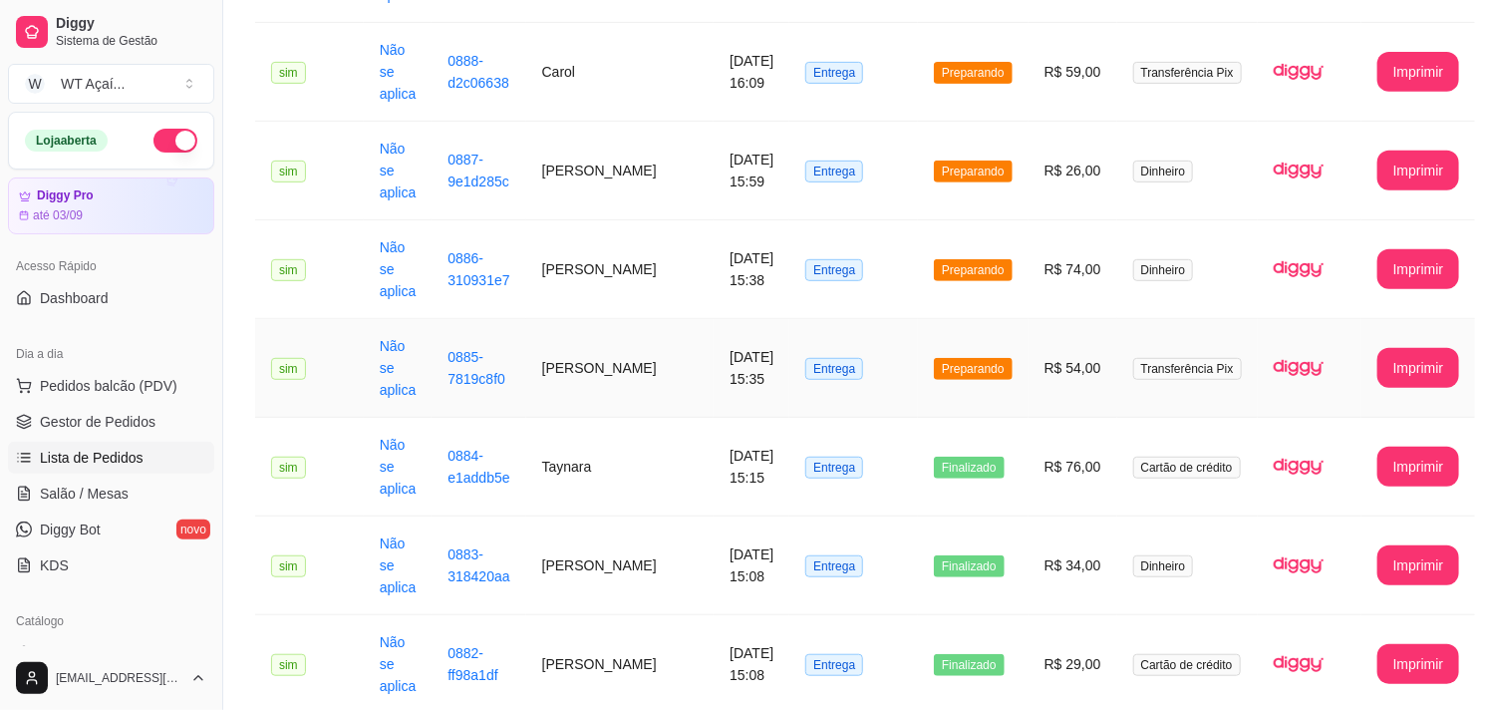
click at [968, 358] on span "Preparando" at bounding box center [973, 369] width 79 height 22
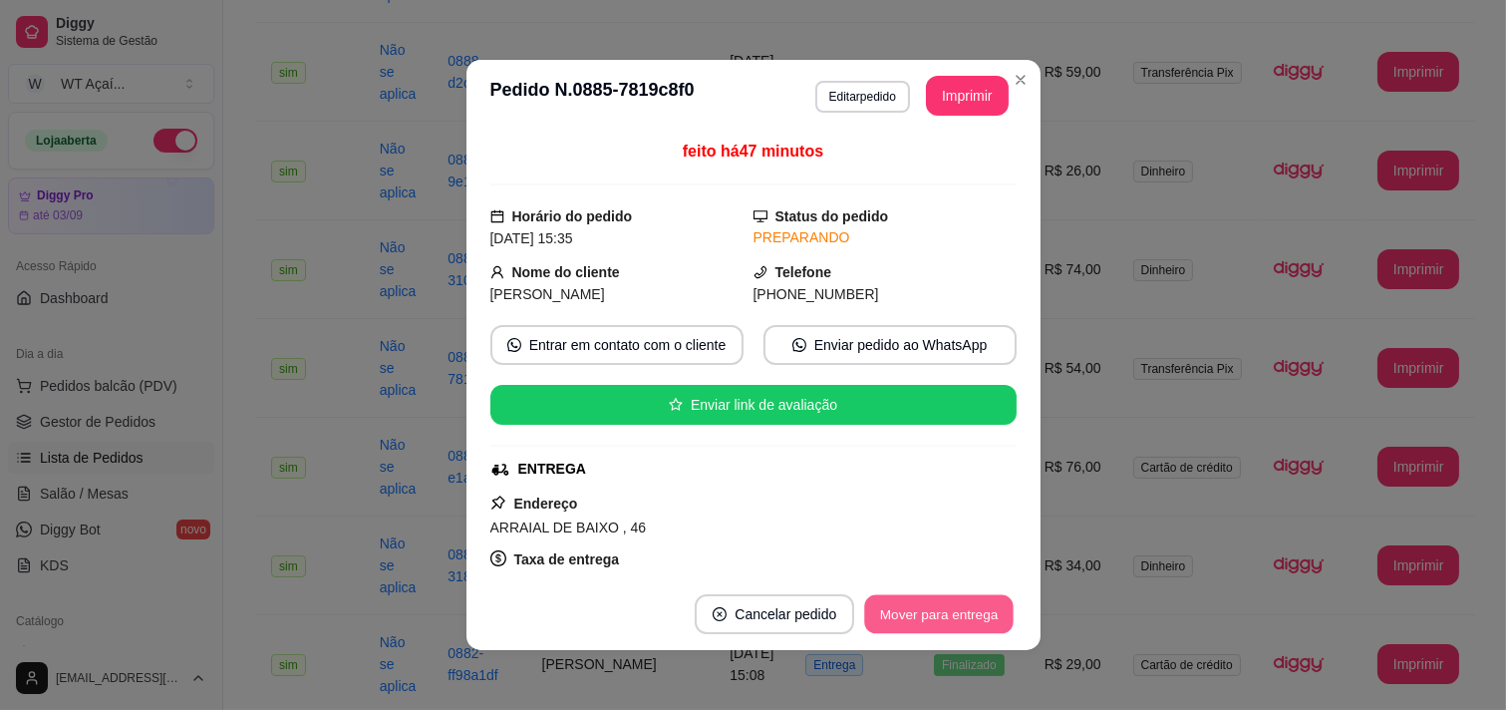
click at [941, 604] on button "Mover para entrega" at bounding box center [939, 614] width 149 height 39
click at [940, 621] on button "Mover para finalizado" at bounding box center [933, 614] width 165 height 40
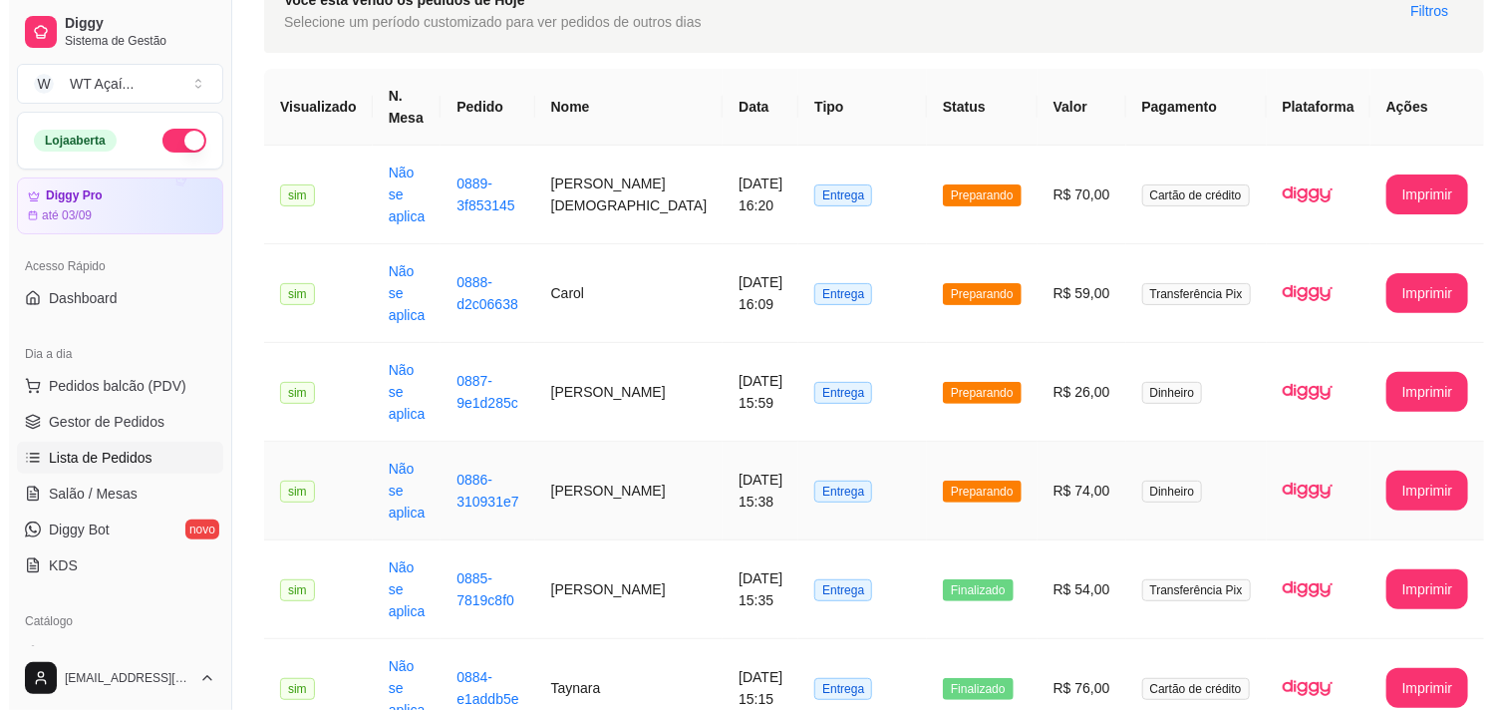
scroll to position [0, 0]
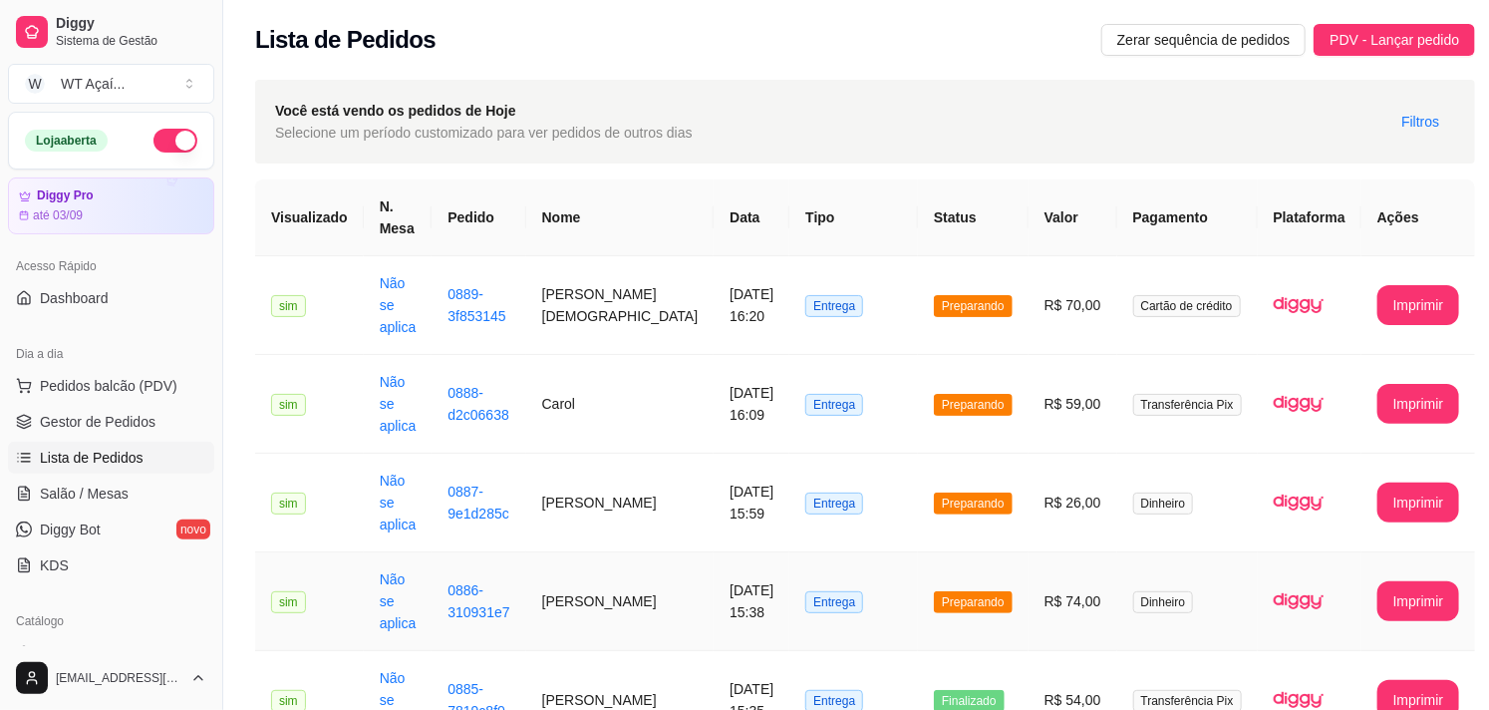
click at [971, 591] on span "Preparando" at bounding box center [973, 602] width 79 height 22
click at [964, 492] on span "Preparando" at bounding box center [973, 503] width 79 height 22
click at [949, 492] on span "Preparando" at bounding box center [973, 503] width 79 height 22
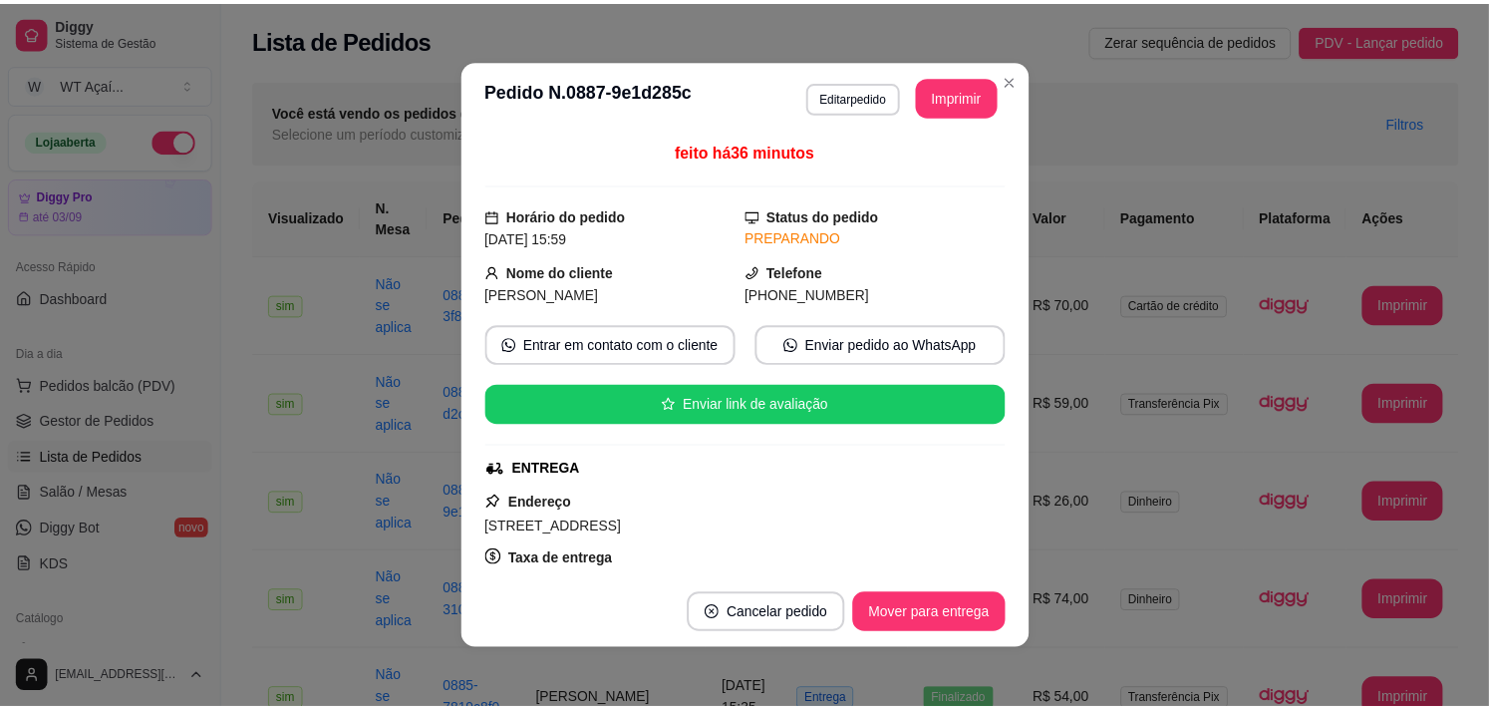
scroll to position [332, 0]
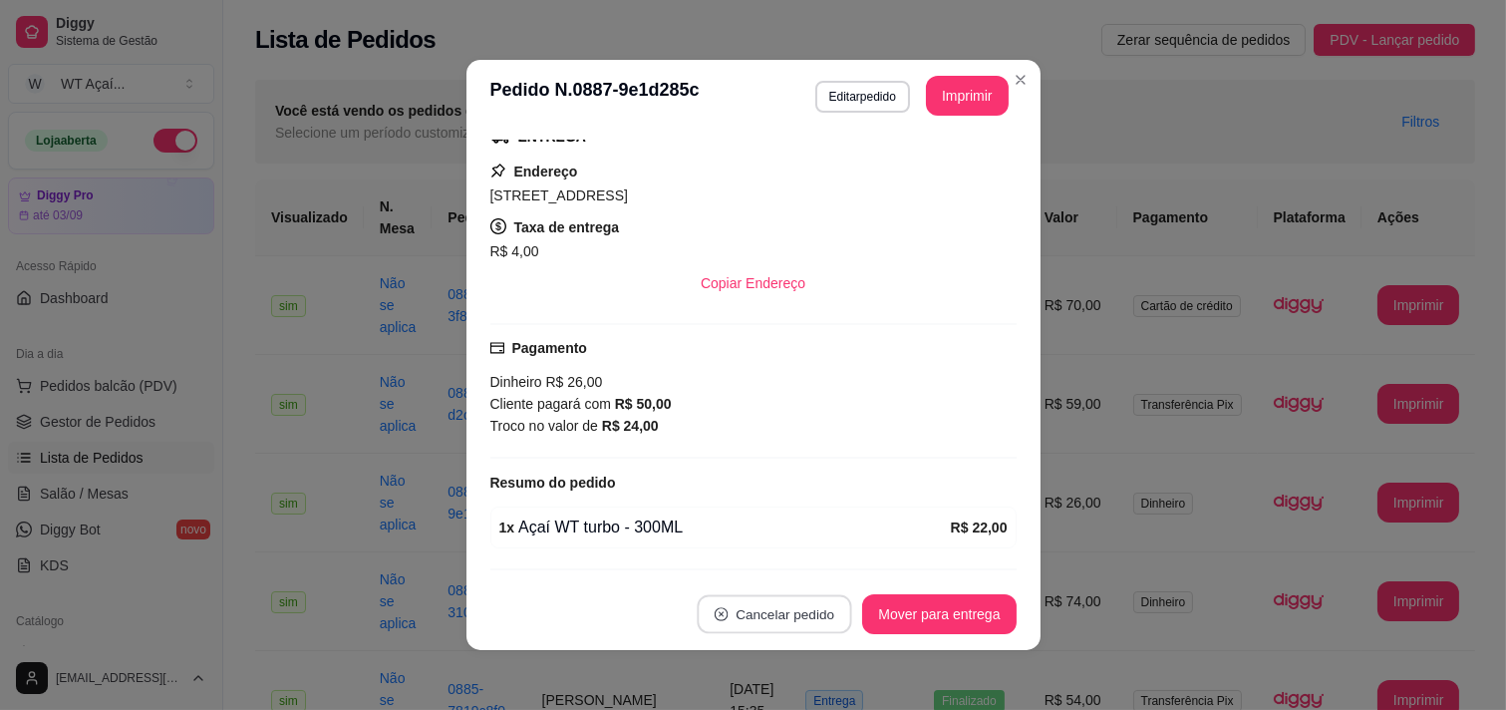
click at [808, 604] on button "Cancelar pedido" at bounding box center [775, 614] width 154 height 39
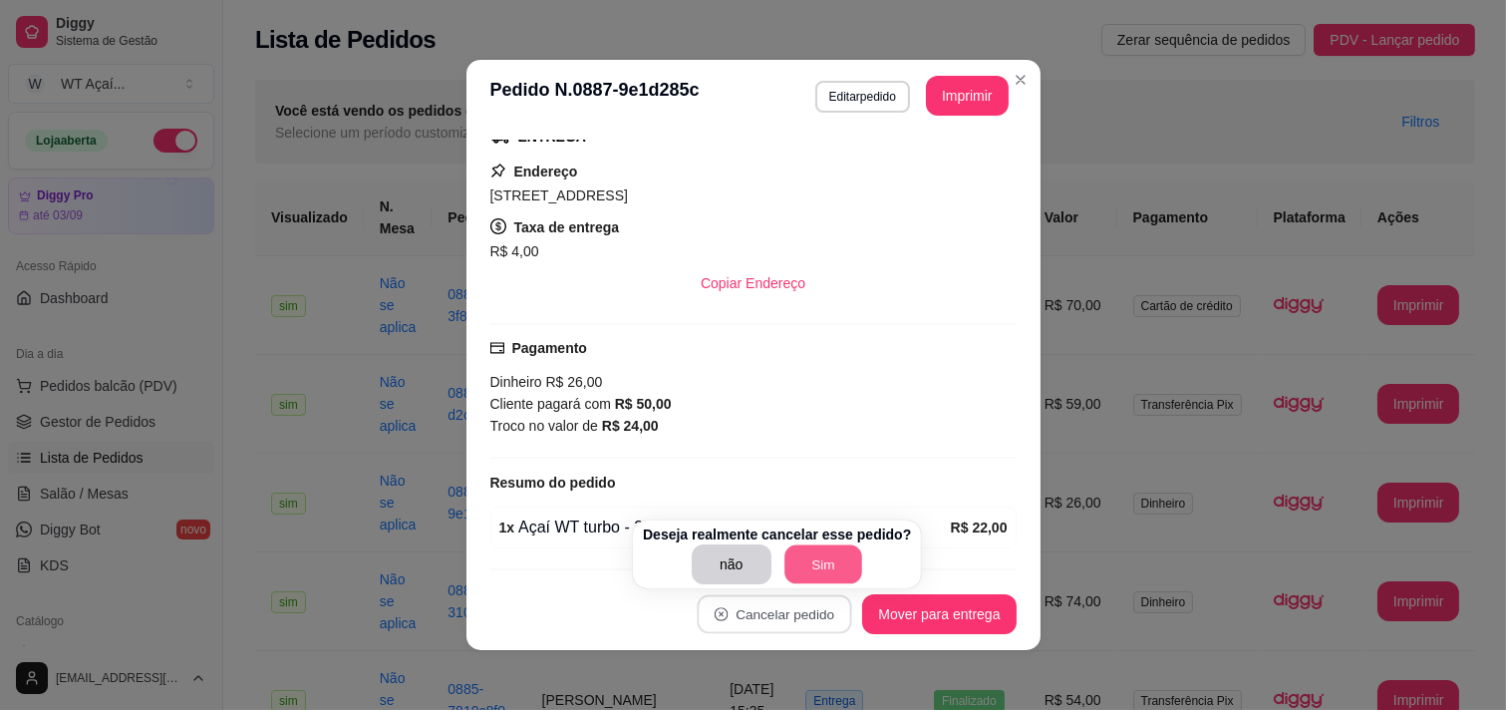
click at [805, 560] on button "Sim" at bounding box center [823, 564] width 78 height 39
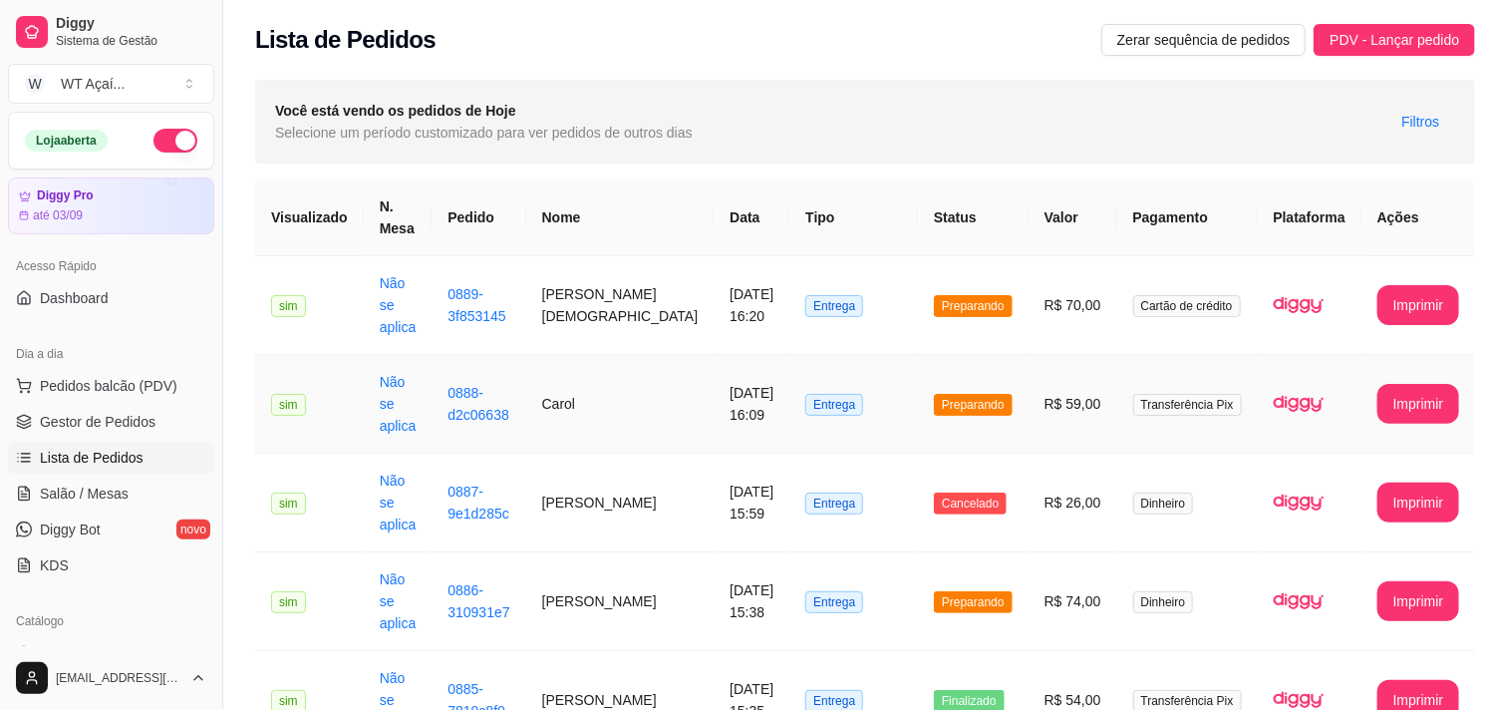
click at [985, 394] on span "Preparando" at bounding box center [973, 405] width 79 height 22
click at [954, 591] on span "Preparando" at bounding box center [973, 602] width 79 height 22
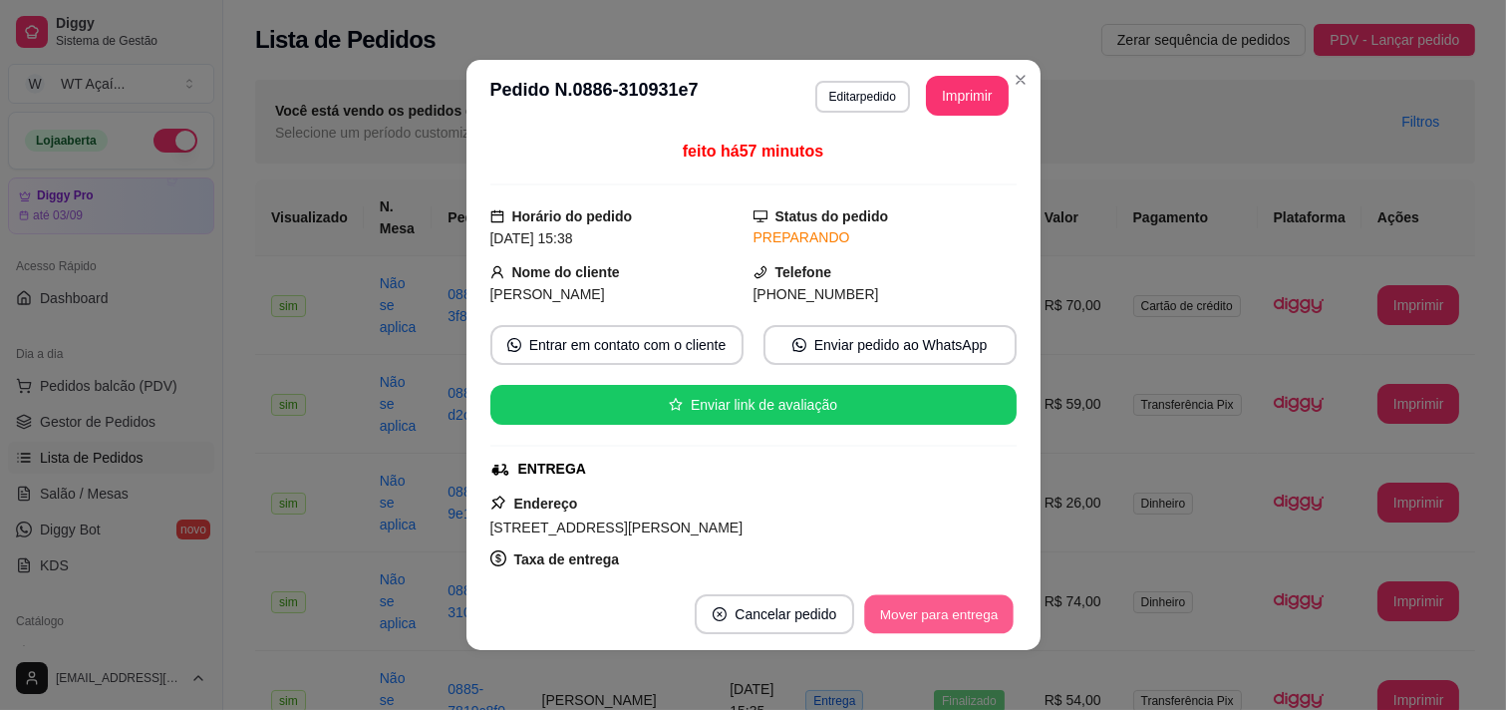
click at [951, 609] on button "Mover para entrega" at bounding box center [939, 614] width 149 height 39
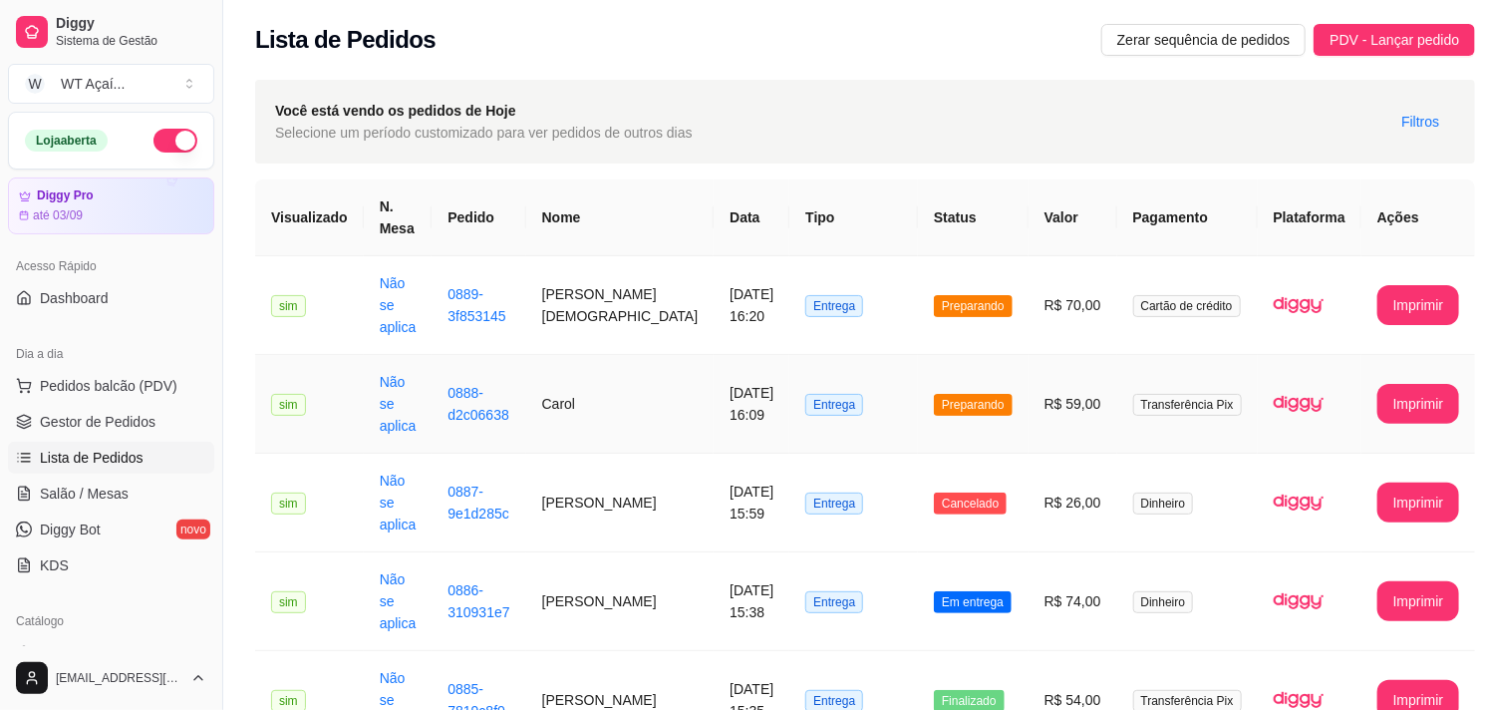
click at [955, 394] on span "Preparando" at bounding box center [973, 405] width 79 height 22
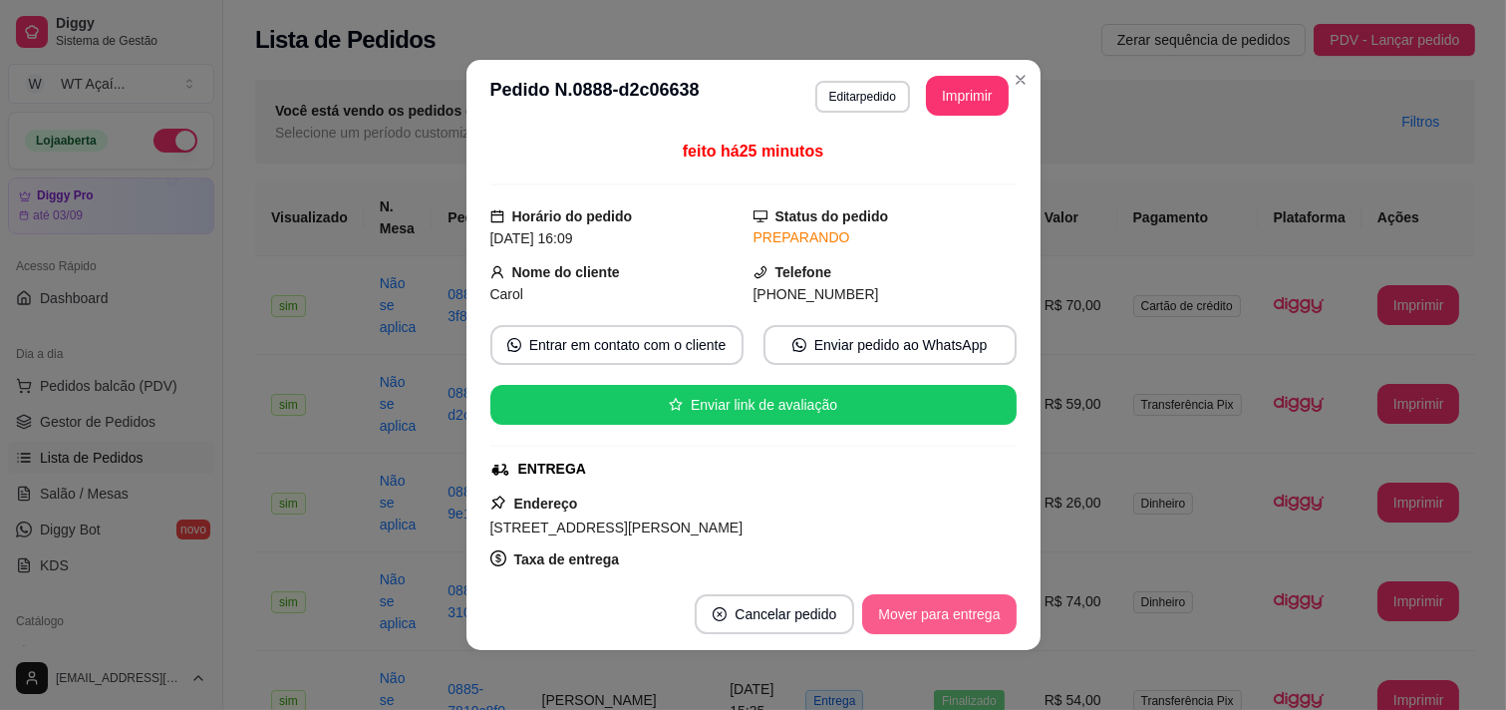
click at [935, 603] on button "Mover para entrega" at bounding box center [938, 614] width 153 height 40
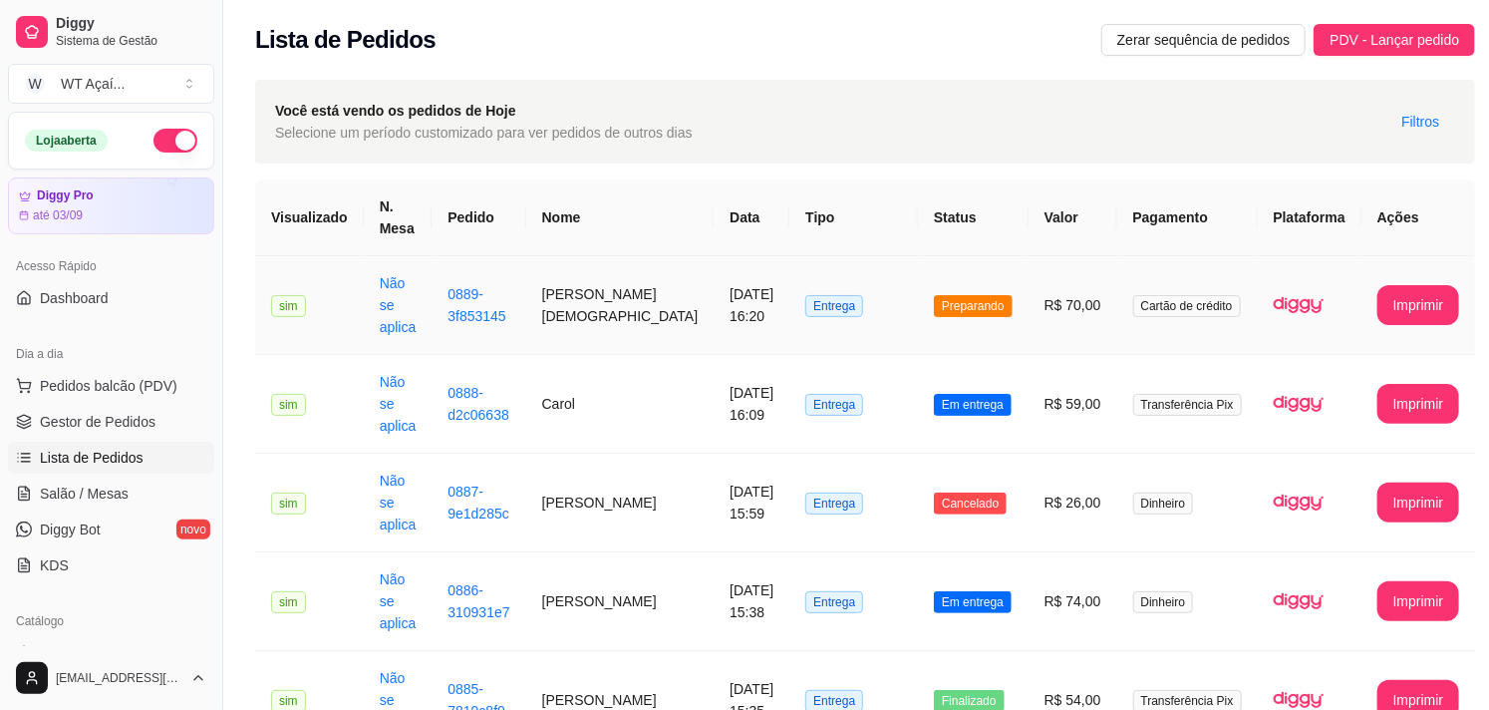
click at [955, 313] on td "Preparando" at bounding box center [973, 305] width 111 height 99
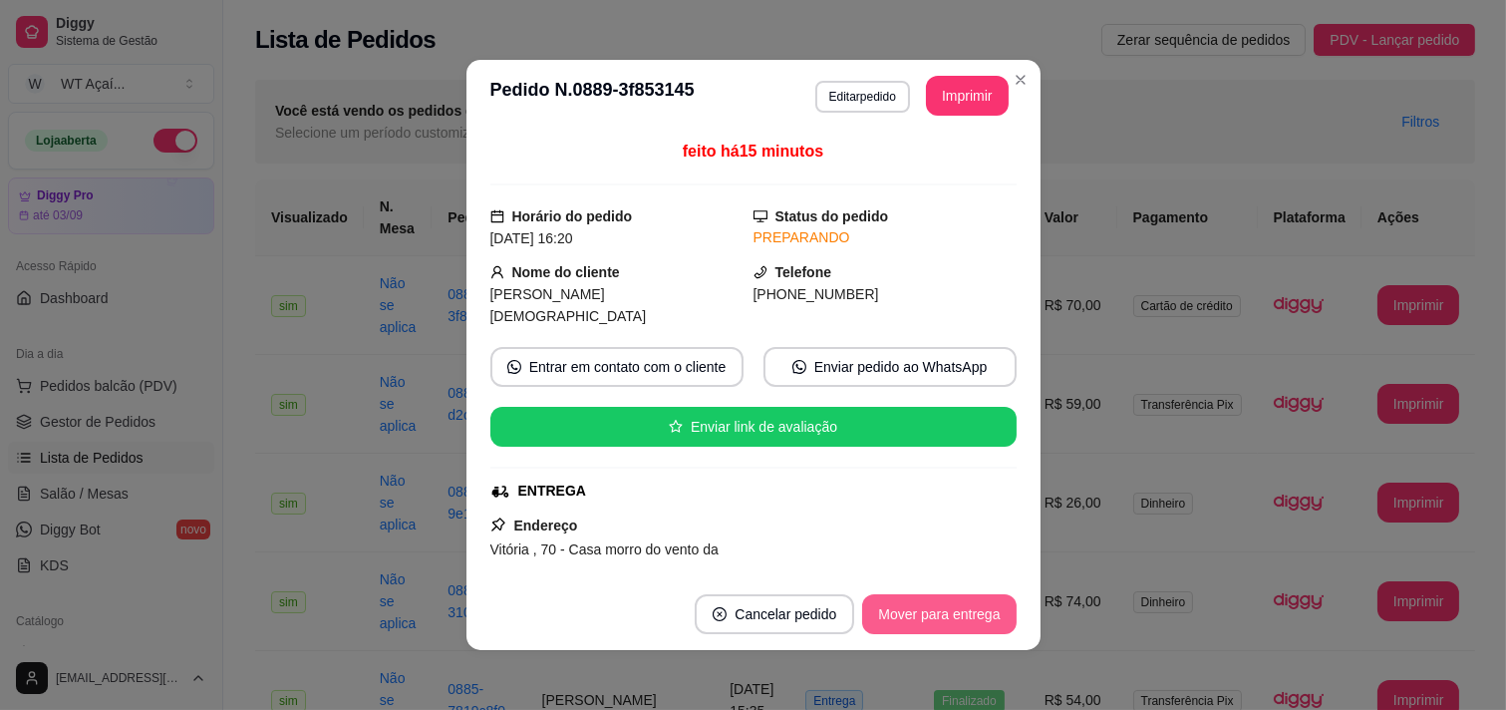
click at [967, 606] on button "Mover para entrega" at bounding box center [938, 614] width 153 height 40
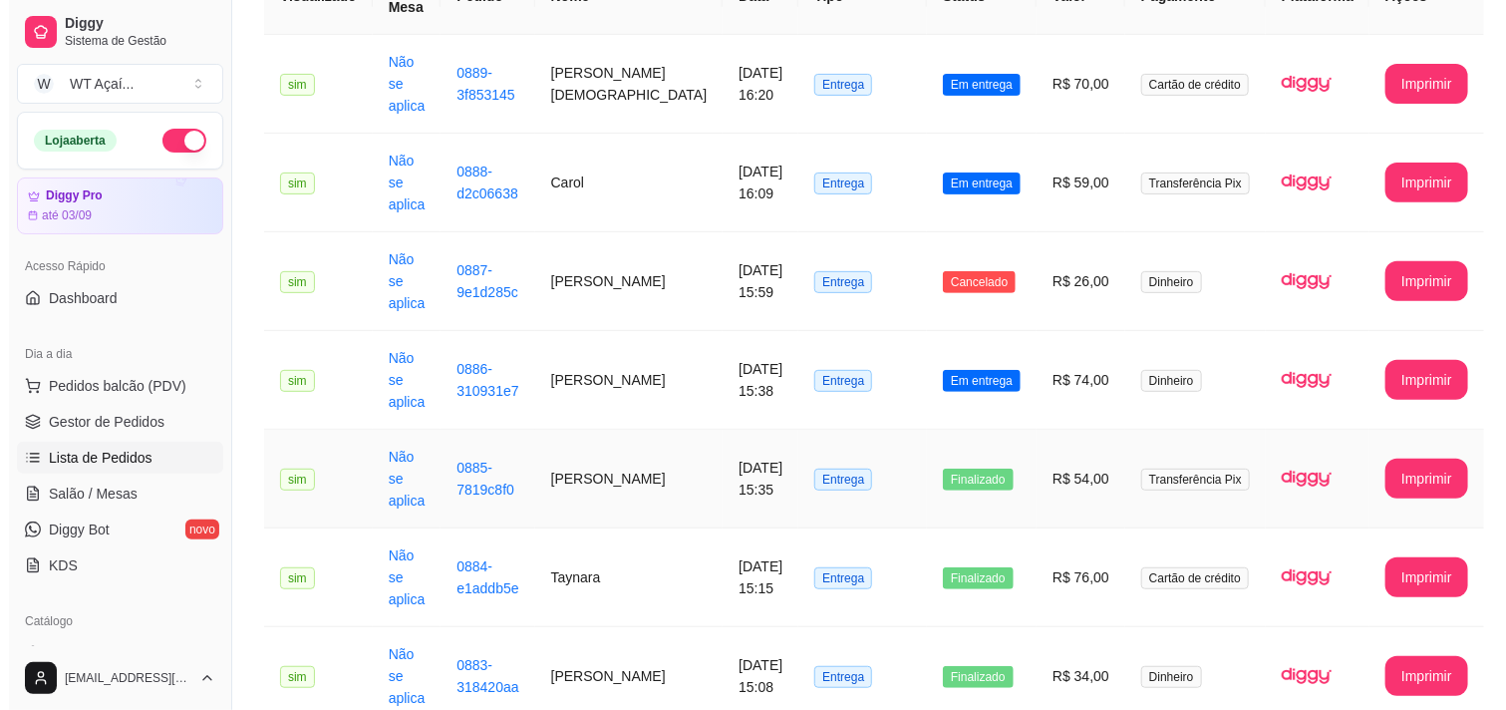
scroll to position [0, 0]
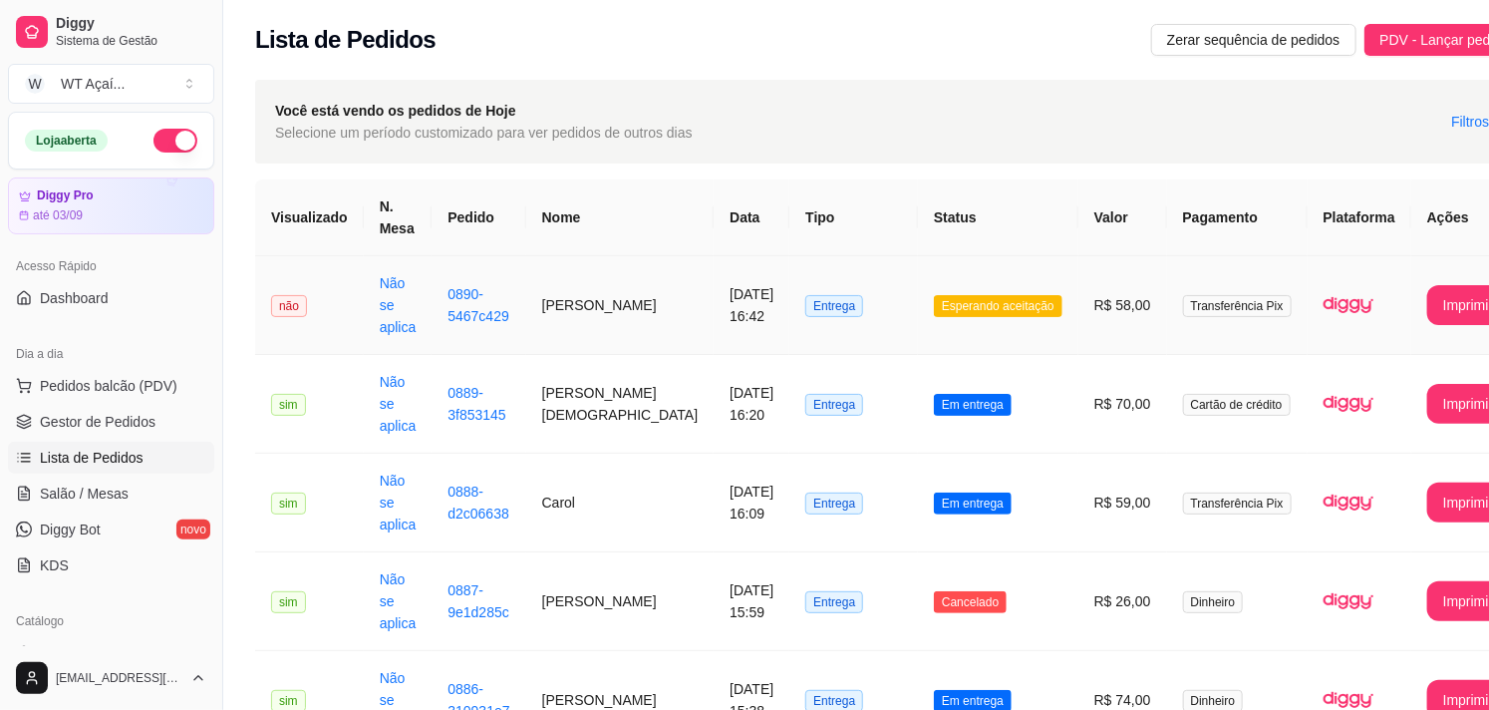
click at [789, 323] on td "Entrega" at bounding box center [853, 305] width 129 height 99
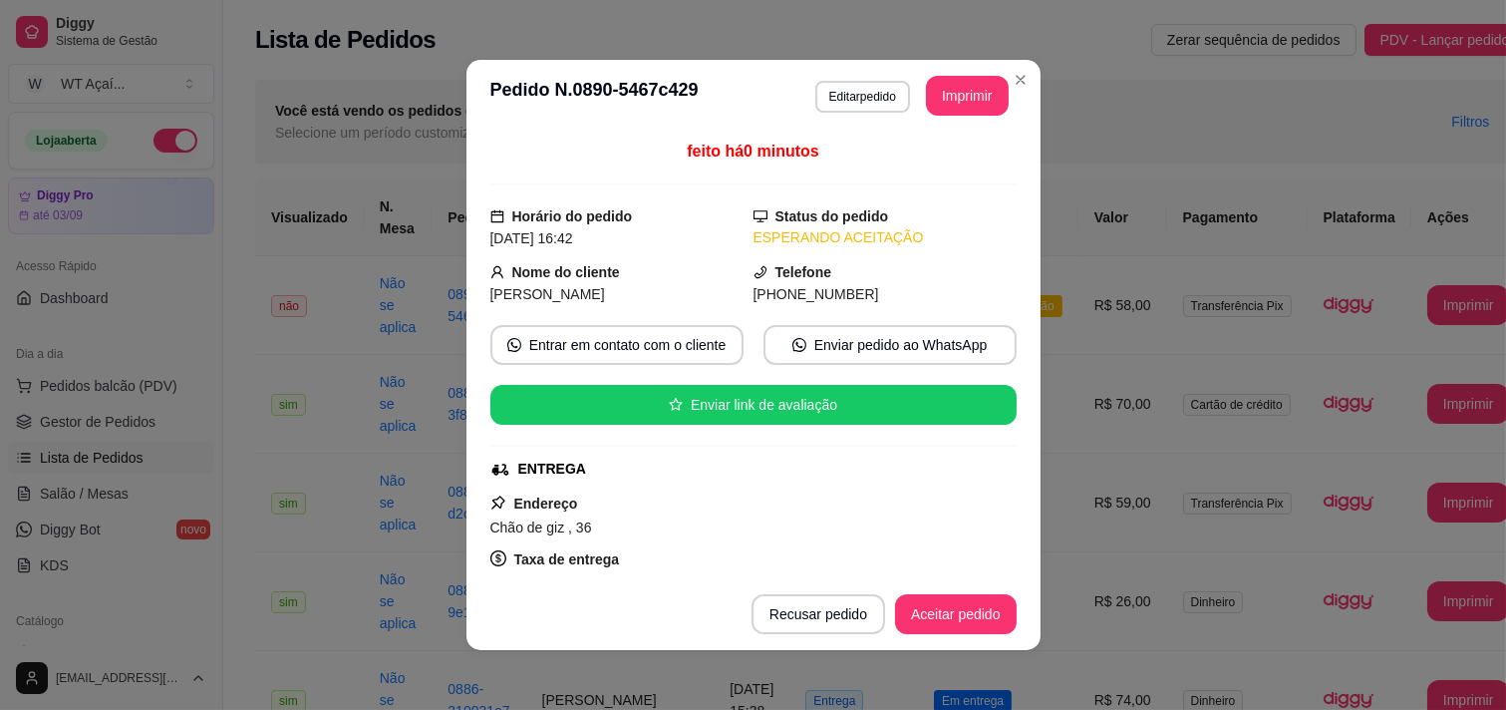
scroll to position [221, 0]
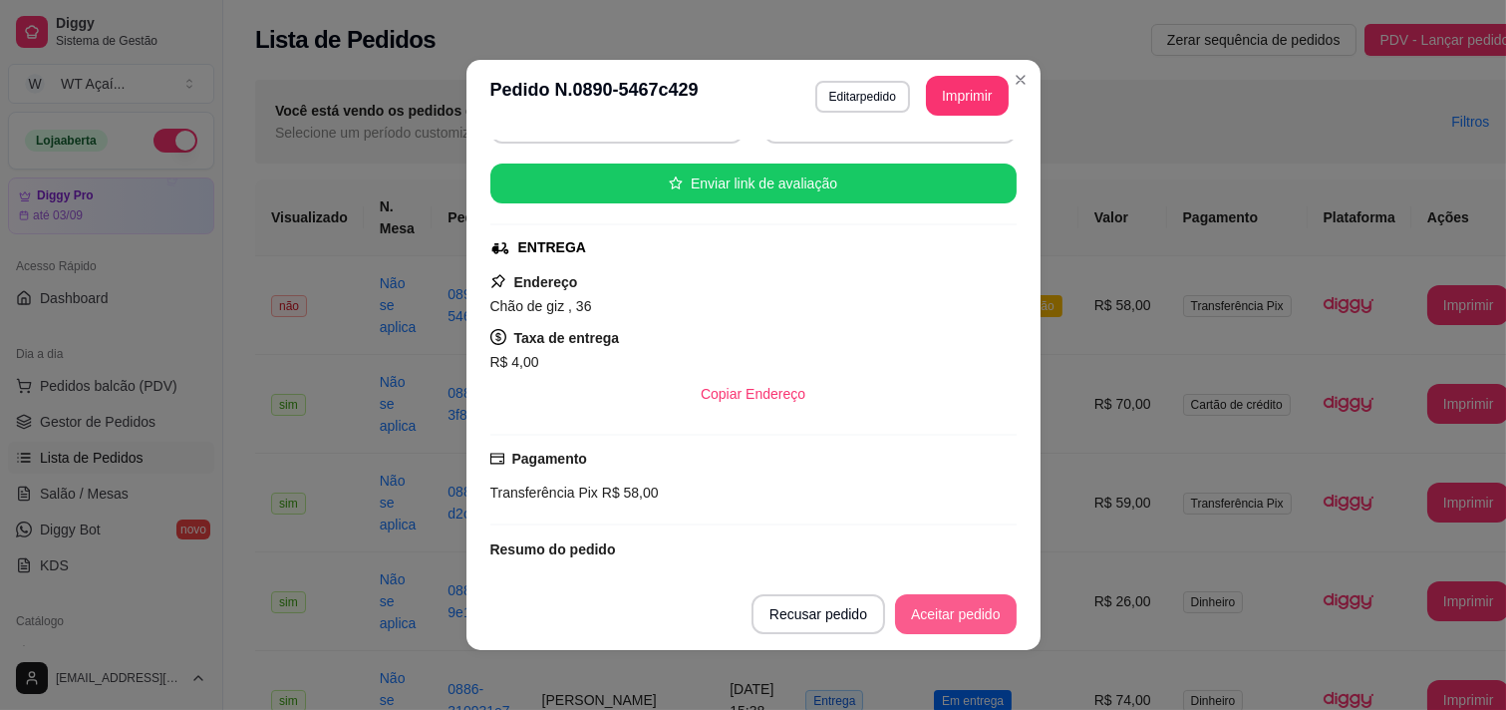
click at [928, 616] on button "Aceitar pedido" at bounding box center [956, 614] width 122 height 40
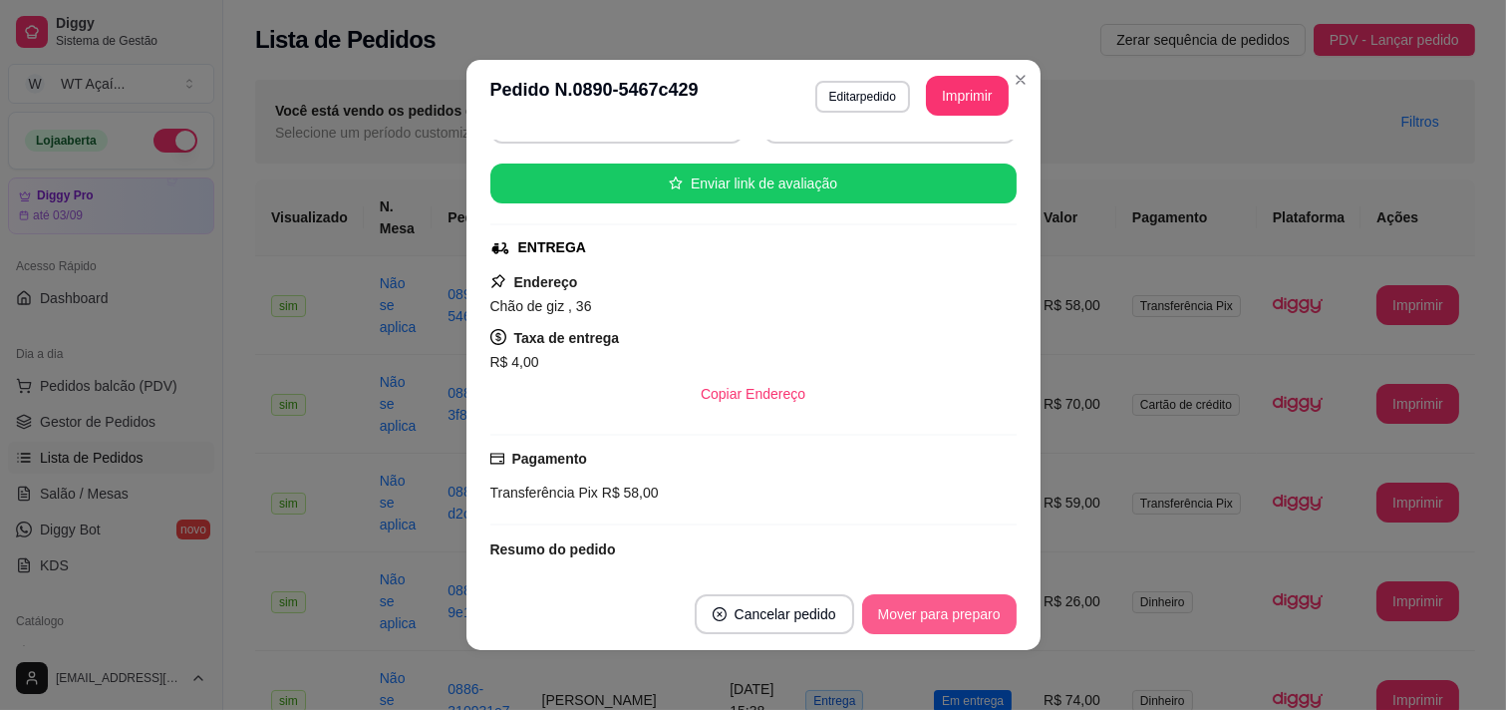
click at [928, 616] on button "Mover para preparo" at bounding box center [939, 614] width 154 height 40
click at [972, 78] on button "Imprimir" at bounding box center [967, 96] width 83 height 40
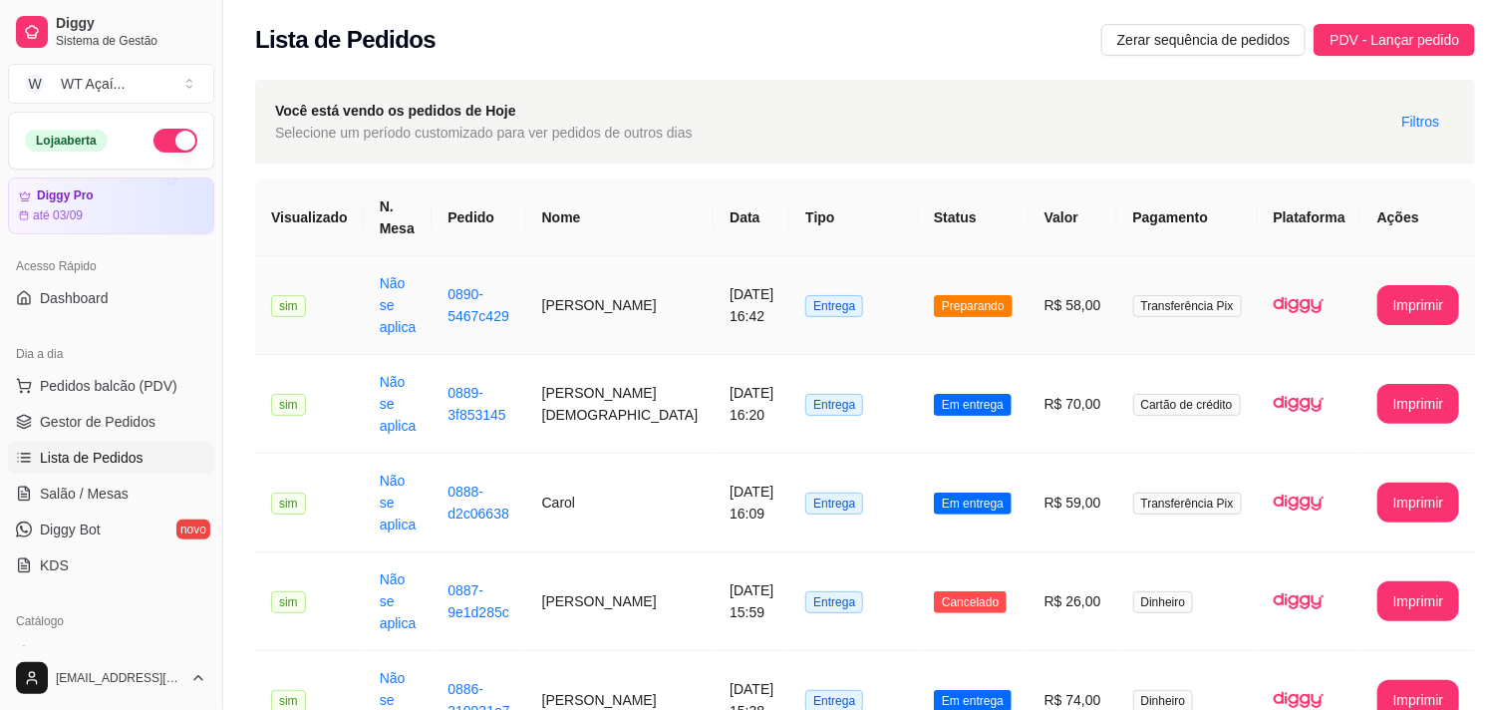
click at [650, 306] on td "[PERSON_NAME]" at bounding box center [620, 305] width 188 height 99
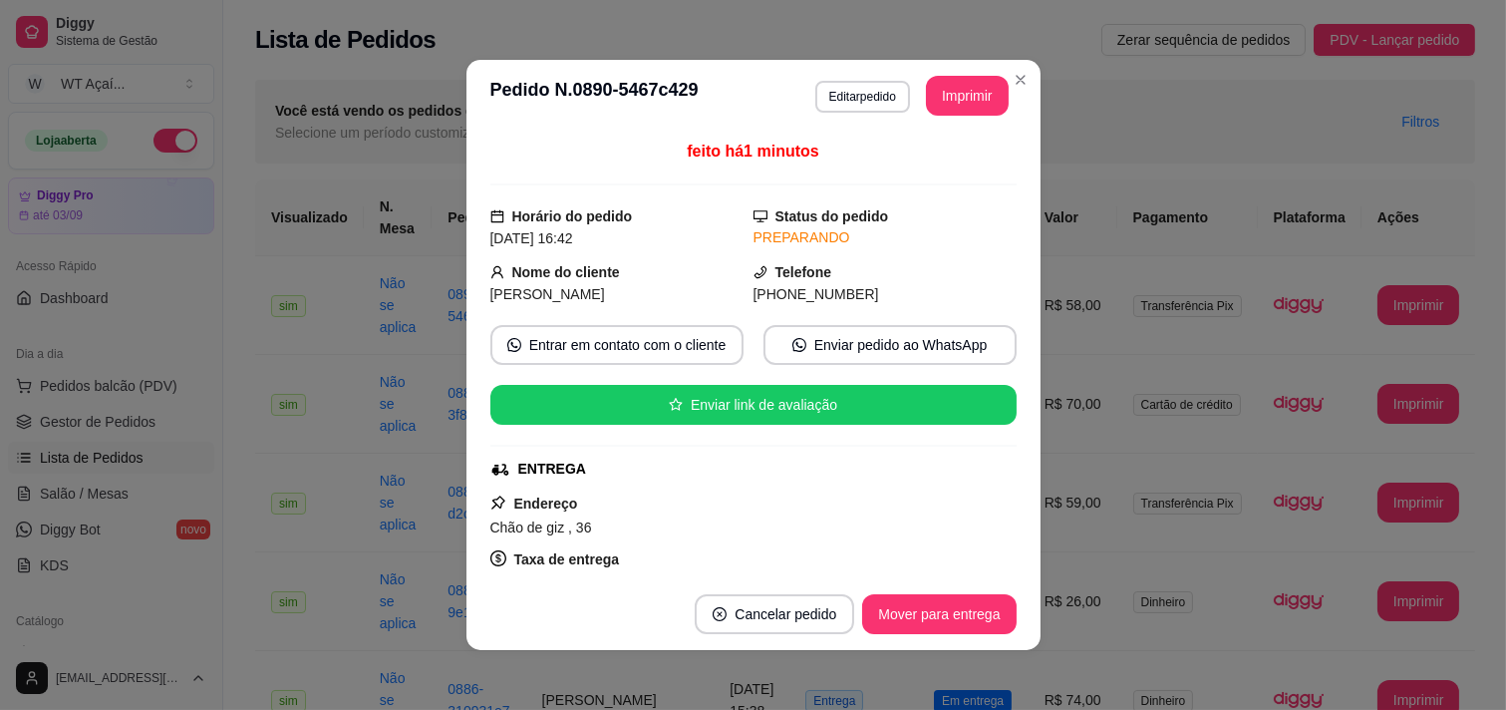
scroll to position [332, 0]
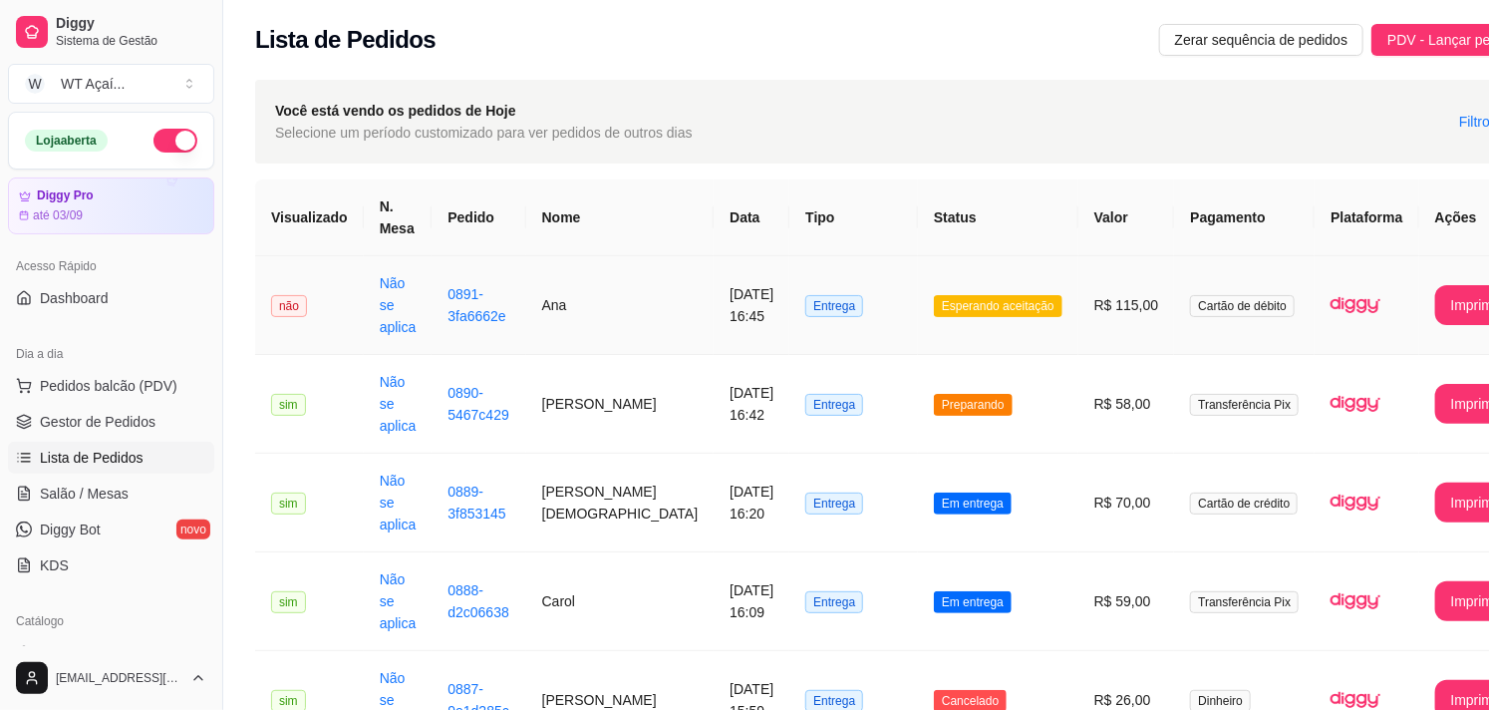
click at [934, 310] on span "Esperando aceitação" at bounding box center [998, 306] width 129 height 22
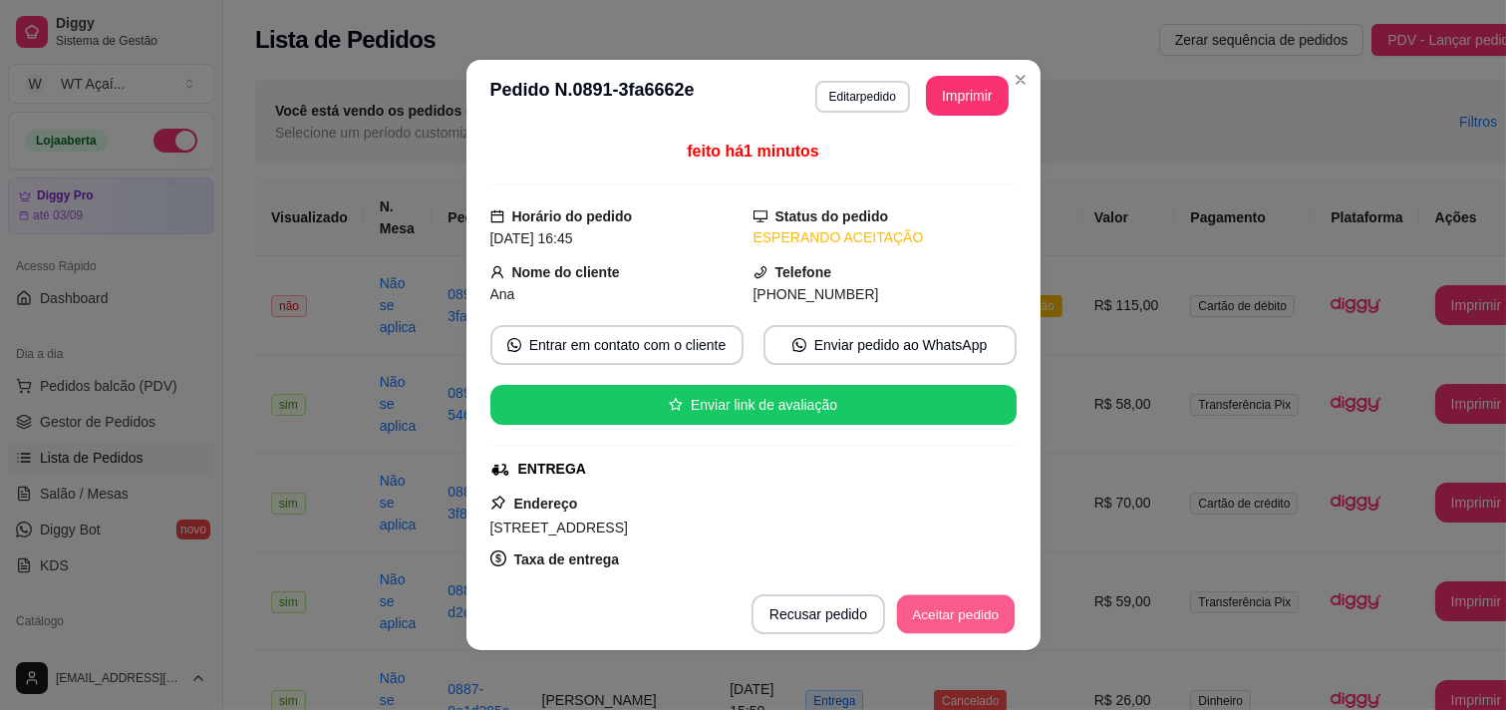
click at [931, 618] on button "Aceitar pedido" at bounding box center [956, 614] width 118 height 39
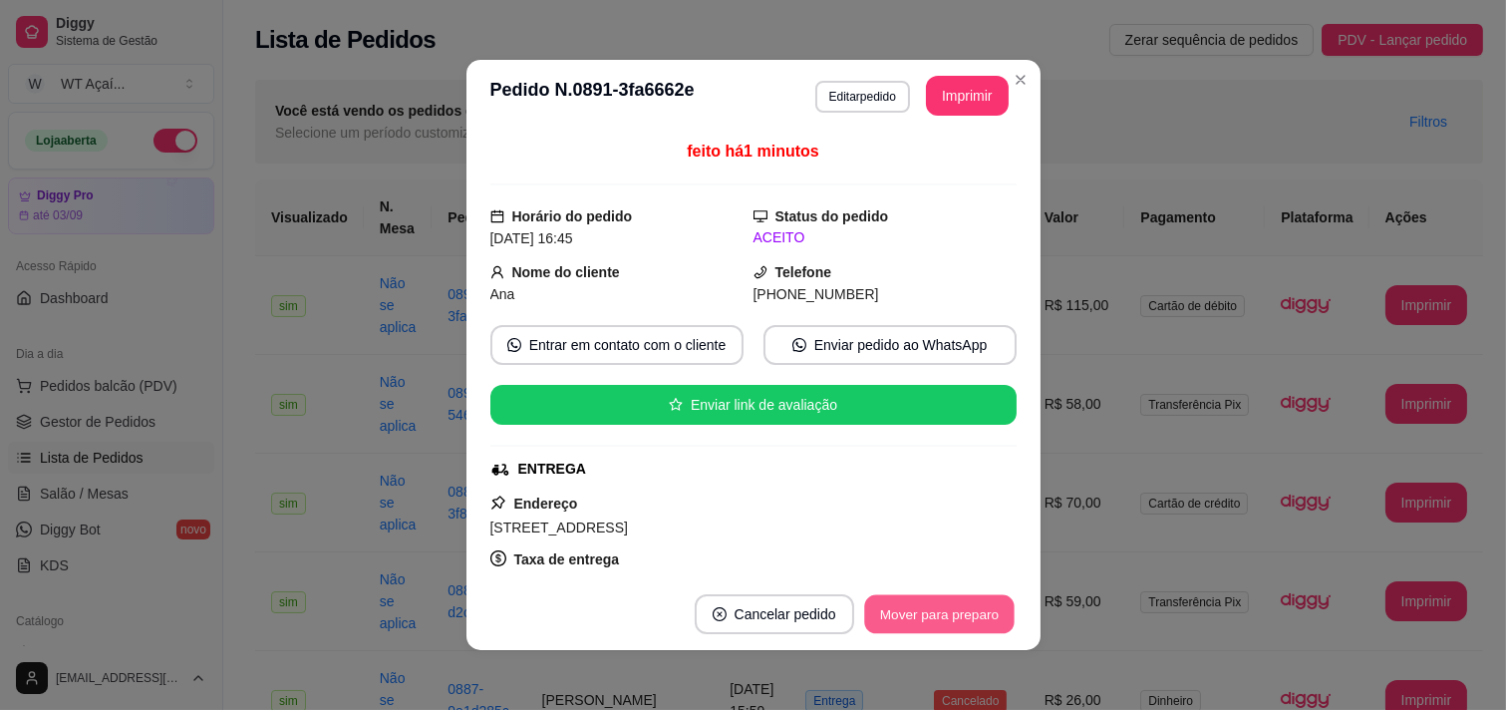
click at [938, 611] on button "Mover para preparo" at bounding box center [938, 614] width 149 height 39
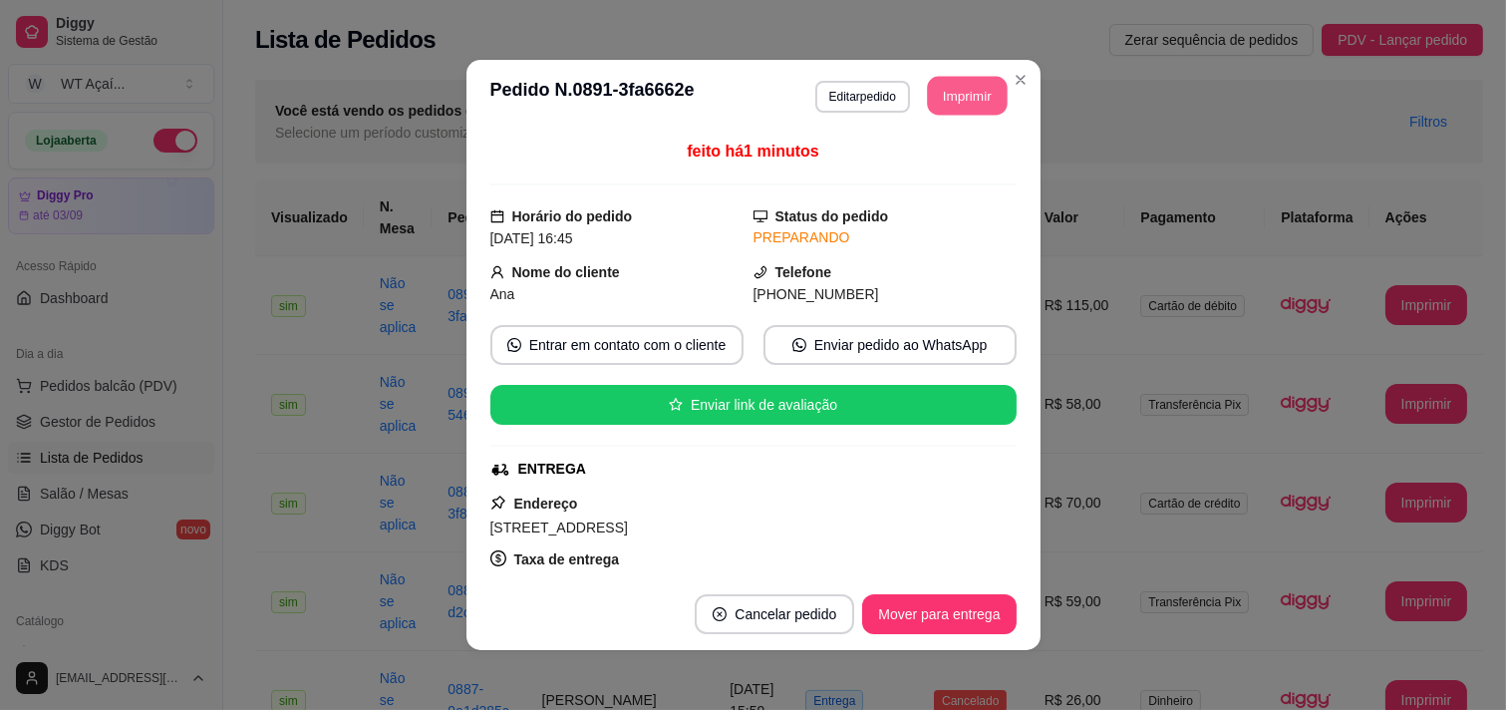
click at [960, 108] on button "Imprimir" at bounding box center [967, 96] width 80 height 39
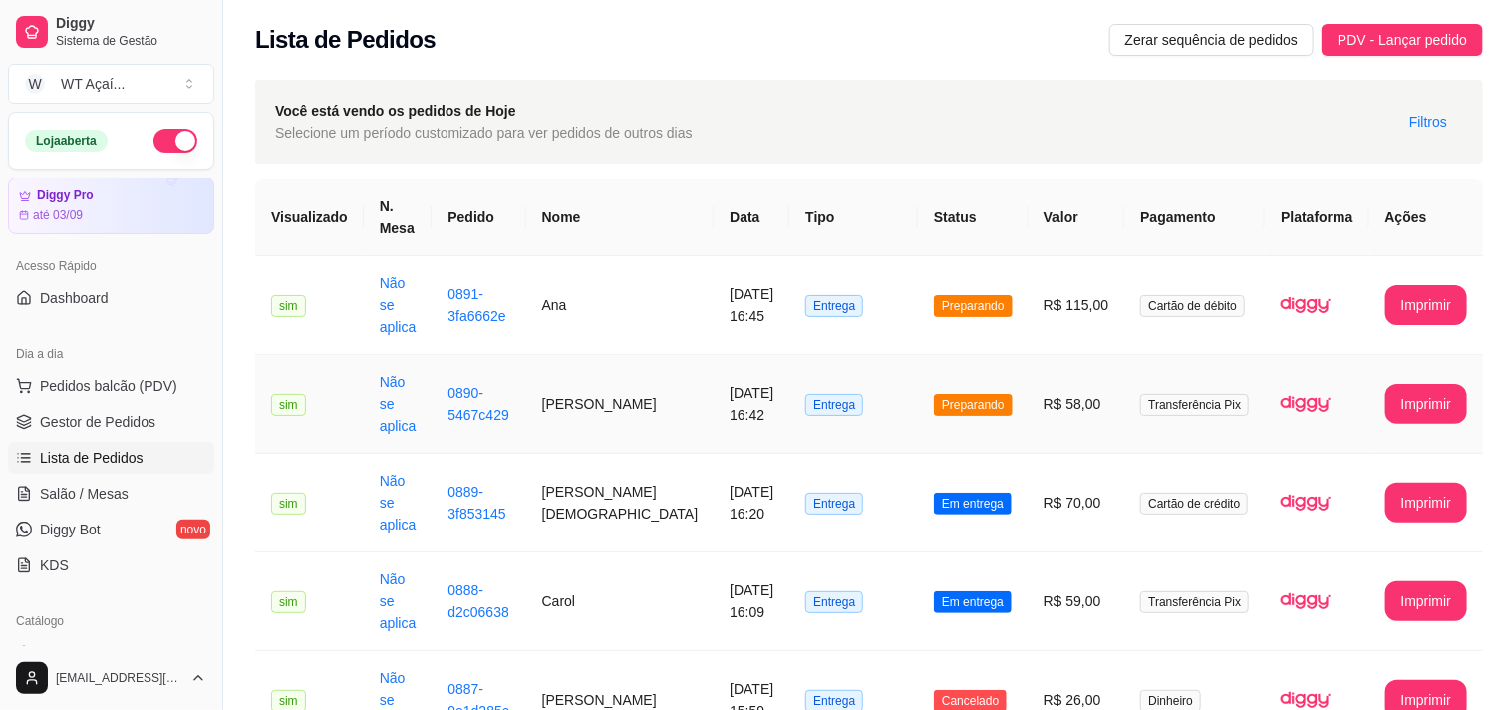
click at [959, 394] on span "Preparando" at bounding box center [973, 405] width 79 height 22
click at [958, 295] on span "Preparando" at bounding box center [973, 306] width 79 height 22
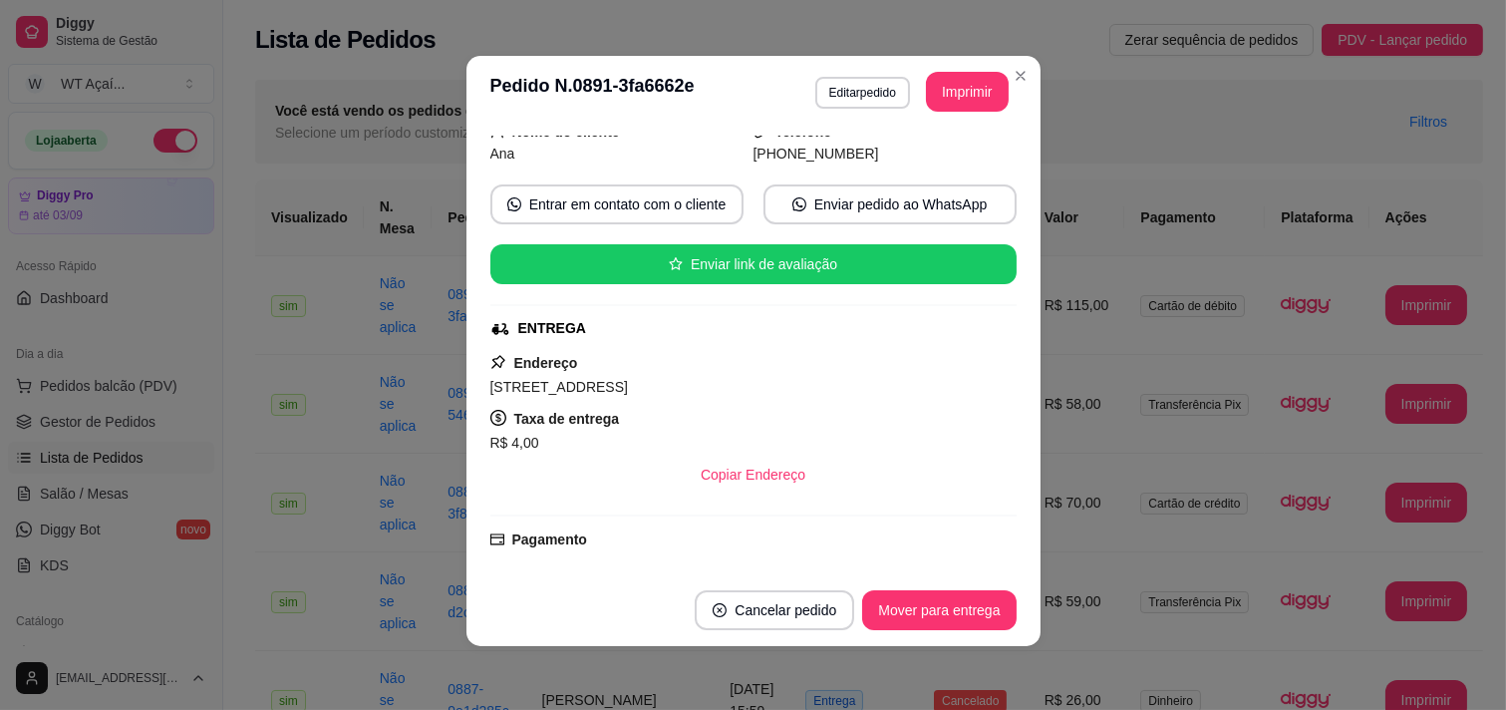
scroll to position [359, 0]
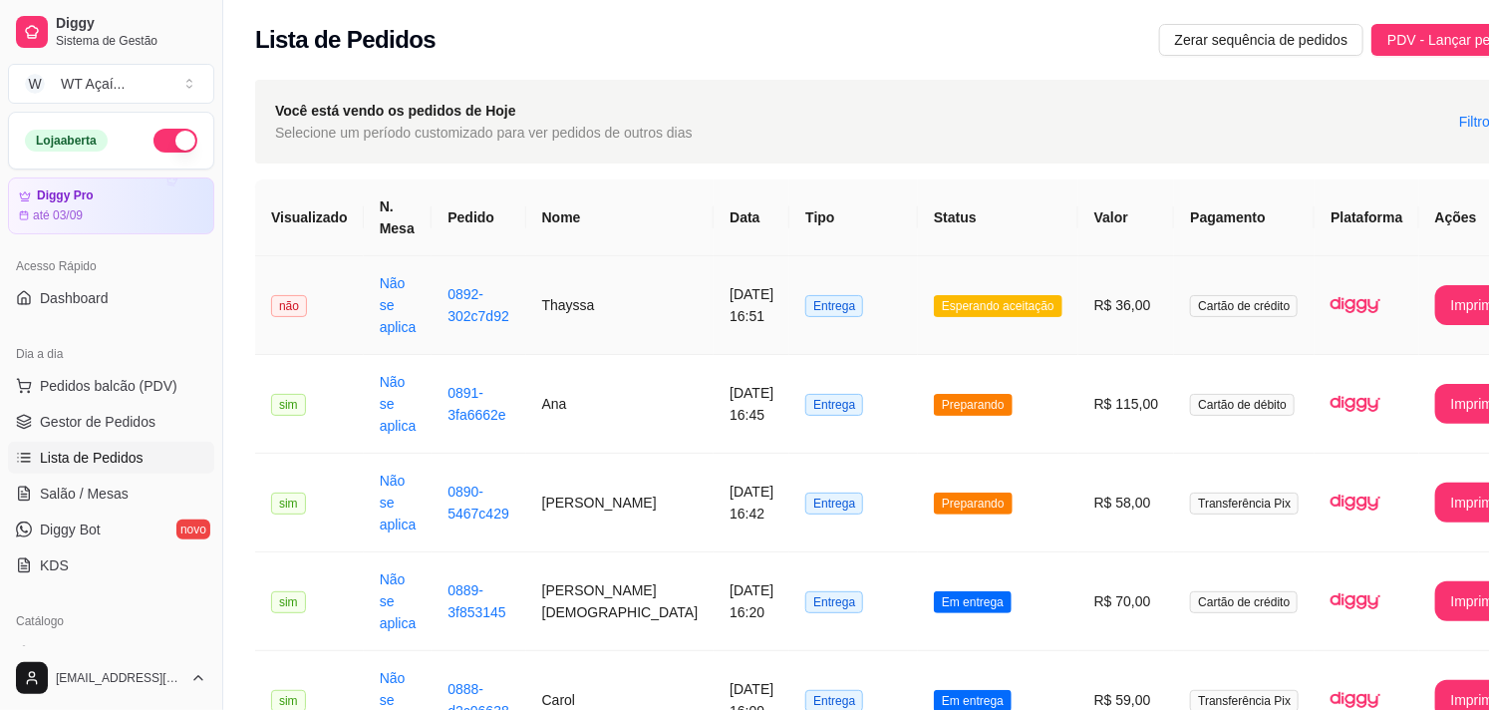
click at [934, 311] on span "Esperando aceitação" at bounding box center [998, 306] width 129 height 22
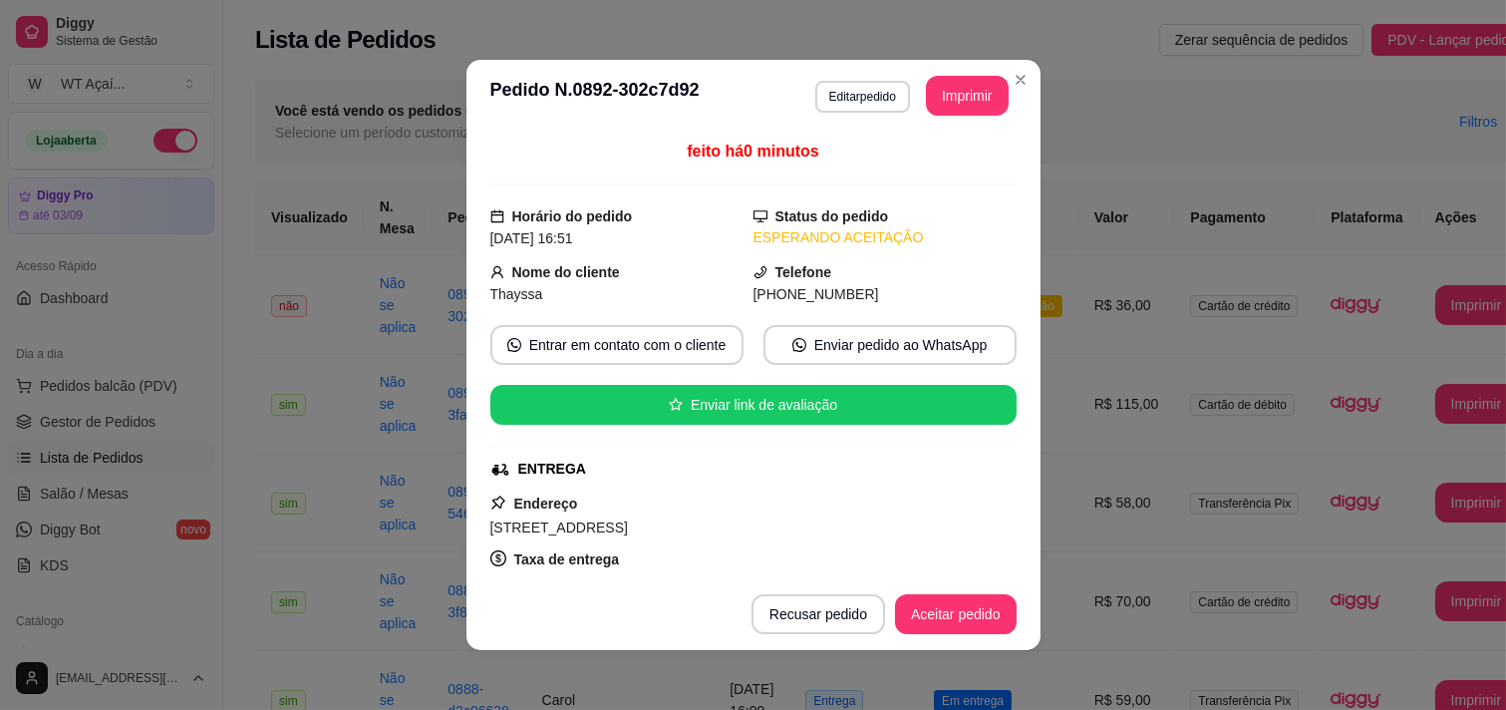
scroll to position [345, 0]
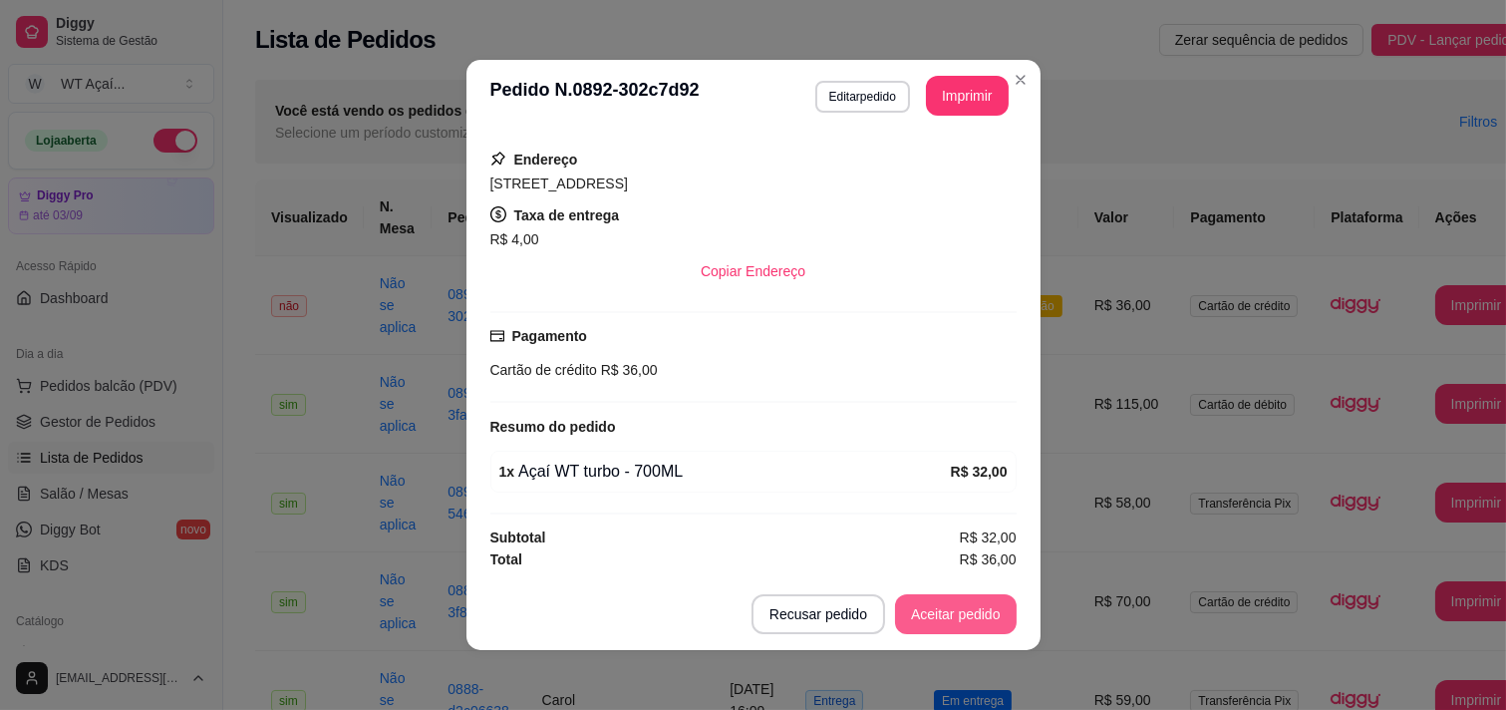
click at [920, 603] on button "Aceitar pedido" at bounding box center [956, 614] width 122 height 40
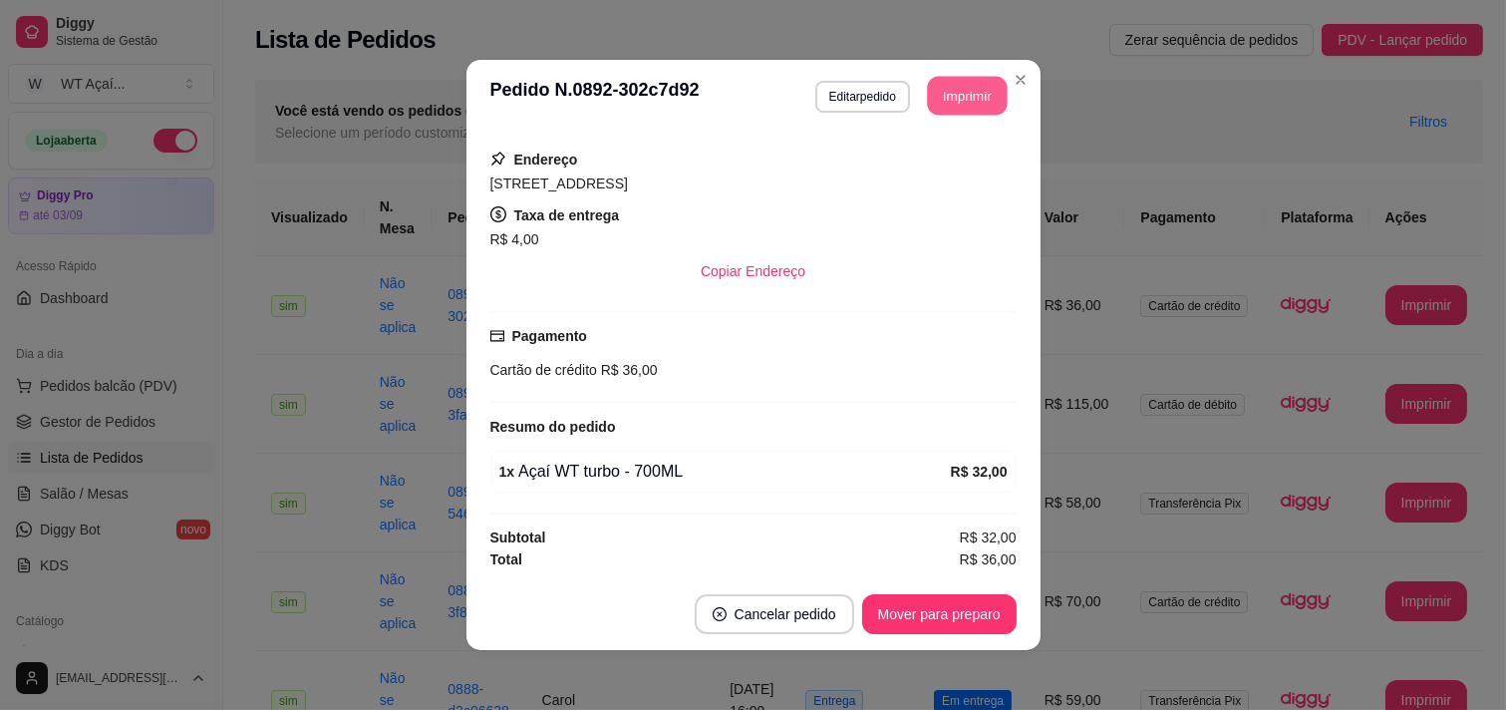
click at [944, 85] on button "Imprimir" at bounding box center [967, 96] width 80 height 39
